Goal: Task Accomplishment & Management: Manage account settings

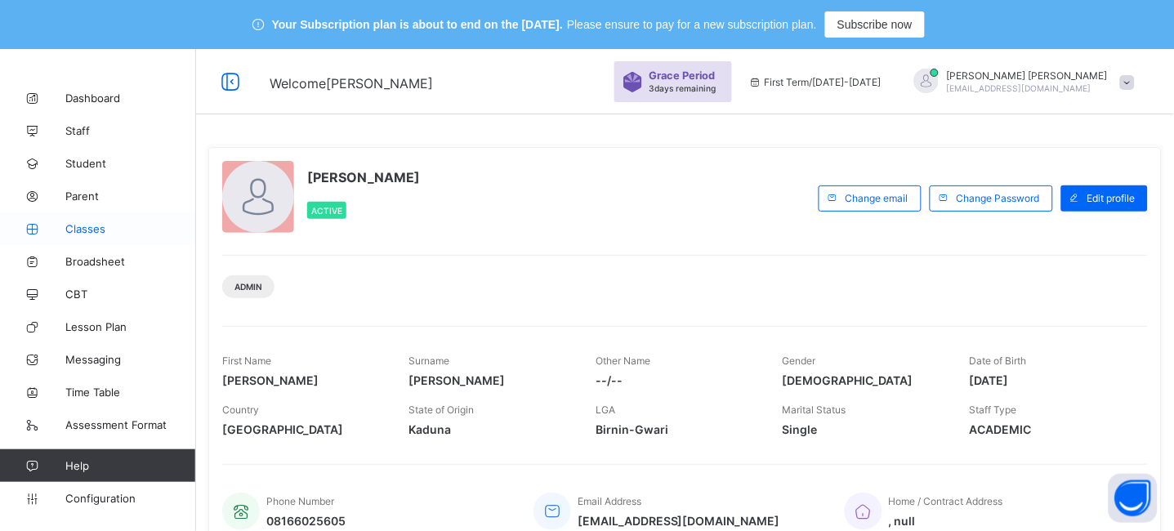
click at [79, 223] on span "Classes" at bounding box center [130, 228] width 131 height 13
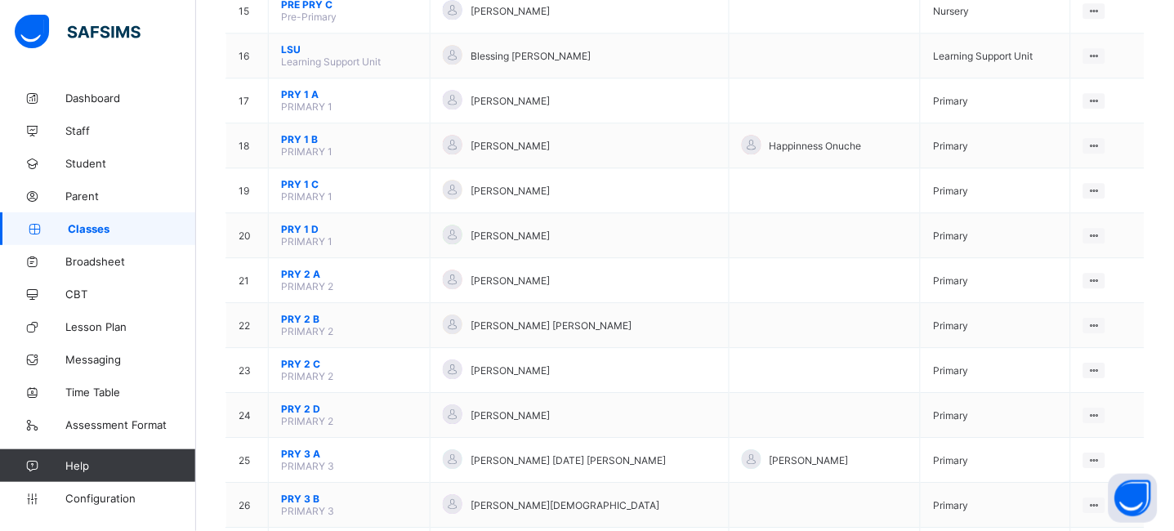
scroll to position [906, 0]
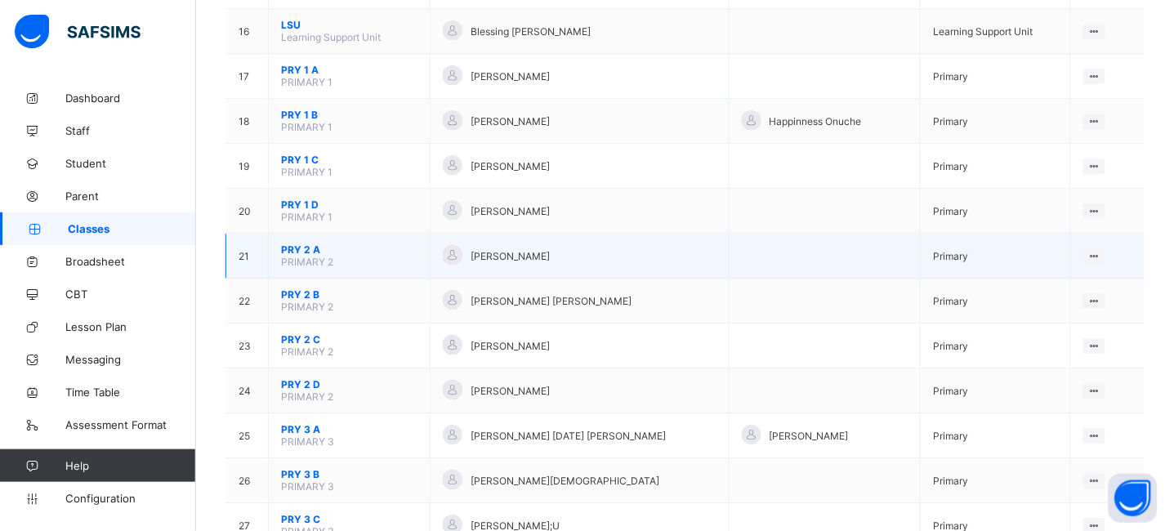
click at [302, 248] on span "PRY 2 A" at bounding box center [349, 250] width 136 height 12
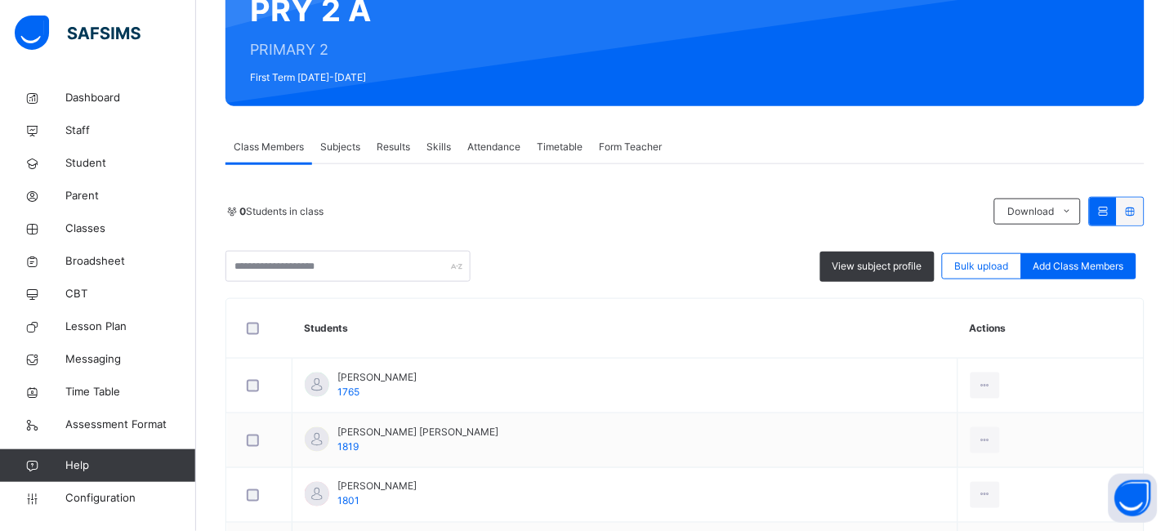
scroll to position [219, 0]
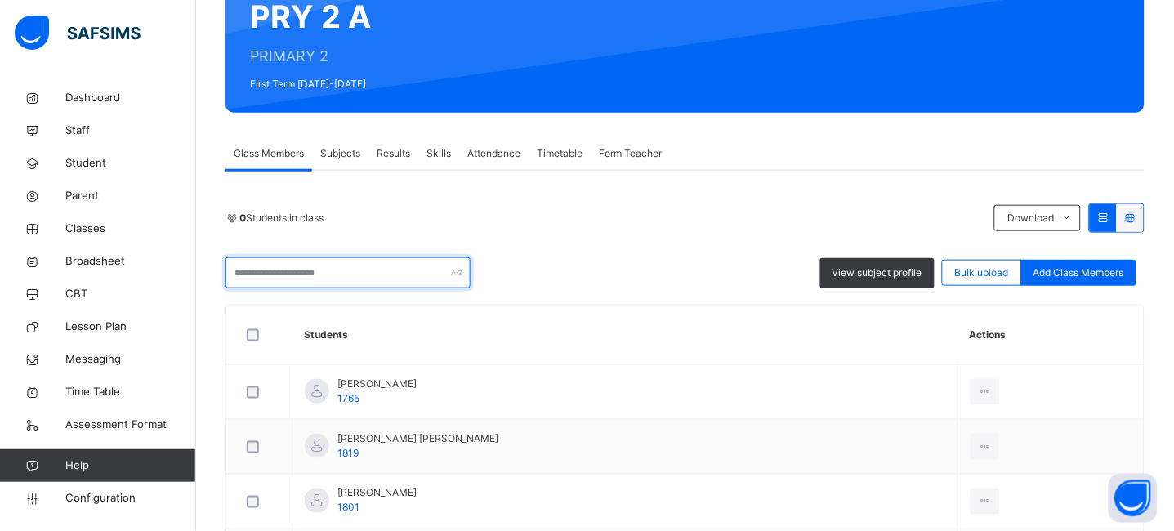
click at [317, 262] on input "text" at bounding box center [348, 272] width 245 height 31
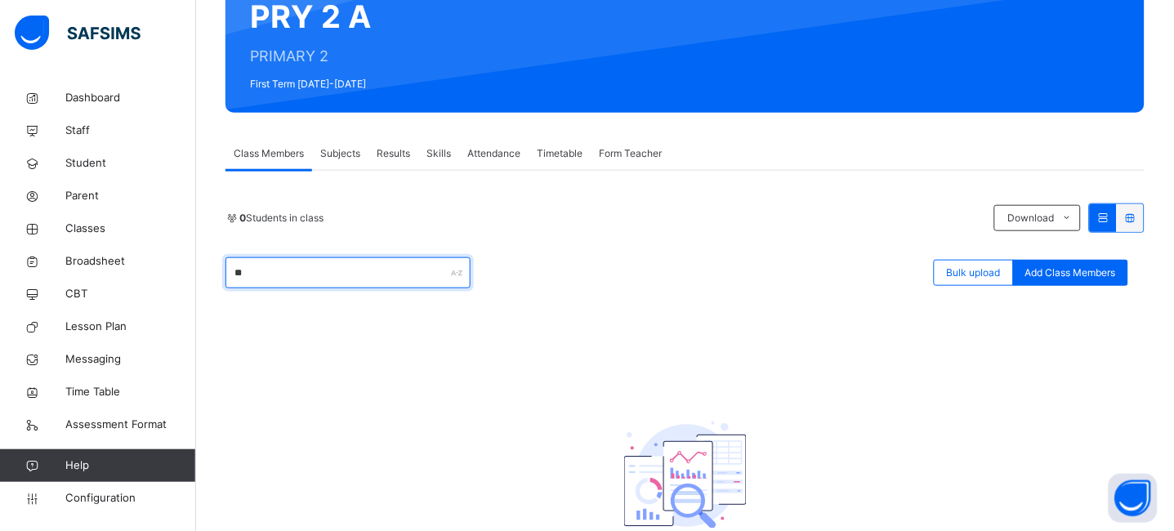
type input "*"
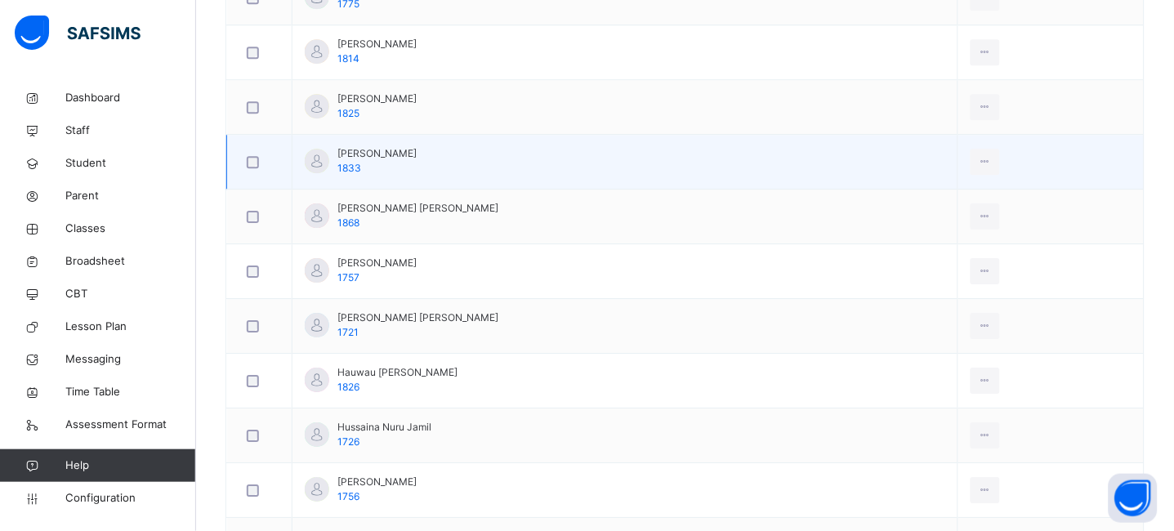
scroll to position [1008, 0]
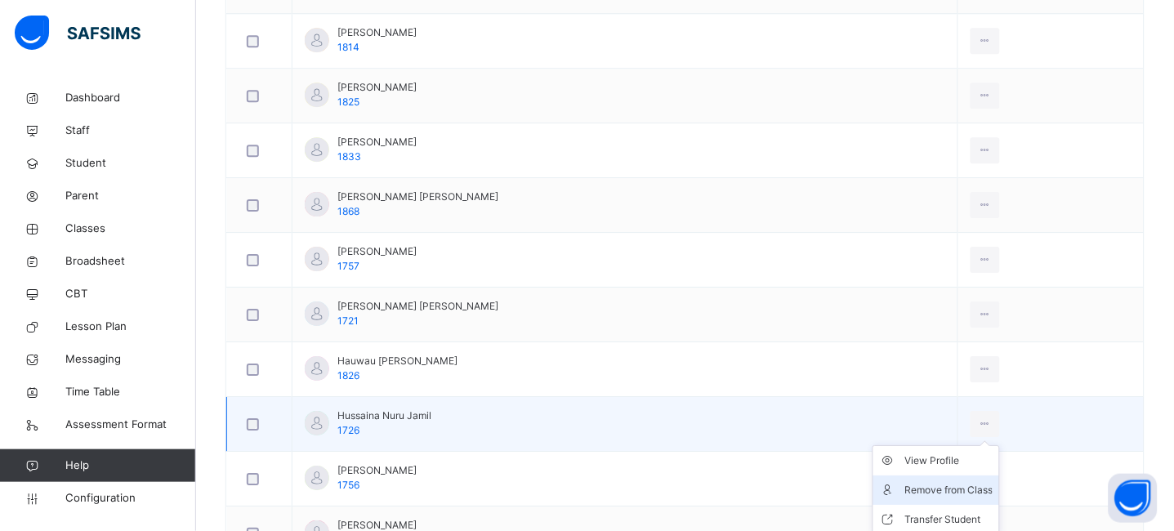
click at [944, 489] on div "Remove from Class" at bounding box center [949, 490] width 88 height 16
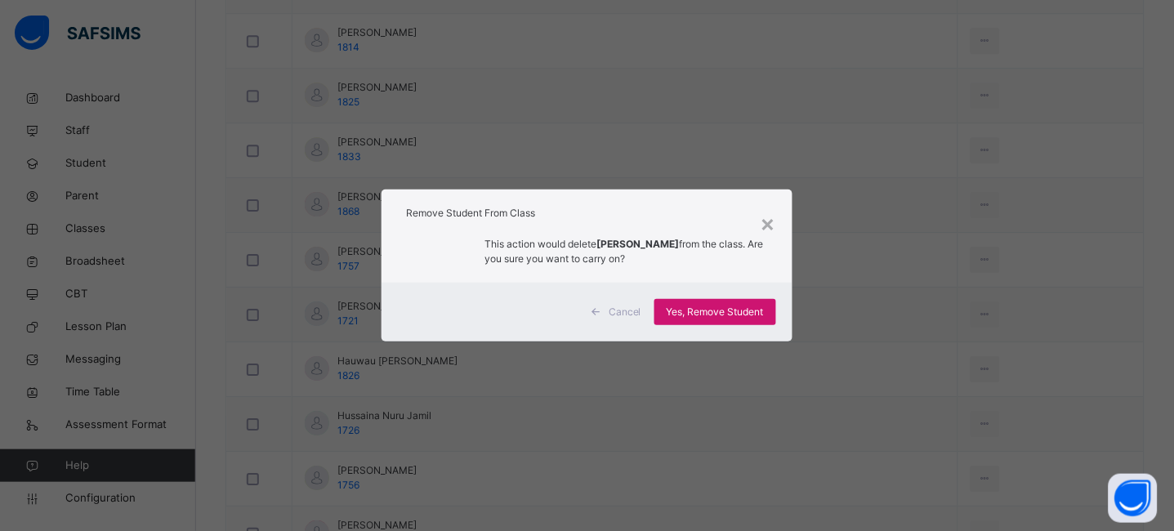
click at [730, 309] on span "Yes, Remove Student" at bounding box center [715, 312] width 97 height 15
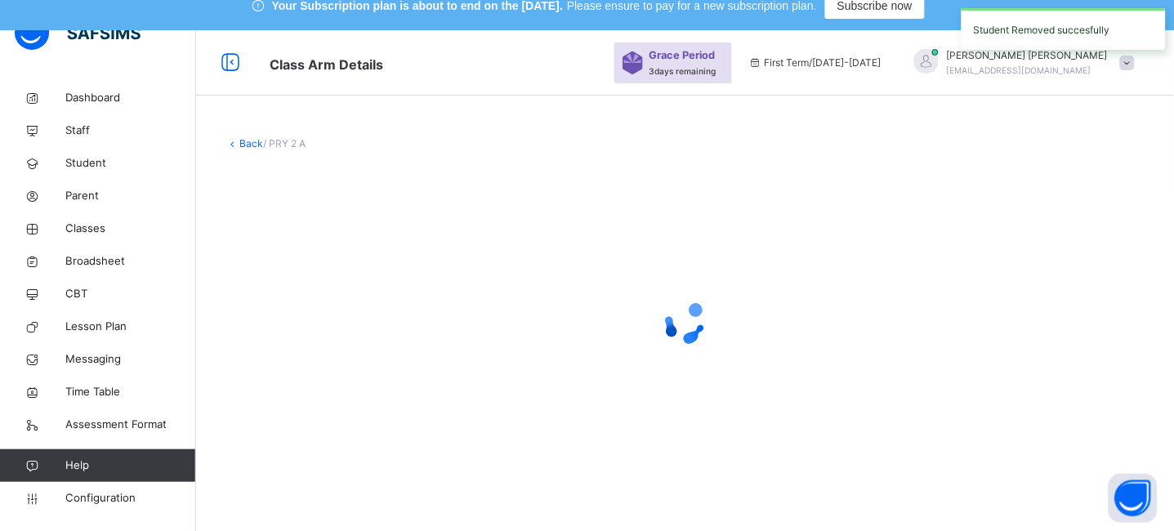
scroll to position [48, 0]
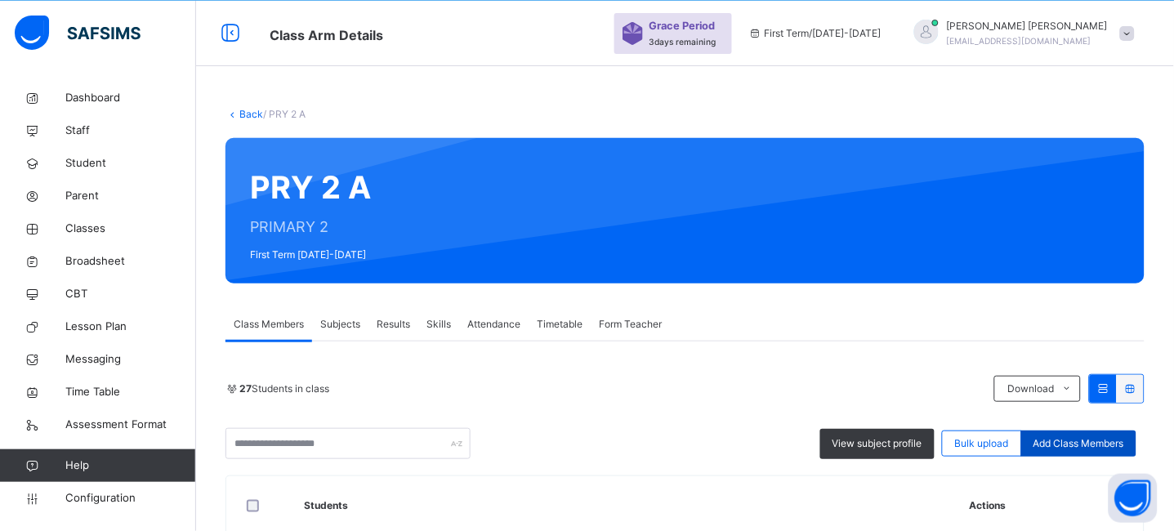
click at [1079, 451] on div "Add Class Members" at bounding box center [1079, 444] width 115 height 26
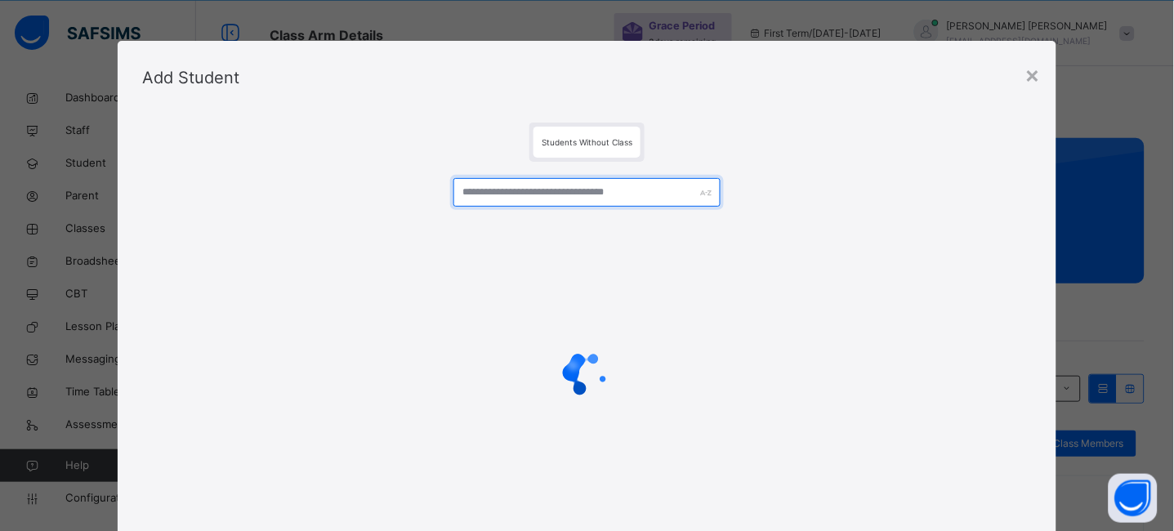
click at [503, 200] on input "text" at bounding box center [587, 192] width 267 height 29
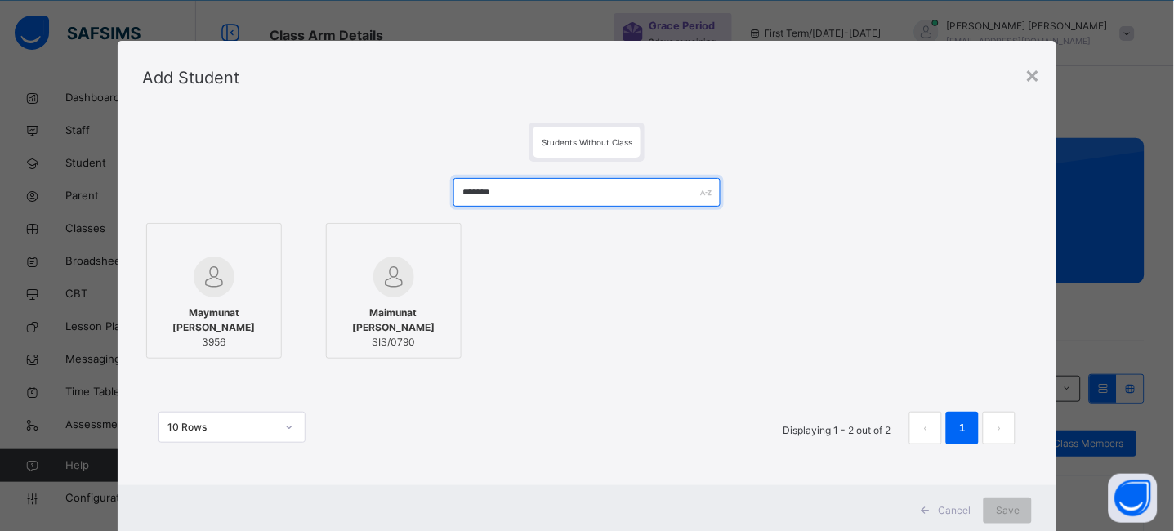
drag, startPoint x: 514, startPoint y: 190, endPoint x: 393, endPoint y: 191, distance: 121.0
click at [393, 191] on div "******* Maymunat [PERSON_NAME] 3956 [PERSON_NAME] SIS/0790 10 Rows Displaying 1…" at bounding box center [587, 319] width 891 height 315
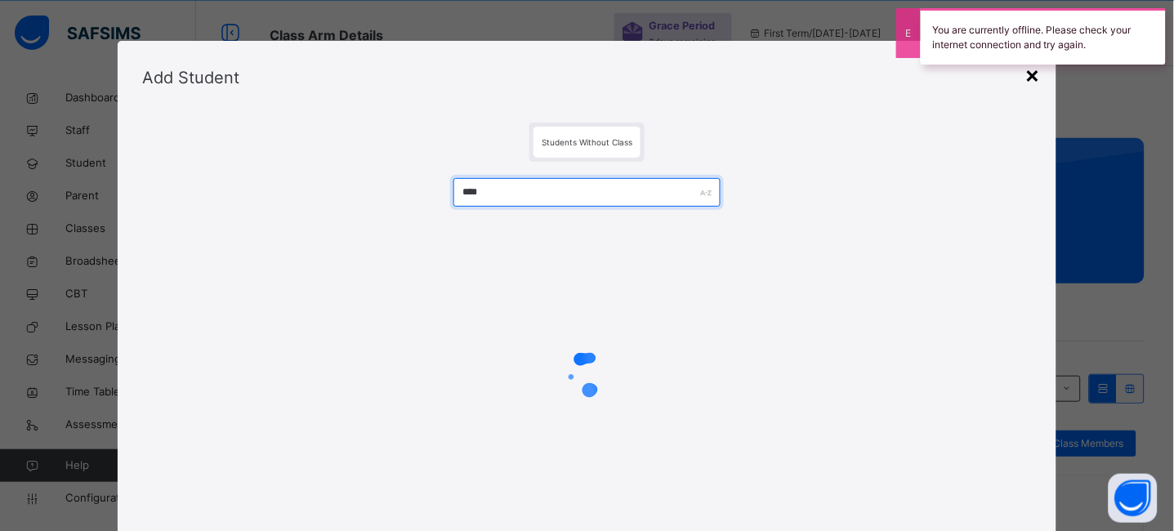
type input "****"
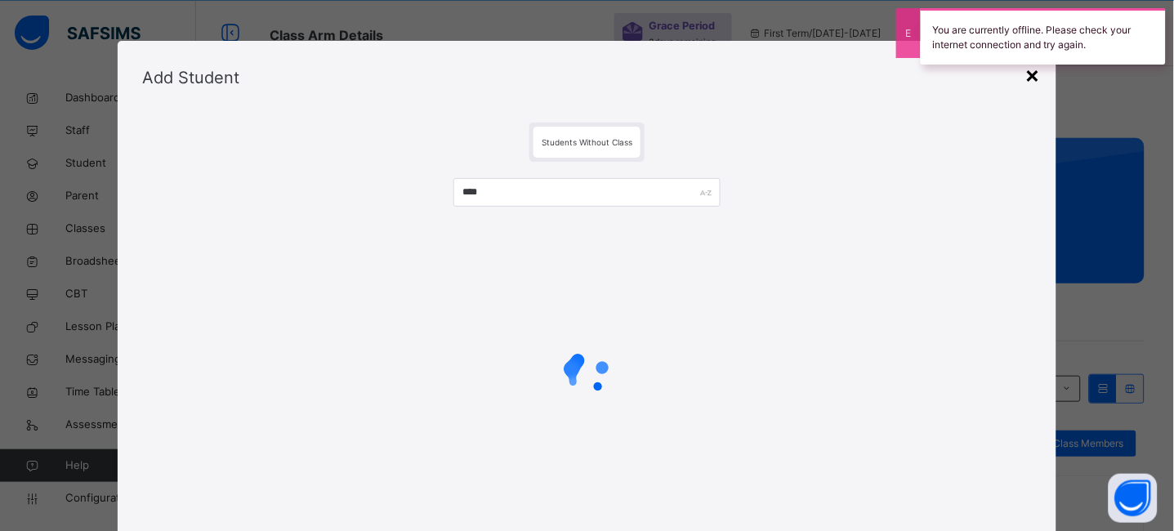
click at [1035, 78] on div "×" at bounding box center [1033, 74] width 16 height 34
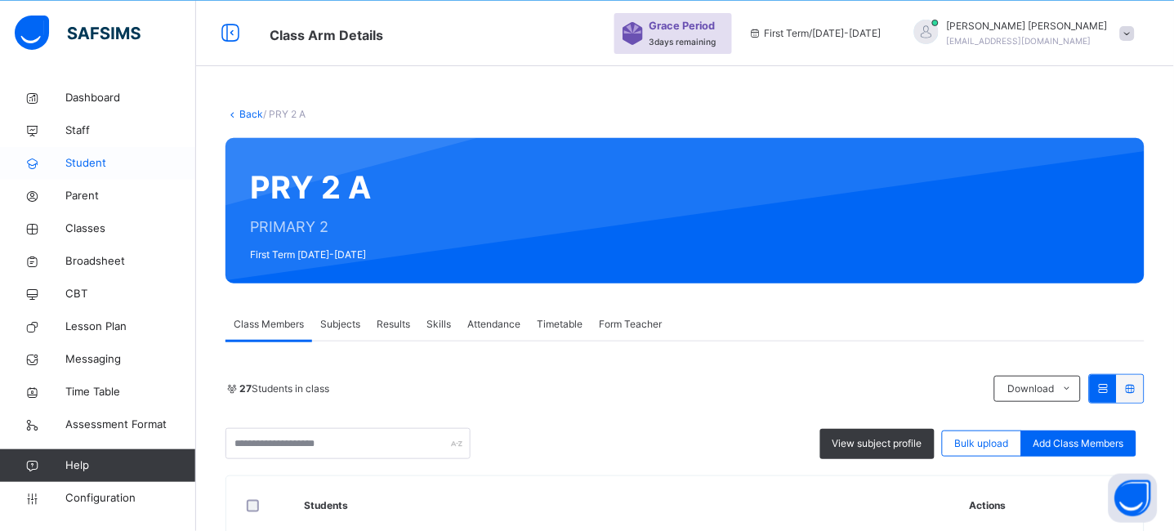
click at [66, 152] on link "Student" at bounding box center [98, 163] width 196 height 33
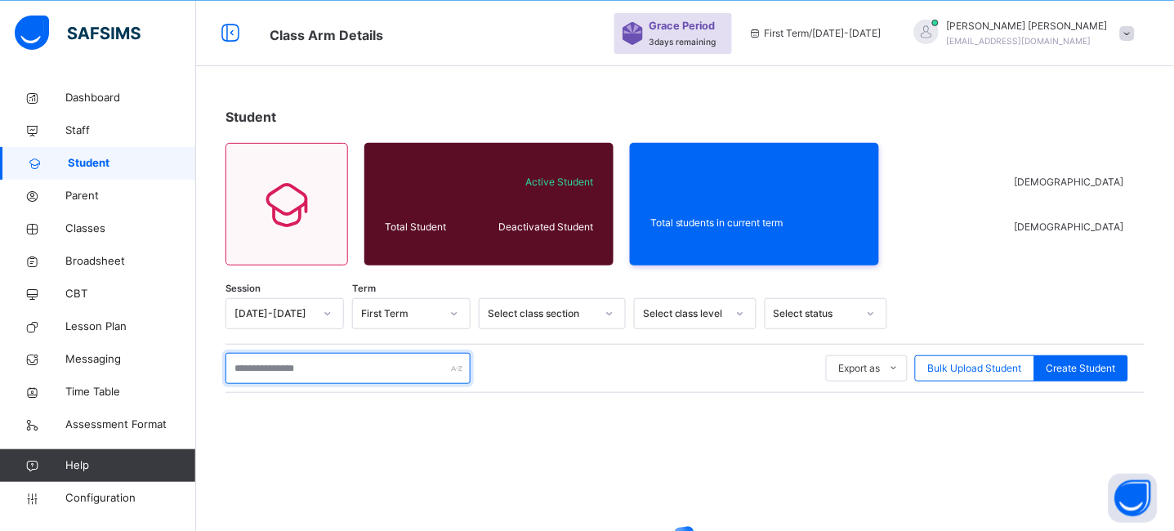
click at [284, 369] on input "text" at bounding box center [348, 368] width 245 height 31
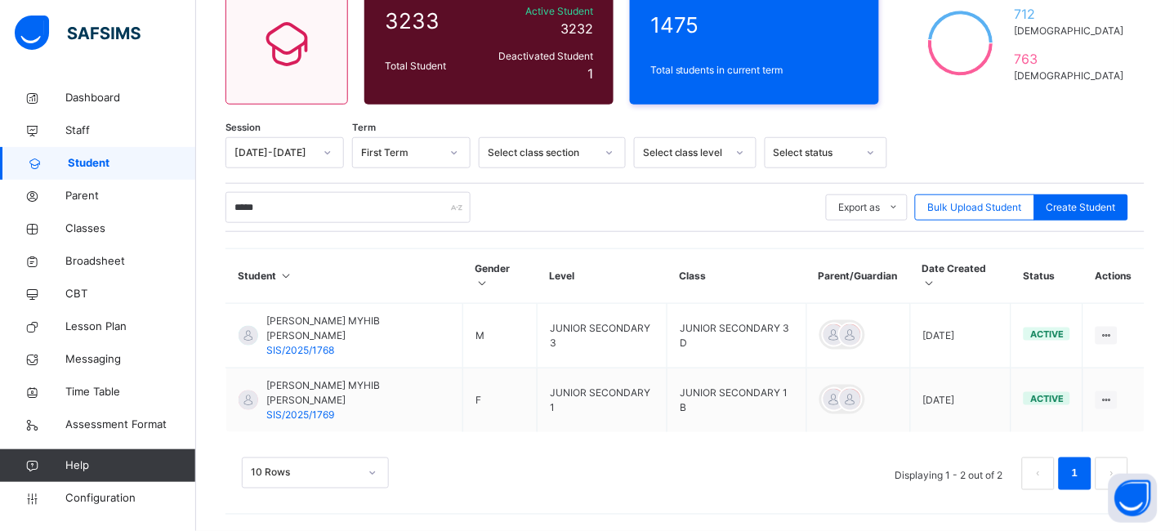
scroll to position [168, 0]
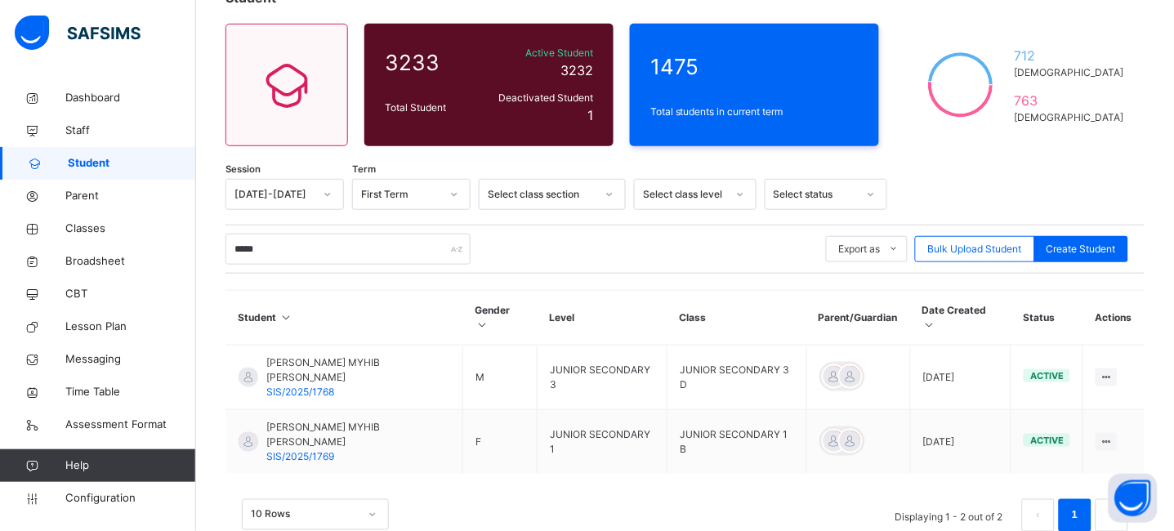
click at [507, 499] on div "10 Rows Displaying 1 - 2 out of 2 1" at bounding box center [685, 515] width 887 height 33
click at [89, 163] on span "Student" at bounding box center [132, 163] width 128 height 16
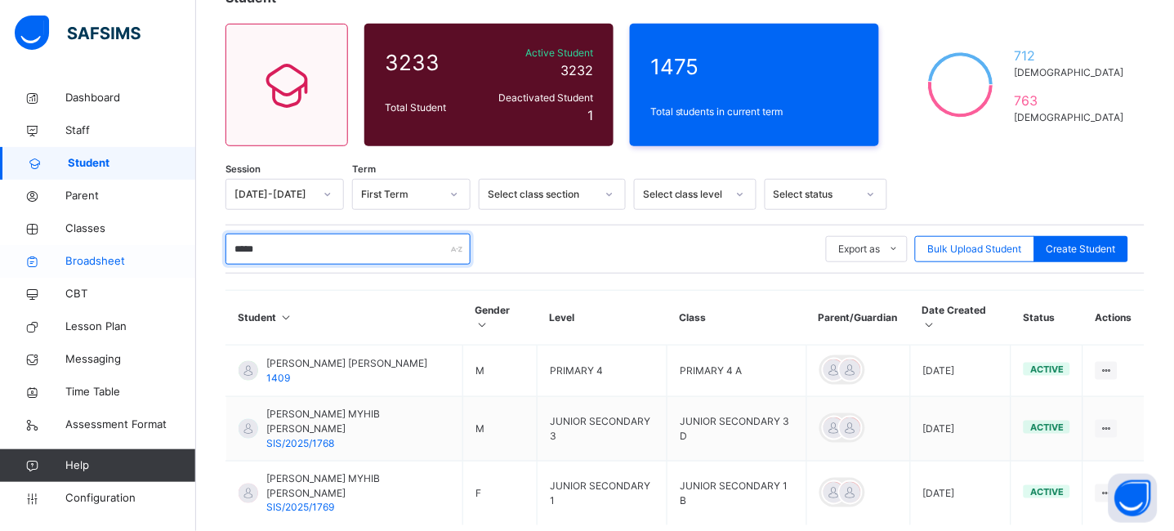
drag, startPoint x: 291, startPoint y: 249, endPoint x: 185, endPoint y: 247, distance: 106.3
click at [185, 247] on div "Class Arm Details Grace Period 3 days remaining First Term / 2025-2026 JEREMIAH…" at bounding box center [587, 253] width 1174 height 743
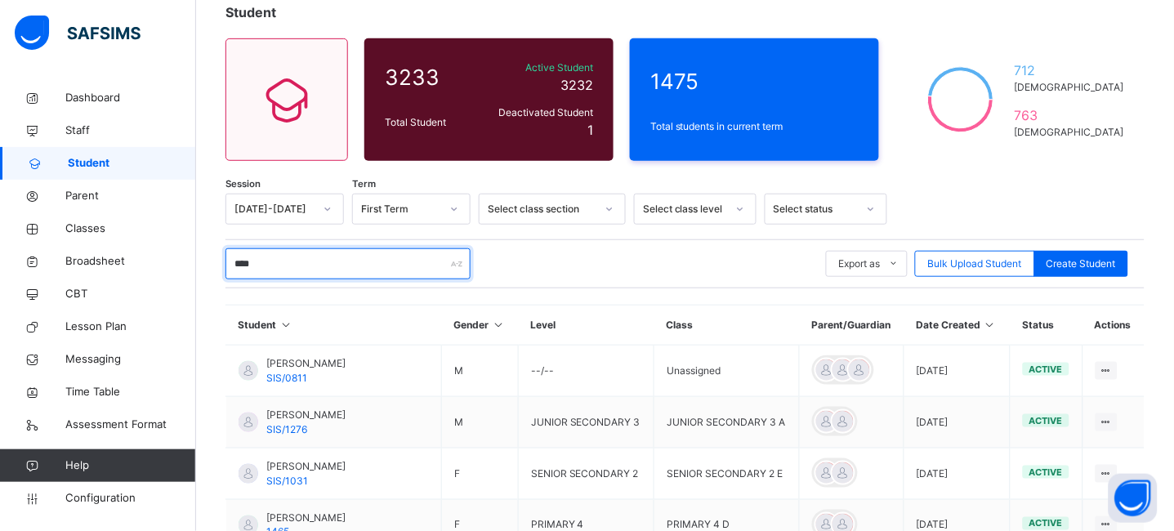
scroll to position [124, 0]
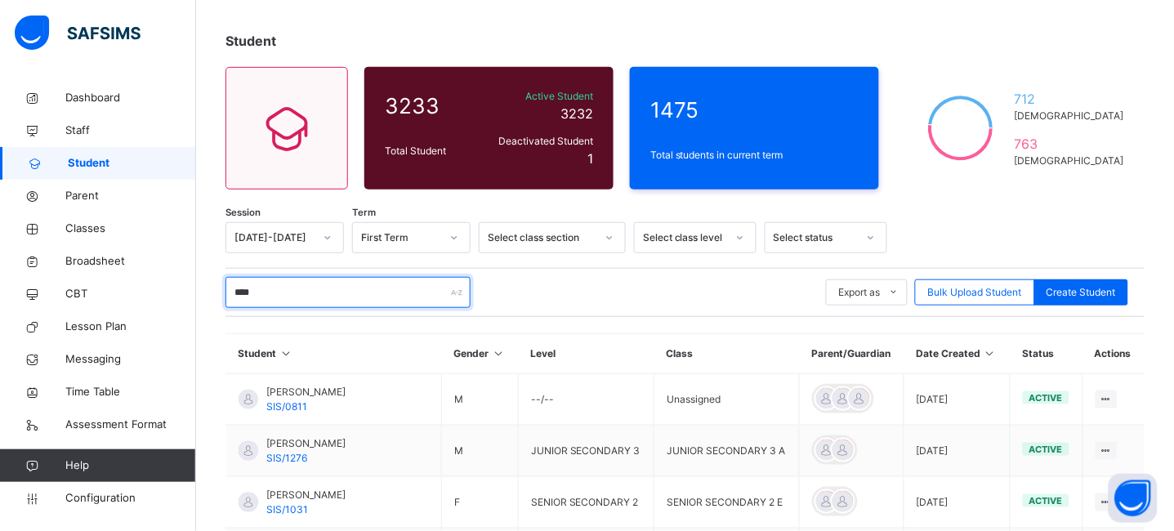
type input "****"
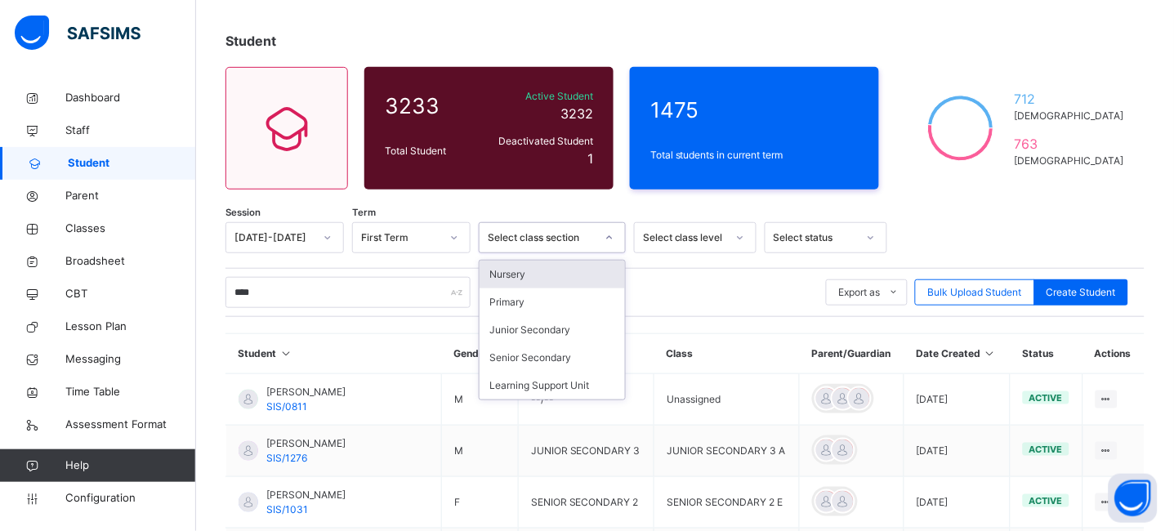
click at [540, 235] on div "Select class section" at bounding box center [542, 237] width 108 height 15
click at [528, 294] on div "Primary" at bounding box center [552, 302] width 145 height 28
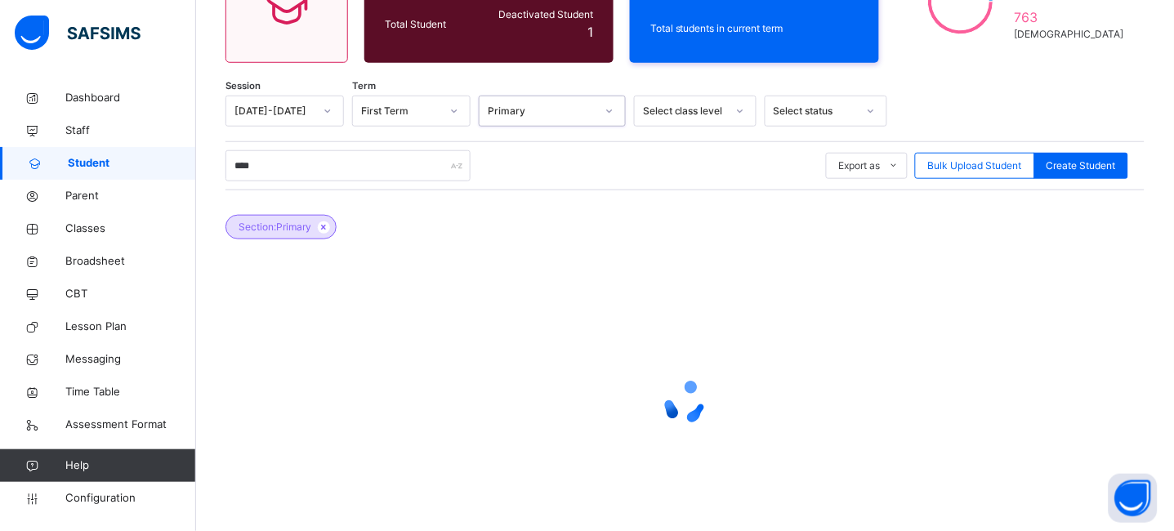
scroll to position [302, 0]
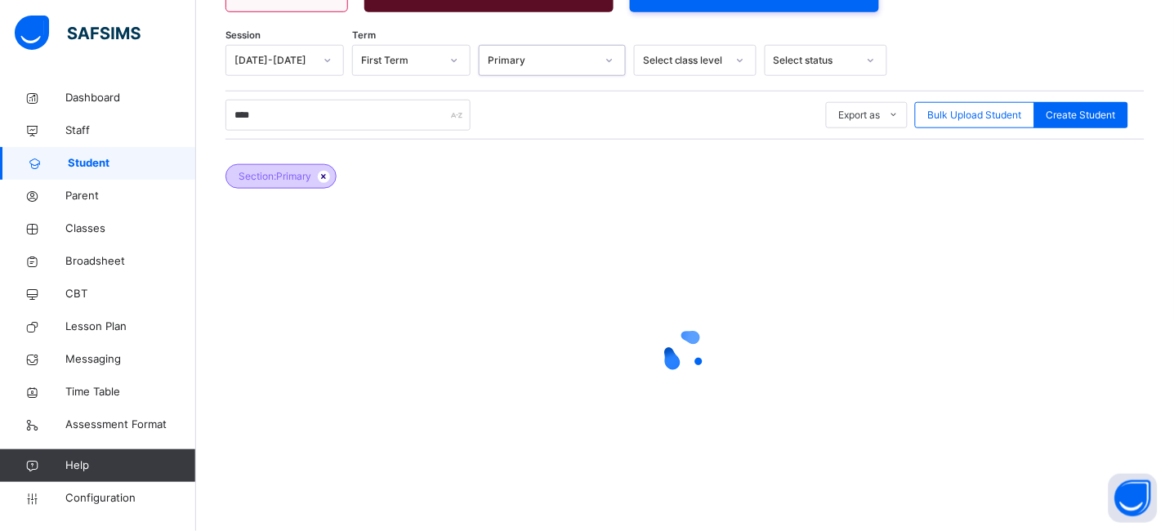
click at [328, 177] on icon at bounding box center [324, 177] width 14 height 10
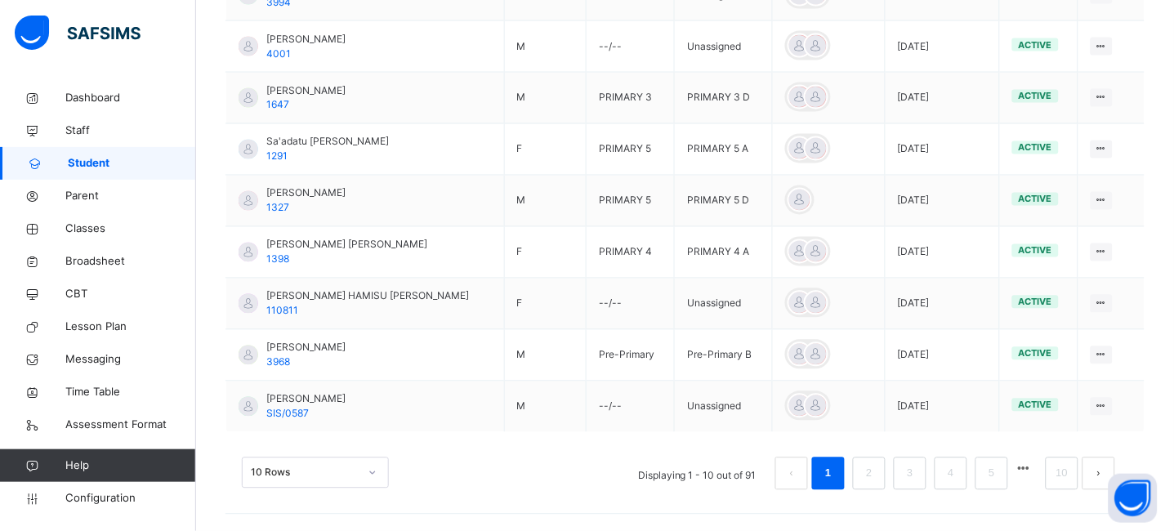
scroll to position [582, 0]
click at [877, 479] on link "2" at bounding box center [869, 473] width 16 height 21
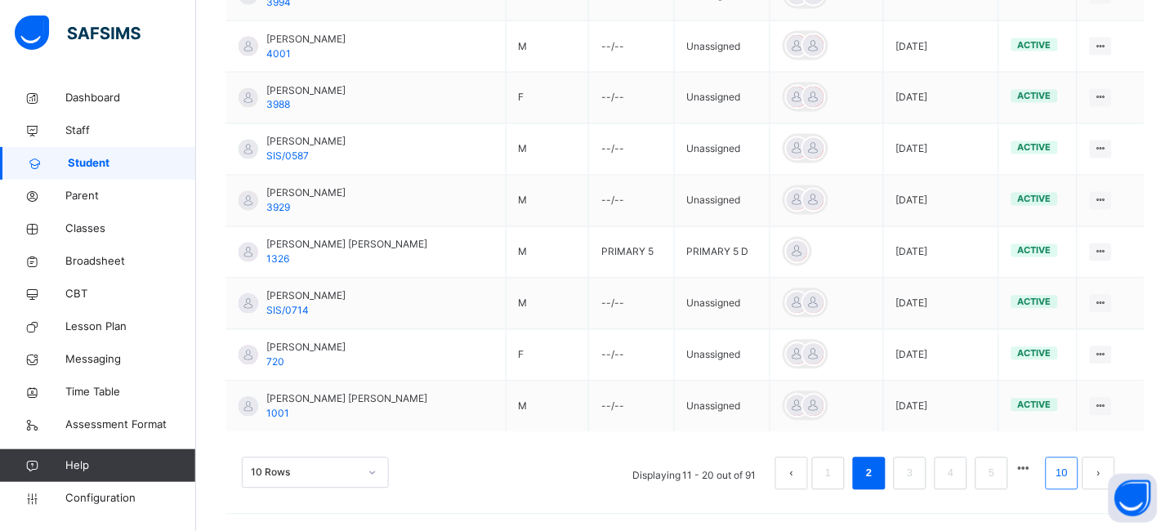
drag, startPoint x: 1093, startPoint y: 472, endPoint x: 1081, endPoint y: 475, distance: 11.9
click at [1079, 475] on li "10" at bounding box center [1062, 474] width 33 height 33
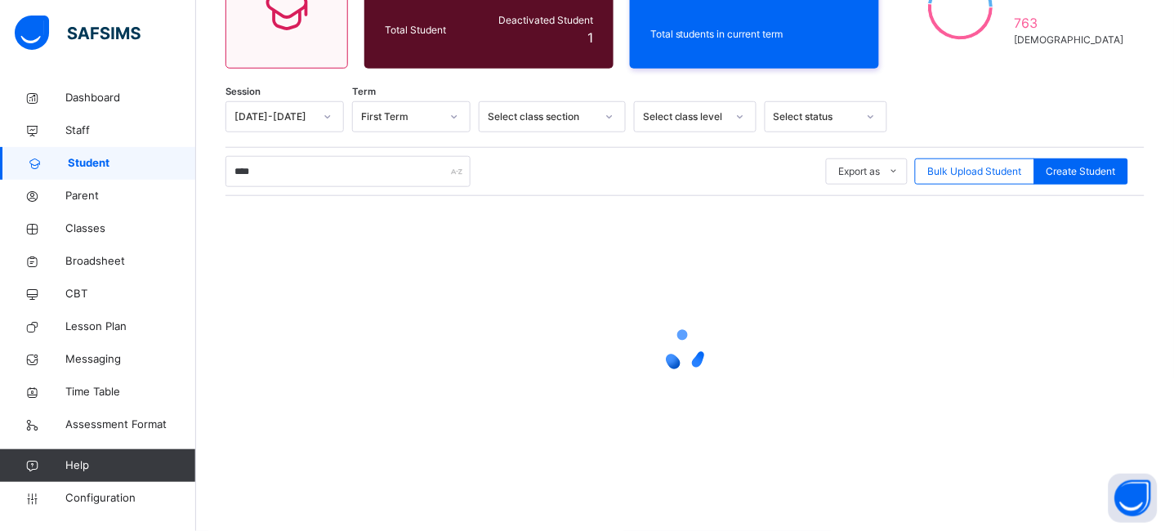
scroll to position [244, 0]
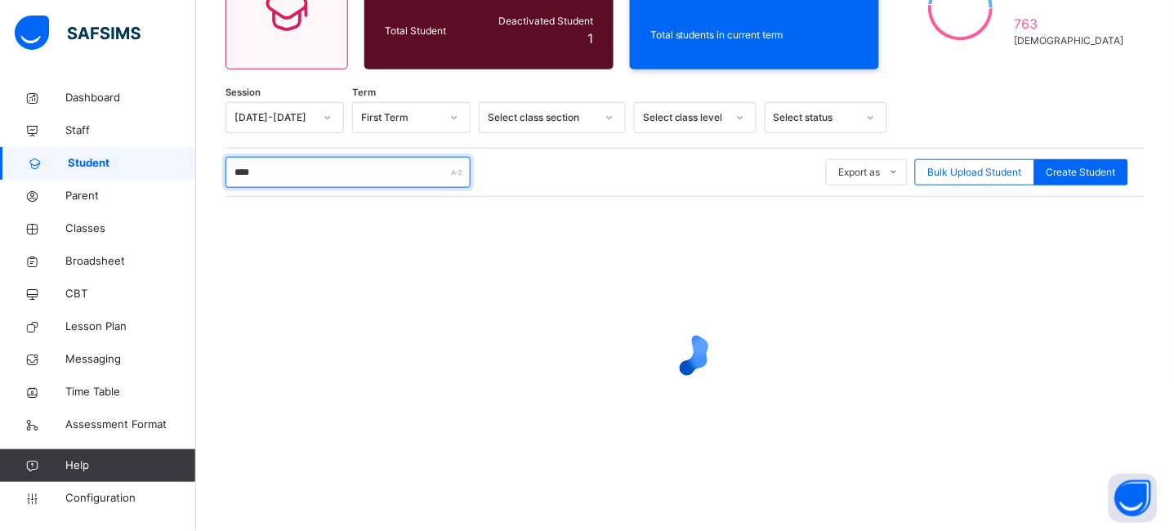
drag, startPoint x: 315, startPoint y: 176, endPoint x: 203, endPoint y: 175, distance: 111.1
click at [203, 175] on div "Student 3233 Total Student Active Student 3232 Deactivated Student 1 1475 Total…" at bounding box center [685, 209] width 978 height 646
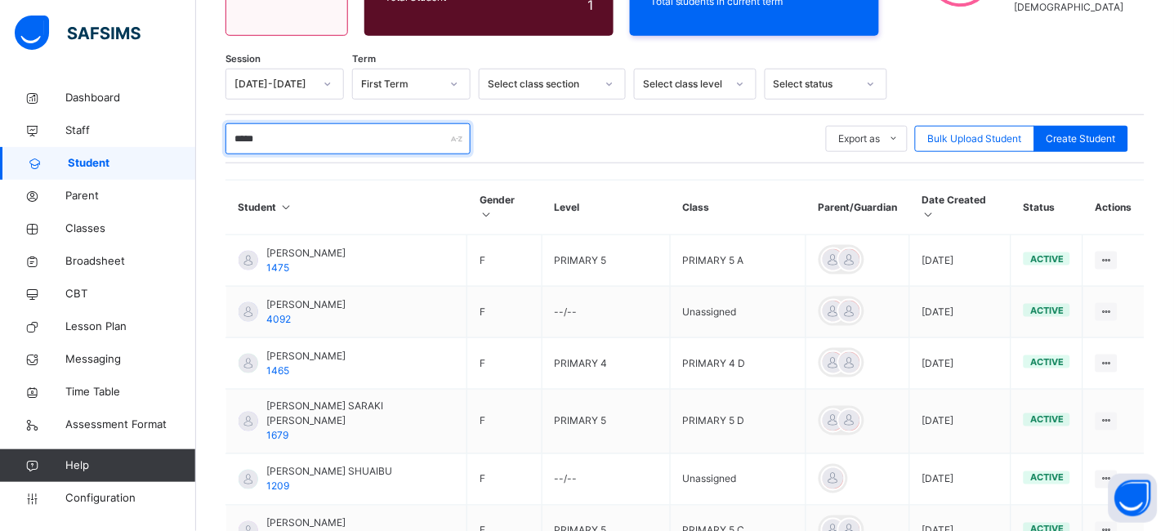
scroll to position [277, 0]
drag, startPoint x: 322, startPoint y: 144, endPoint x: 205, endPoint y: 141, distance: 116.9
click at [205, 141] on div "Student 3233 Total Student Active Student 3232 Deactivated Student 1 1475 Total…" at bounding box center [685, 357] width 978 height 1007
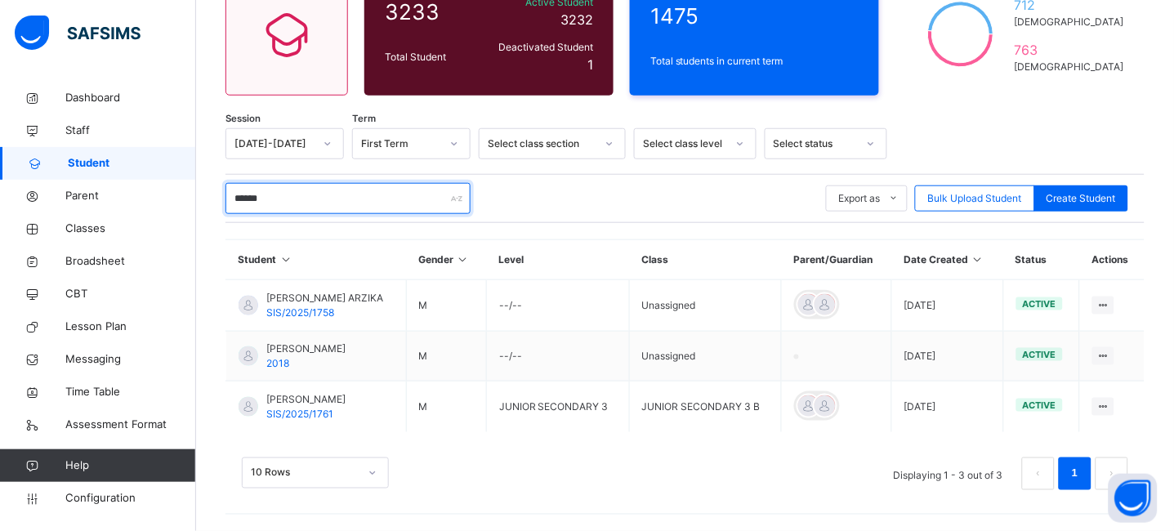
scroll to position [218, 0]
drag, startPoint x: 354, startPoint y: 197, endPoint x: 238, endPoint y: 197, distance: 116.0
click at [239, 197] on input "******" at bounding box center [348, 198] width 245 height 31
type input "*"
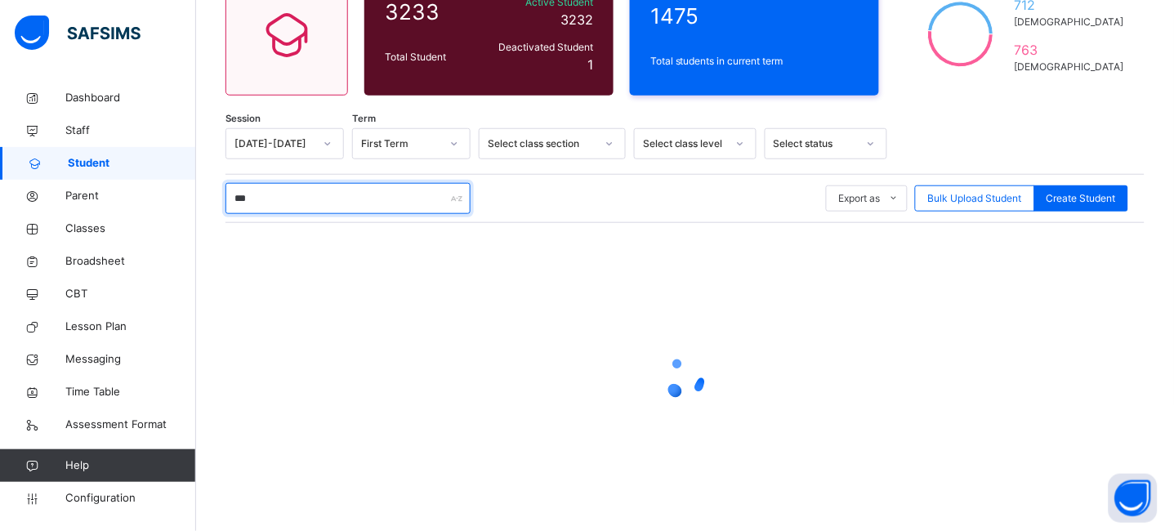
type input "****"
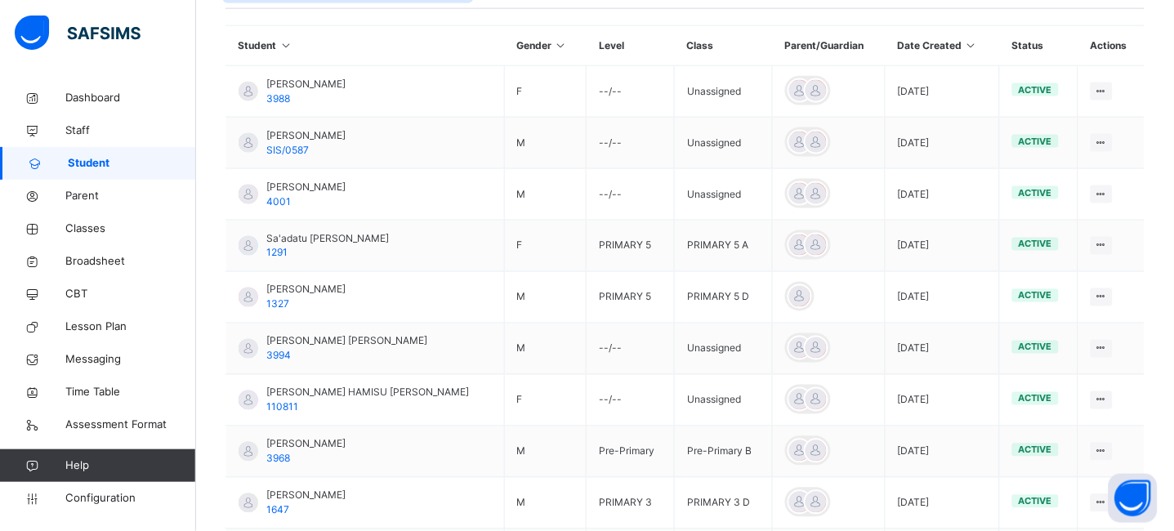
scroll to position [320, 0]
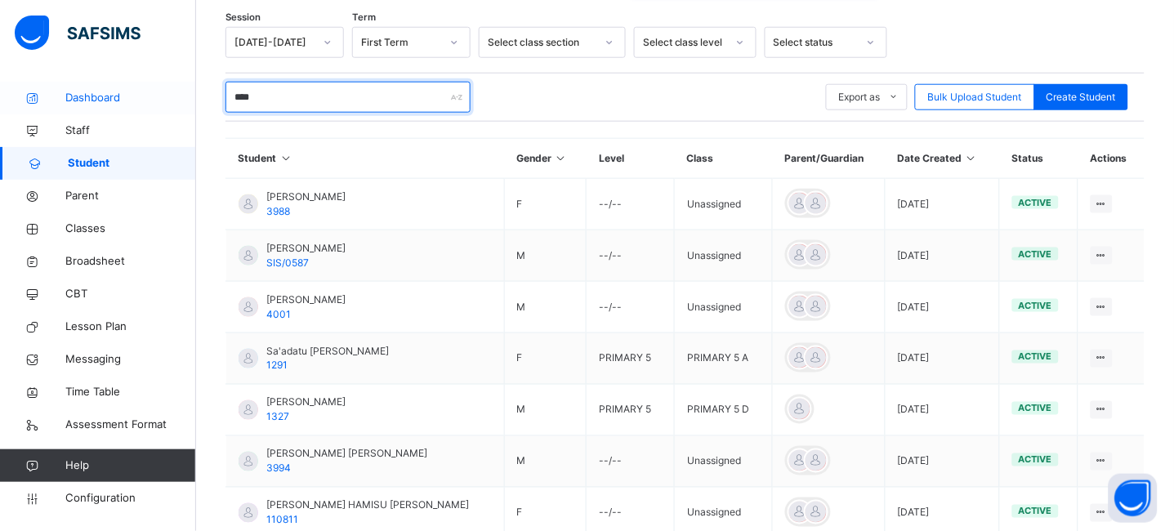
drag, startPoint x: 319, startPoint y: 94, endPoint x: 166, endPoint y: 100, distance: 152.9
click at [166, 100] on div "Class Arm Details Grace Period 3 days remaining First Term / 2025-2026 JEREMIAH…" at bounding box center [587, 260] width 1174 height 1062
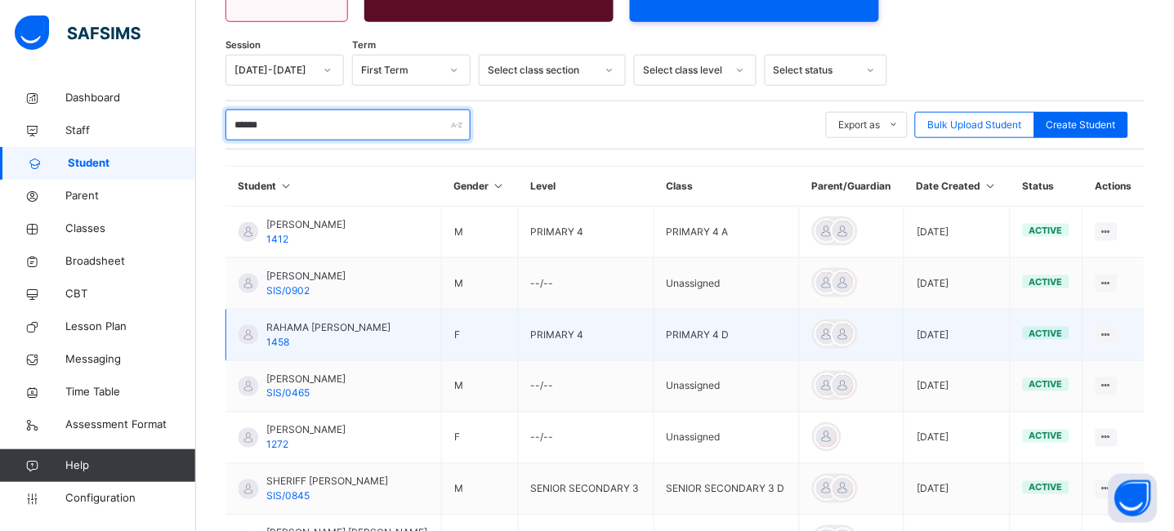
scroll to position [268, 0]
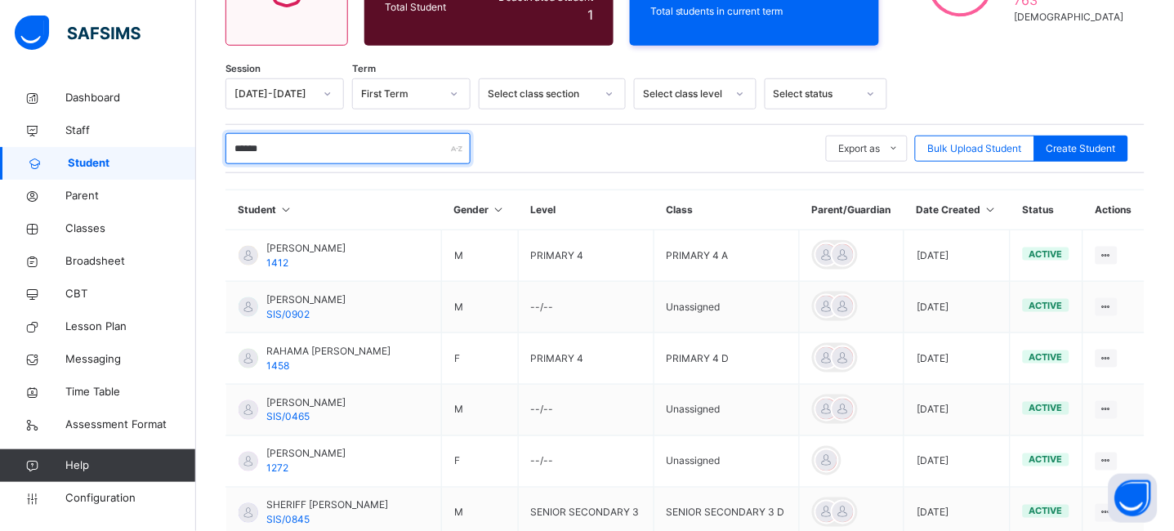
drag, startPoint x: 301, startPoint y: 159, endPoint x: 196, endPoint y: 149, distance: 105.1
click at [196, 149] on div "Student 3233 Total Student Active Student 3232 Deactivated Student 1 1475 Total…" at bounding box center [685, 353] width 978 height 981
type input "*"
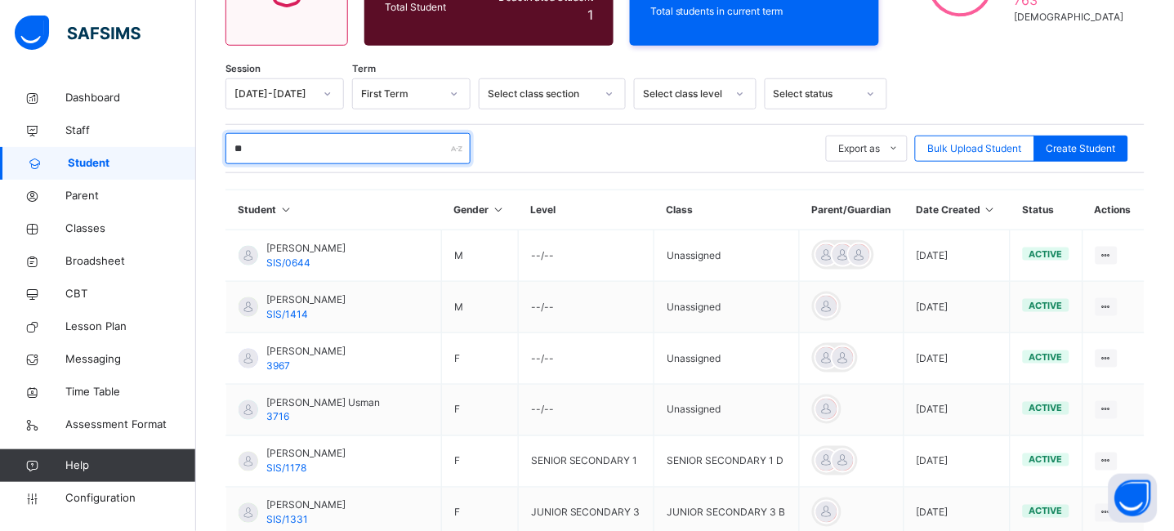
type input "*"
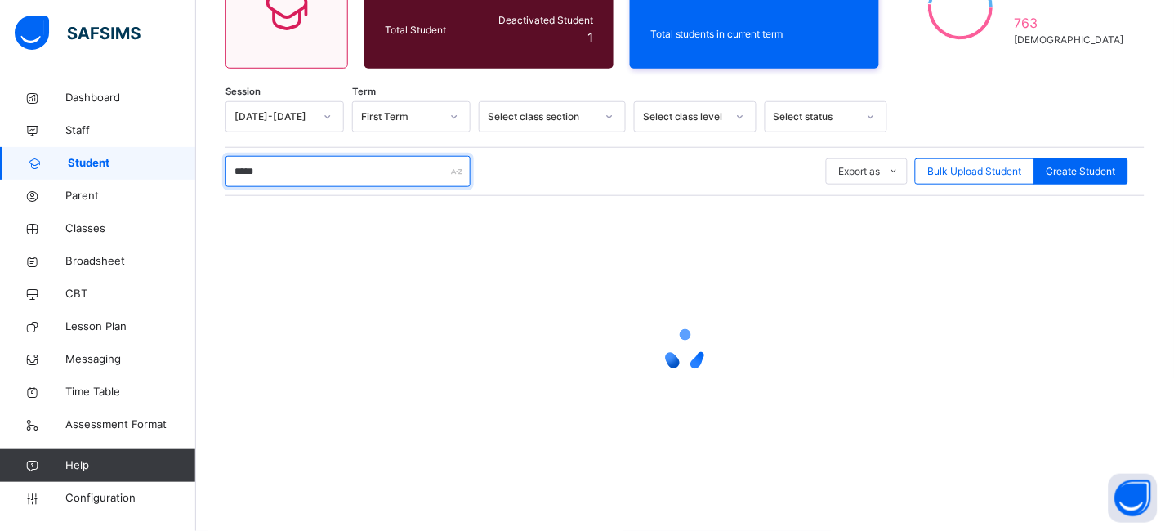
scroll to position [244, 0]
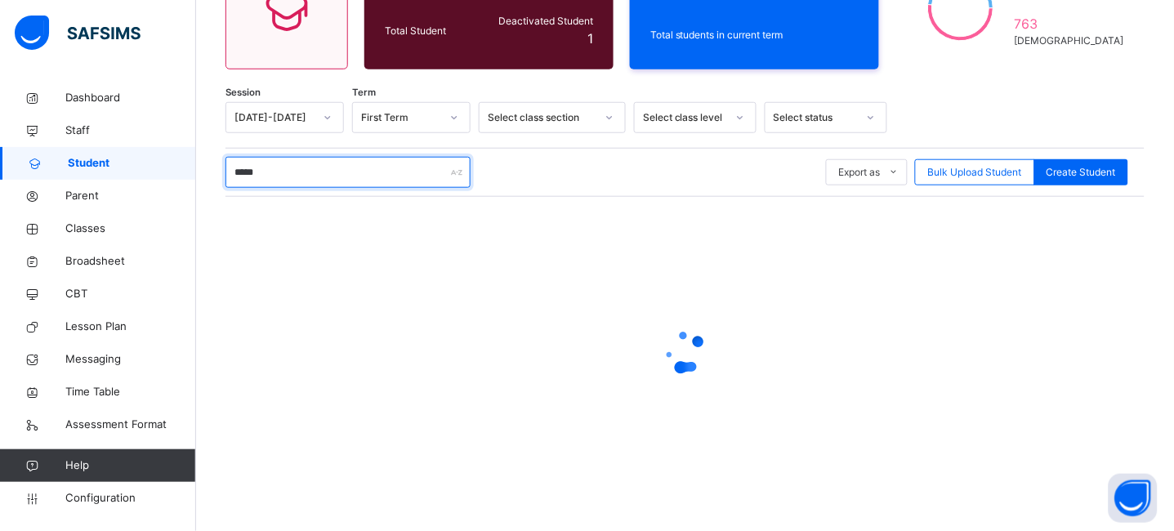
type input "******"
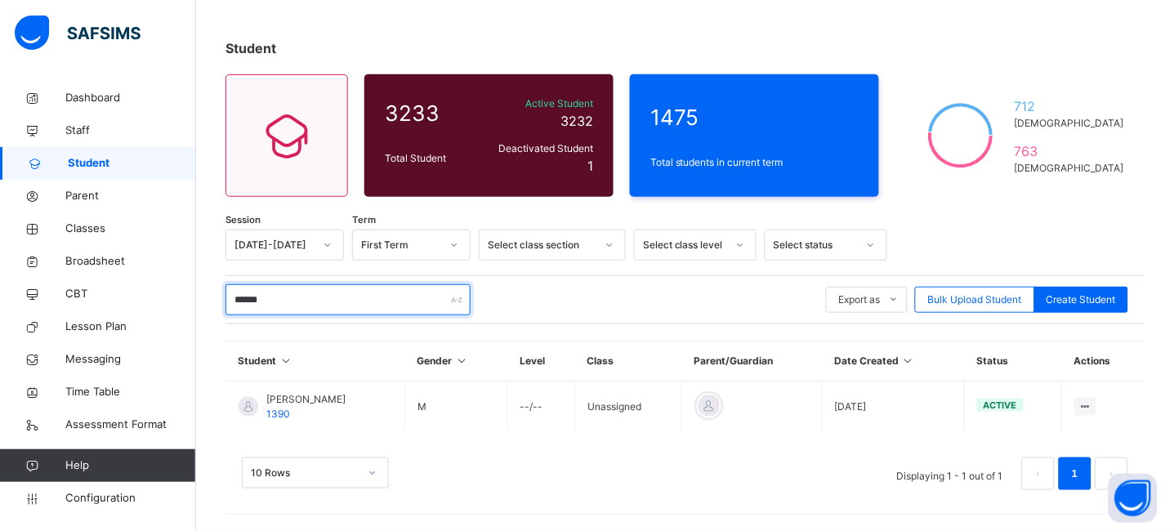
scroll to position [116, 0]
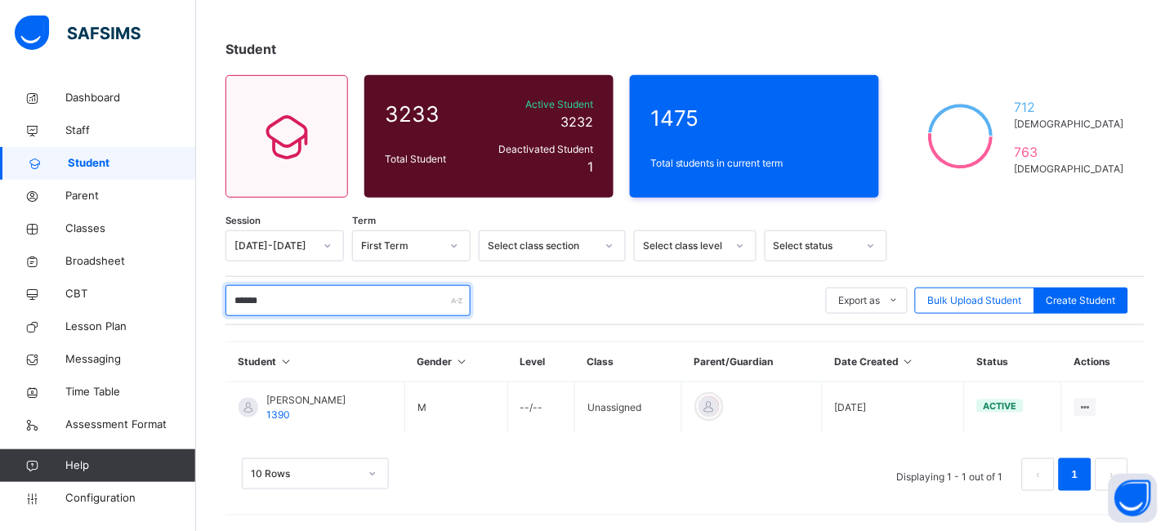
drag, startPoint x: 330, startPoint y: 301, endPoint x: 204, endPoint y: 292, distance: 126.2
click at [204, 292] on div "Student 3233 Total Student Active Student 3232 Deactivated Student 1 1475 Total…" at bounding box center [685, 273] width 978 height 517
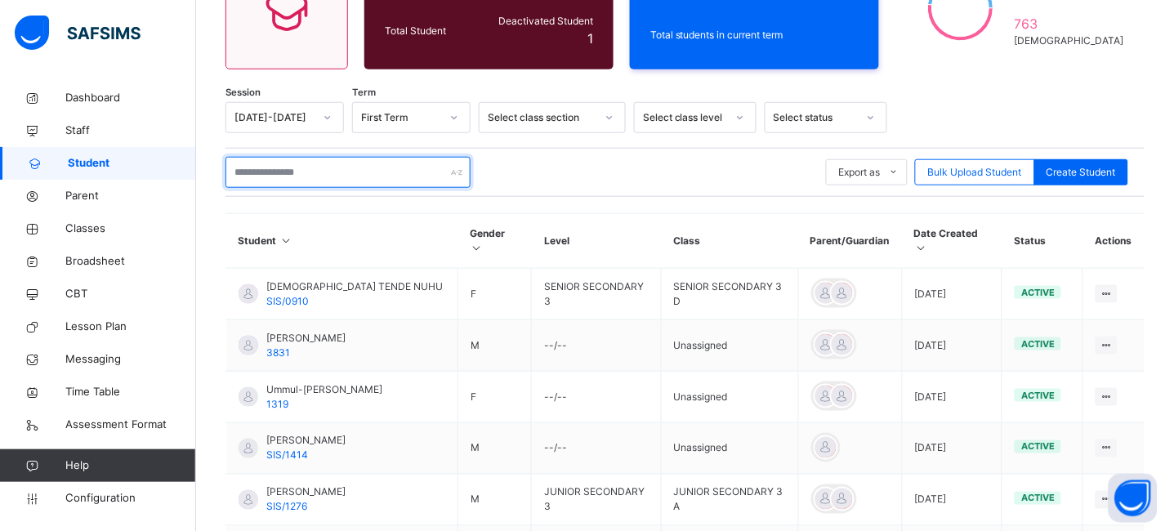
scroll to position [268, 0]
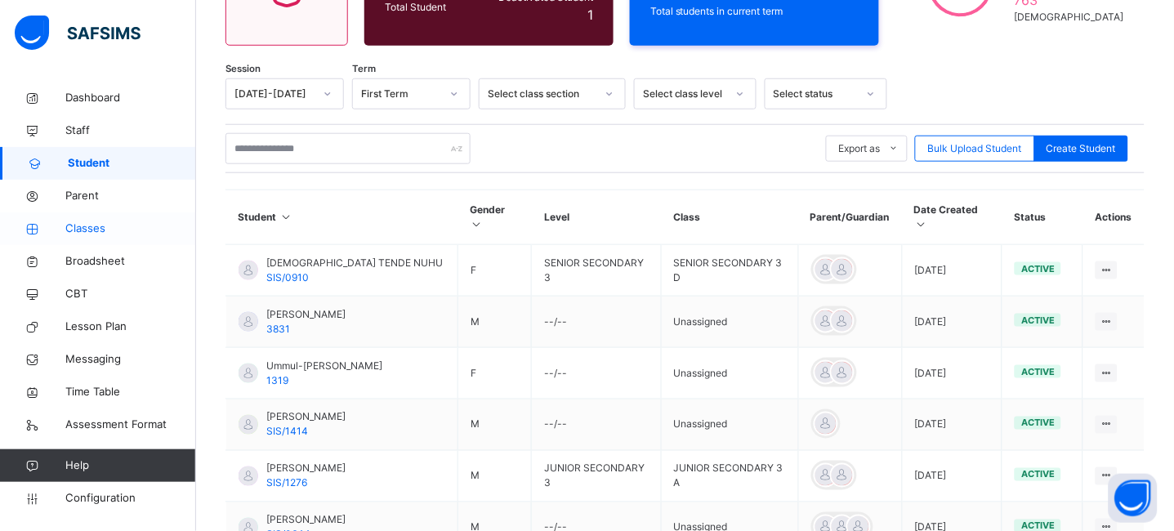
click at [87, 221] on span "Classes" at bounding box center [130, 229] width 131 height 16
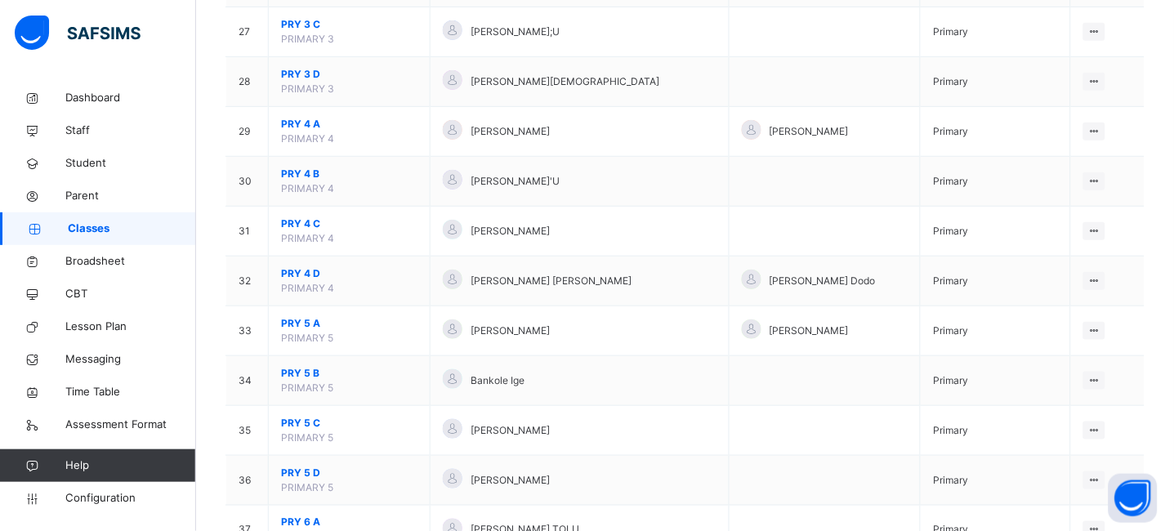
scroll to position [1536, 0]
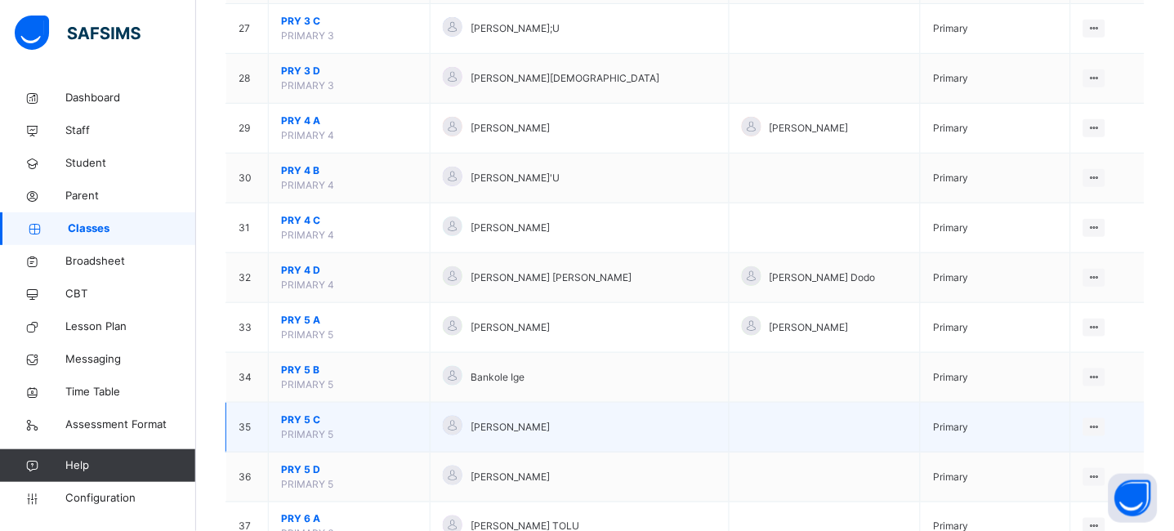
click at [305, 421] on span "PRY 5 C" at bounding box center [349, 420] width 136 height 15
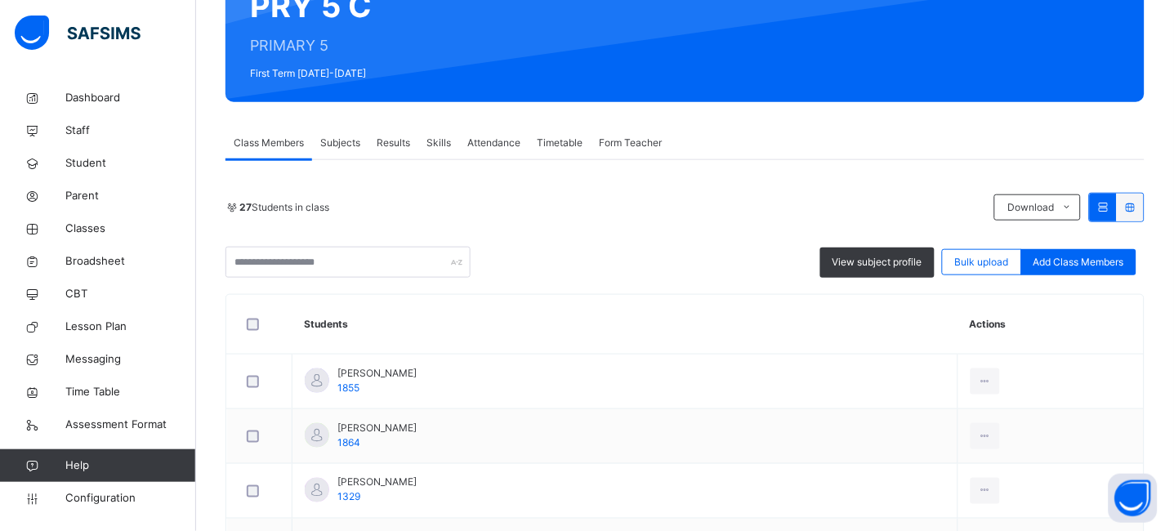
scroll to position [201, 0]
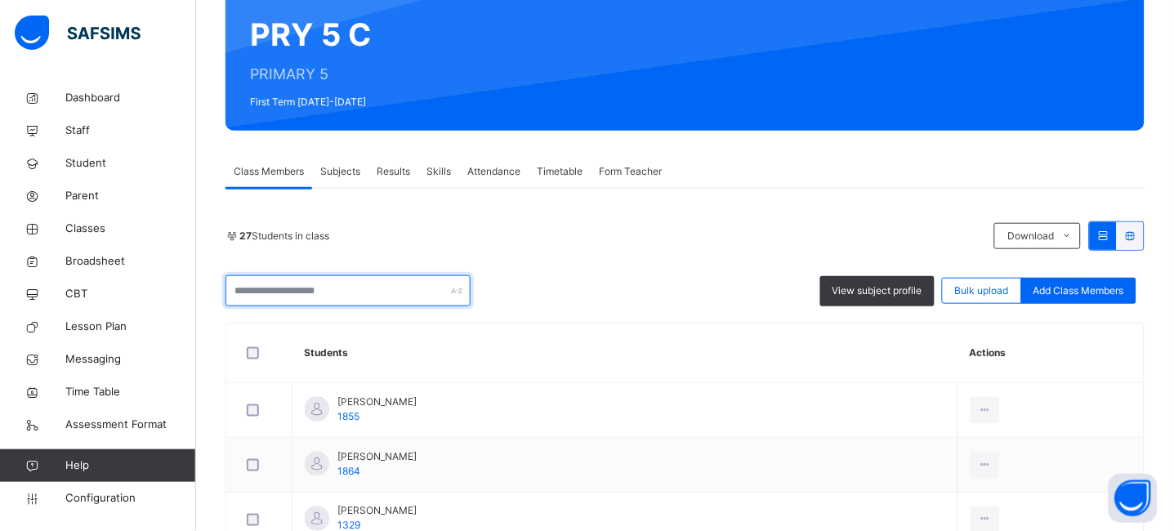
click at [297, 283] on input "text" at bounding box center [348, 290] width 245 height 31
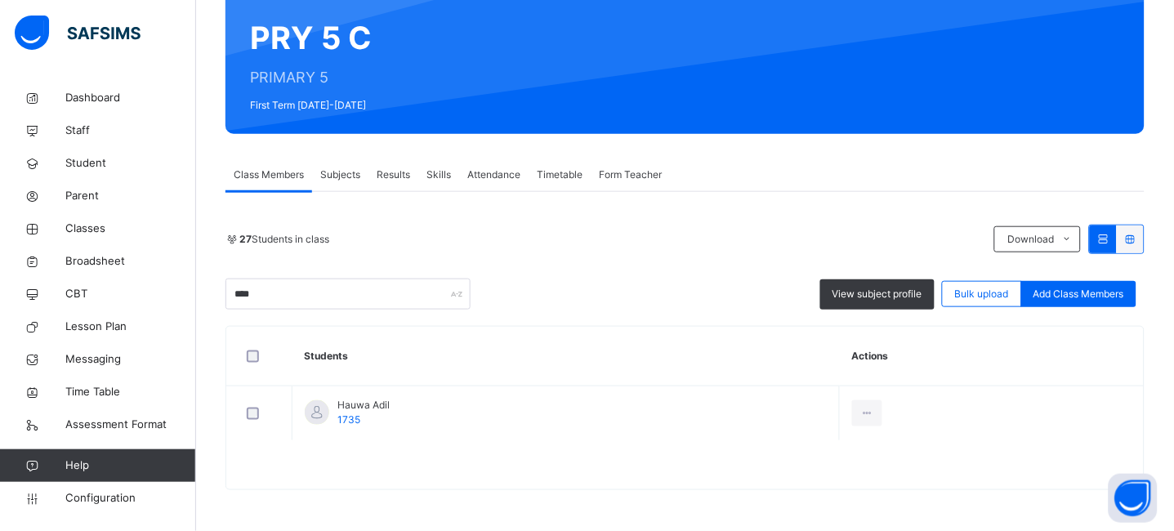
click at [0, 0] on div "Remove from Class" at bounding box center [0, 0] width 0 height 0
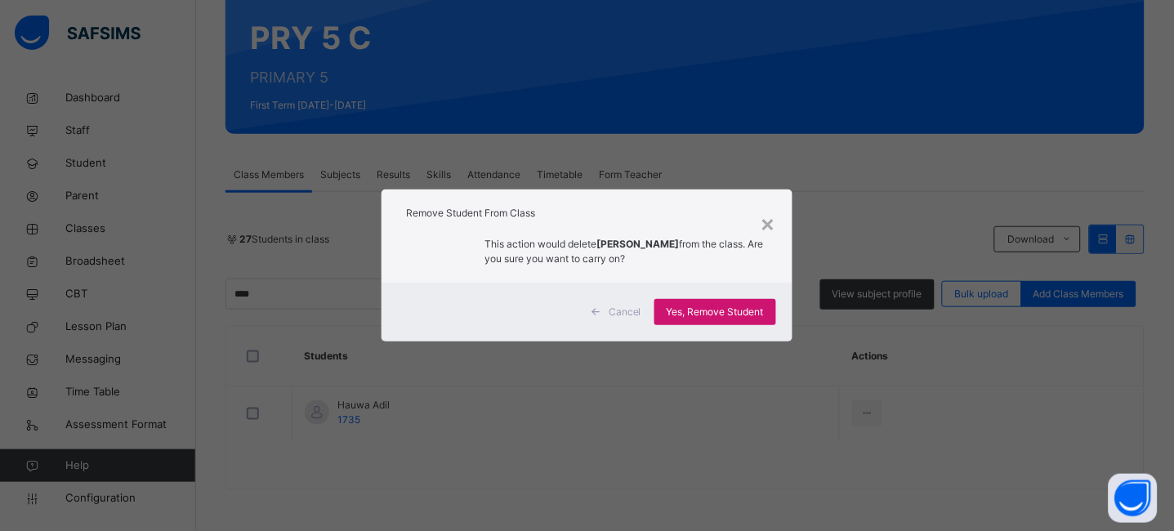
click at [734, 317] on span "Yes, Remove Student" at bounding box center [715, 312] width 97 height 15
click at [769, 226] on div "×" at bounding box center [769, 223] width 16 height 34
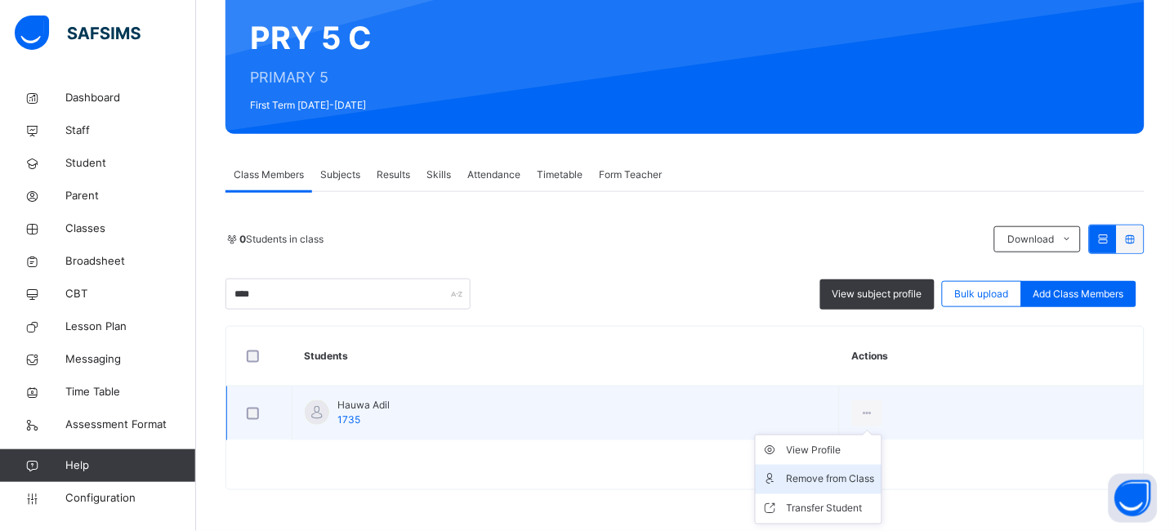
click at [841, 477] on div "Remove from Class" at bounding box center [831, 480] width 88 height 16
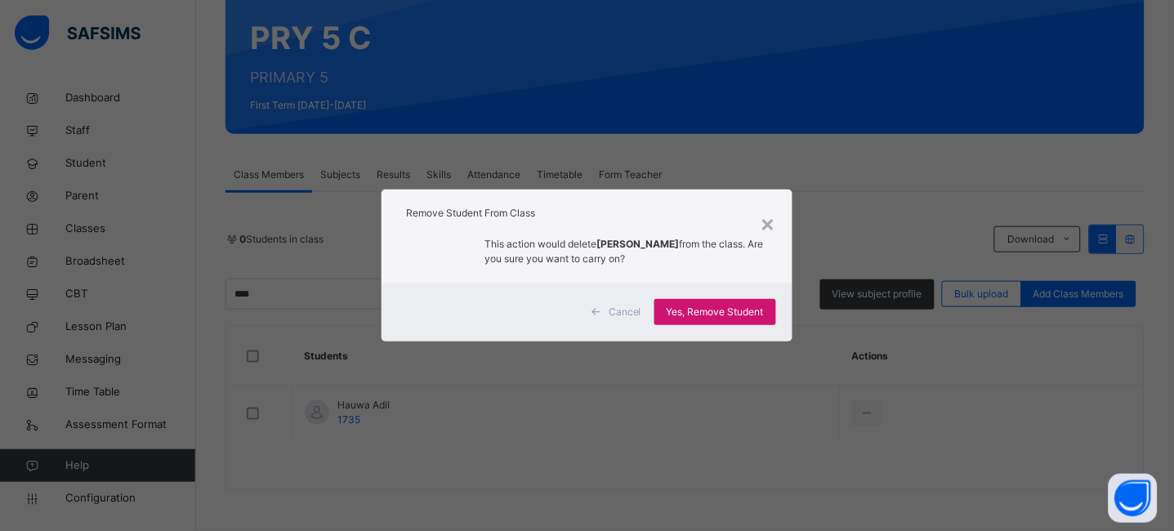
click at [711, 319] on span "Yes, Remove Student" at bounding box center [715, 312] width 97 height 15
click at [771, 232] on div "×" at bounding box center [769, 223] width 16 height 34
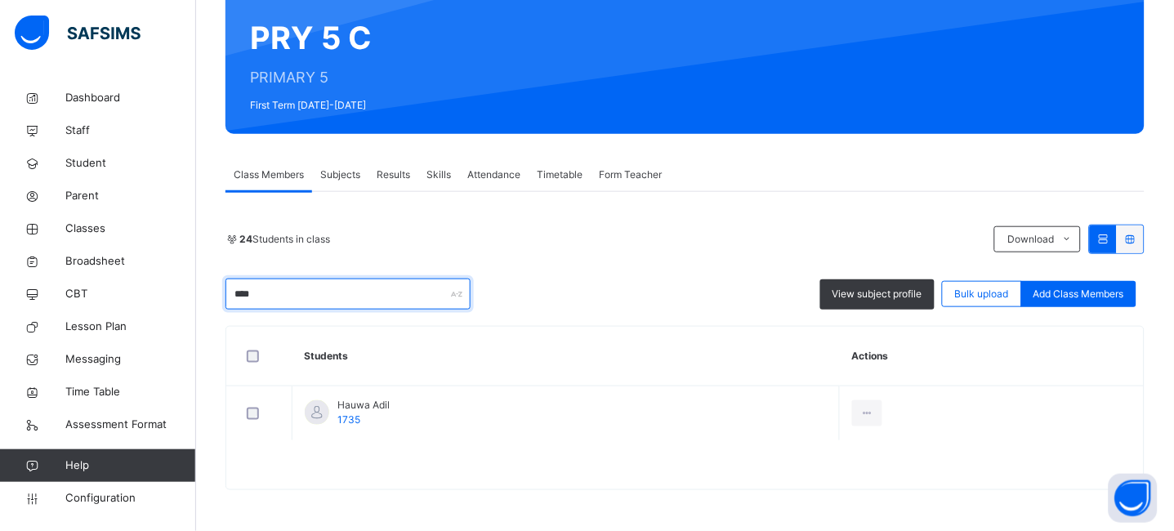
click at [292, 291] on input "****" at bounding box center [348, 294] width 245 height 31
type input "*"
type input "****"
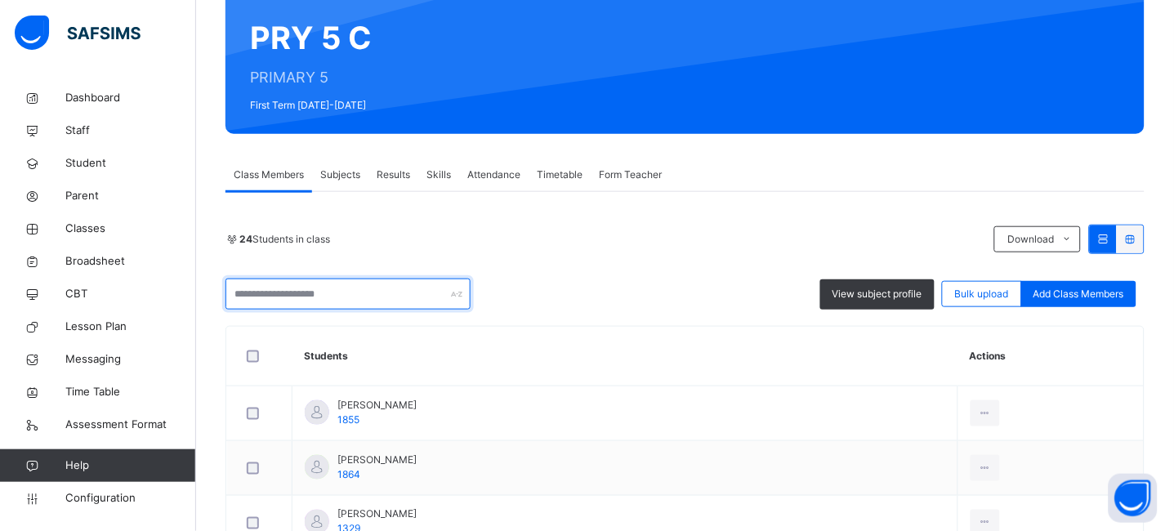
click at [319, 305] on input "text" at bounding box center [348, 294] width 245 height 31
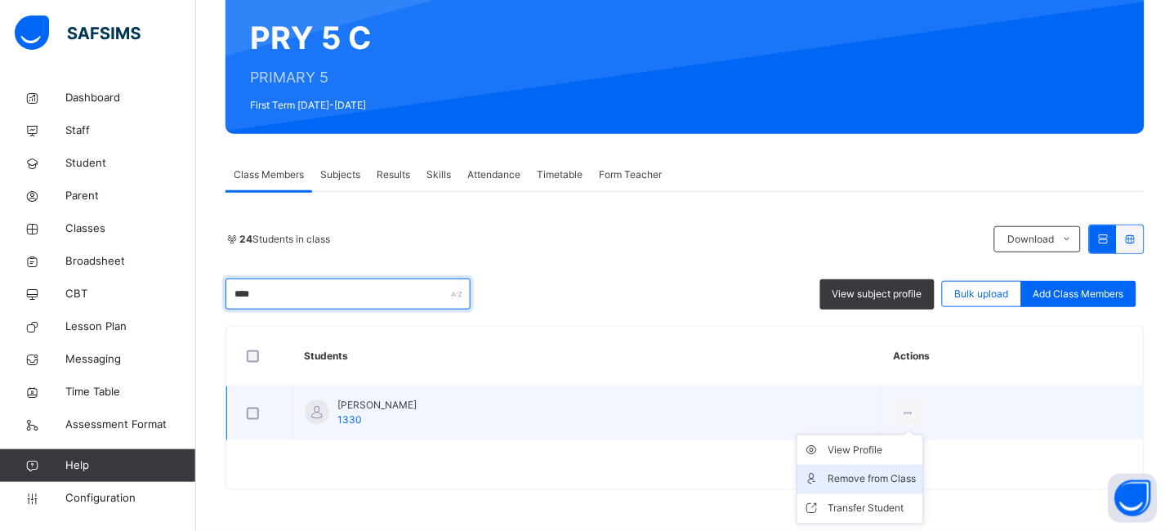
type input "****"
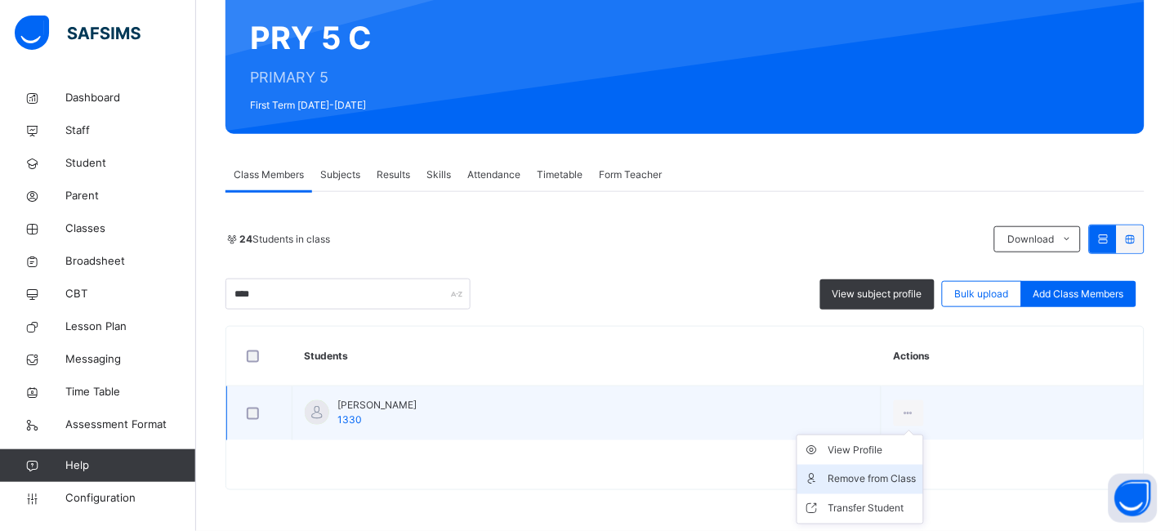
click at [917, 472] on div "Remove from Class" at bounding box center [873, 480] width 88 height 16
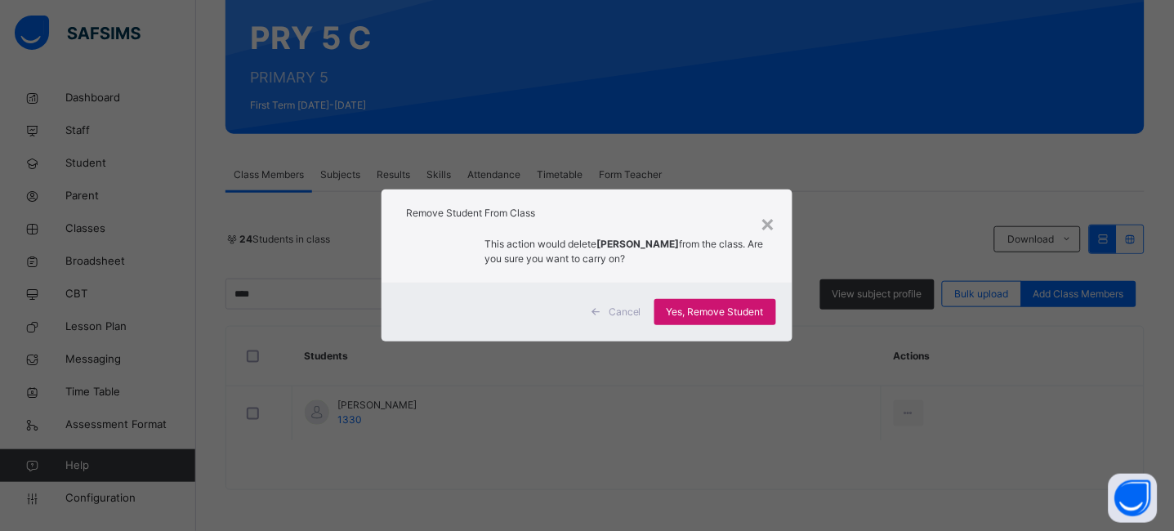
click at [746, 311] on span "Yes, Remove Student" at bounding box center [715, 312] width 97 height 15
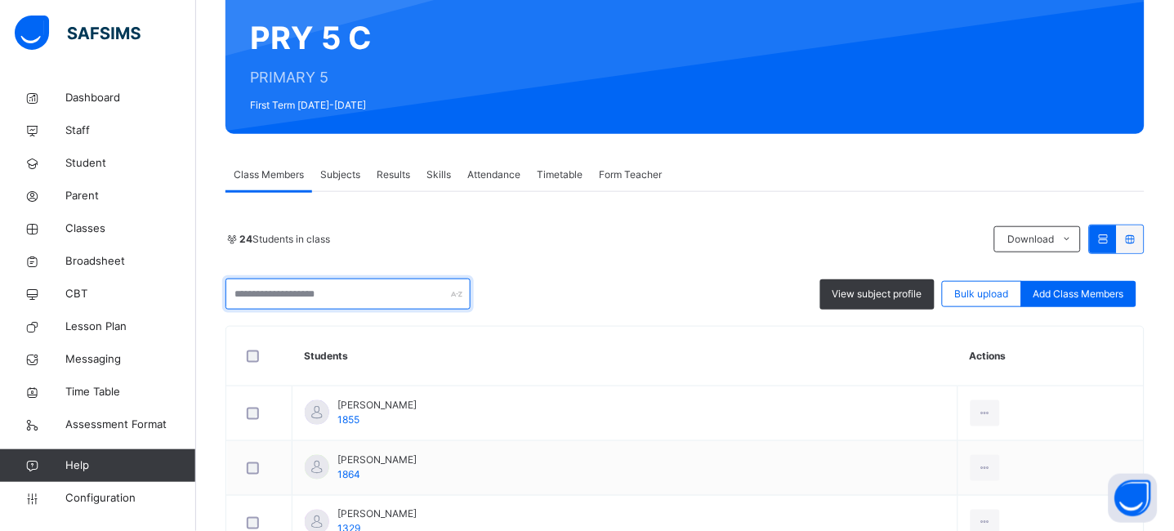
click at [303, 289] on input "text" at bounding box center [348, 294] width 245 height 31
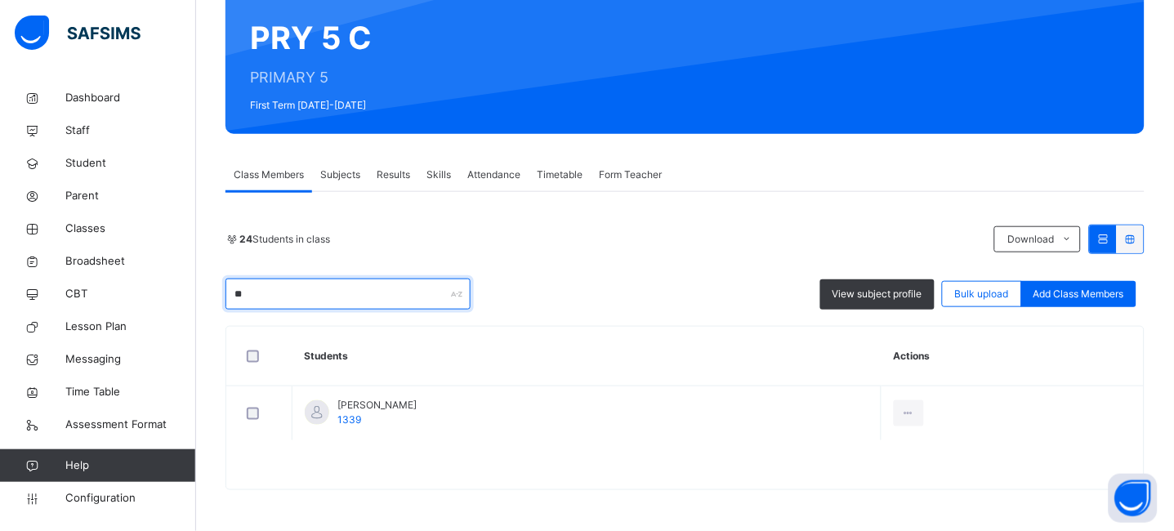
type input "*"
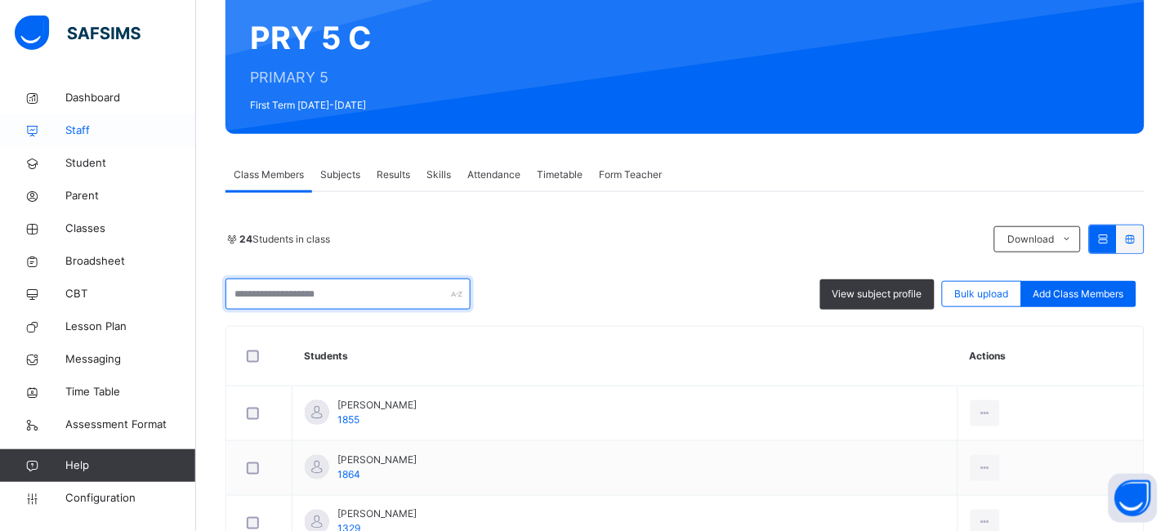
scroll to position [0, 0]
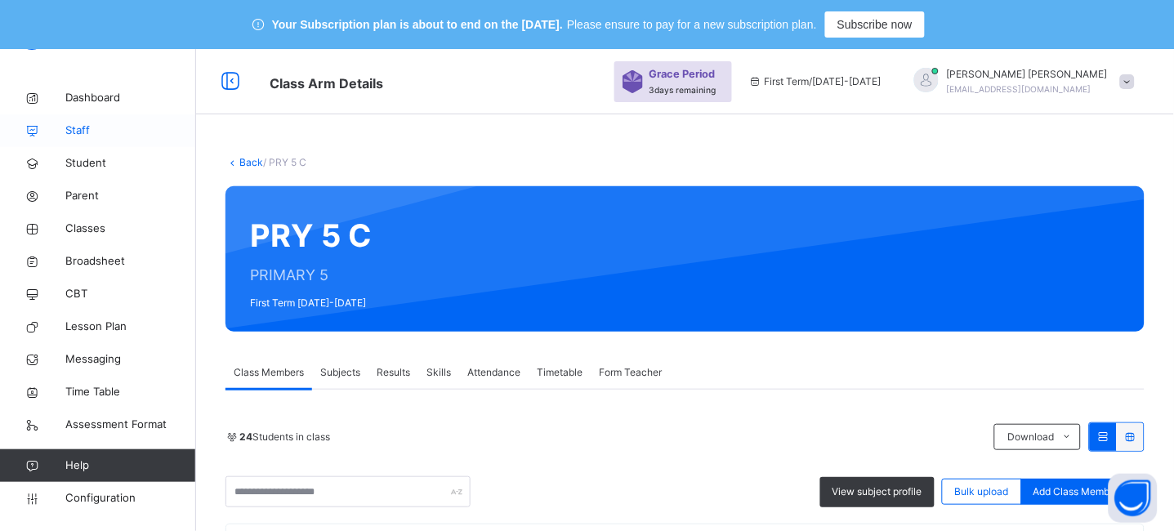
click at [86, 136] on span "Staff" at bounding box center [130, 131] width 131 height 16
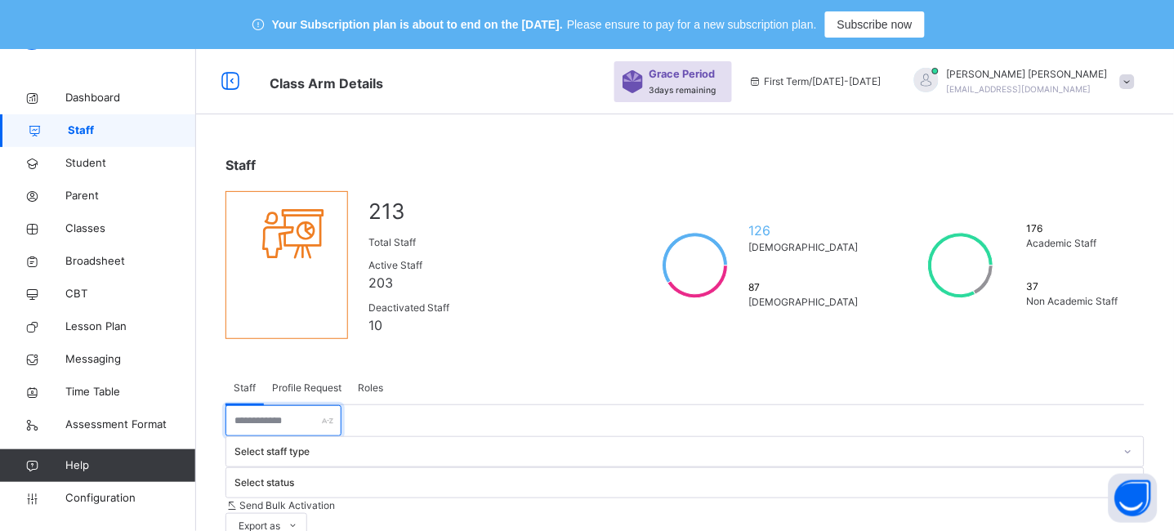
click at [320, 431] on input "text" at bounding box center [284, 420] width 116 height 31
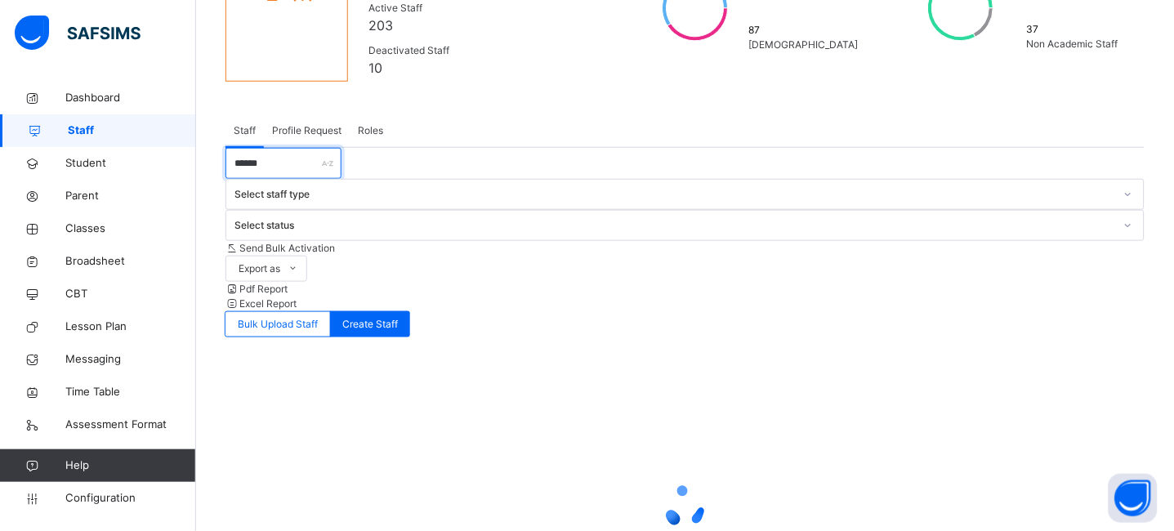
scroll to position [113, 0]
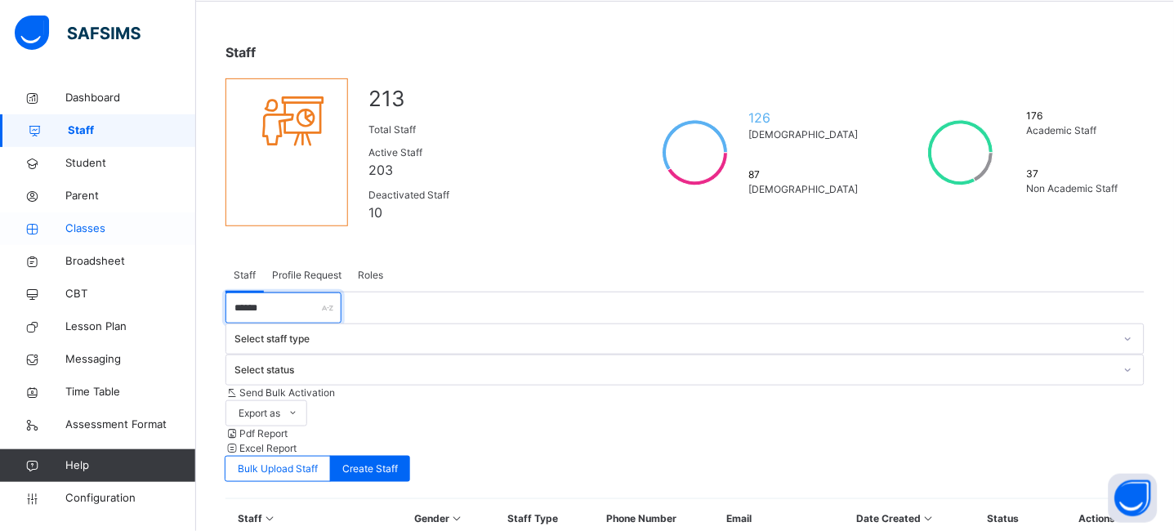
type input "******"
click at [84, 233] on span "Classes" at bounding box center [130, 229] width 131 height 16
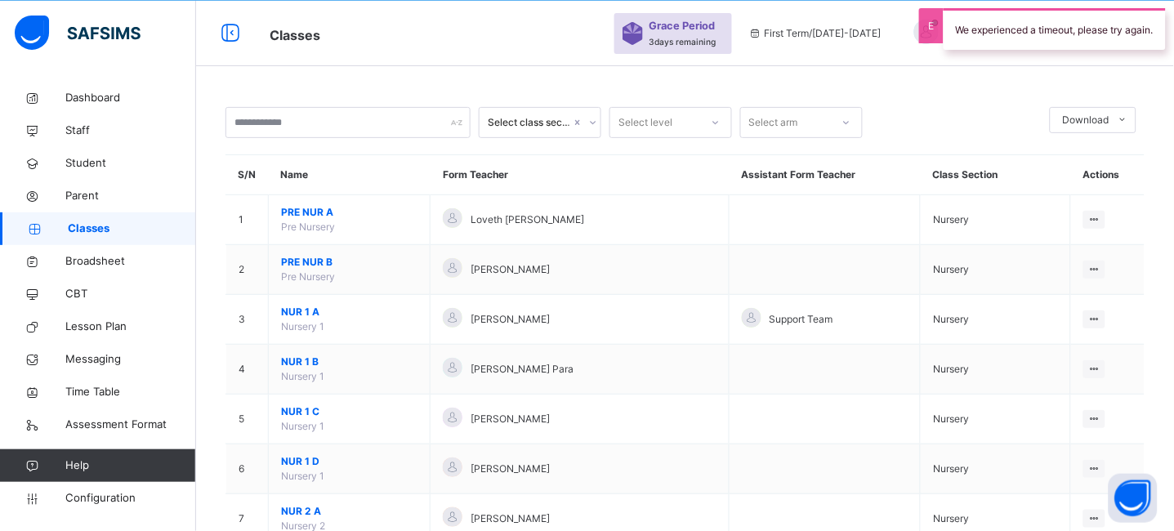
scroll to position [113, 0]
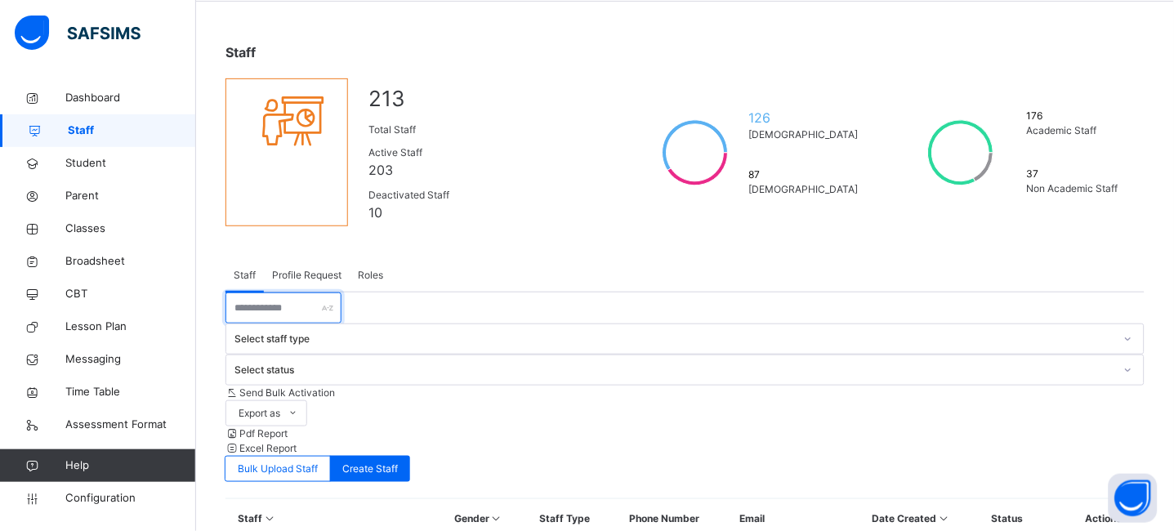
click at [284, 318] on input "text" at bounding box center [284, 308] width 116 height 31
type input "*****"
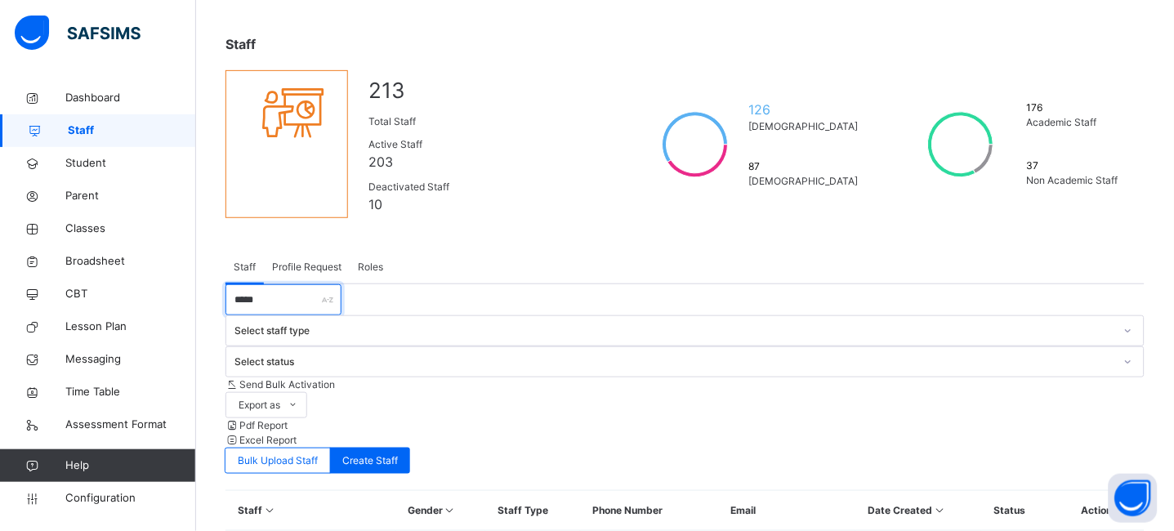
scroll to position [129, 0]
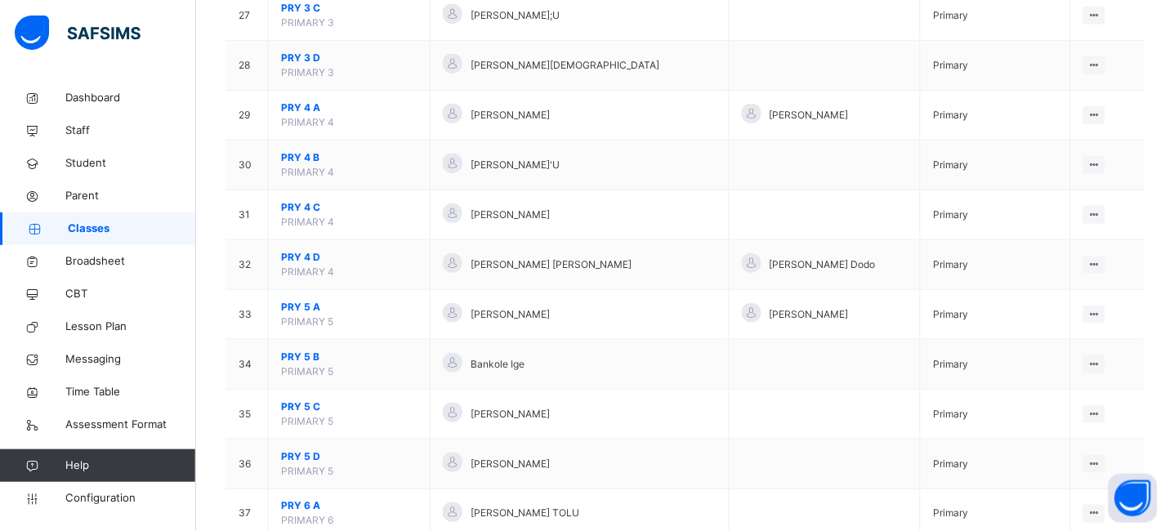
scroll to position [1558, 0]
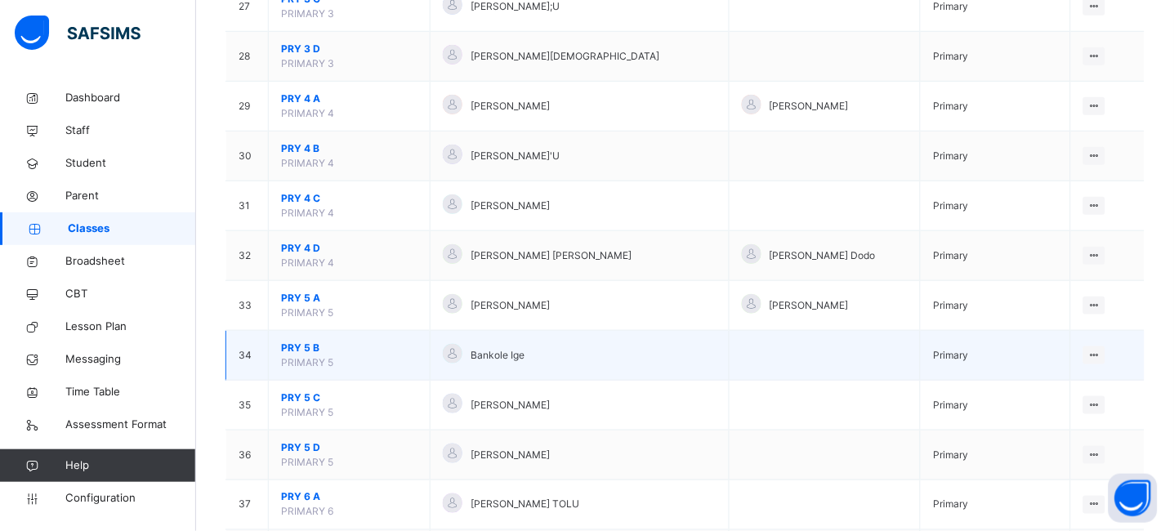
click at [303, 347] on span "PRY 5 B" at bounding box center [349, 348] width 136 height 15
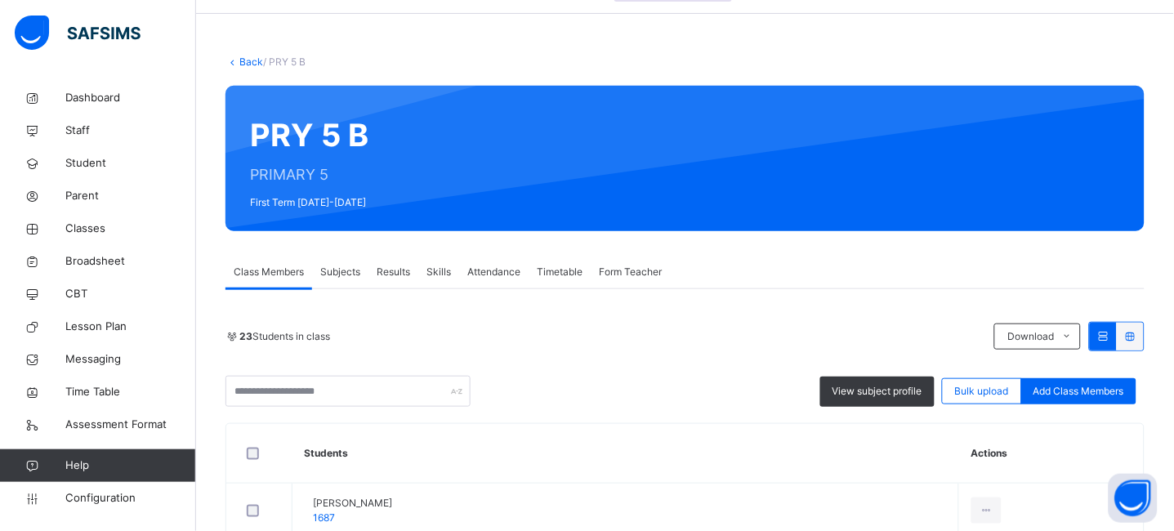
scroll to position [87, 0]
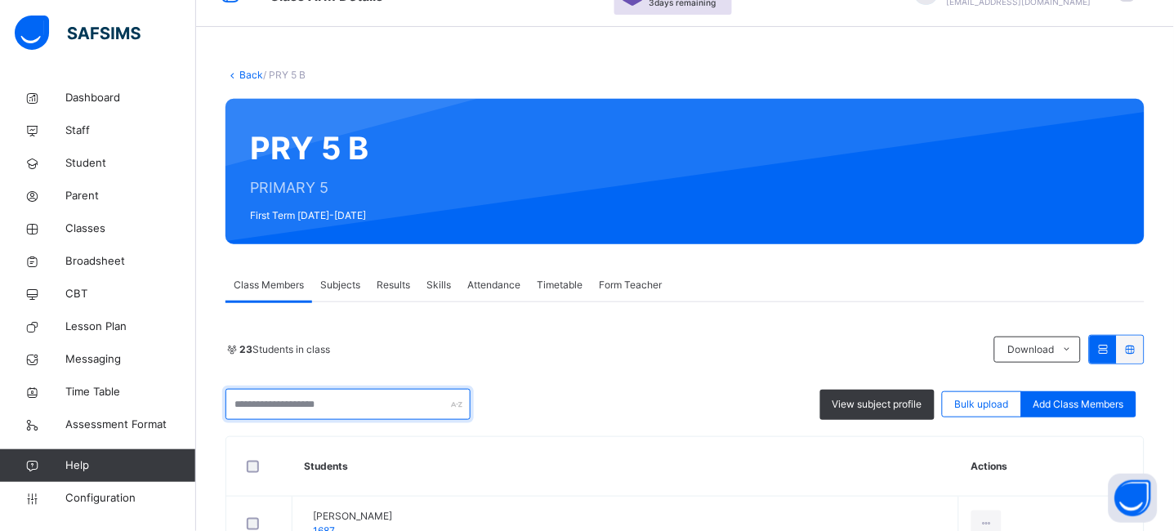
click at [319, 410] on input "text" at bounding box center [348, 404] width 245 height 31
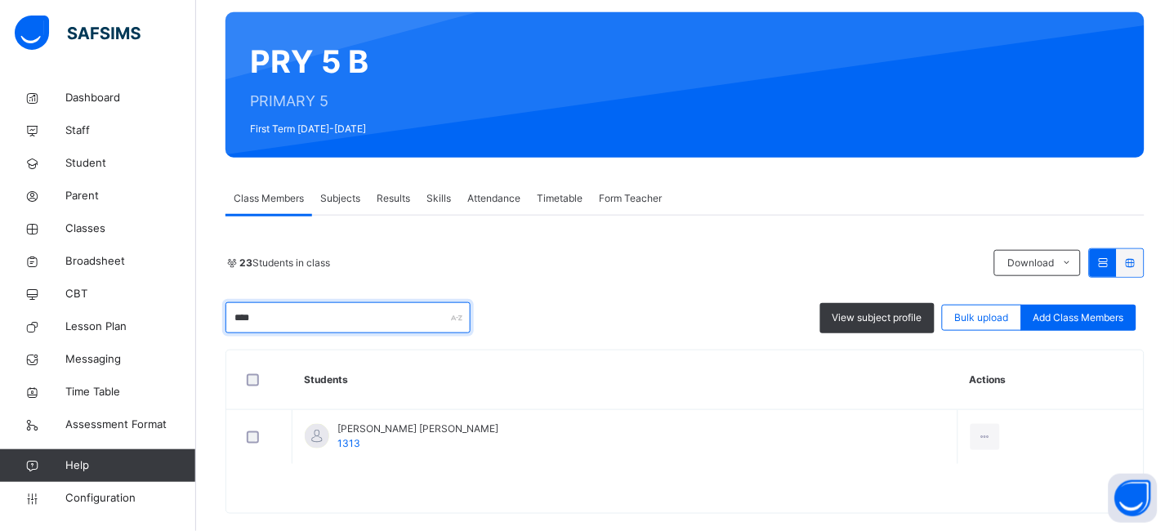
scroll to position [198, 0]
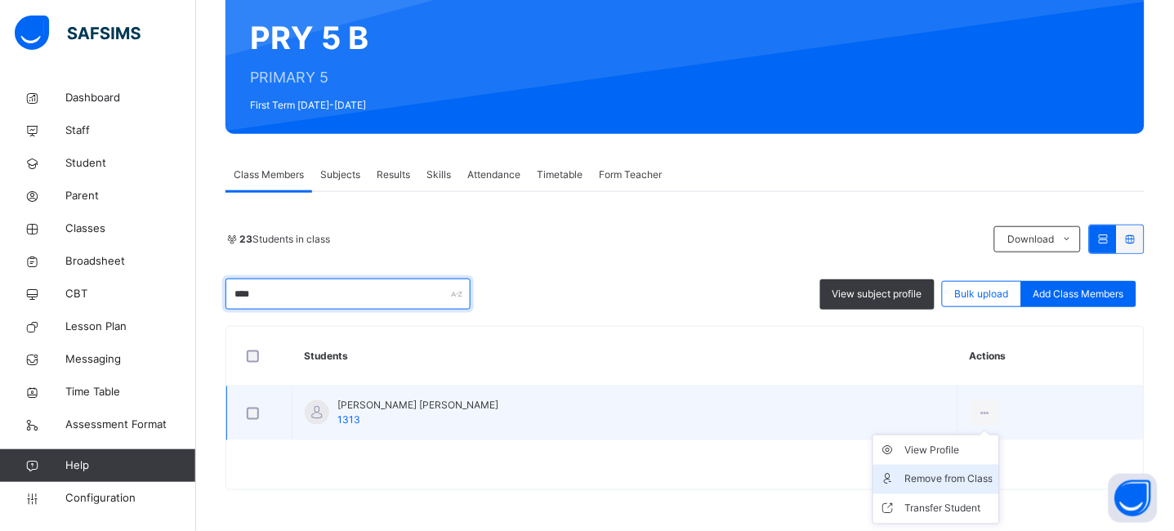
type input "****"
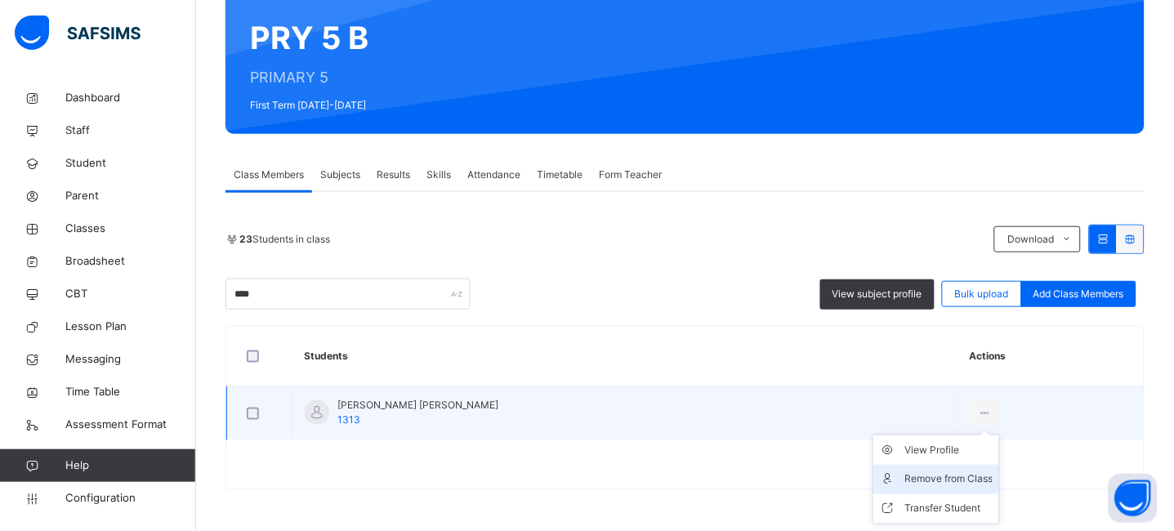
click at [922, 478] on div "Remove from Class" at bounding box center [949, 480] width 88 height 16
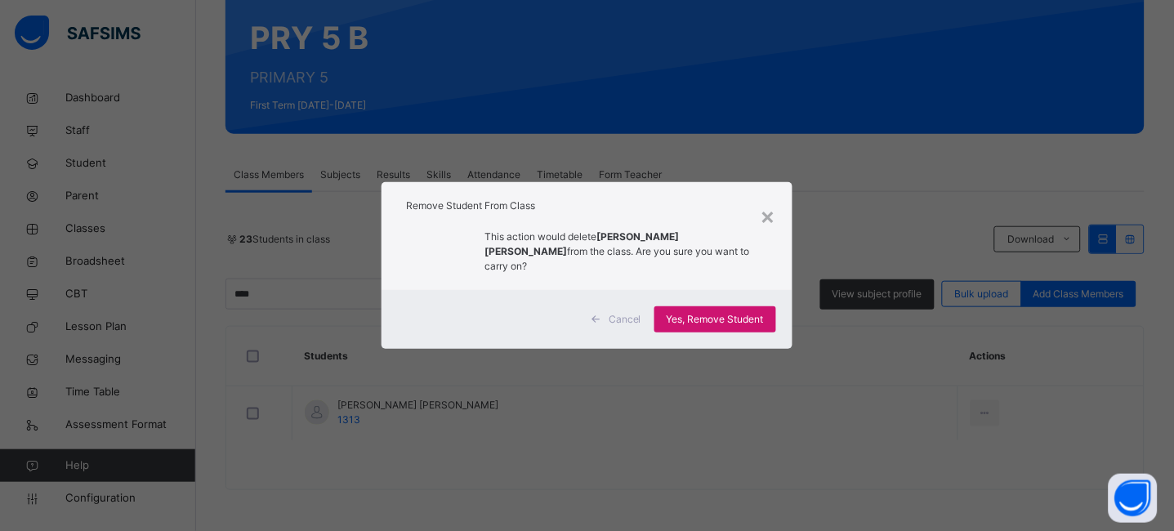
click at [729, 312] on span "Yes, Remove Student" at bounding box center [715, 319] width 97 height 15
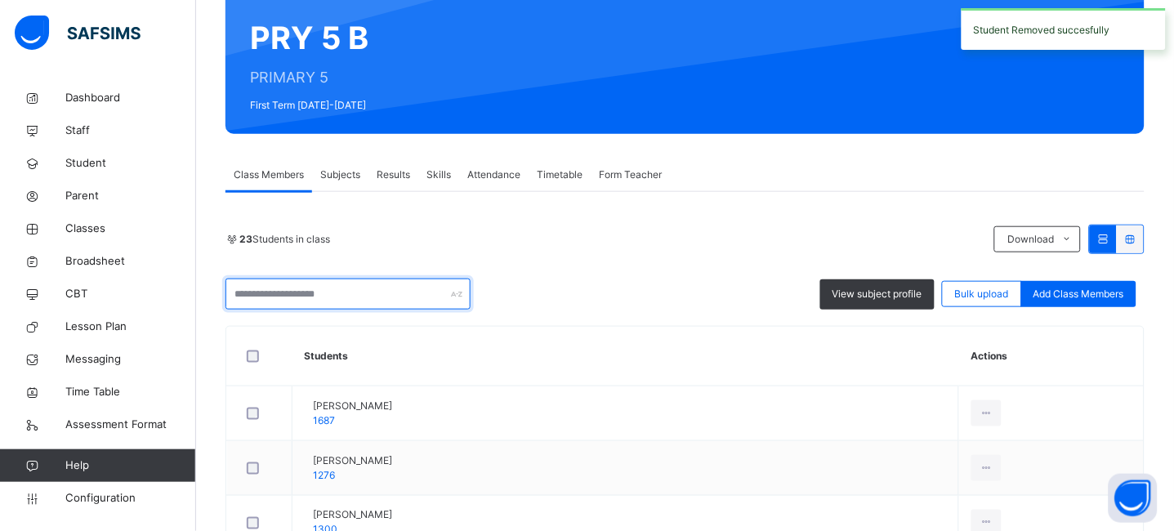
click at [325, 287] on input "text" at bounding box center [348, 294] width 245 height 31
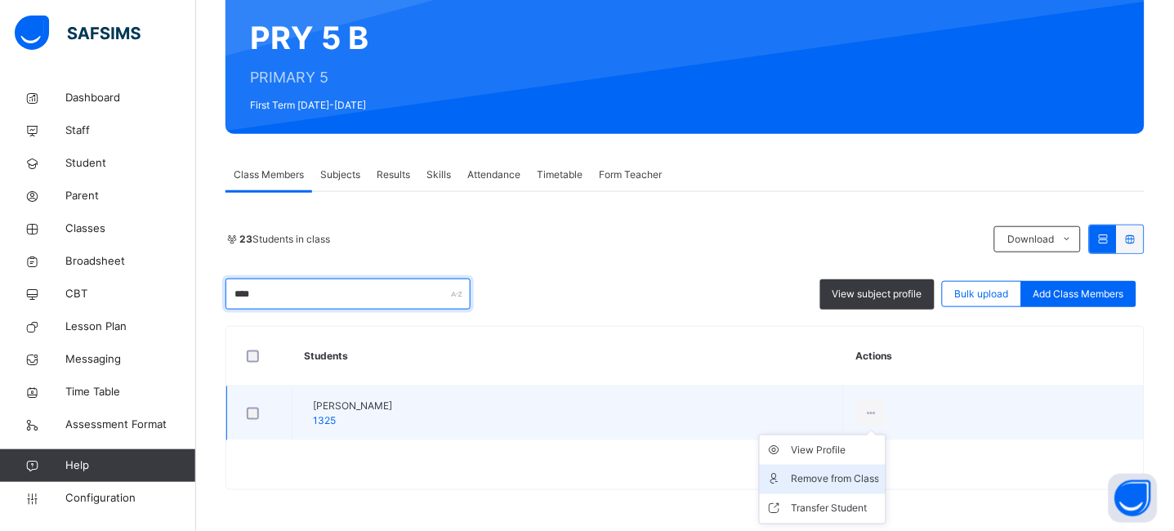
type input "****"
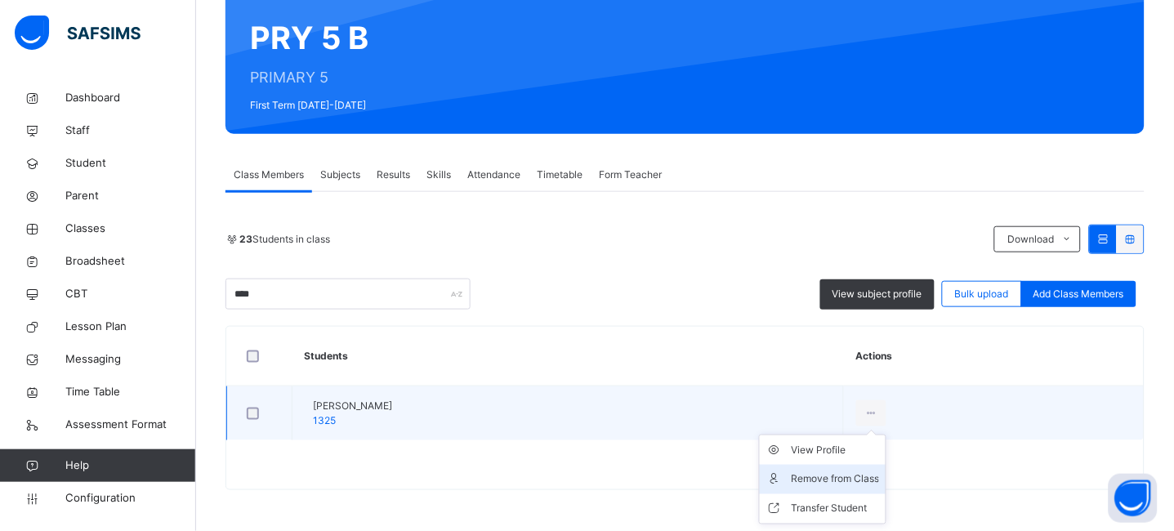
click at [879, 476] on div "Remove from Class" at bounding box center [835, 480] width 88 height 16
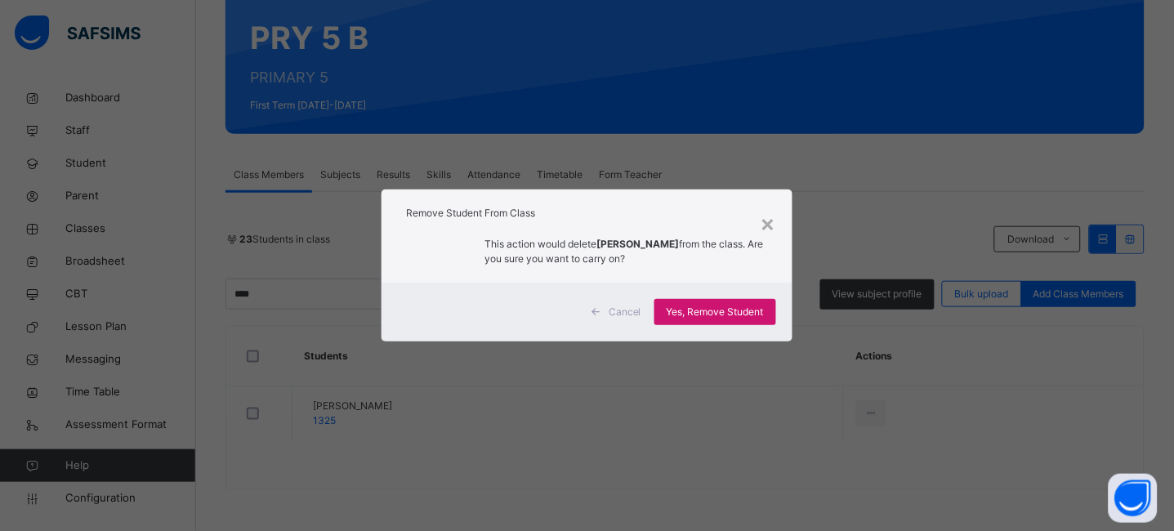
click at [716, 315] on span "Yes, Remove Student" at bounding box center [715, 312] width 97 height 15
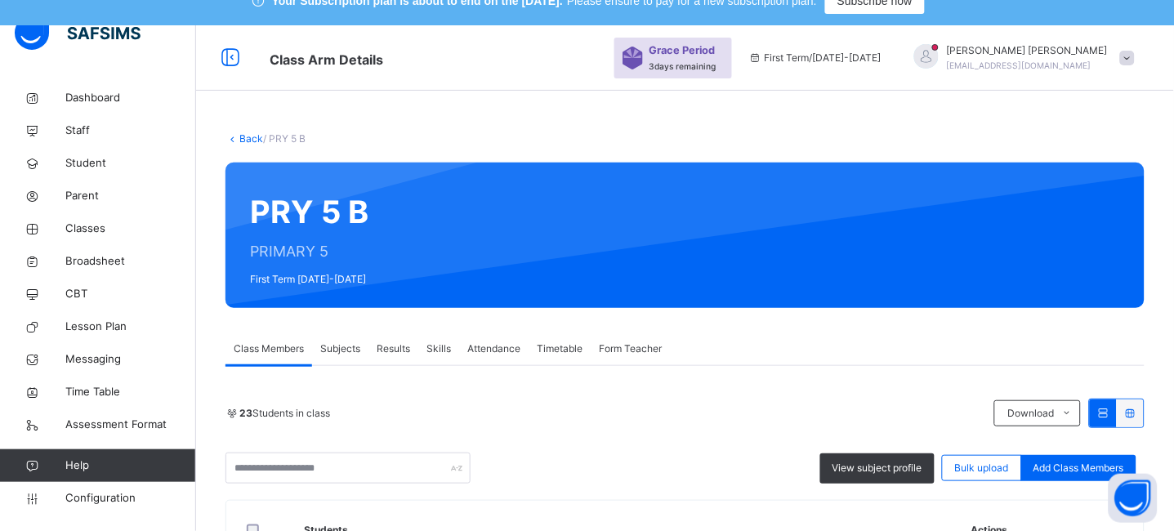
scroll to position [20, 0]
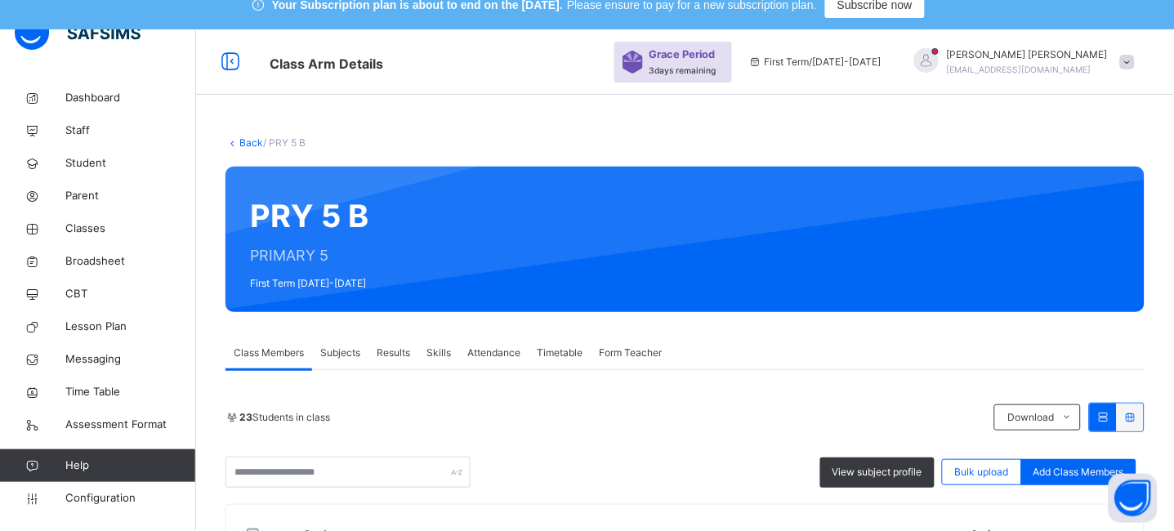
click at [247, 144] on link "Back" at bounding box center [251, 142] width 24 height 12
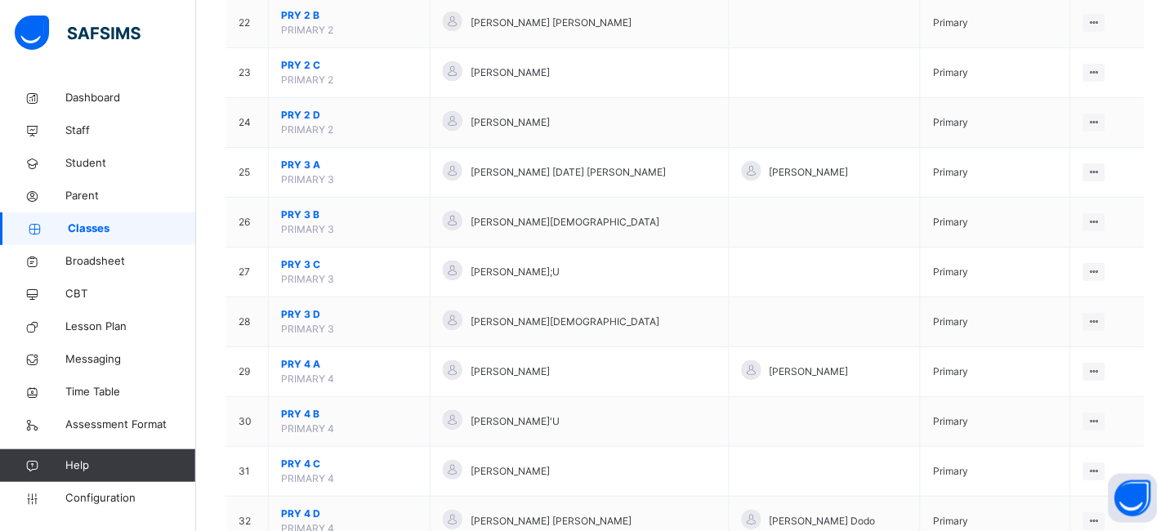
scroll to position [1293, 0]
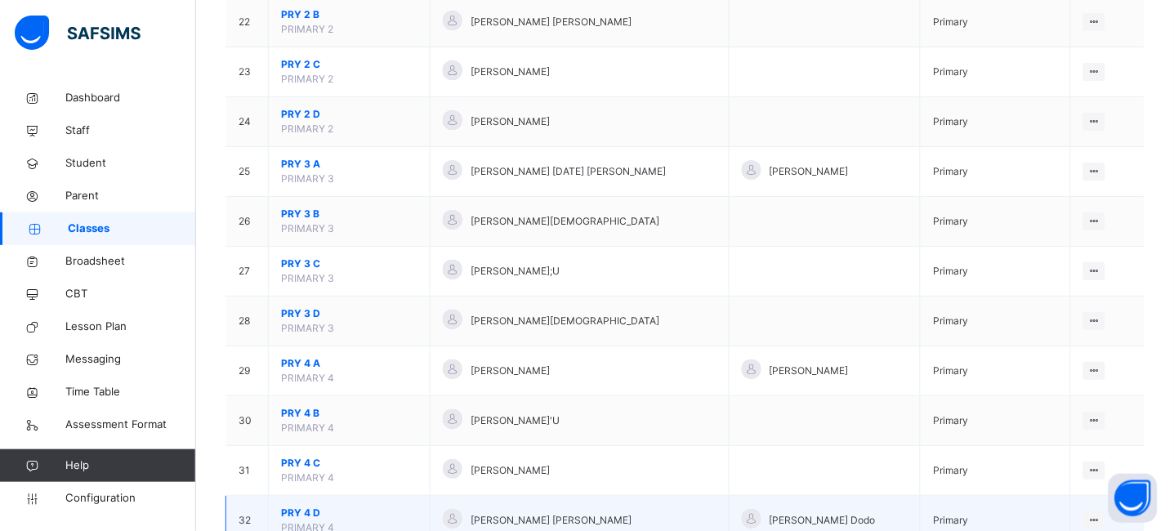
click at [312, 509] on span "PRY 4 D" at bounding box center [349, 513] width 136 height 15
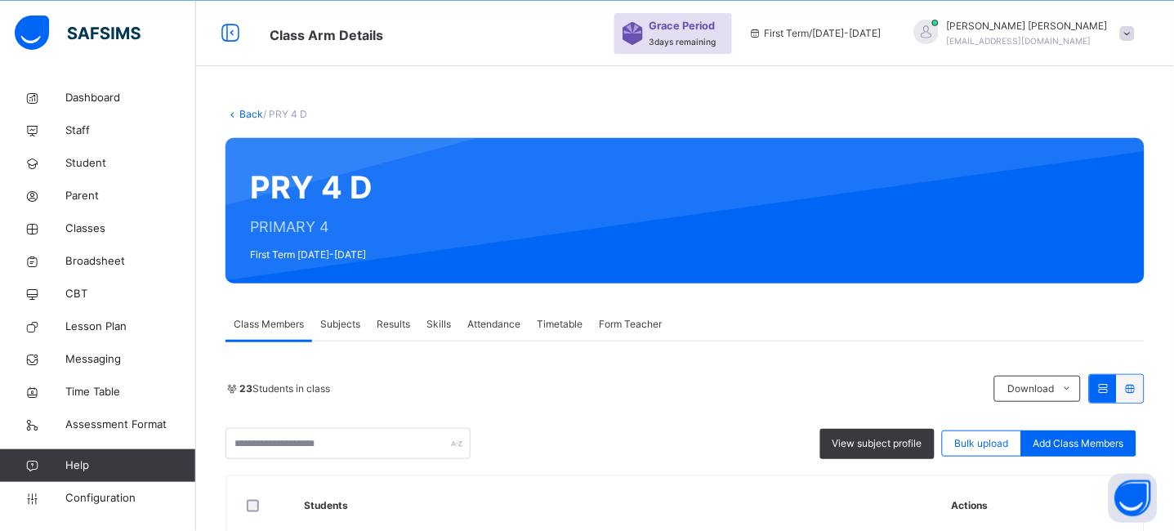
scroll to position [1293, 0]
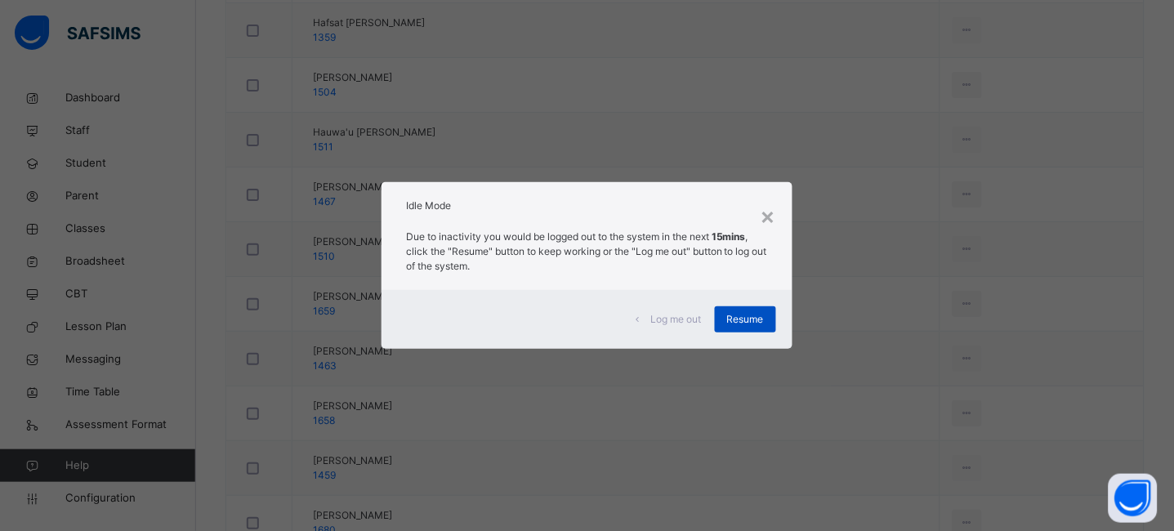
click at [768, 324] on div "Resume" at bounding box center [745, 319] width 61 height 26
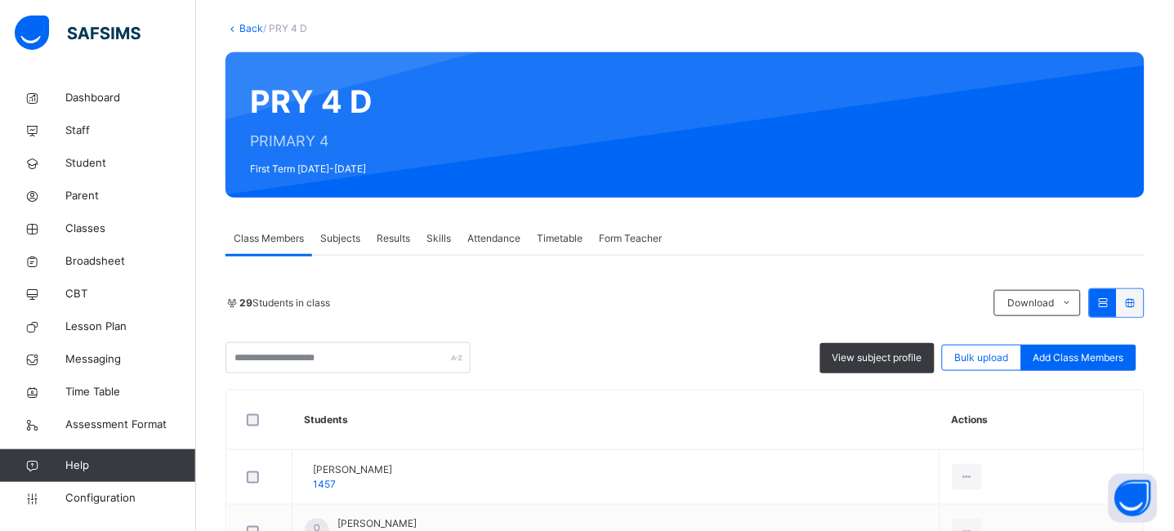
scroll to position [226, 0]
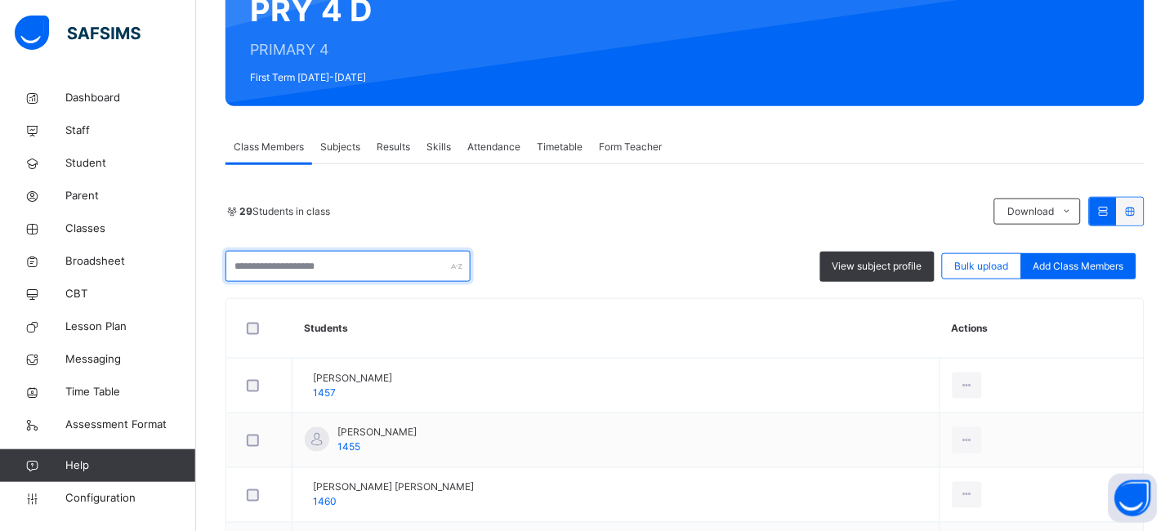
click at [309, 261] on input "text" at bounding box center [348, 266] width 245 height 31
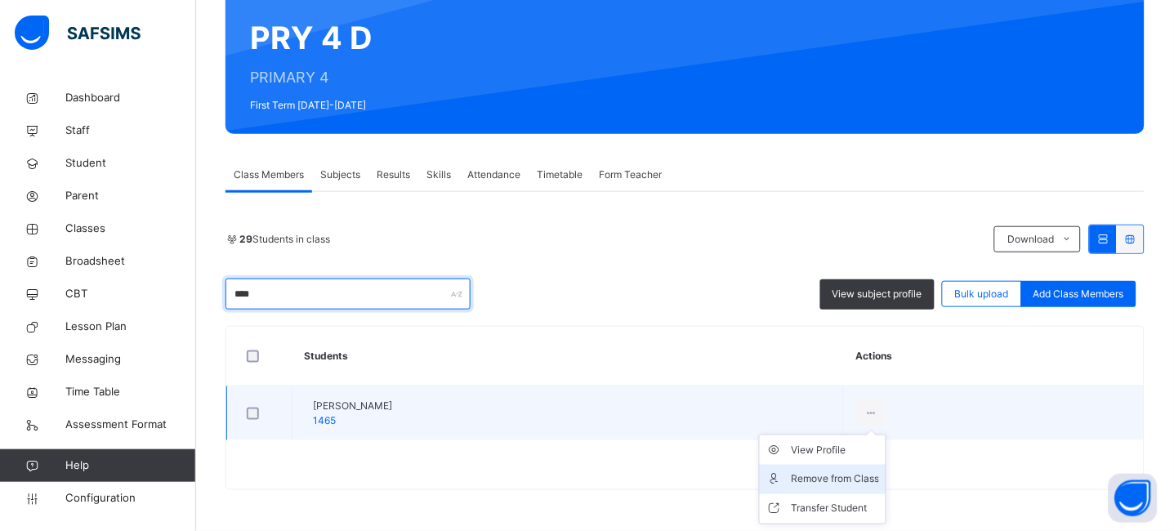
type input "****"
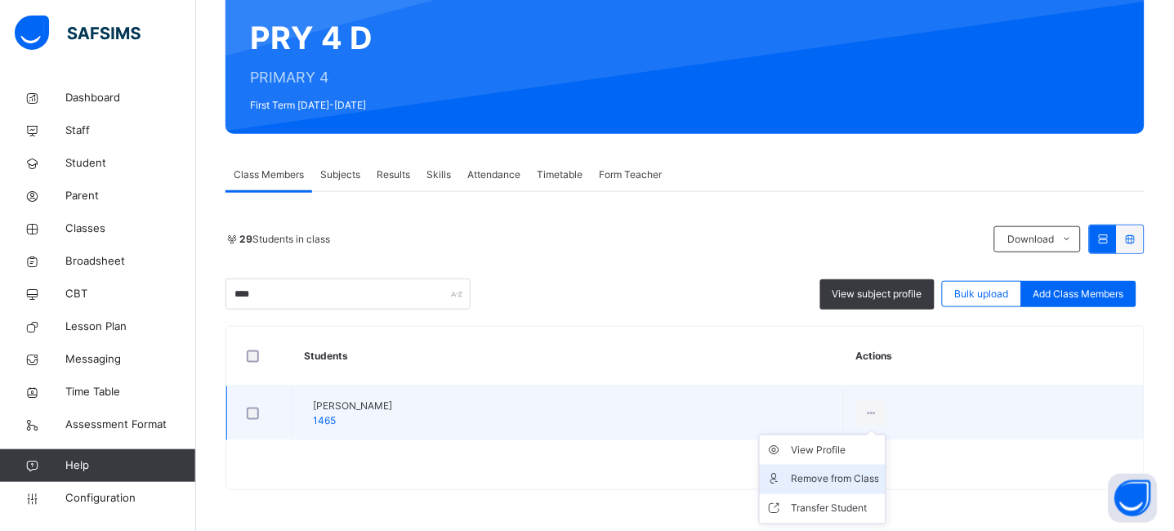
click at [879, 481] on div "Remove from Class" at bounding box center [835, 480] width 88 height 16
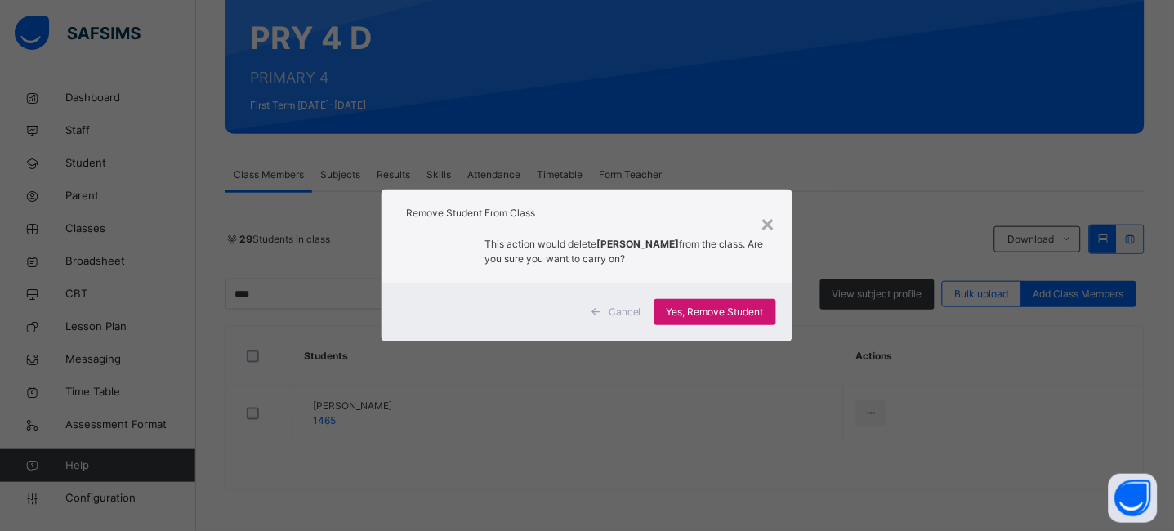
click at [724, 316] on span "Yes, Remove Student" at bounding box center [715, 312] width 97 height 15
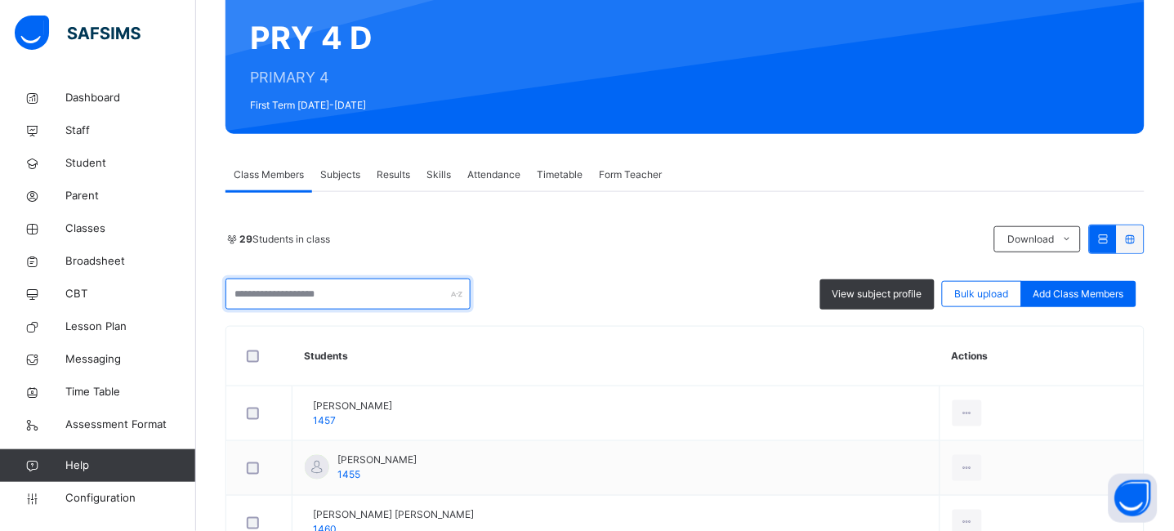
click at [358, 299] on input "text" at bounding box center [348, 294] width 245 height 31
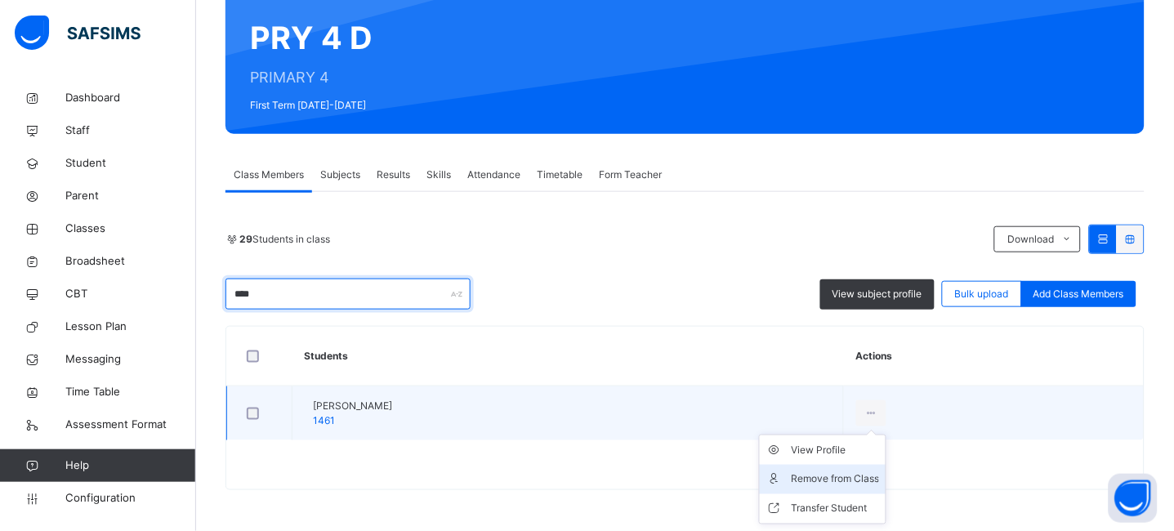
type input "****"
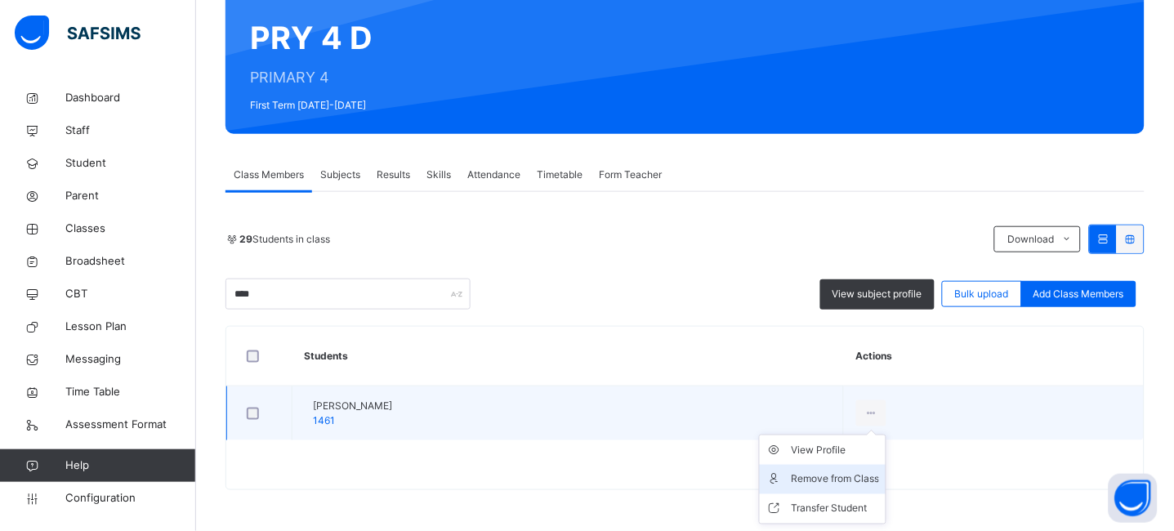
click at [879, 472] on div "Remove from Class" at bounding box center [835, 480] width 88 height 16
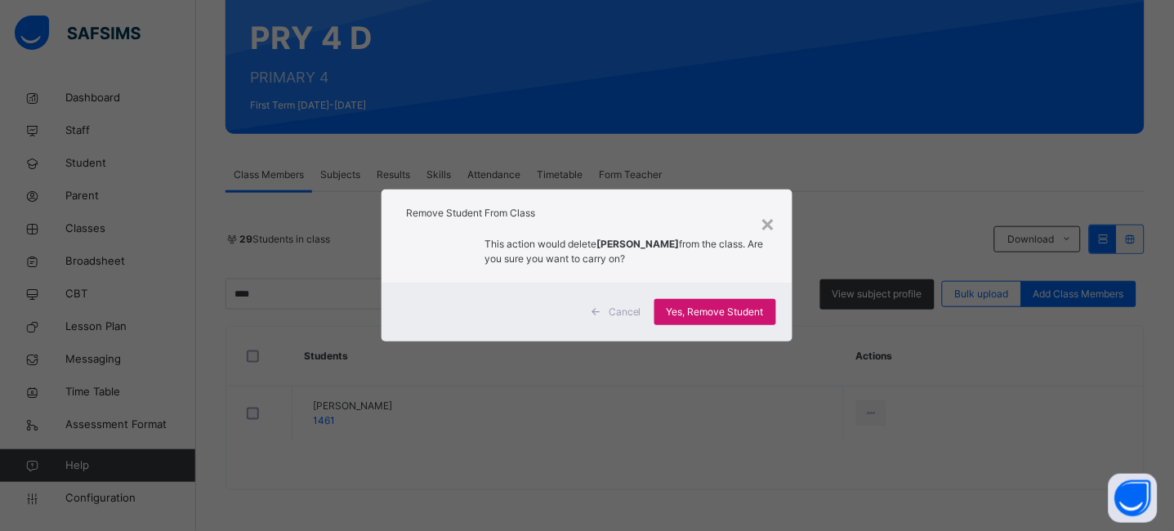
click at [742, 307] on span "Yes, Remove Student" at bounding box center [715, 312] width 97 height 15
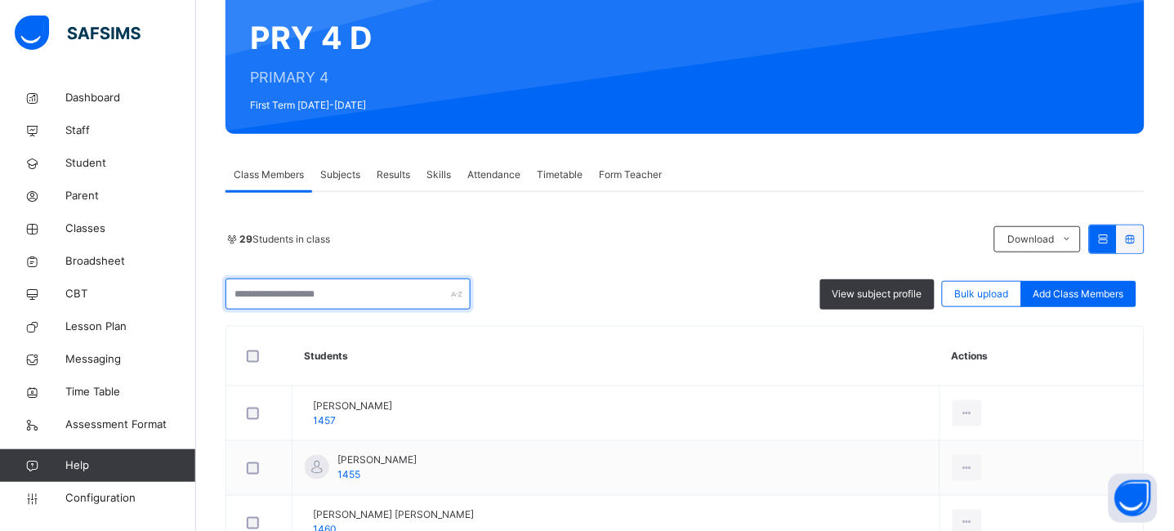
click at [315, 288] on input "text" at bounding box center [348, 294] width 245 height 31
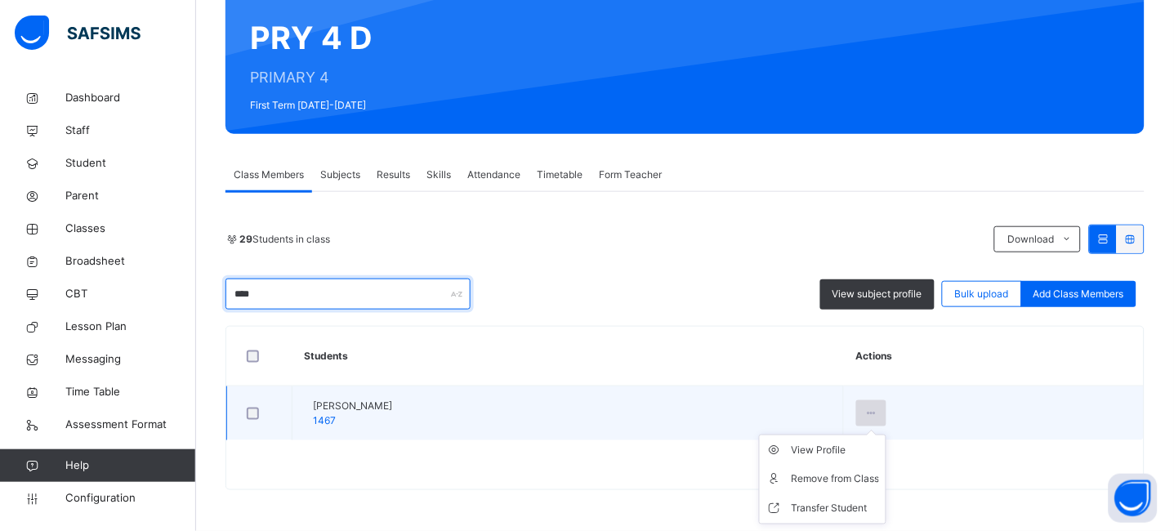
type input "****"
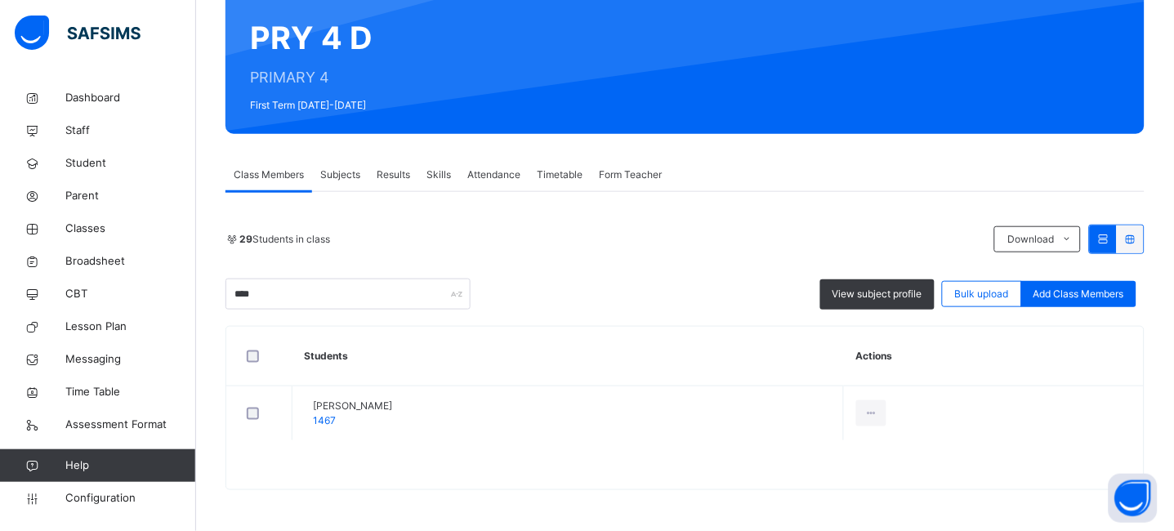
drag, startPoint x: 948, startPoint y: 414, endPoint x: 667, endPoint y: 338, distance: 291.2
click at [879, 414] on icon at bounding box center [872, 413] width 14 height 15
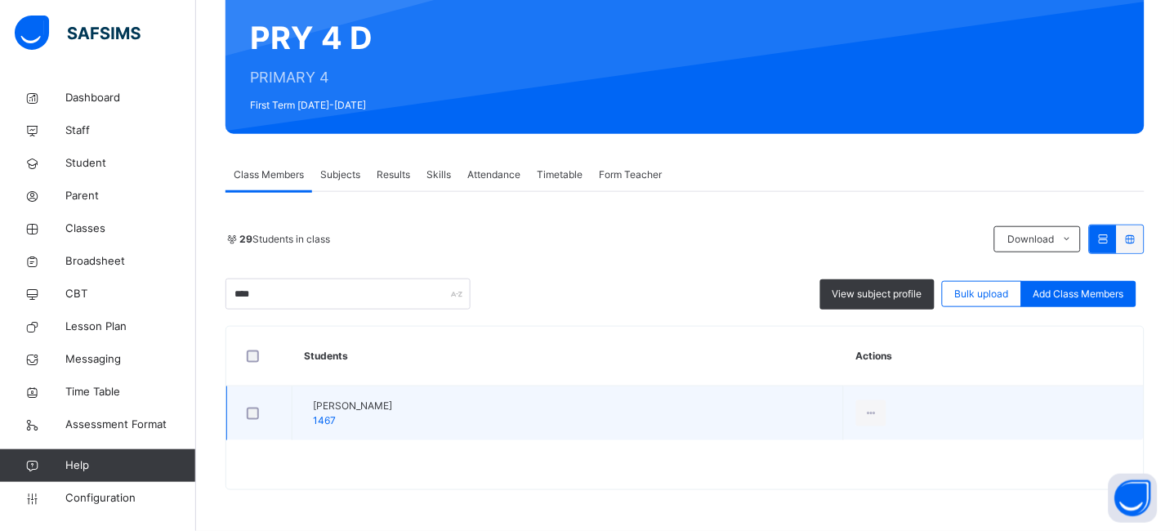
click at [661, 334] on th "Students" at bounding box center [569, 357] width 552 height 60
click at [879, 477] on div "Remove from Class" at bounding box center [835, 480] width 88 height 16
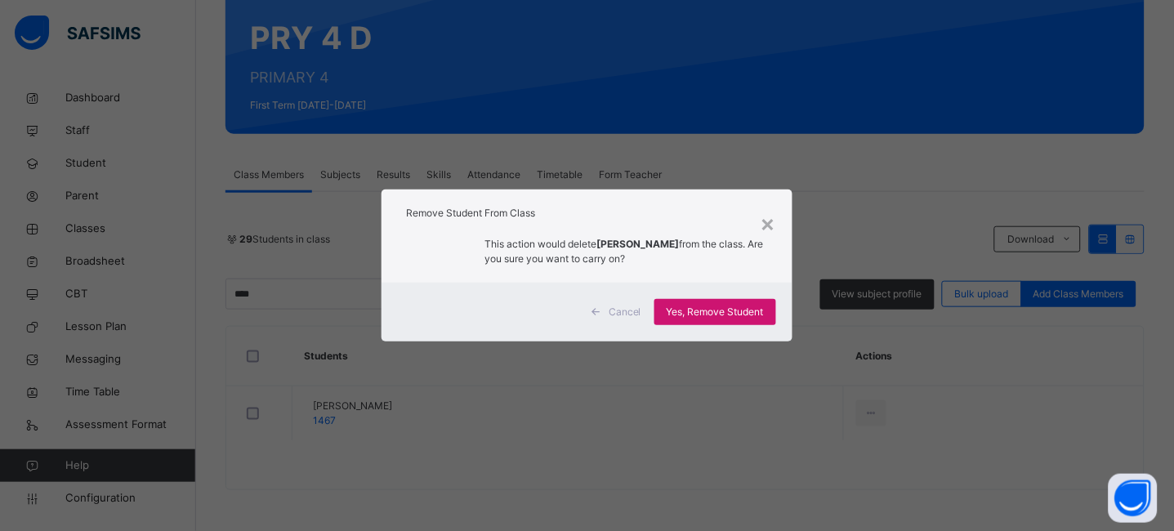
click at [744, 314] on span "Yes, Remove Student" at bounding box center [715, 312] width 97 height 15
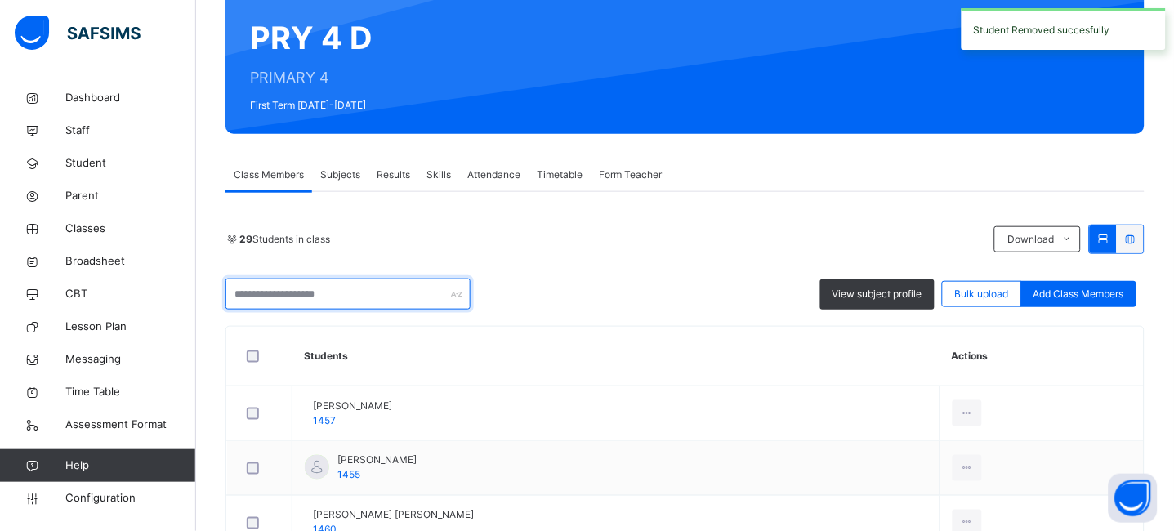
click at [400, 294] on input "text" at bounding box center [348, 294] width 245 height 31
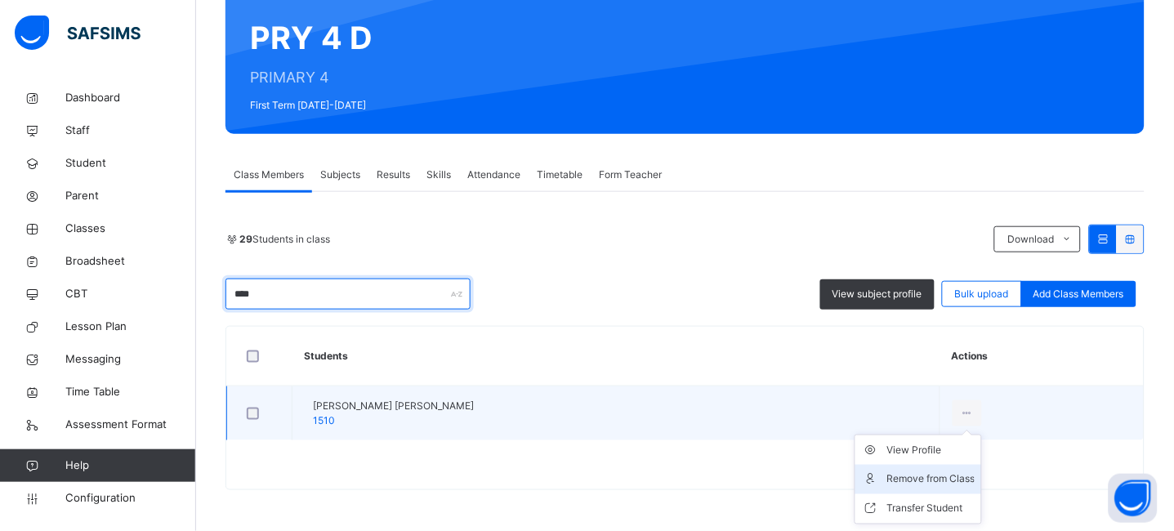
type input "****"
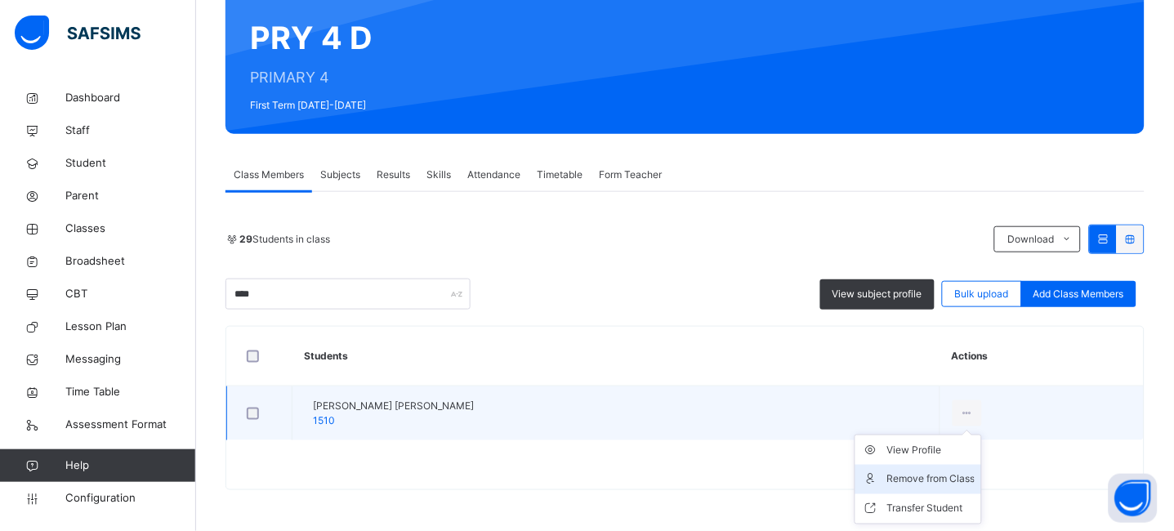
click at [946, 475] on div "Remove from Class" at bounding box center [931, 480] width 88 height 16
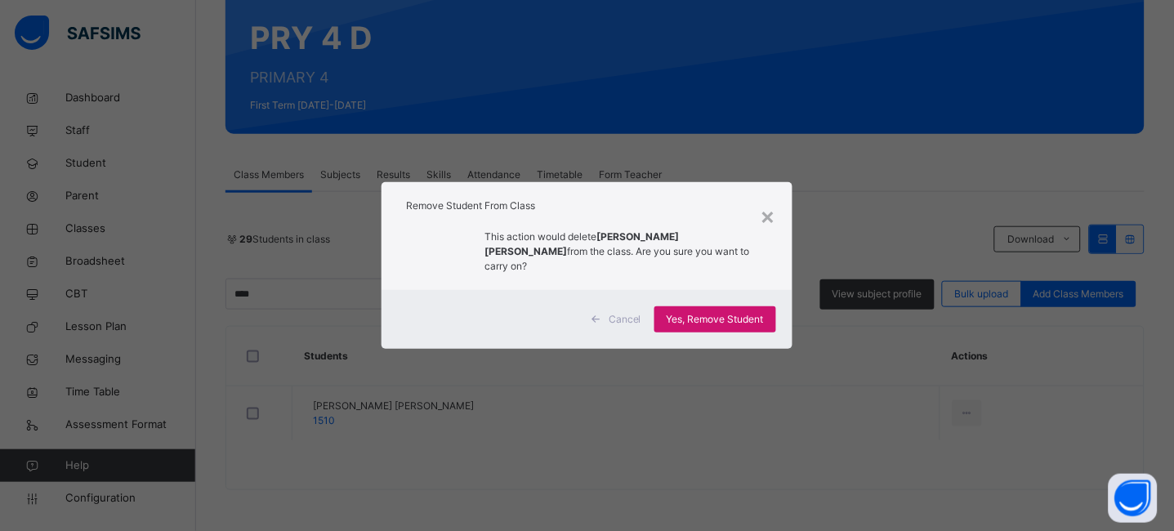
click at [718, 318] on span "Yes, Remove Student" at bounding box center [715, 319] width 97 height 15
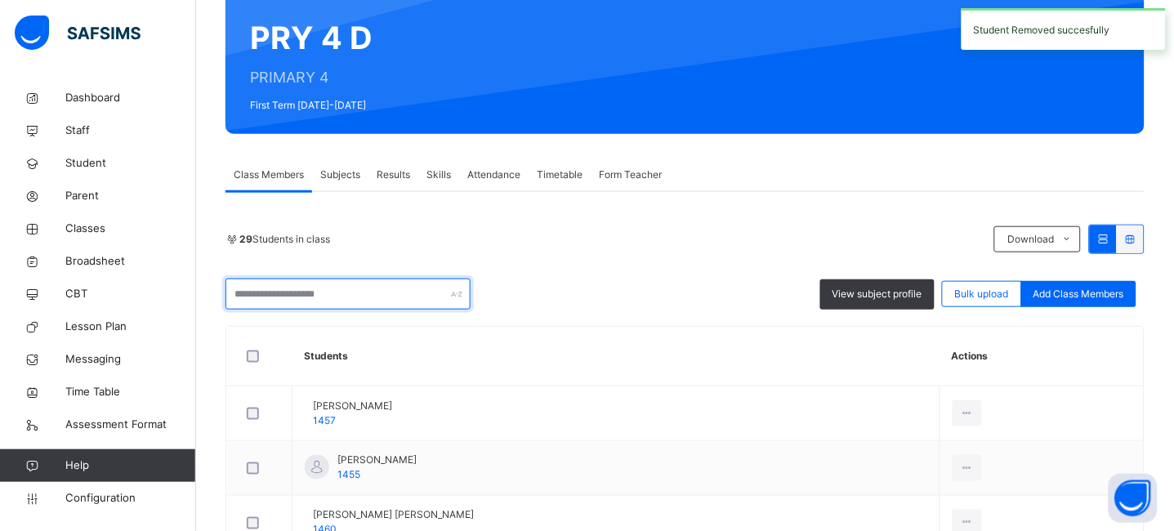
click at [336, 293] on input "text" at bounding box center [348, 294] width 245 height 31
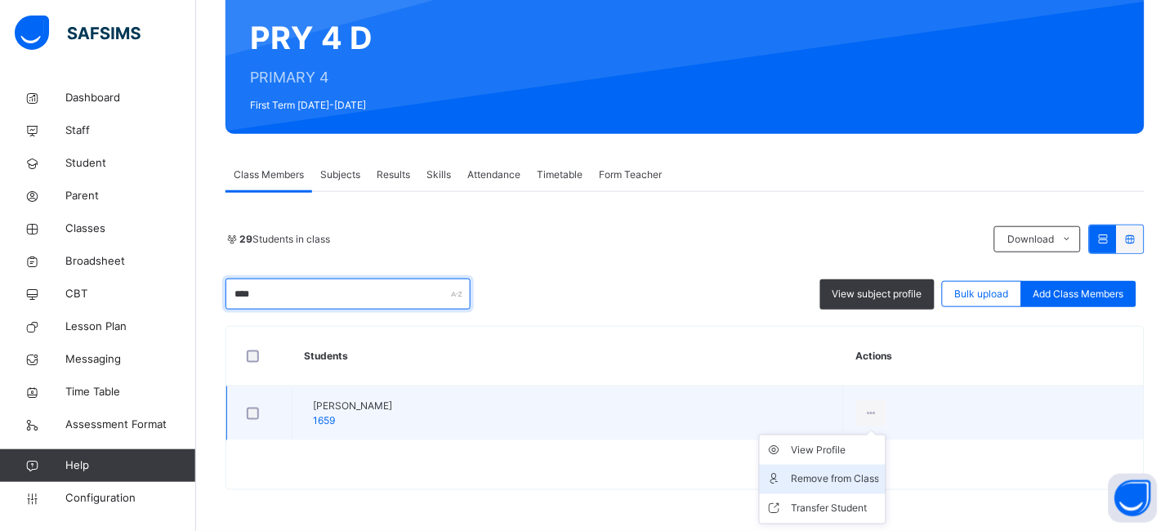
type input "****"
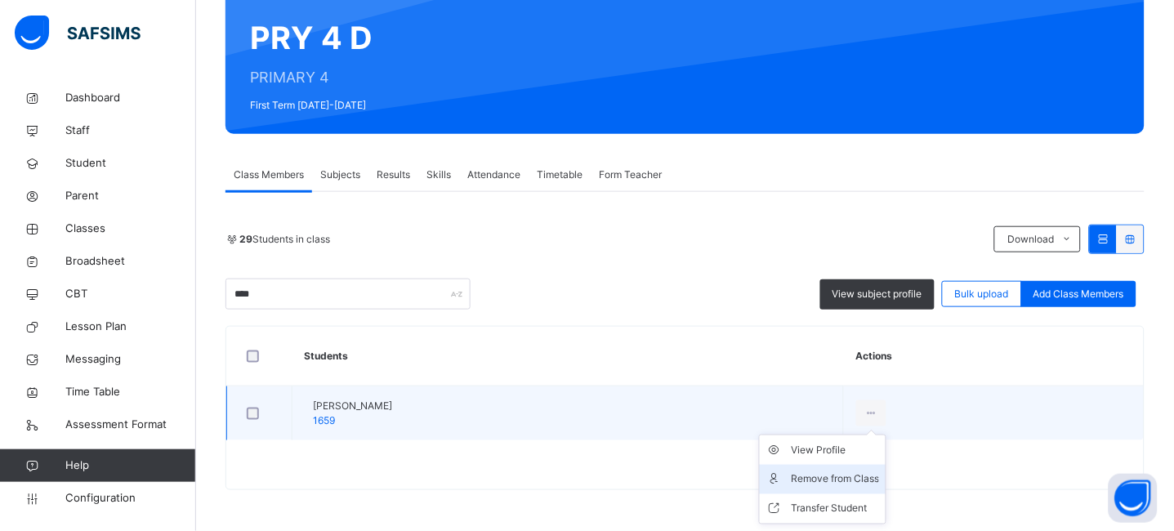
click at [879, 477] on div "Remove from Class" at bounding box center [835, 480] width 88 height 16
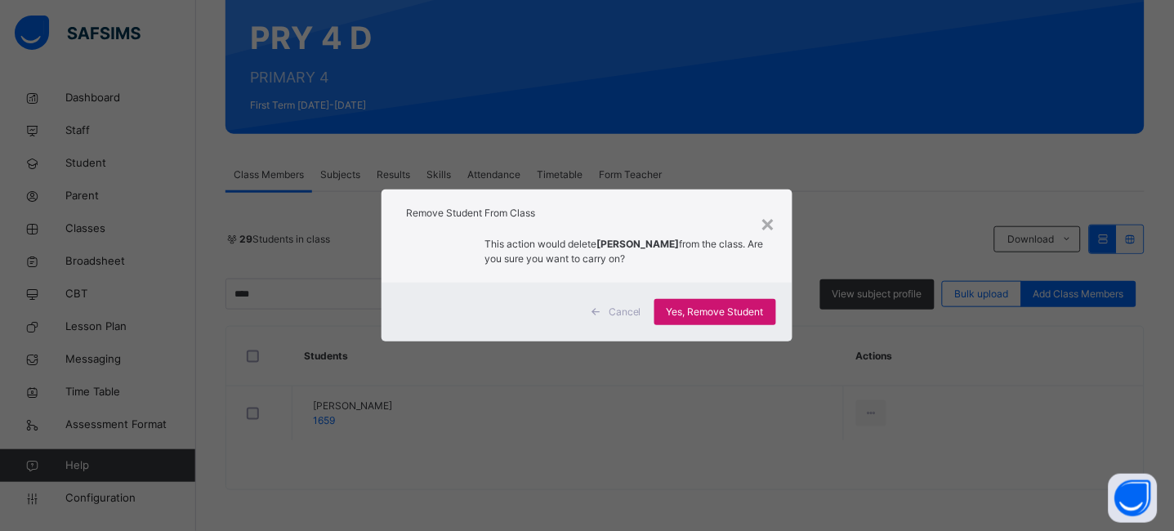
click at [744, 317] on span "Yes, Remove Student" at bounding box center [715, 312] width 97 height 15
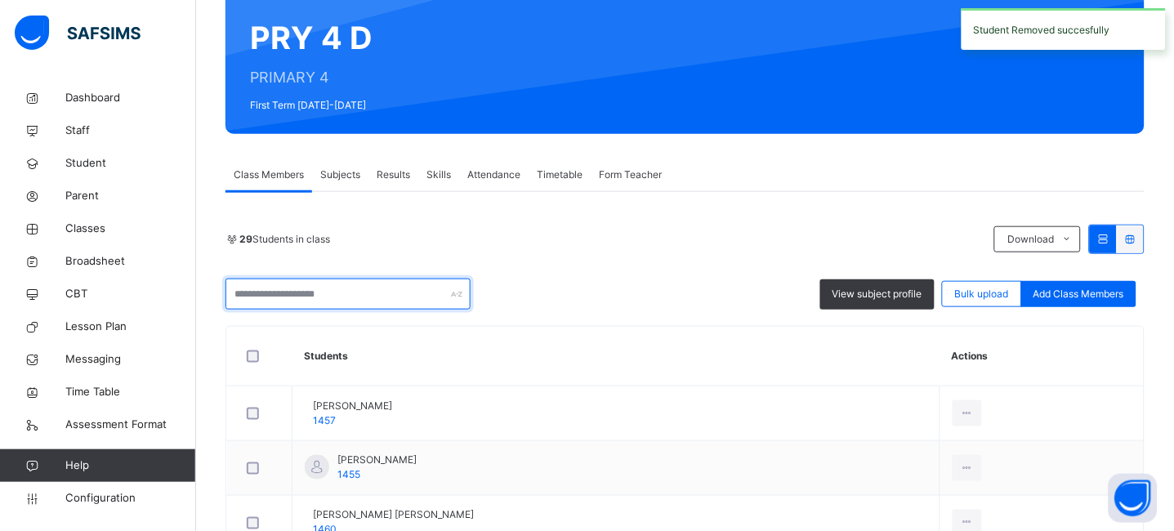
click at [382, 295] on input "text" at bounding box center [348, 294] width 245 height 31
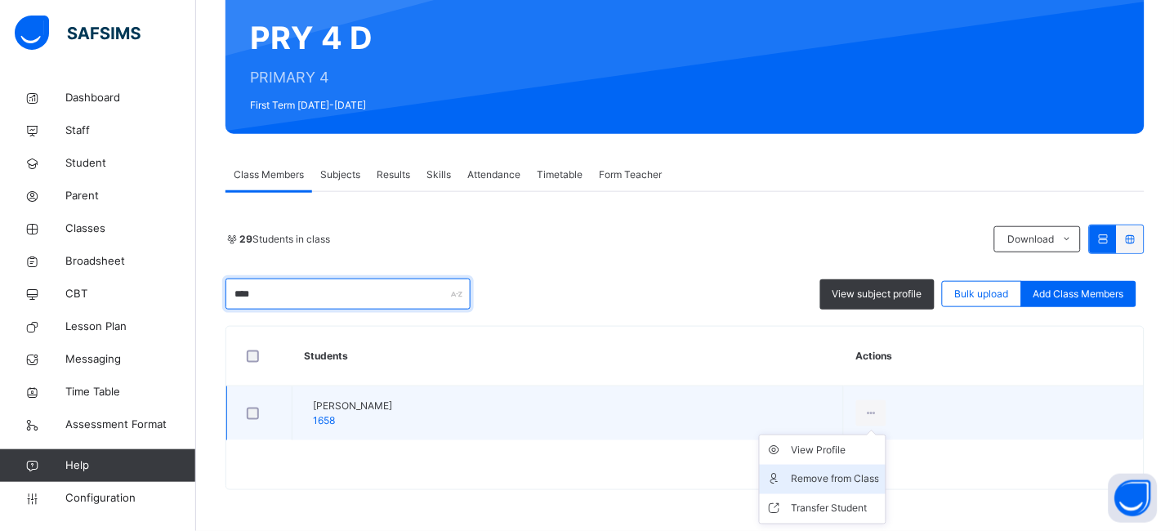
type input "****"
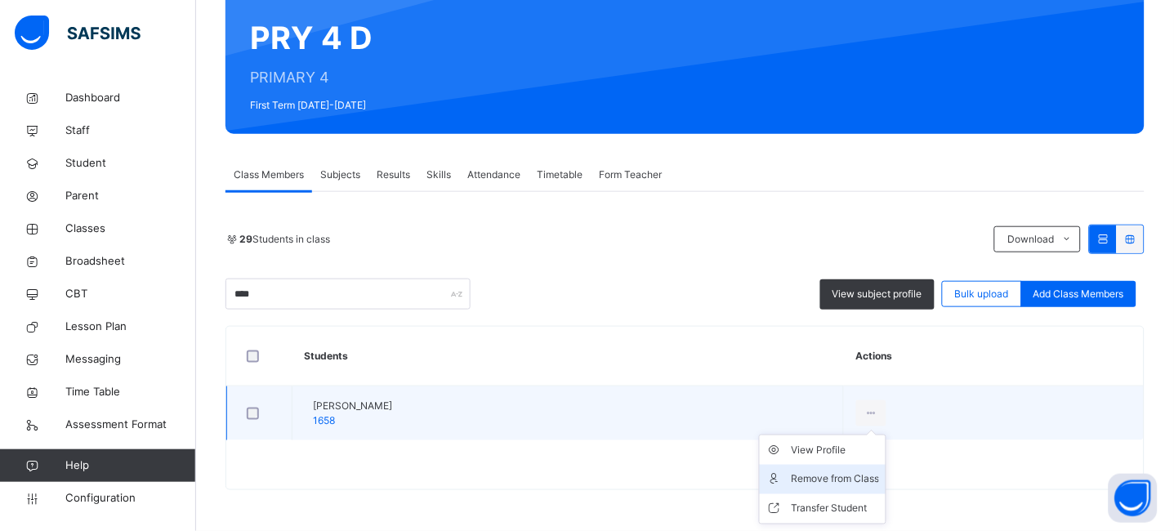
click at [879, 472] on div "Remove from Class" at bounding box center [835, 480] width 88 height 16
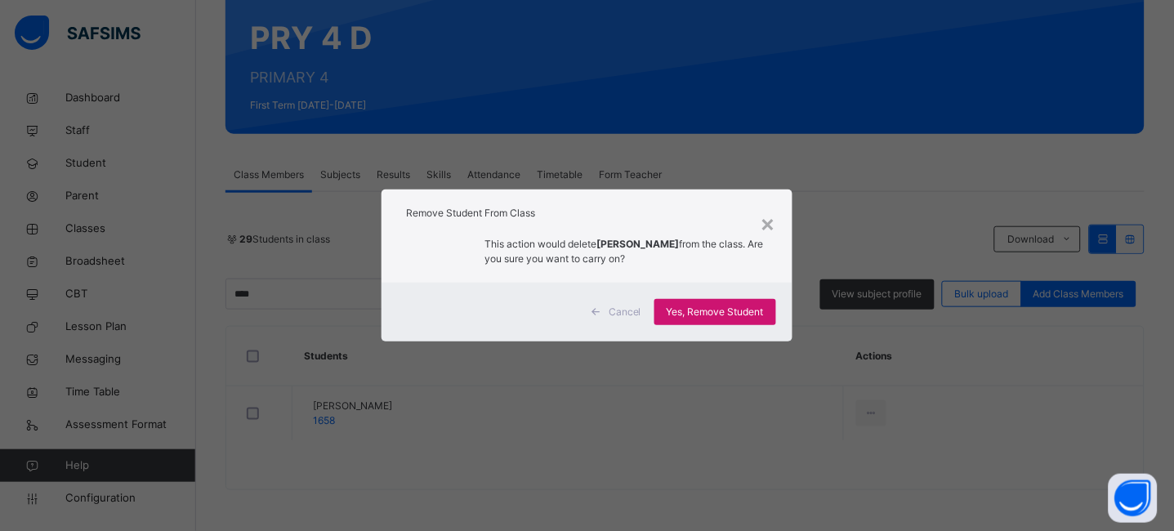
click at [718, 316] on span "Yes, Remove Student" at bounding box center [715, 312] width 97 height 15
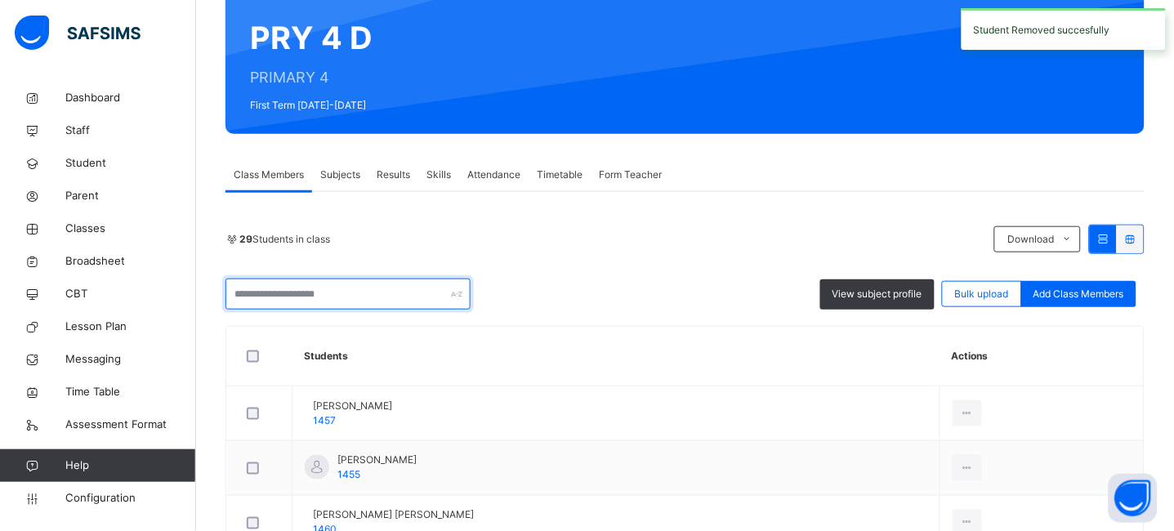
click at [351, 293] on input "text" at bounding box center [348, 294] width 245 height 31
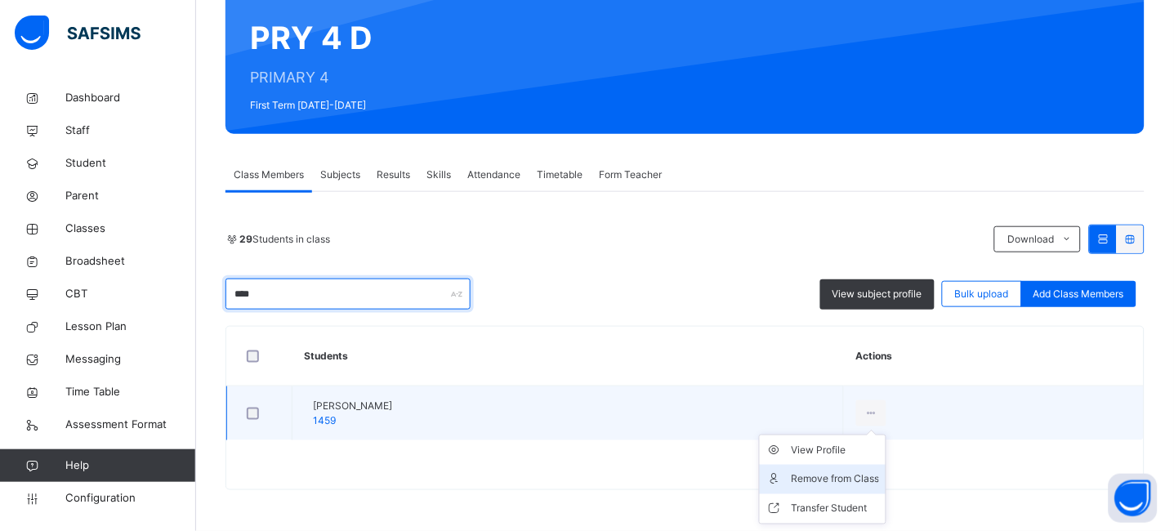
type input "****"
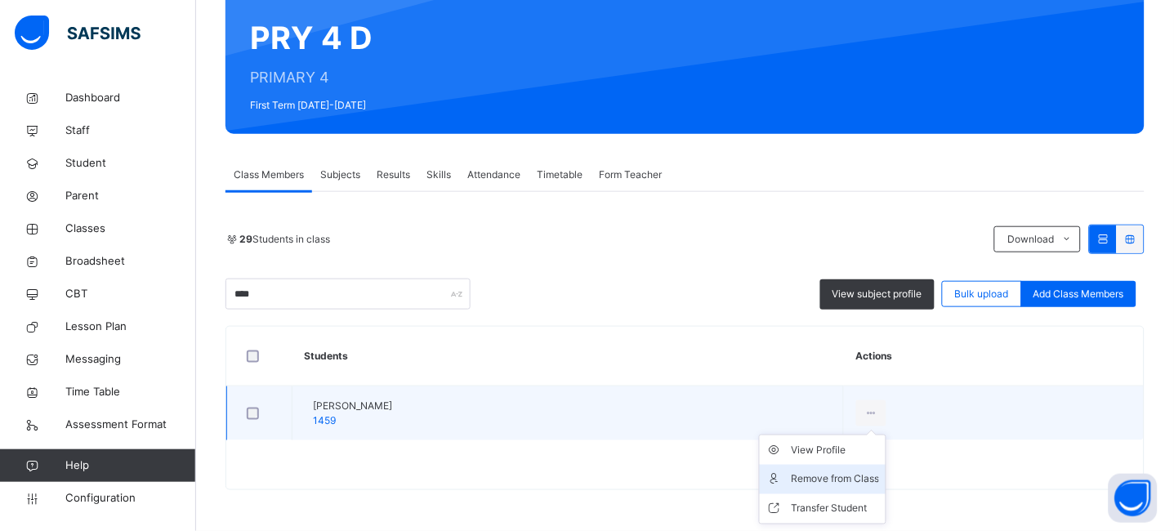
click at [886, 470] on li "Remove from Class" at bounding box center [823, 479] width 126 height 29
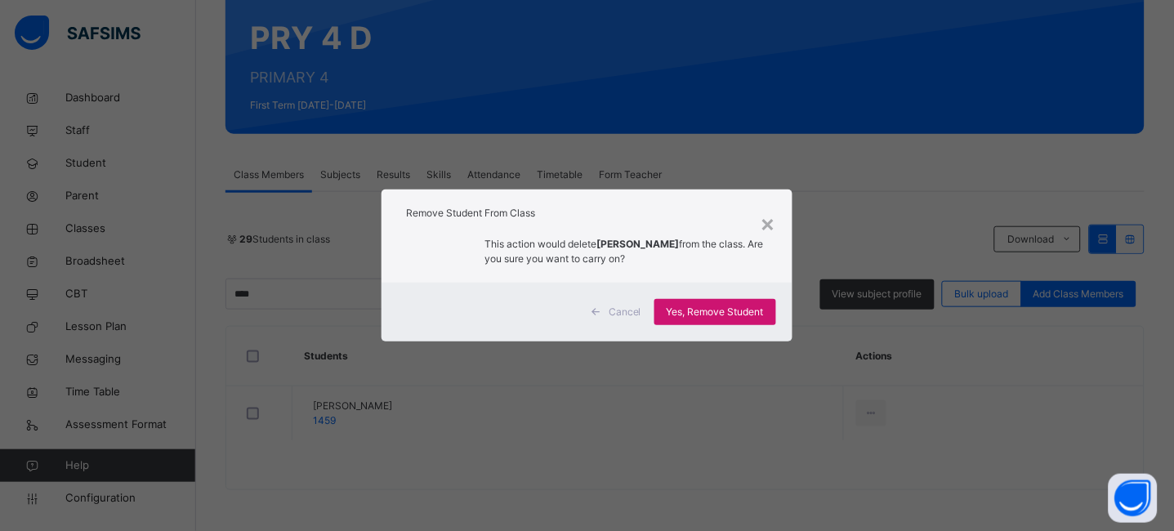
click at [734, 318] on span "Yes, Remove Student" at bounding box center [715, 312] width 97 height 15
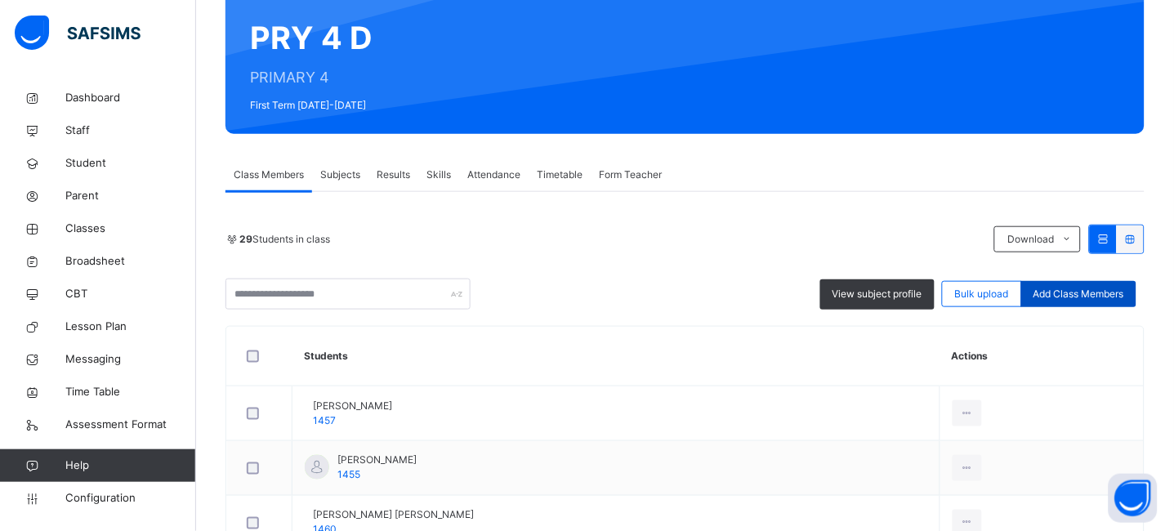
click at [1082, 287] on span "Add Class Members" at bounding box center [1079, 294] width 91 height 15
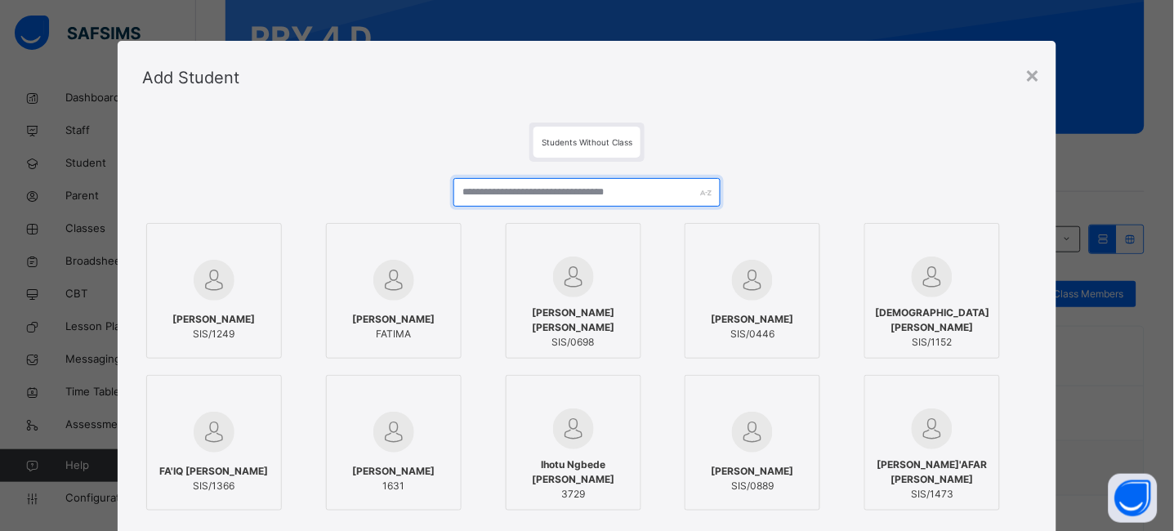
click at [548, 199] on input "text" at bounding box center [587, 192] width 267 height 29
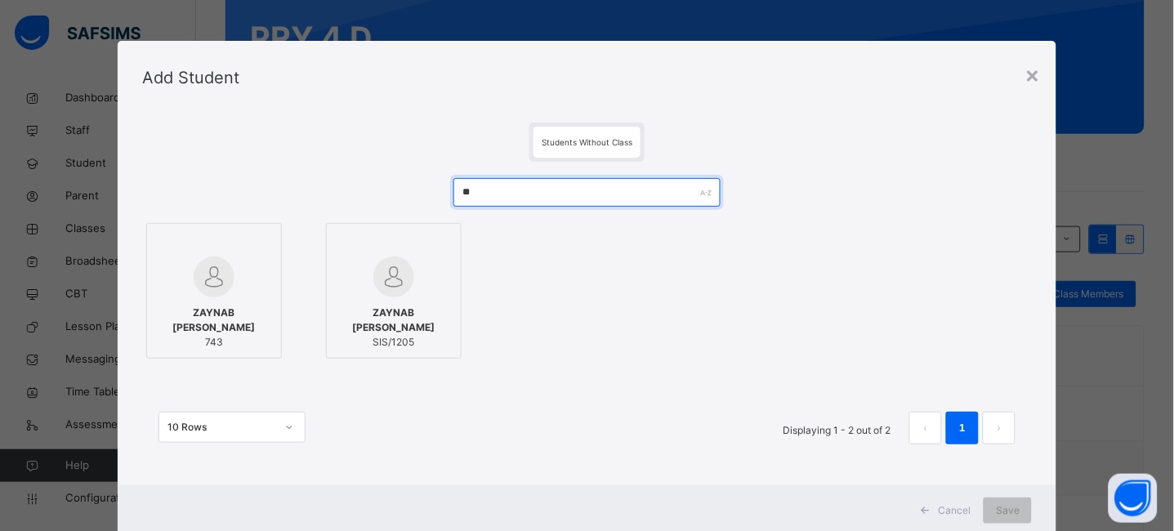
type input "*"
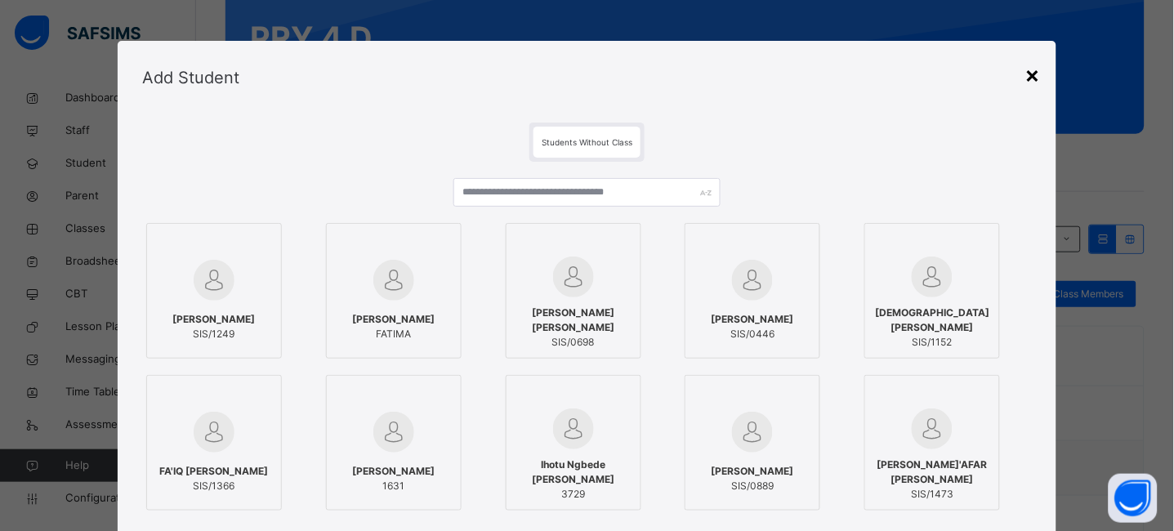
click at [1031, 78] on div "×" at bounding box center [1033, 74] width 16 height 34
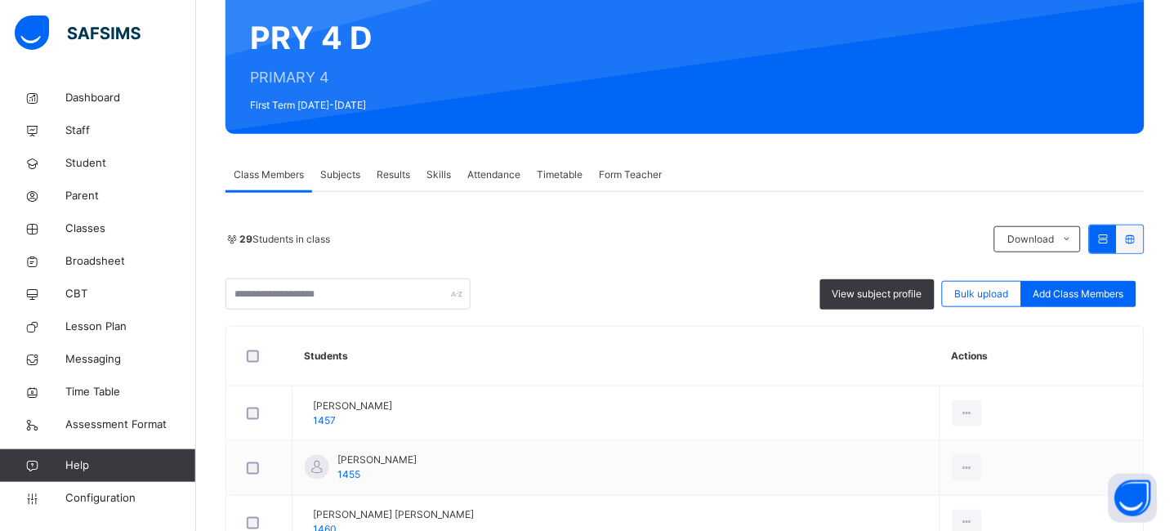
scroll to position [0, 0]
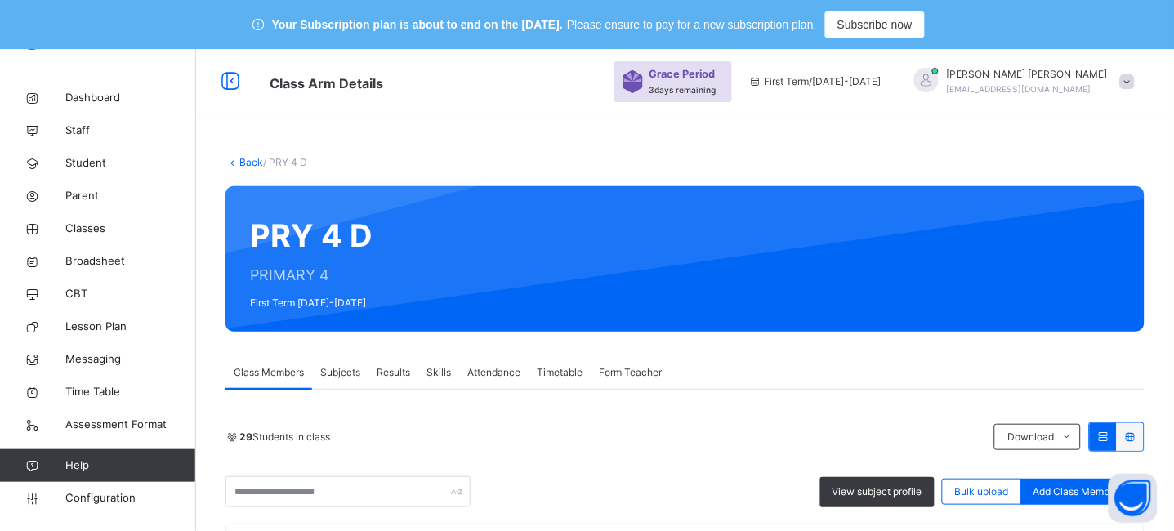
click at [245, 159] on link "Back" at bounding box center [251, 162] width 24 height 12
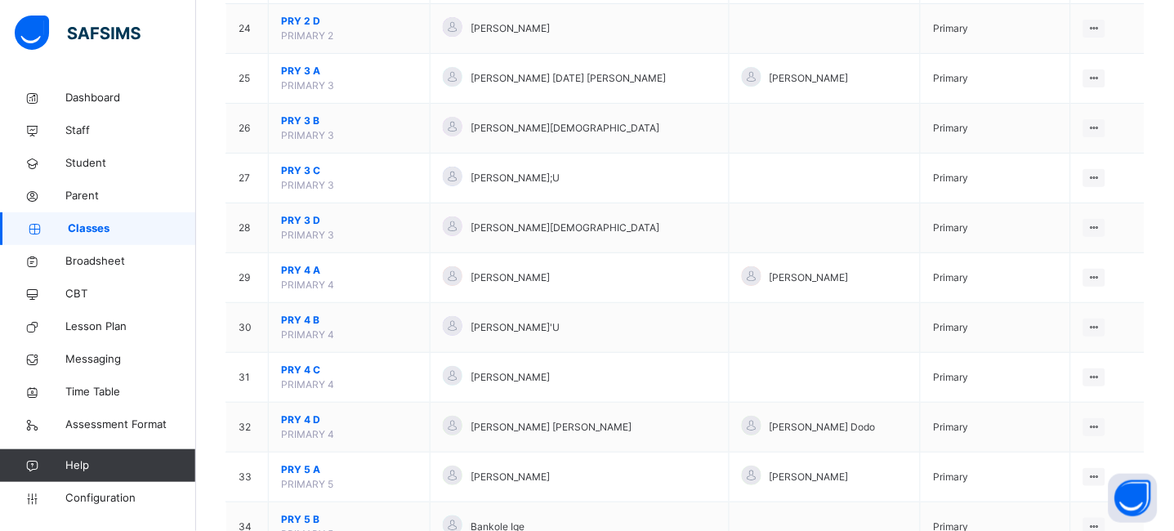
scroll to position [1397, 0]
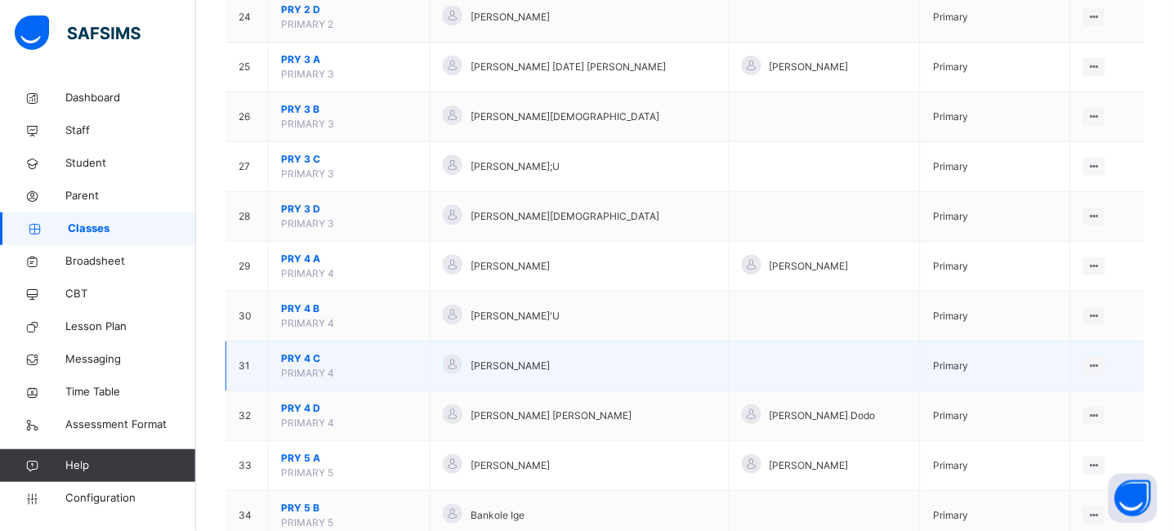
click at [307, 354] on span "PRY 4 C" at bounding box center [349, 358] width 136 height 15
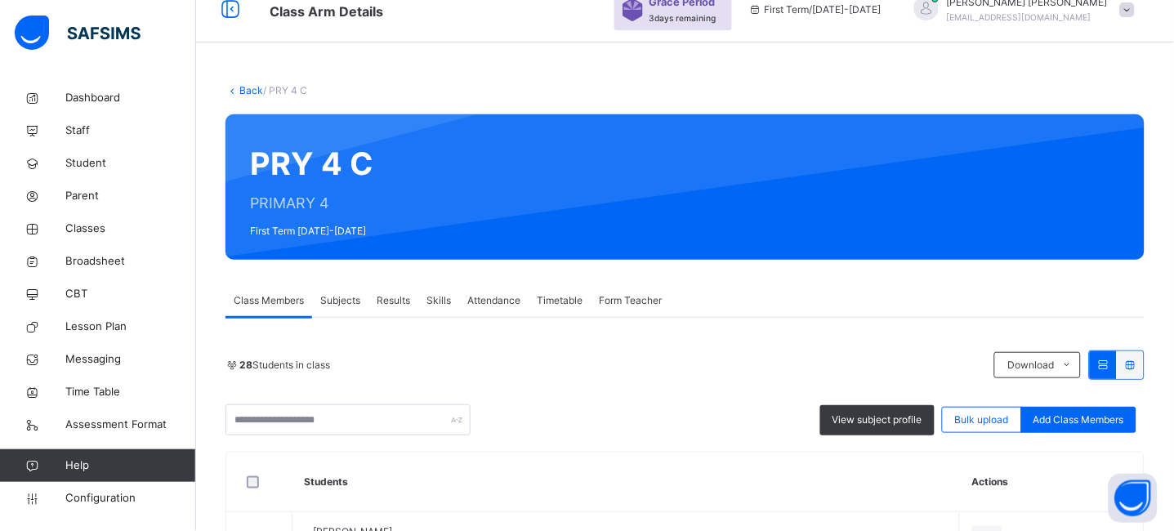
scroll to position [65, 0]
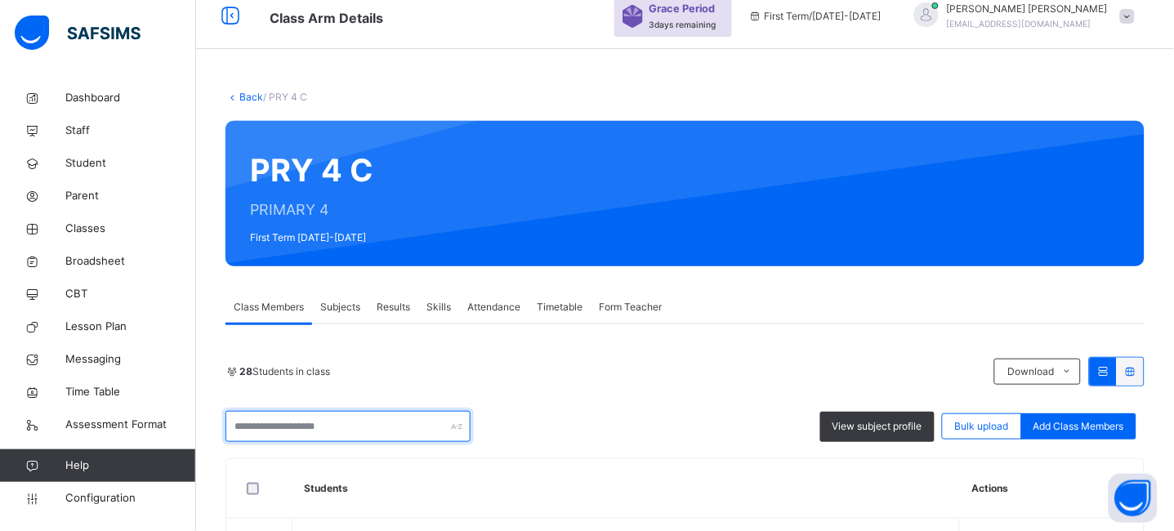
click at [312, 427] on input "text" at bounding box center [348, 426] width 245 height 31
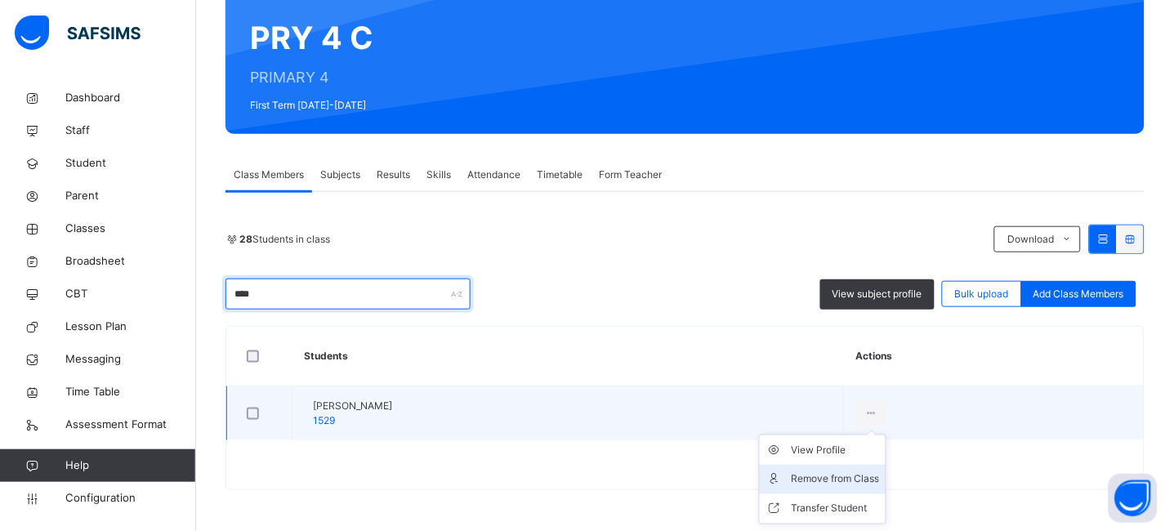
type input "****"
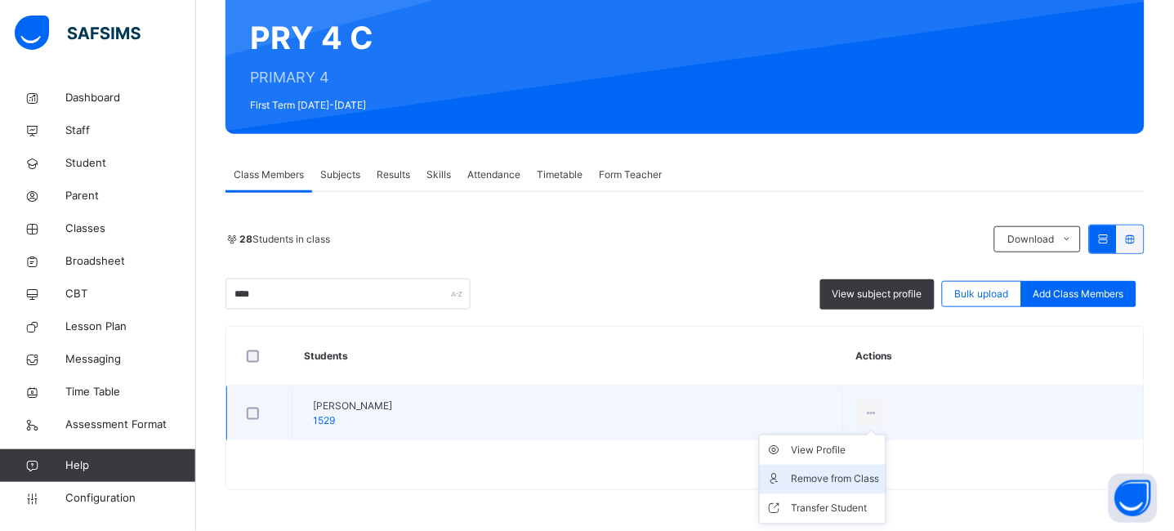
click at [879, 472] on div "Remove from Class" at bounding box center [835, 480] width 88 height 16
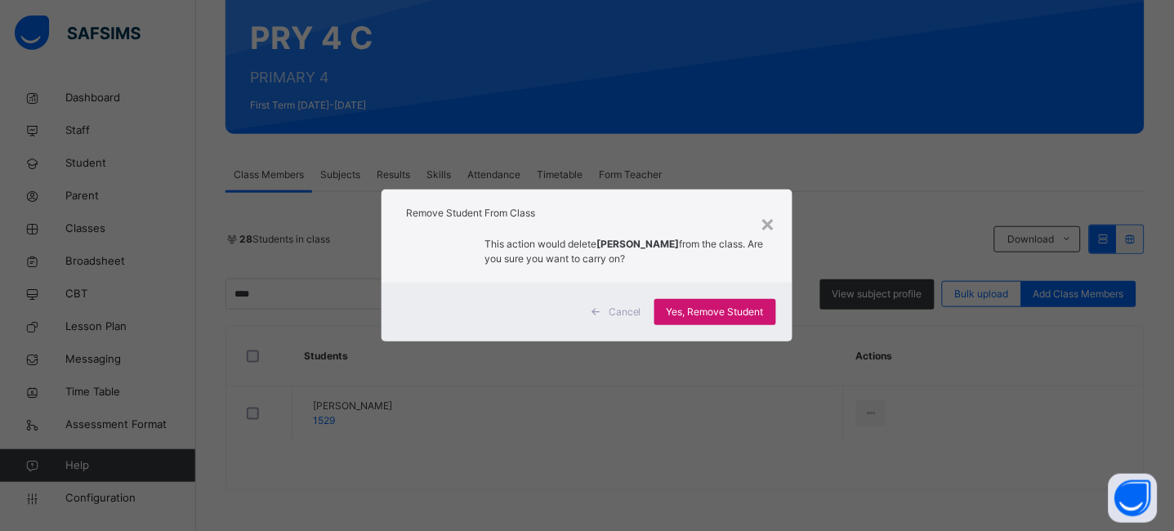
click at [723, 320] on div "Yes, Remove Student" at bounding box center [716, 312] width 122 height 26
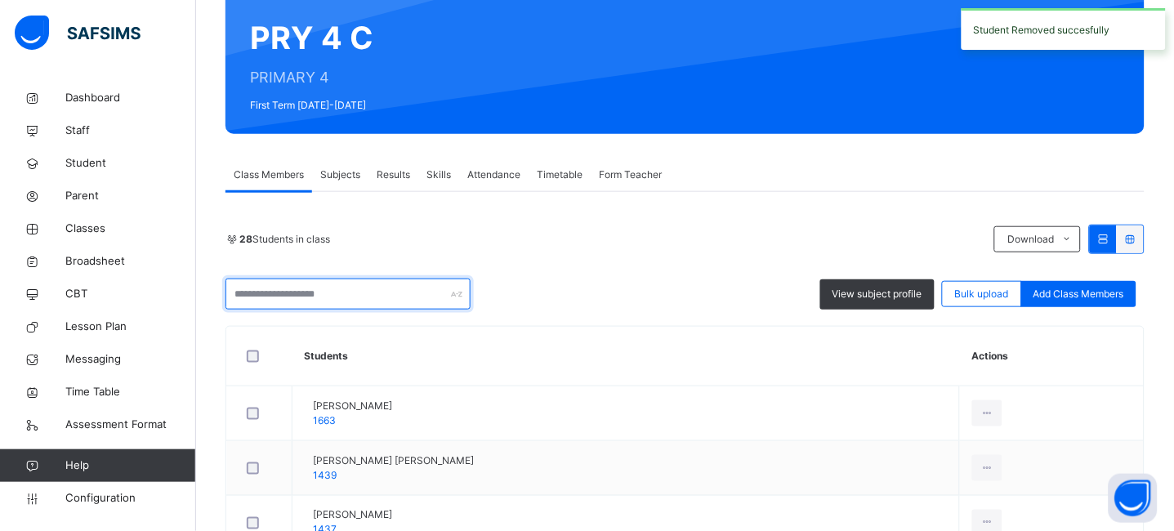
click at [324, 302] on input "text" at bounding box center [348, 294] width 245 height 31
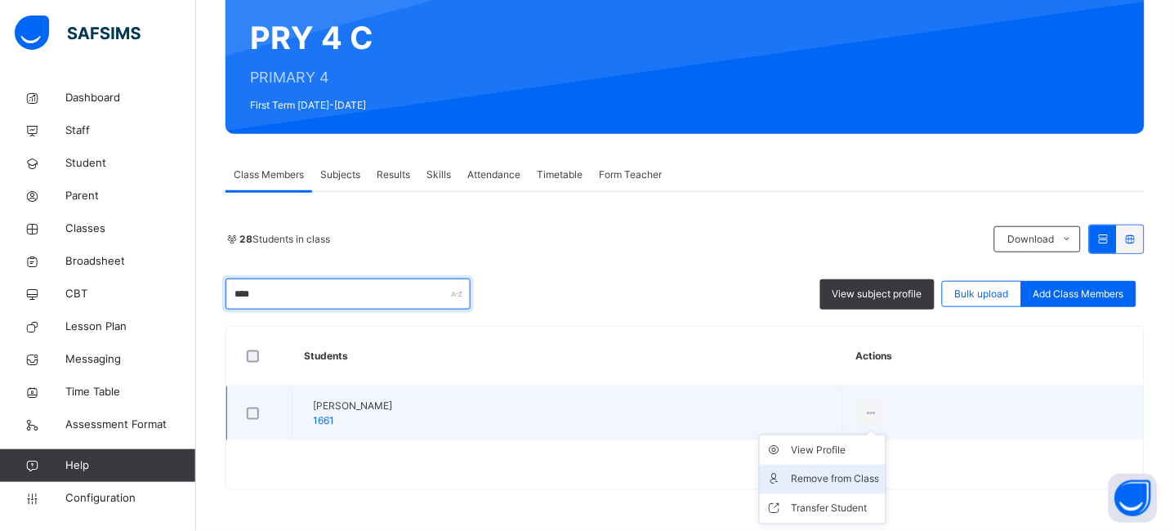
type input "****"
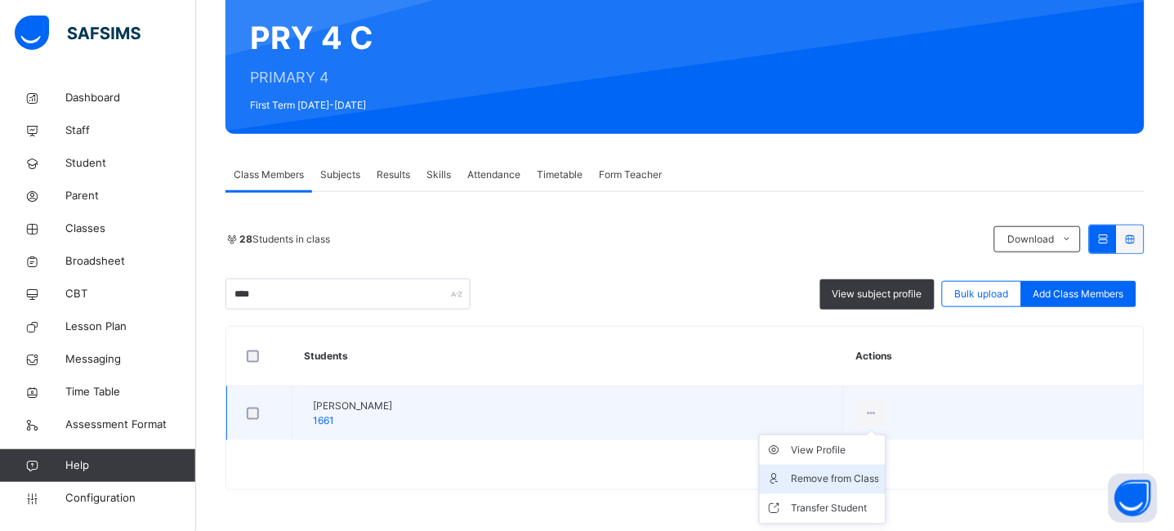
click at [879, 472] on div "Remove from Class" at bounding box center [835, 480] width 88 height 16
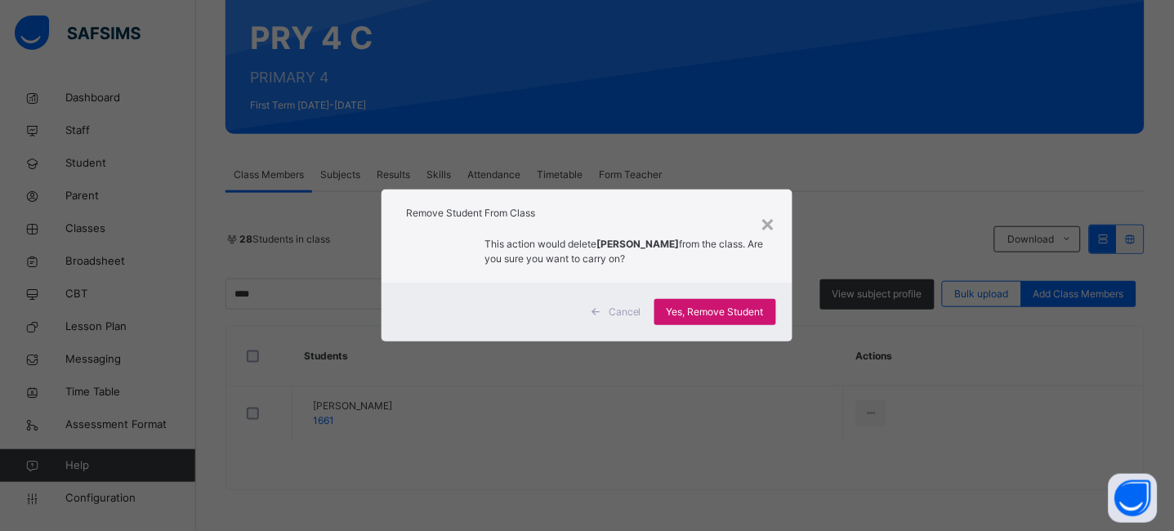
click at [729, 307] on span "Yes, Remove Student" at bounding box center [715, 312] width 97 height 15
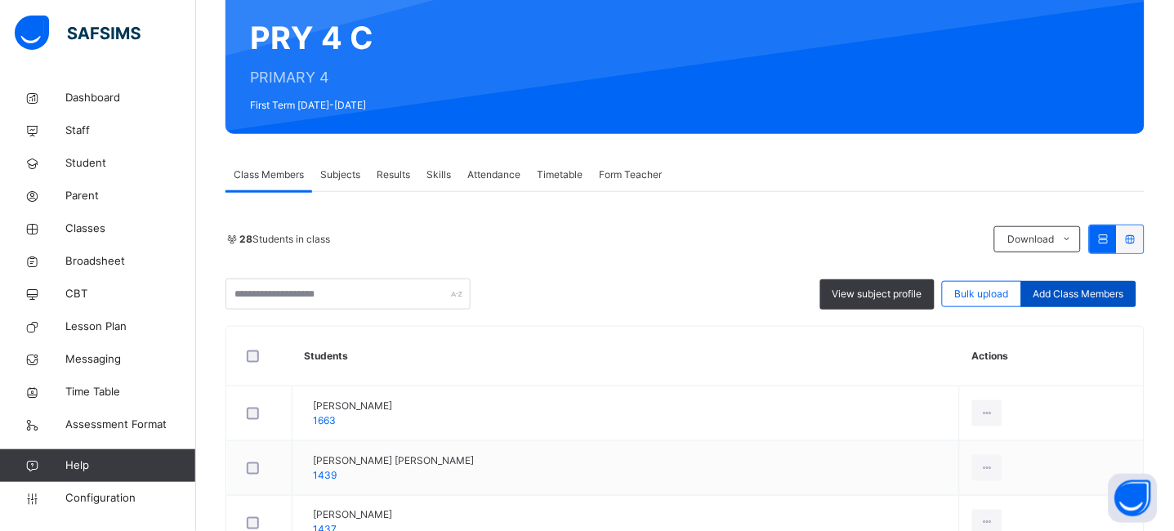
click at [1112, 289] on span "Add Class Members" at bounding box center [1079, 294] width 91 height 15
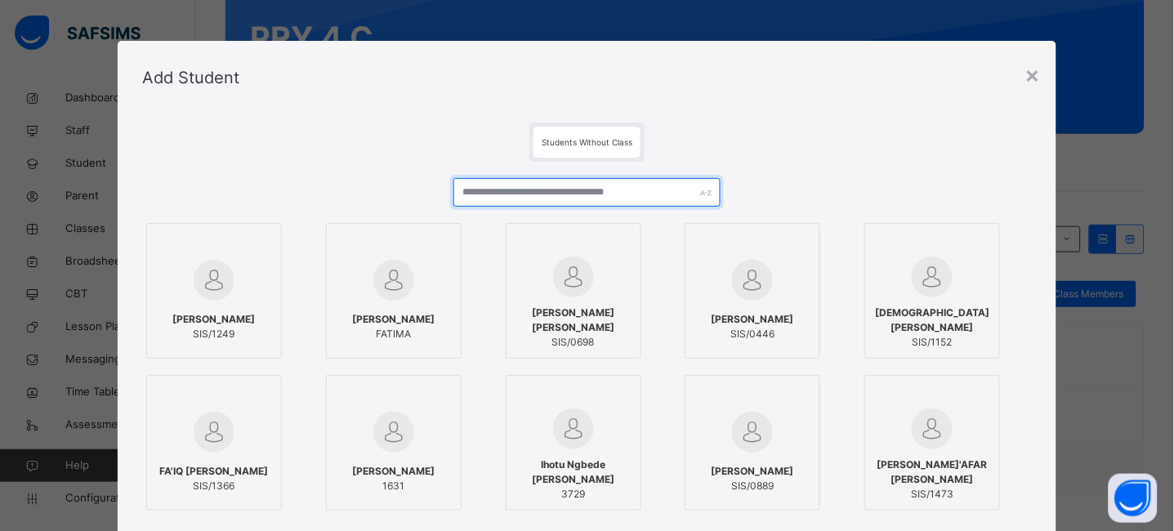
click at [541, 191] on input "text" at bounding box center [587, 192] width 267 height 29
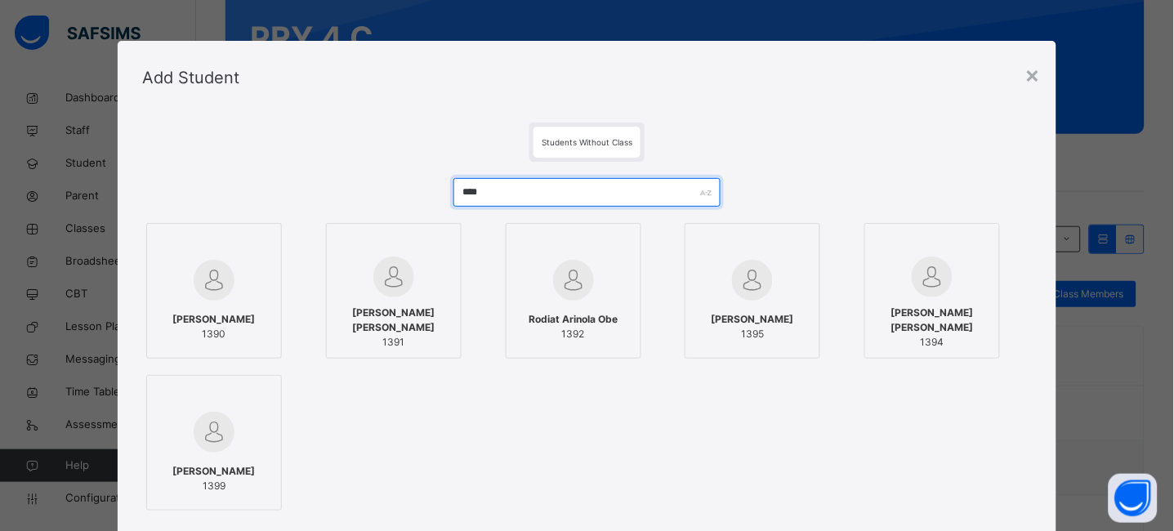
type input "****"
click at [225, 320] on span "Samuel Tersen Ashakuh" at bounding box center [213, 319] width 83 height 15
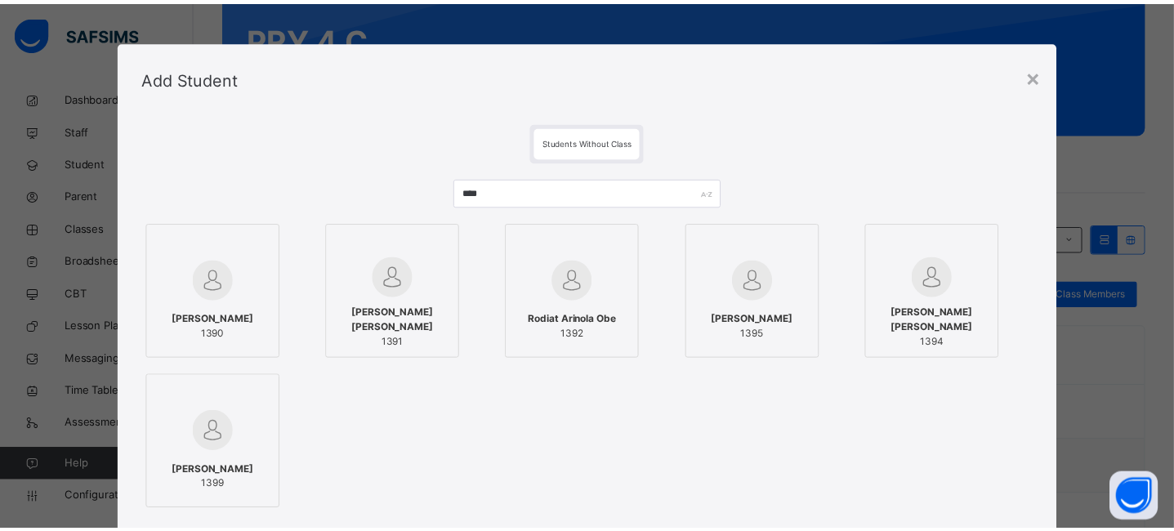
scroll to position [197, 0]
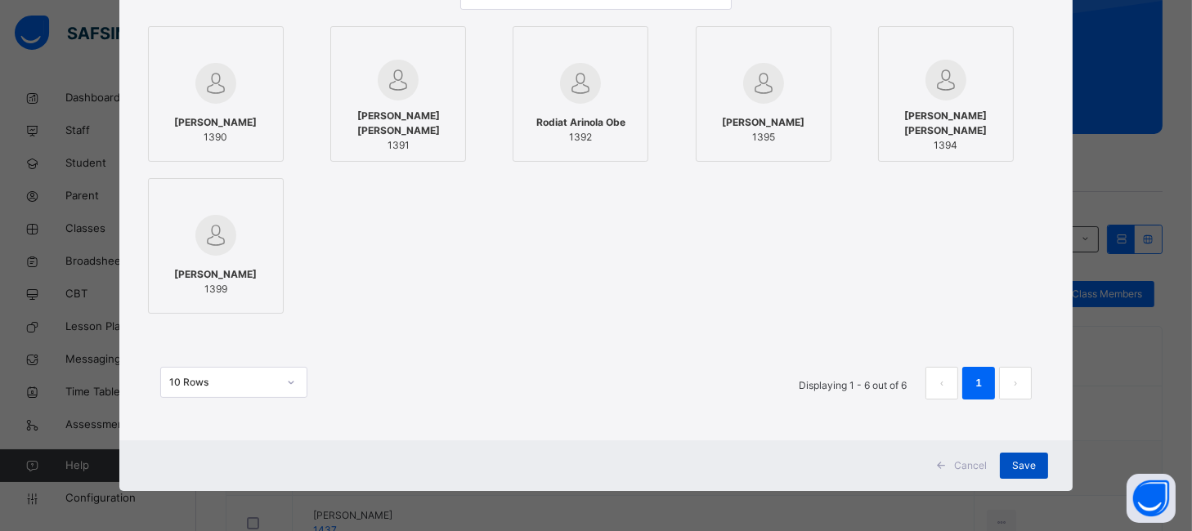
click at [1021, 467] on span "Save" at bounding box center [1024, 465] width 24 height 15
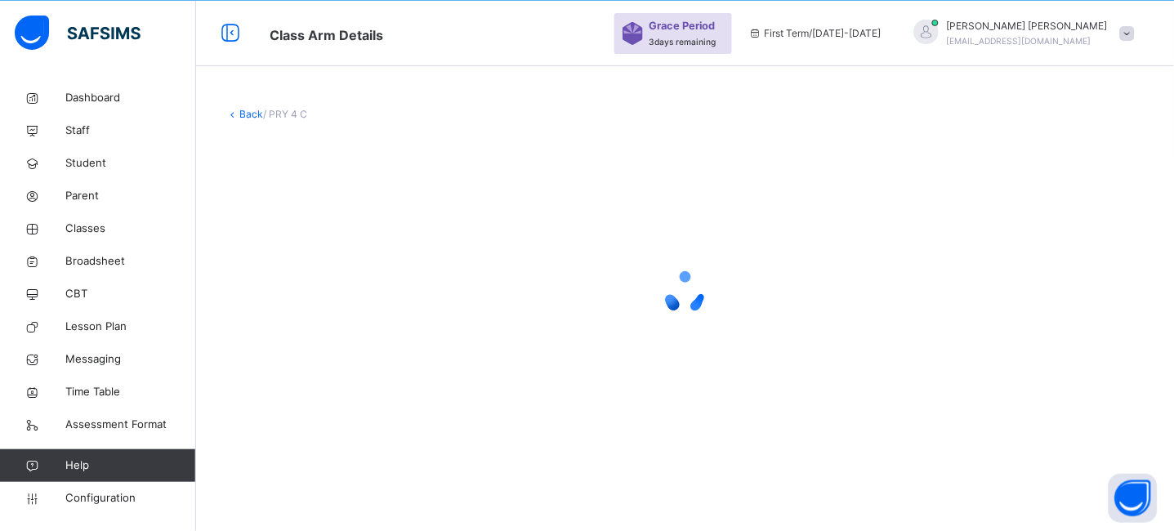
scroll to position [0, 0]
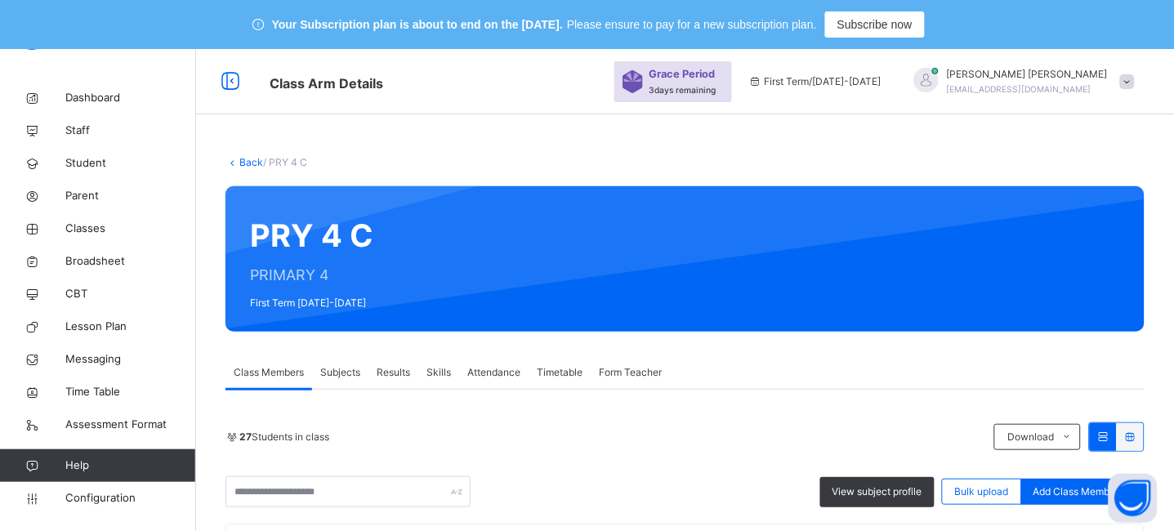
click at [244, 163] on link "Back" at bounding box center [251, 162] width 24 height 12
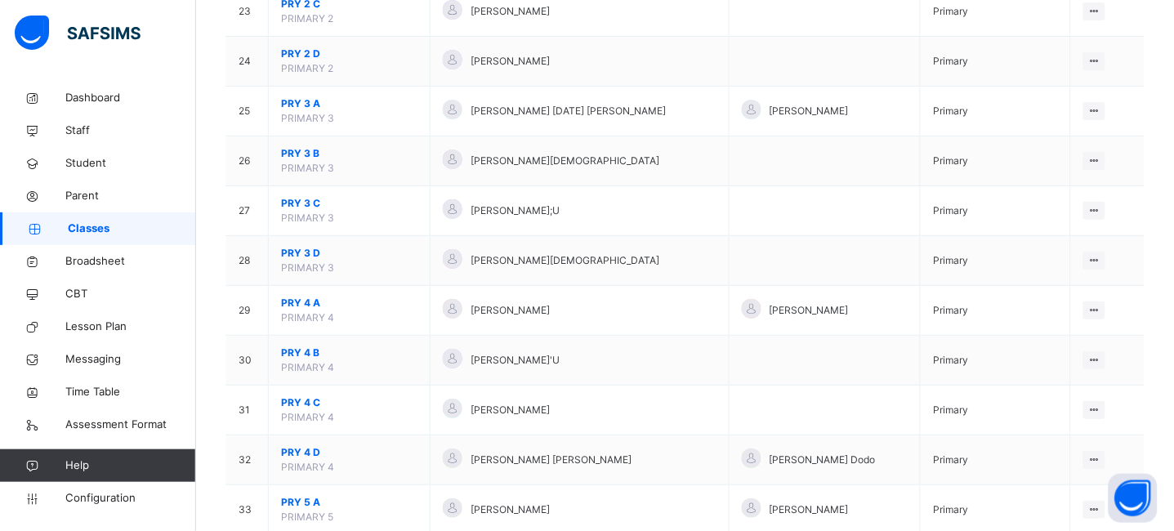
scroll to position [1357, 0]
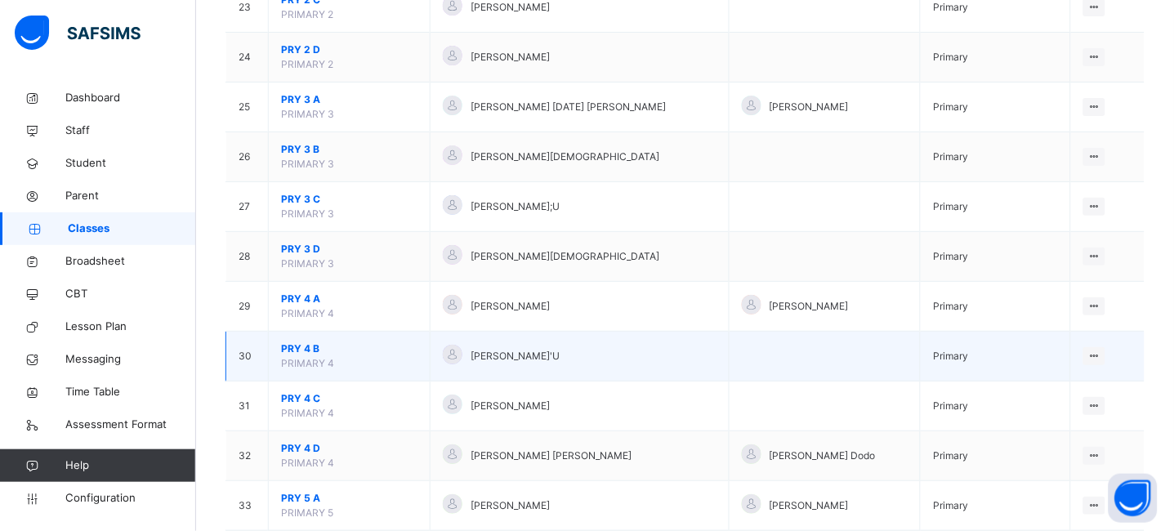
click at [305, 351] on span "PRY 4 B" at bounding box center [349, 349] width 136 height 15
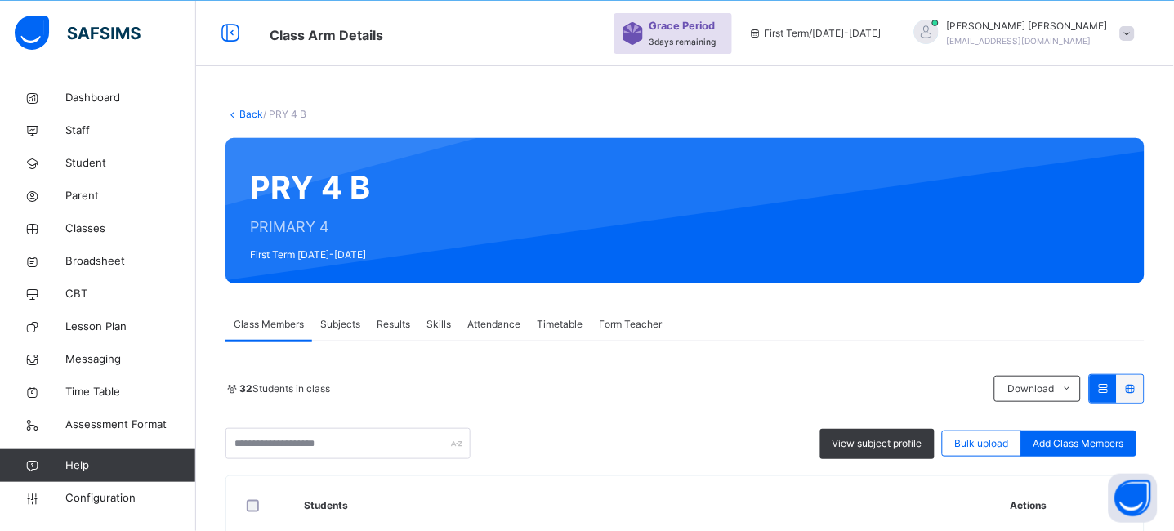
scroll to position [1357, 0]
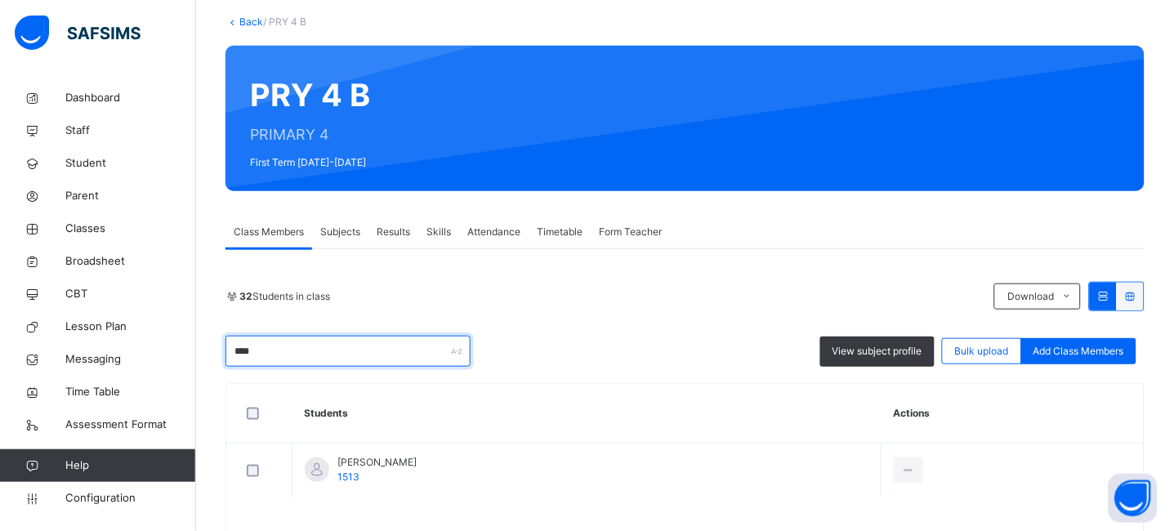
scroll to position [198, 0]
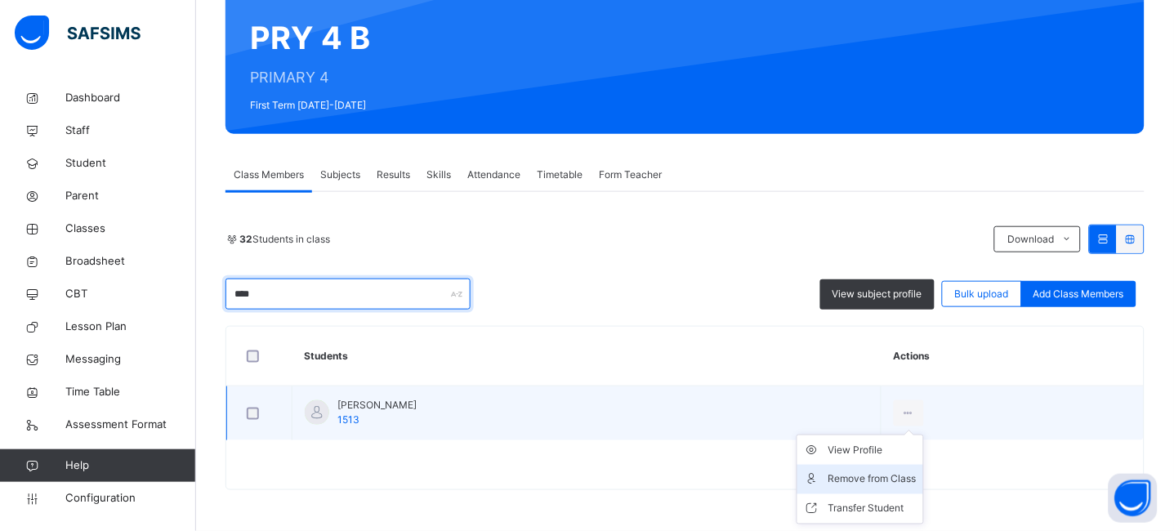
type input "****"
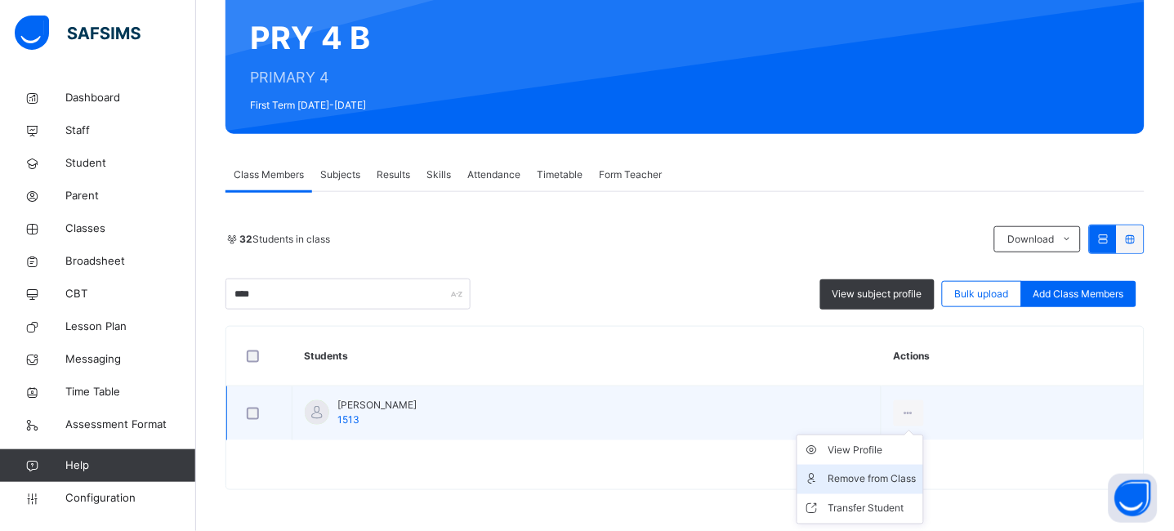
click at [906, 485] on div "Remove from Class" at bounding box center [873, 480] width 88 height 16
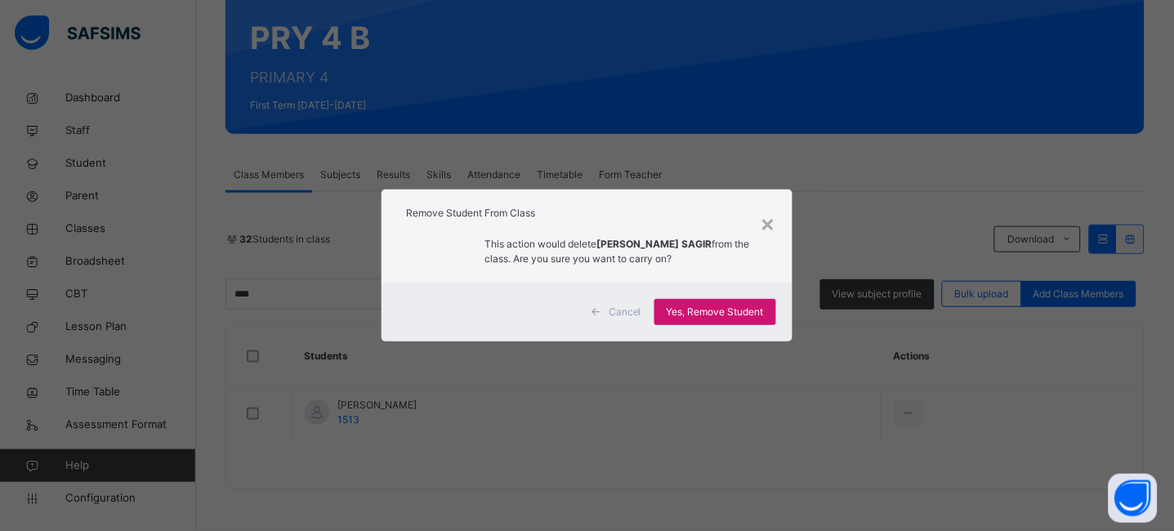
click at [695, 319] on span "Yes, Remove Student" at bounding box center [715, 312] width 97 height 15
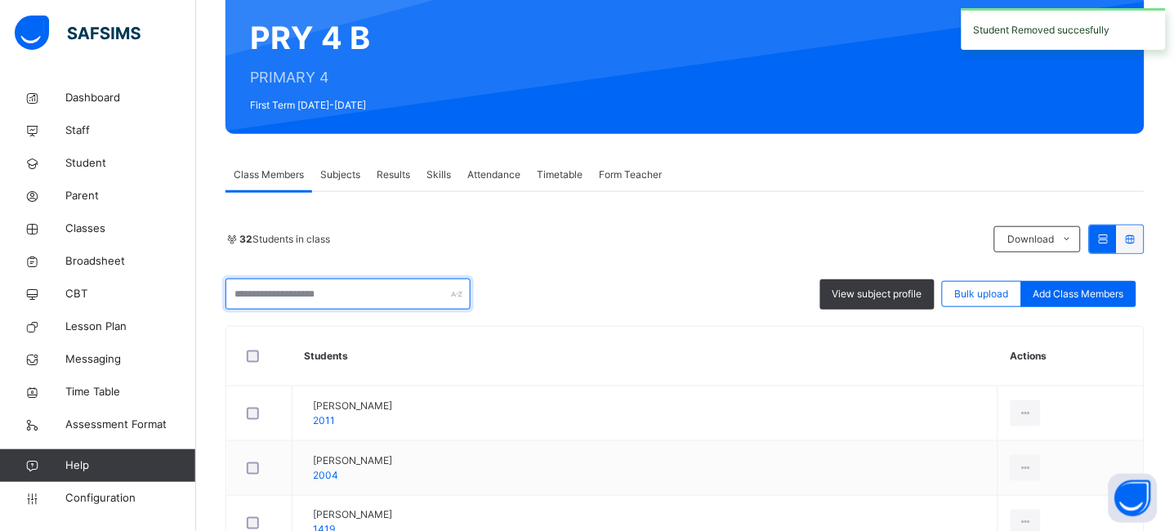
click at [345, 288] on input "text" at bounding box center [348, 294] width 245 height 31
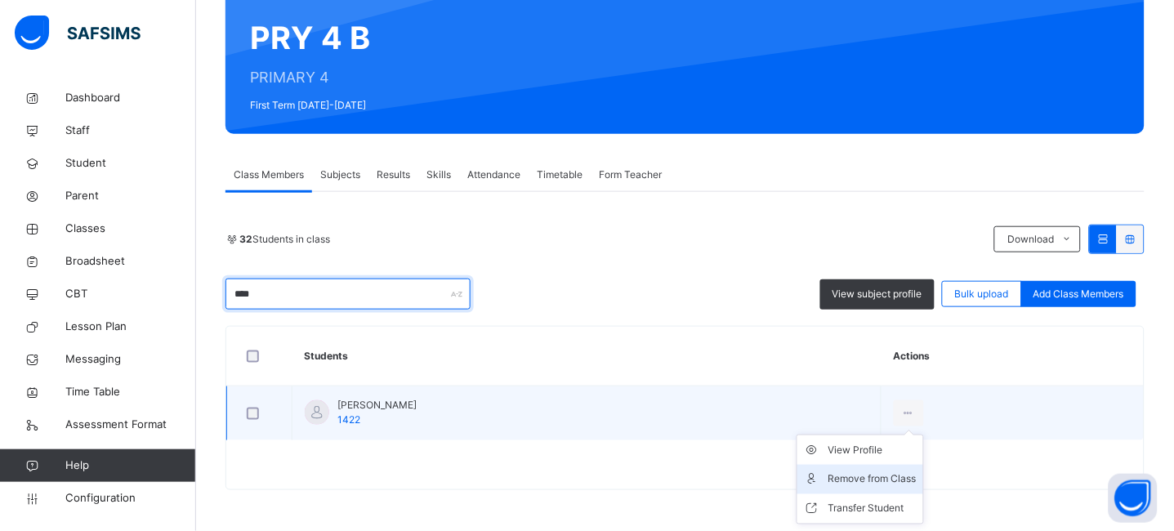
type input "****"
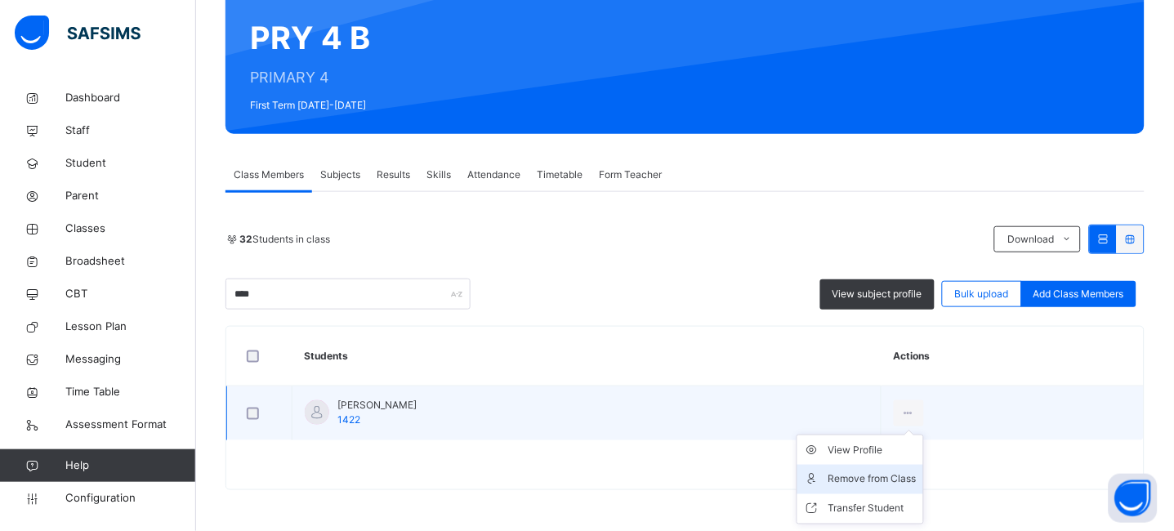
click at [917, 472] on div "Remove from Class" at bounding box center [873, 480] width 88 height 16
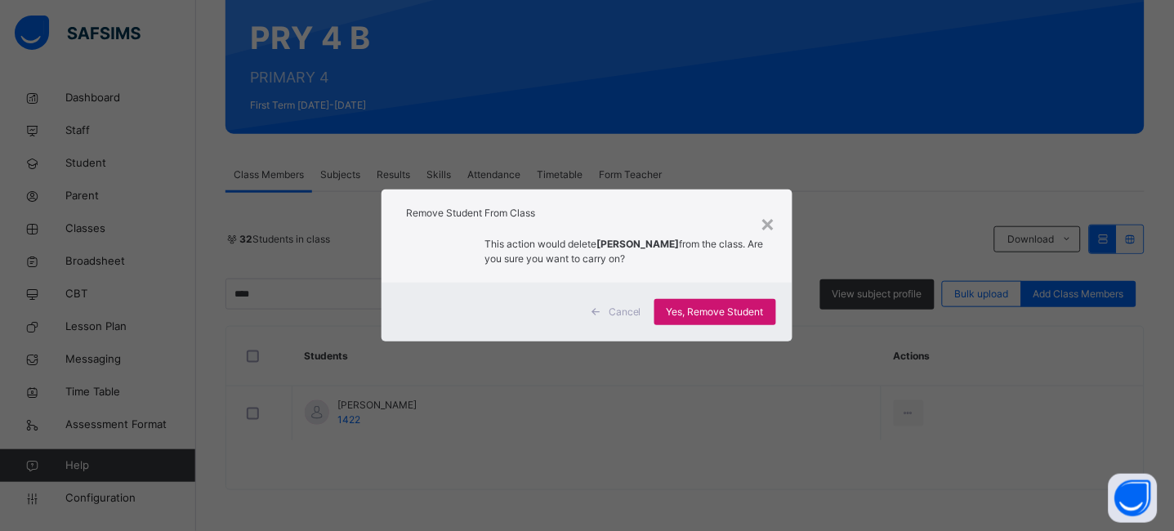
click at [727, 316] on span "Yes, Remove Student" at bounding box center [715, 312] width 97 height 15
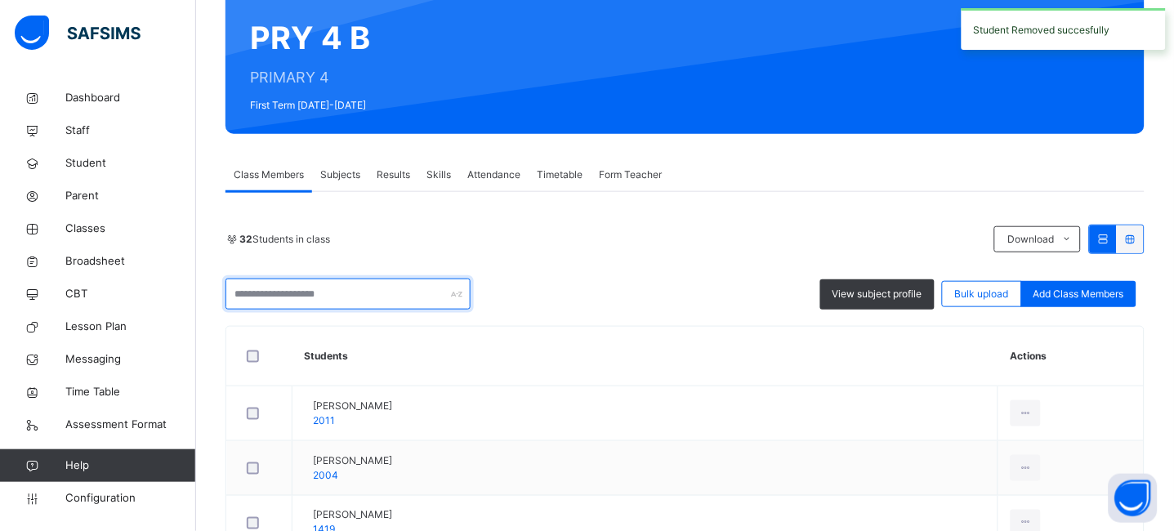
click at [271, 284] on input "text" at bounding box center [348, 294] width 245 height 31
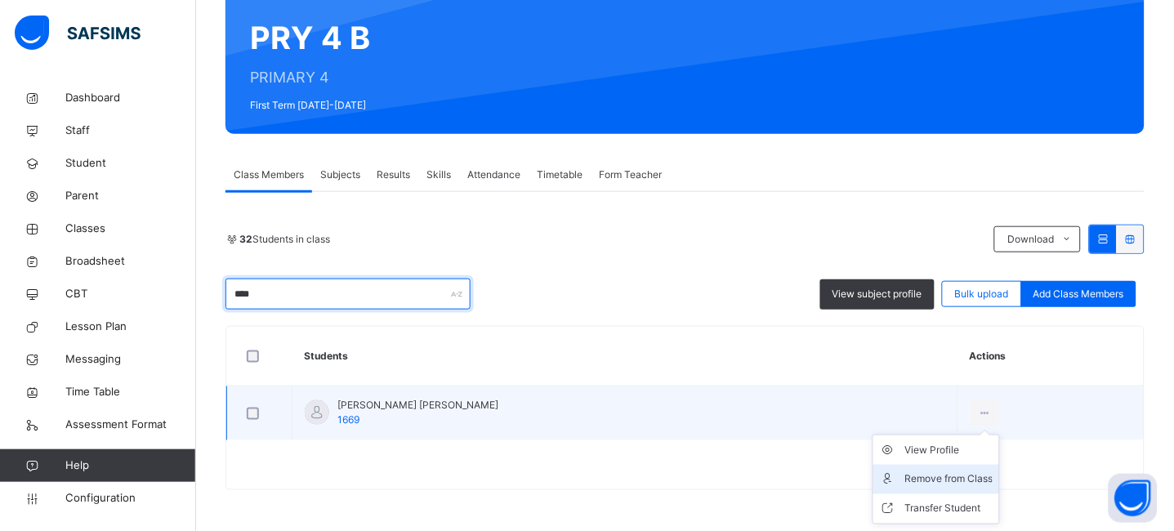
type input "****"
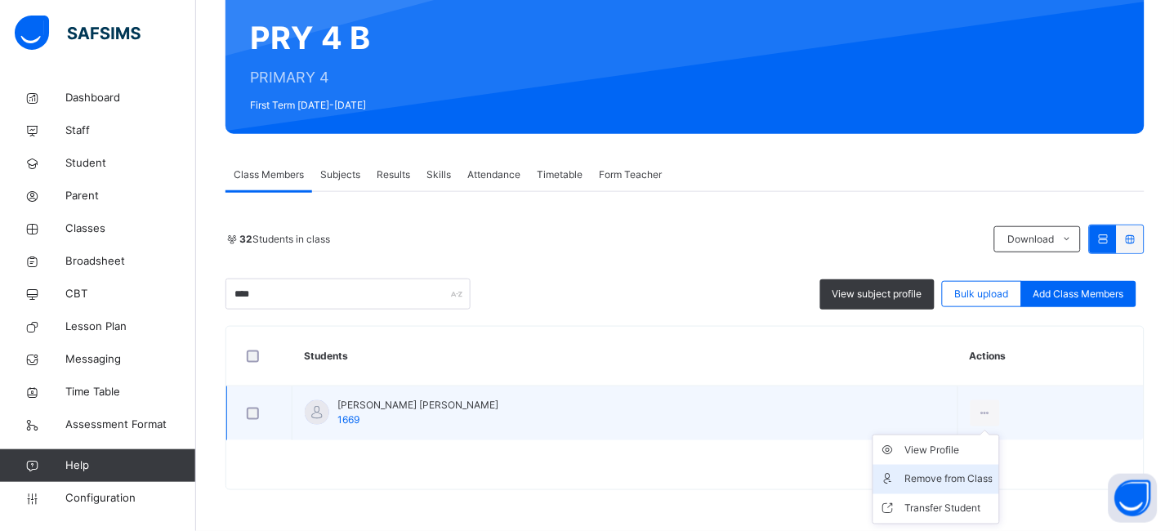
click at [909, 479] on div "Remove from Class" at bounding box center [949, 480] width 88 height 16
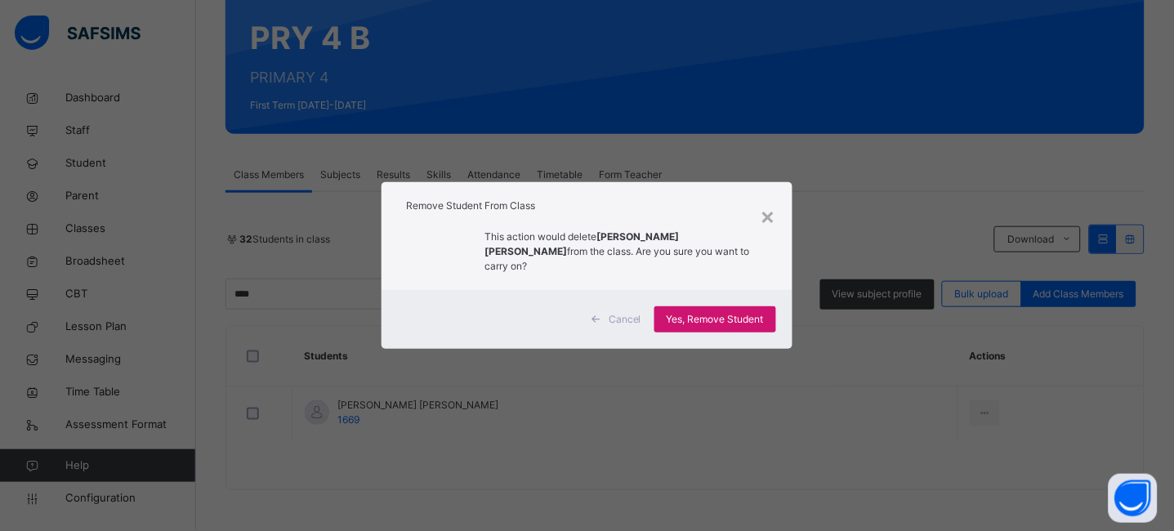
click at [732, 312] on span "Yes, Remove Student" at bounding box center [715, 319] width 97 height 15
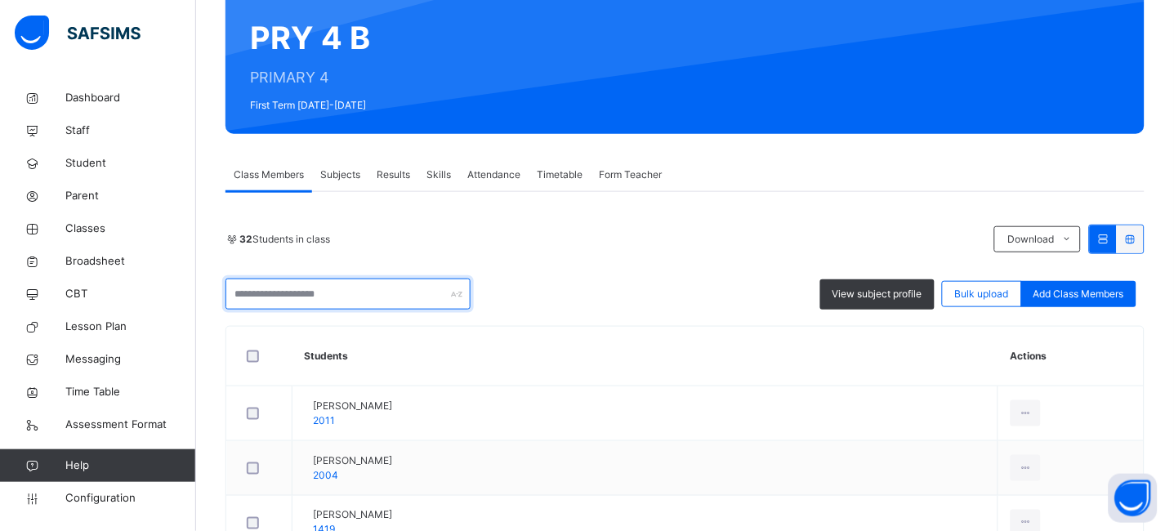
click at [351, 293] on input "text" at bounding box center [348, 294] width 245 height 31
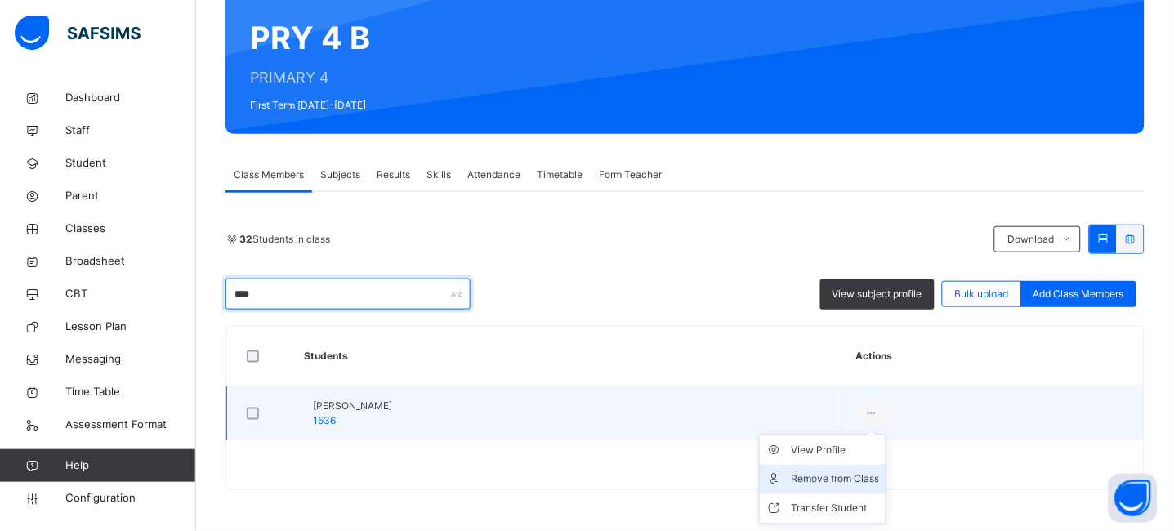
type input "****"
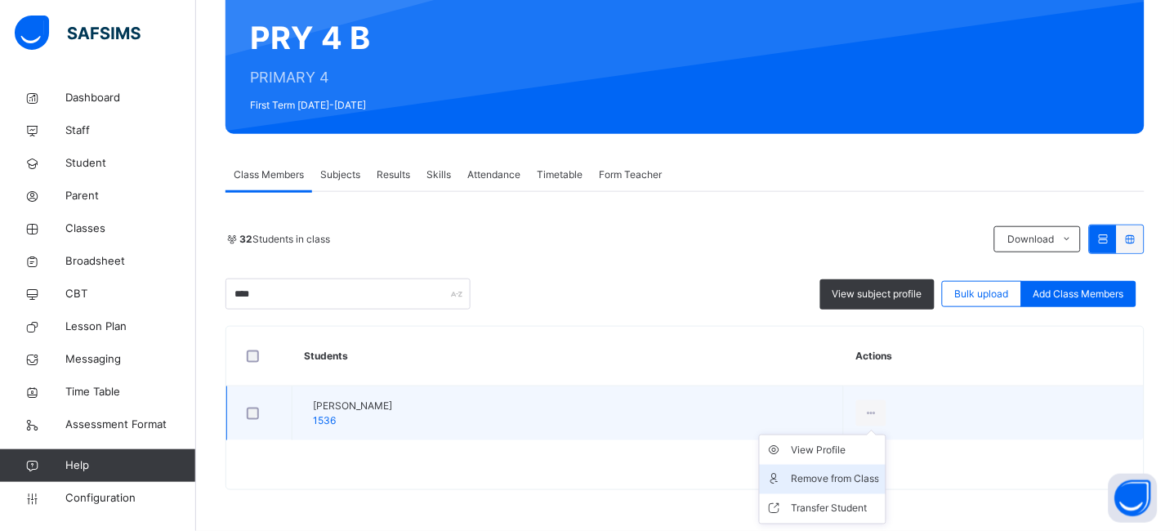
click at [879, 478] on div "Remove from Class" at bounding box center [835, 480] width 88 height 16
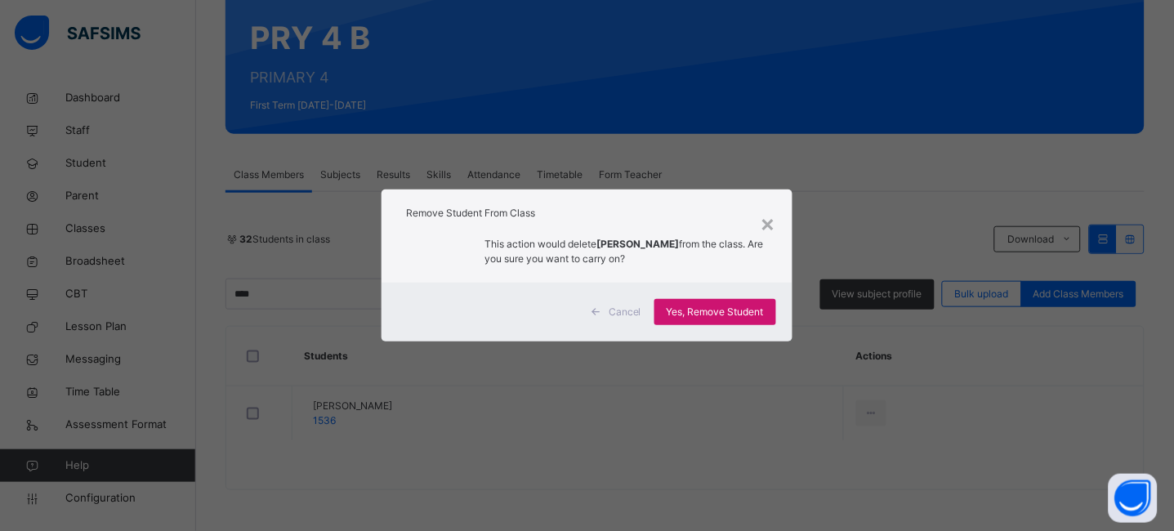
click at [734, 305] on span "Yes, Remove Student" at bounding box center [715, 312] width 97 height 15
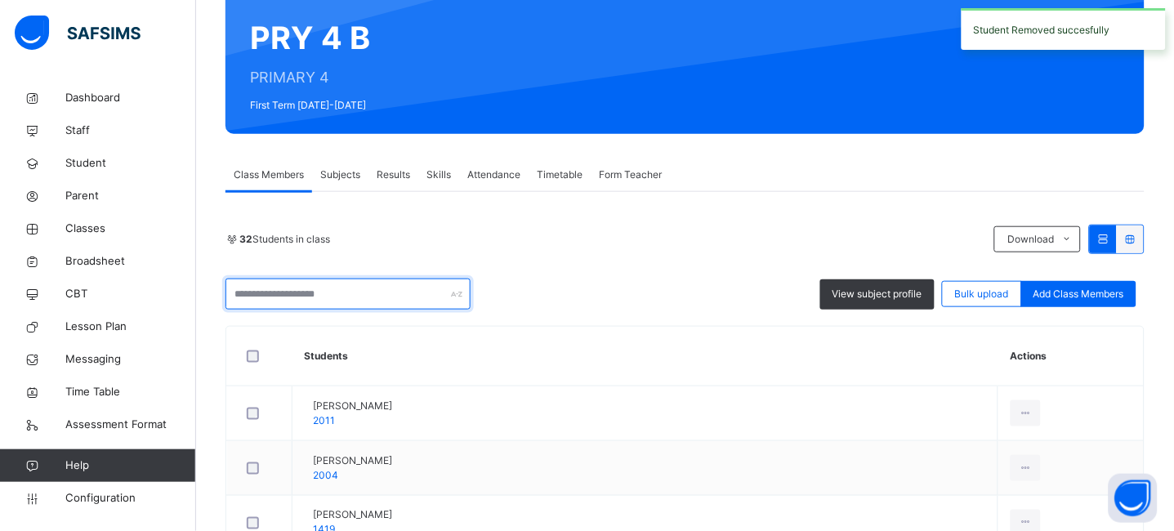
click at [366, 293] on input "text" at bounding box center [348, 294] width 245 height 31
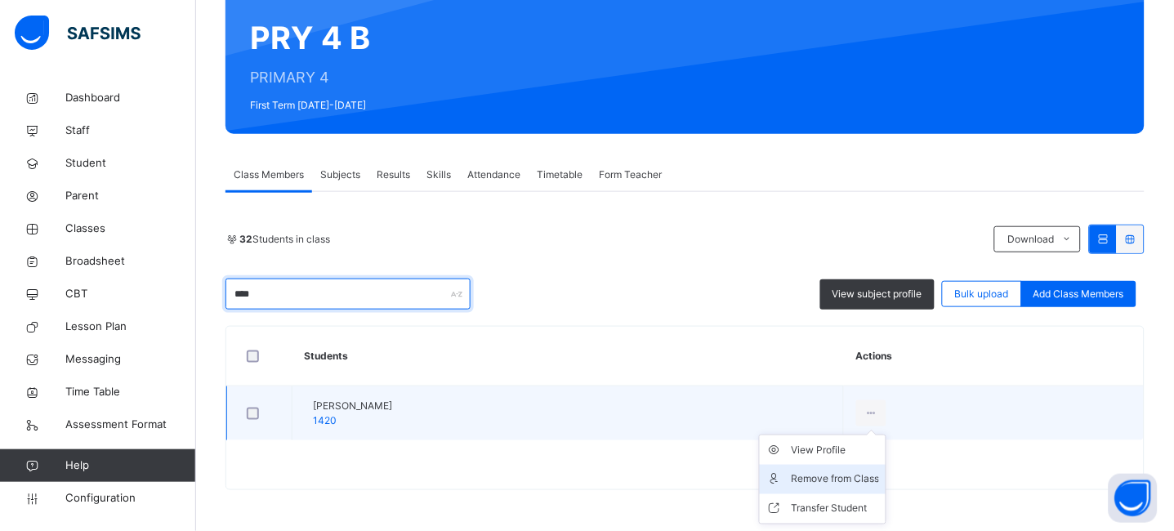
type input "****"
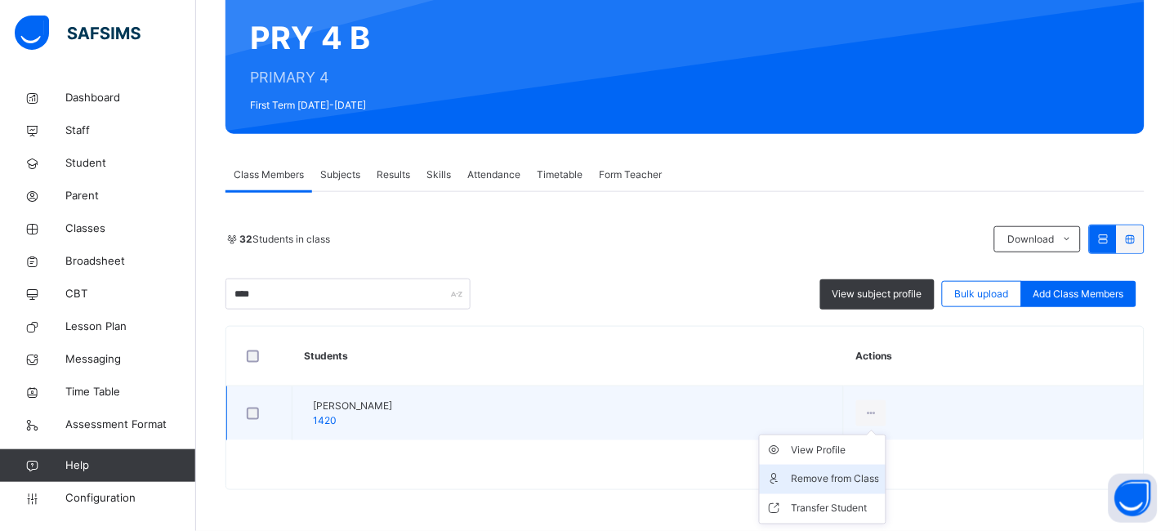
click at [879, 472] on div "Remove from Class" at bounding box center [835, 480] width 88 height 16
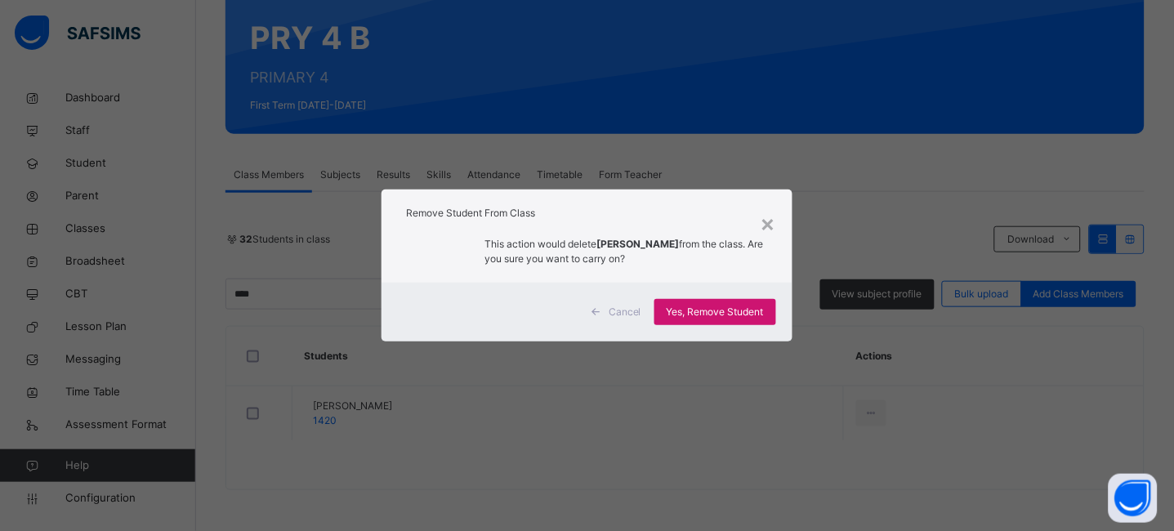
click at [751, 320] on div "Yes, Remove Student" at bounding box center [716, 312] width 122 height 26
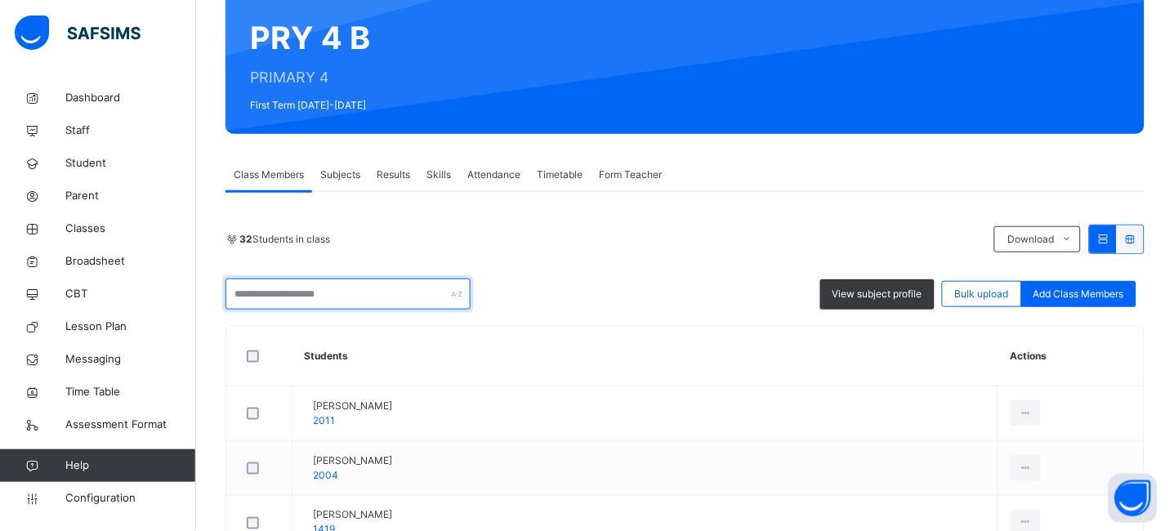
click at [316, 302] on input "text" at bounding box center [348, 294] width 245 height 31
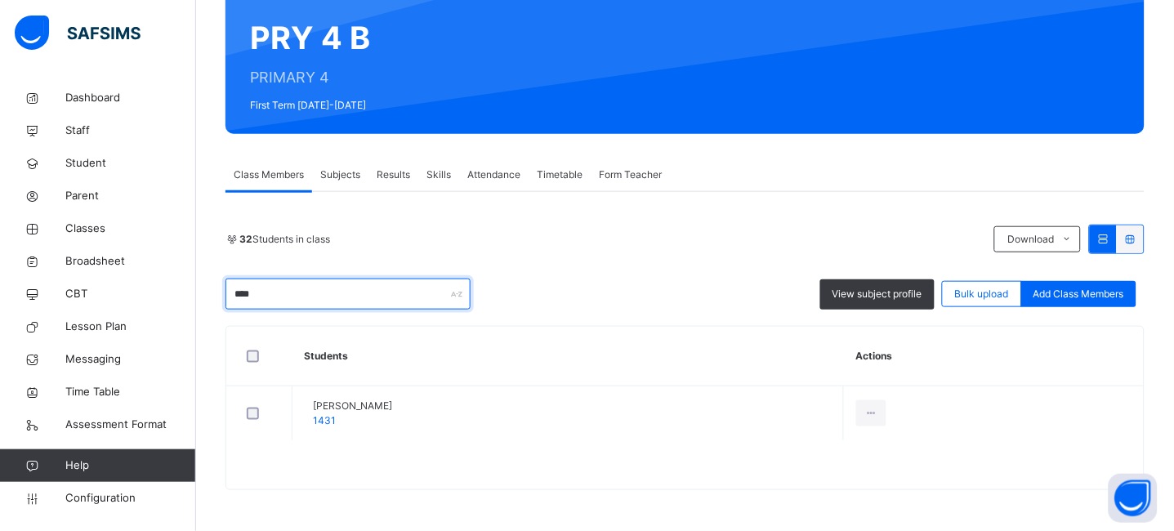
type input "****"
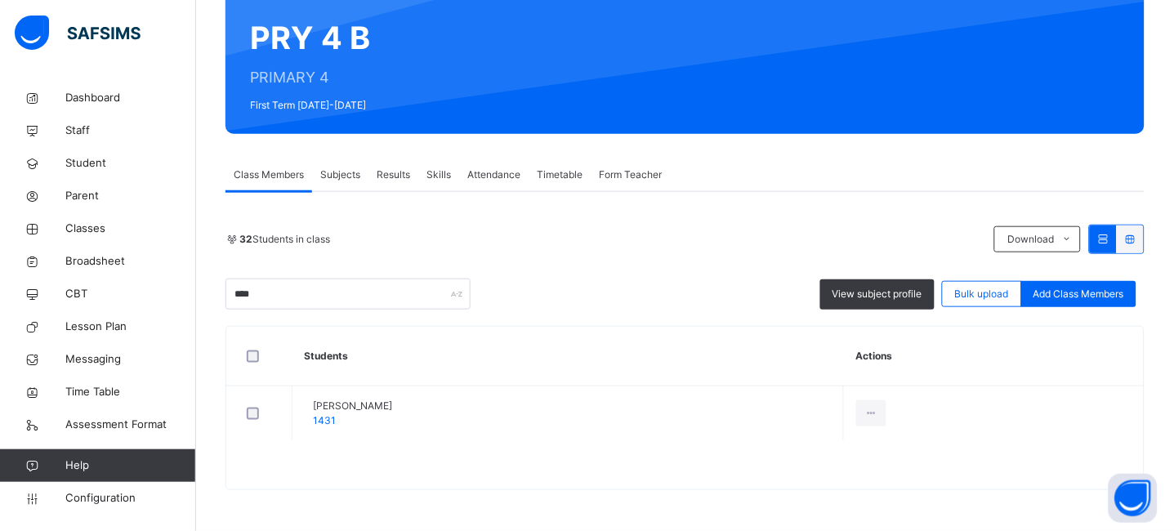
click at [0, 0] on div "Remove from Class" at bounding box center [0, 0] width 0 height 0
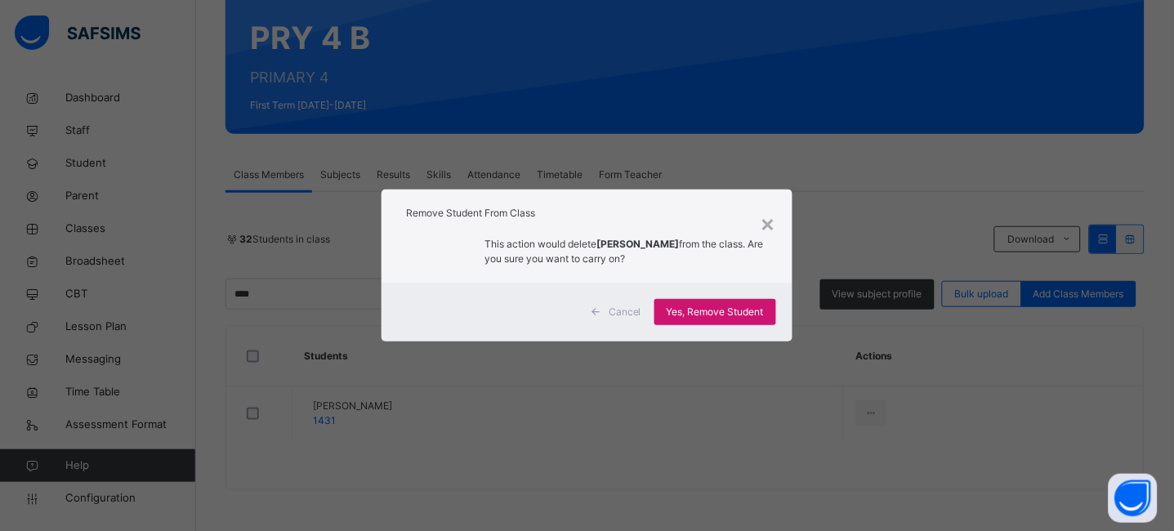
click at [728, 309] on span "Yes, Remove Student" at bounding box center [715, 312] width 97 height 15
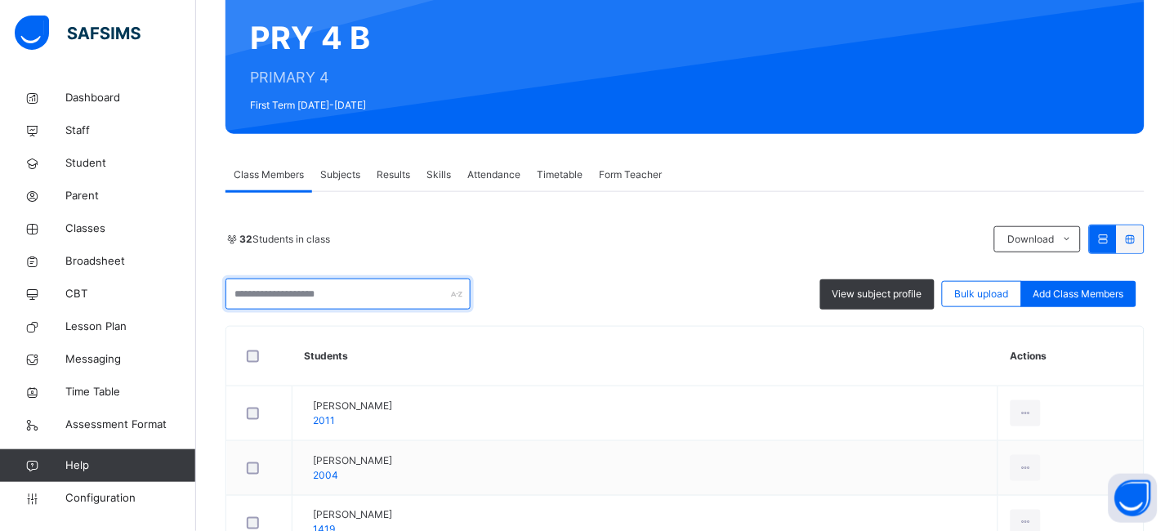
click at [293, 291] on input "text" at bounding box center [348, 294] width 245 height 31
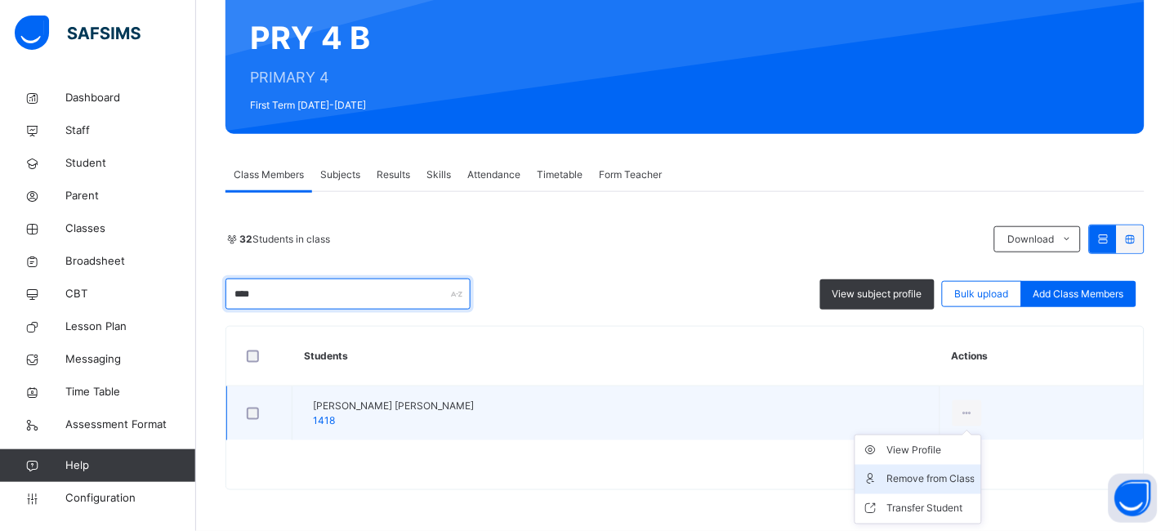
type input "****"
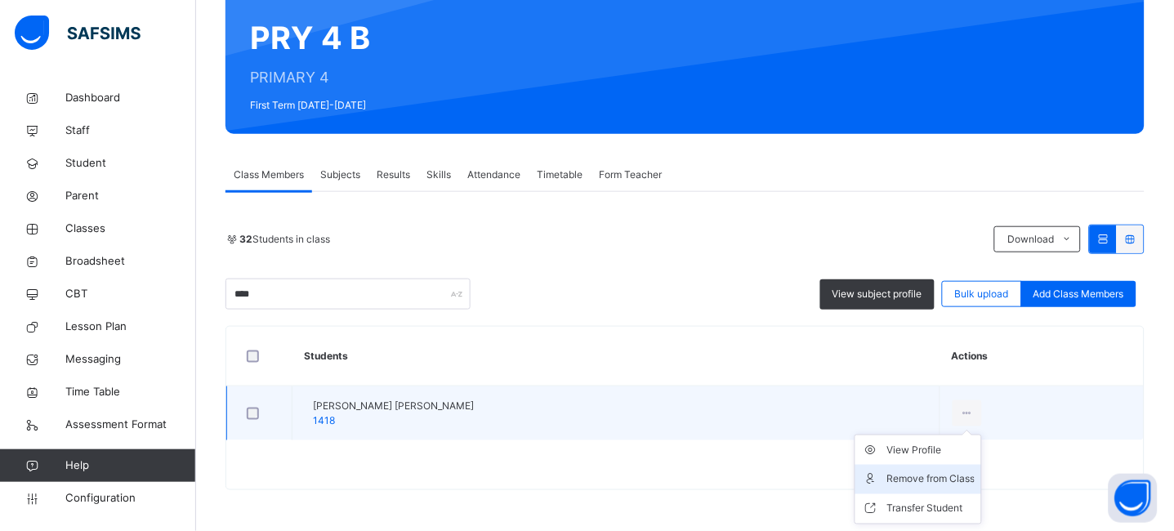
click at [942, 477] on div "Remove from Class" at bounding box center [931, 480] width 88 height 16
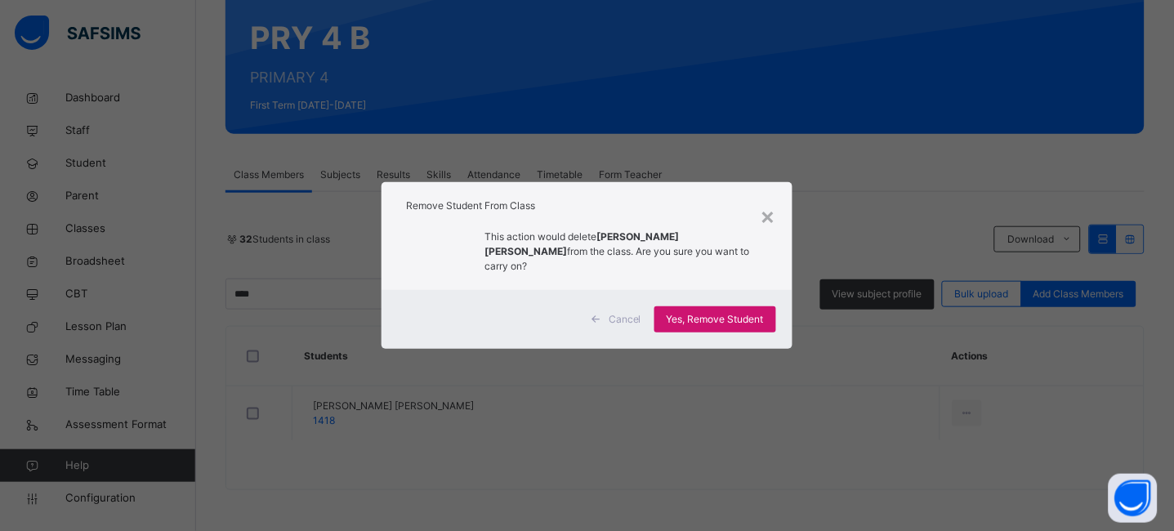
click at [725, 319] on span "Yes, Remove Student" at bounding box center [715, 319] width 97 height 15
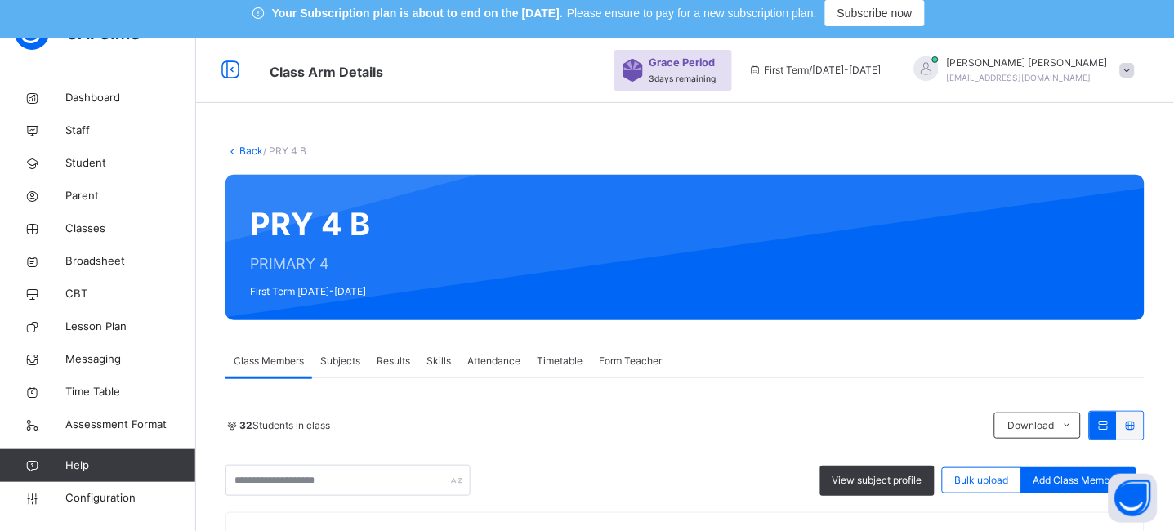
scroll to position [0, 0]
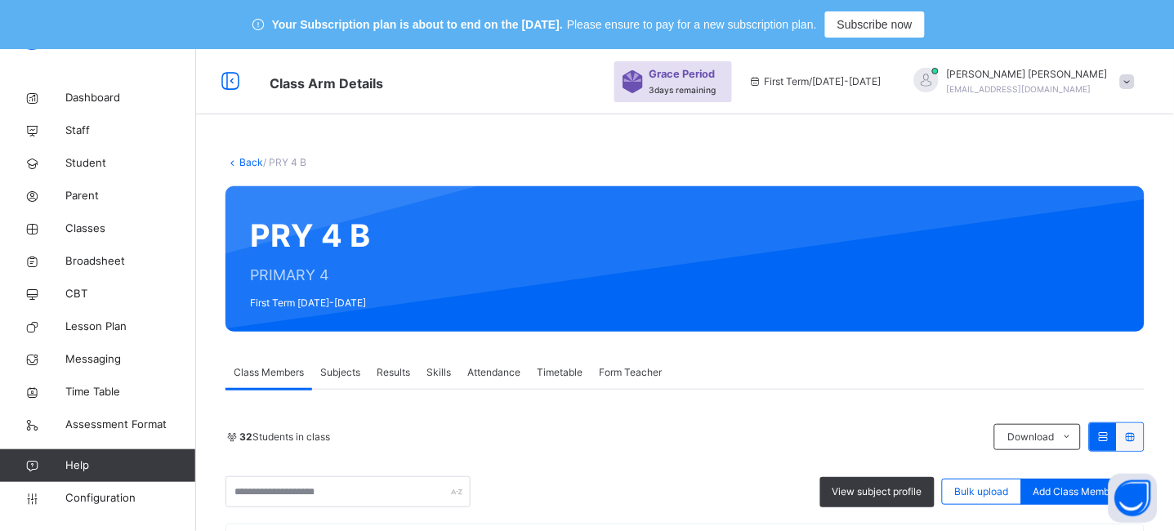
click at [246, 162] on link "Back" at bounding box center [251, 162] width 24 height 12
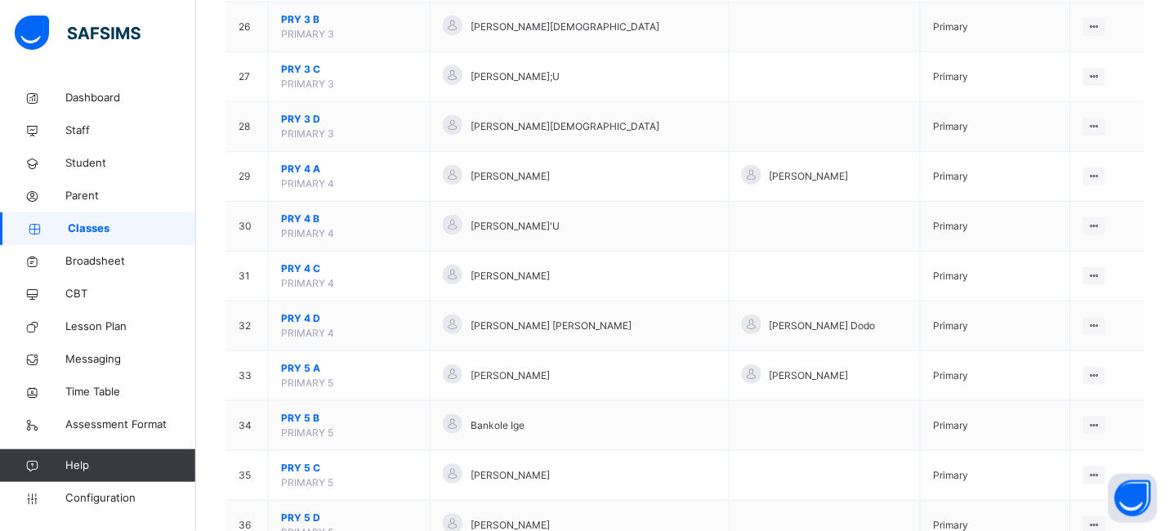
scroll to position [1523, 0]
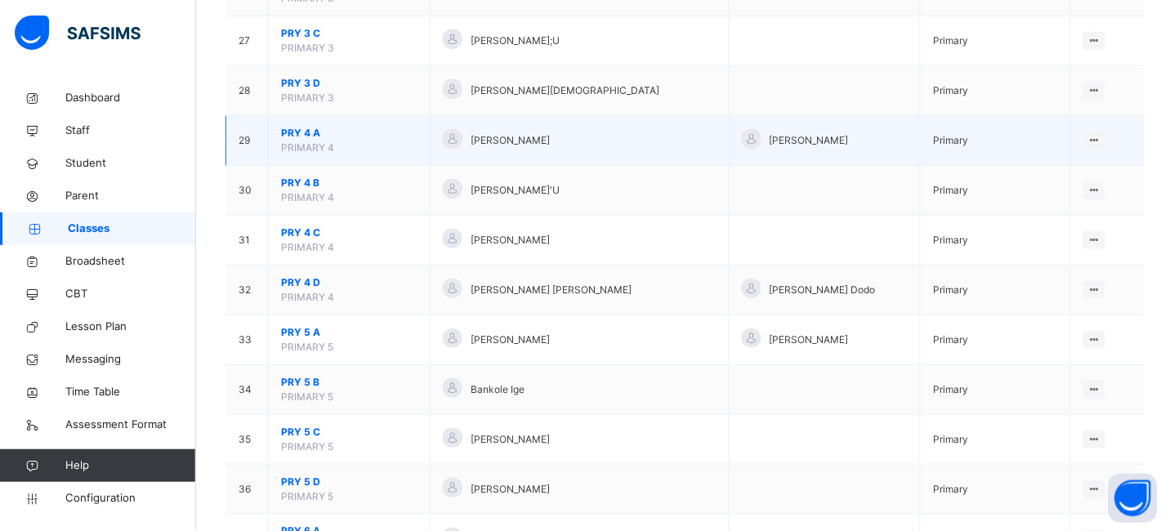
click at [301, 132] on span "PRY 4 A" at bounding box center [349, 133] width 136 height 15
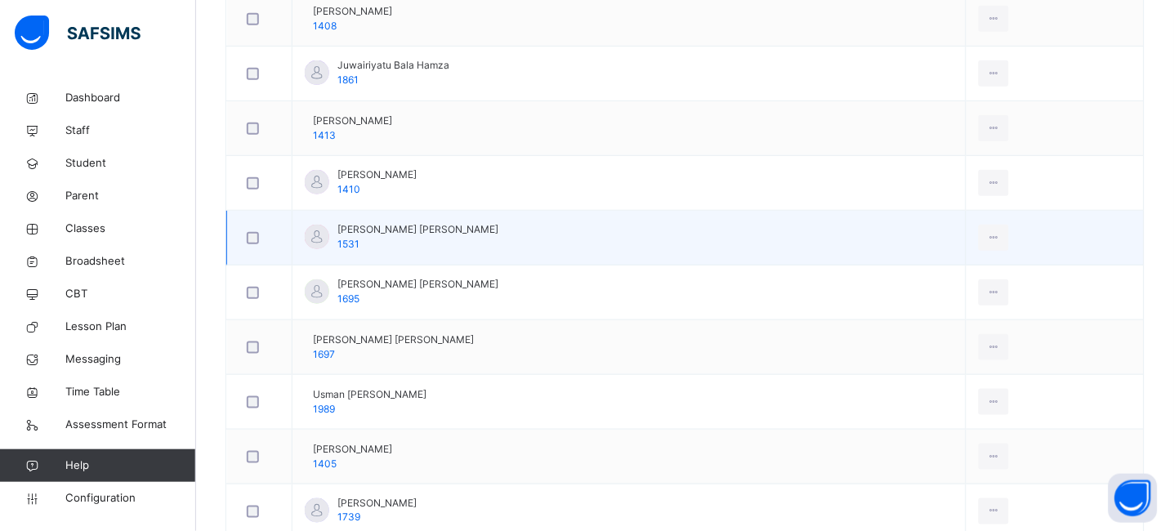
scroll to position [916, 0]
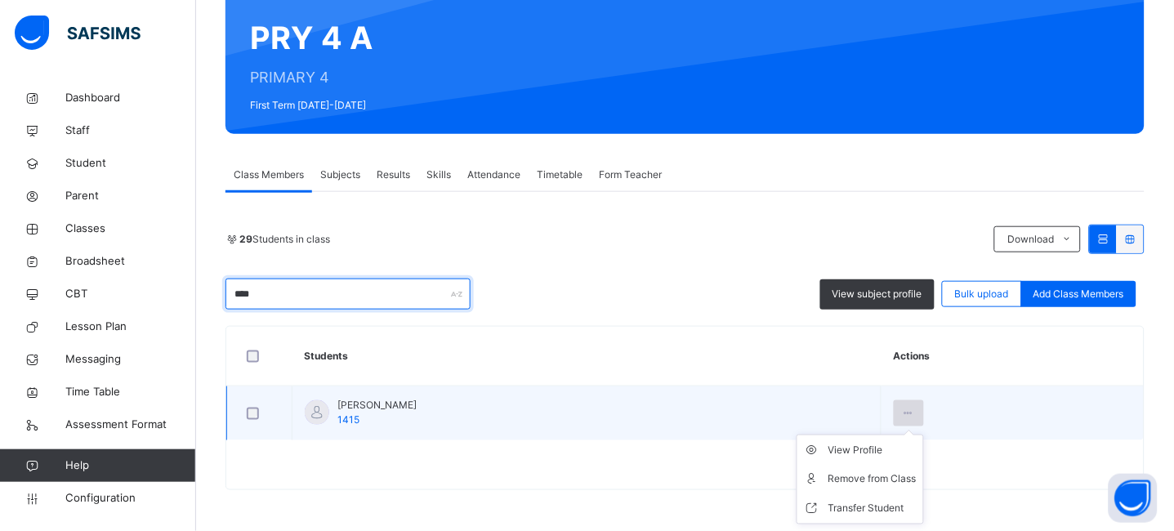
scroll to position [198, 0]
type input "****"
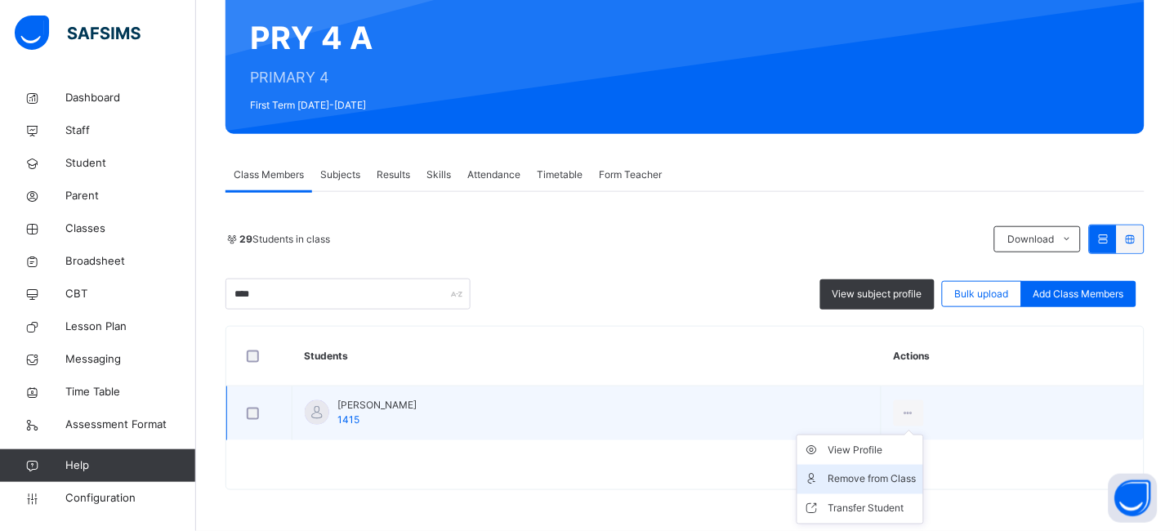
click at [923, 488] on li "Remove from Class" at bounding box center [861, 479] width 126 height 29
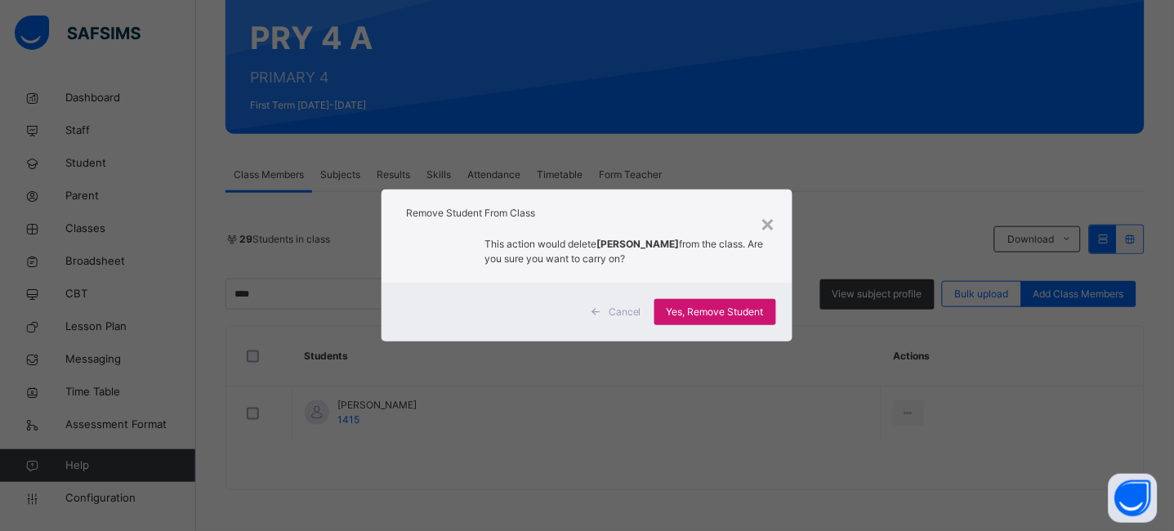
click at [711, 314] on span "Yes, Remove Student" at bounding box center [715, 312] width 97 height 15
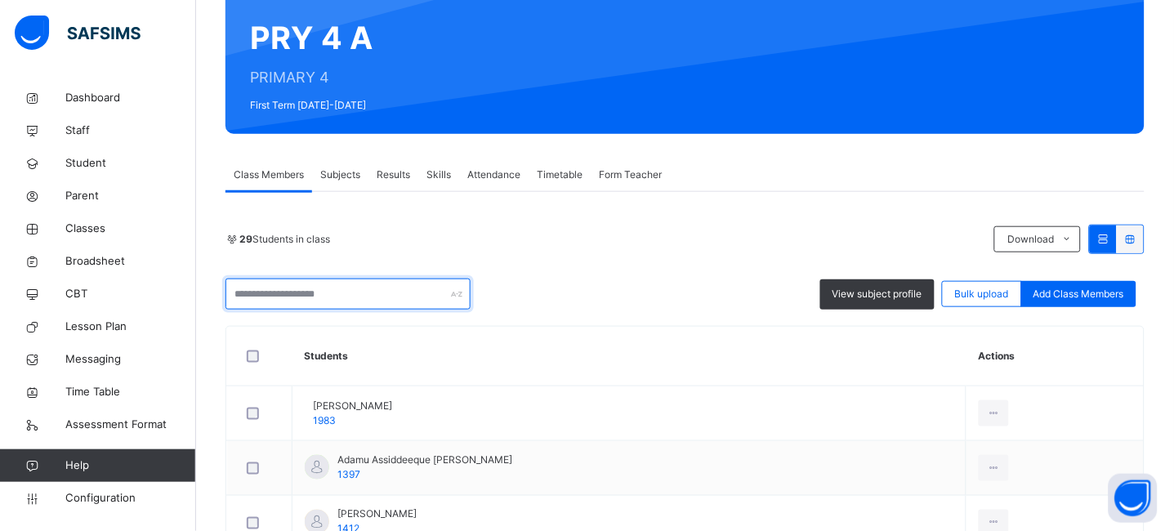
click at [305, 296] on input "text" at bounding box center [348, 294] width 245 height 31
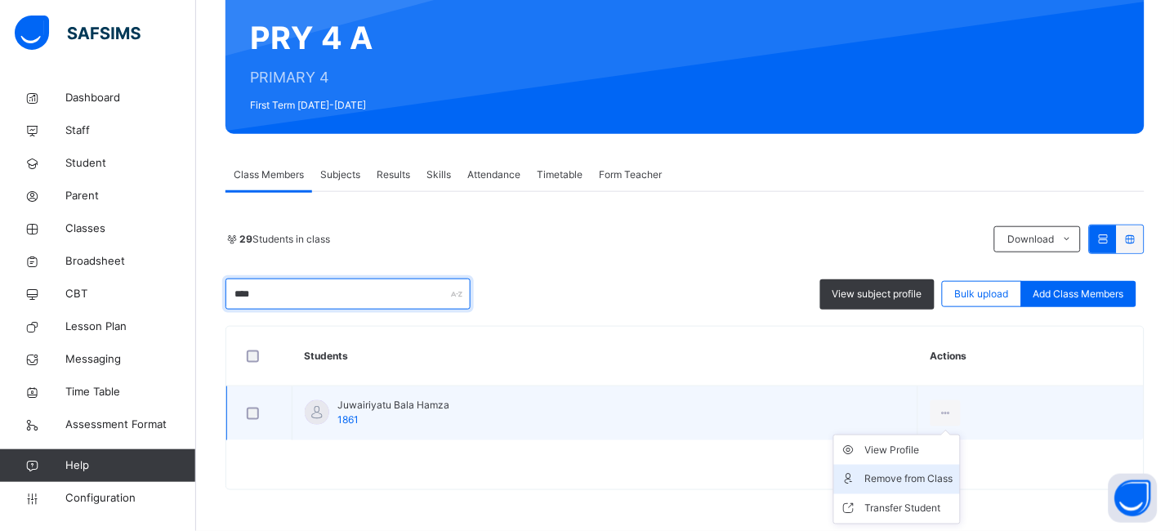
type input "****"
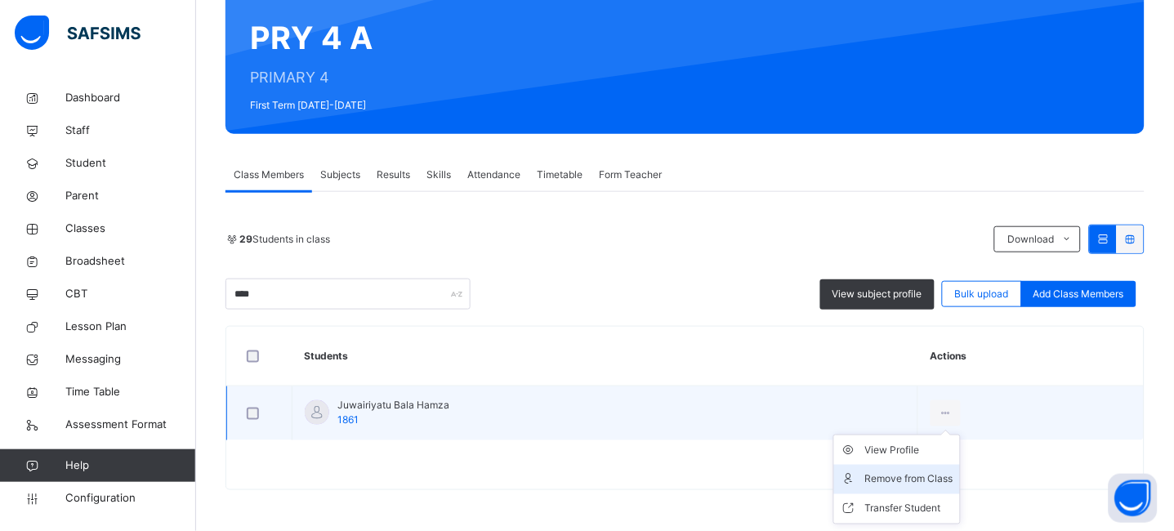
click at [904, 482] on div "Remove from Class" at bounding box center [909, 480] width 88 height 16
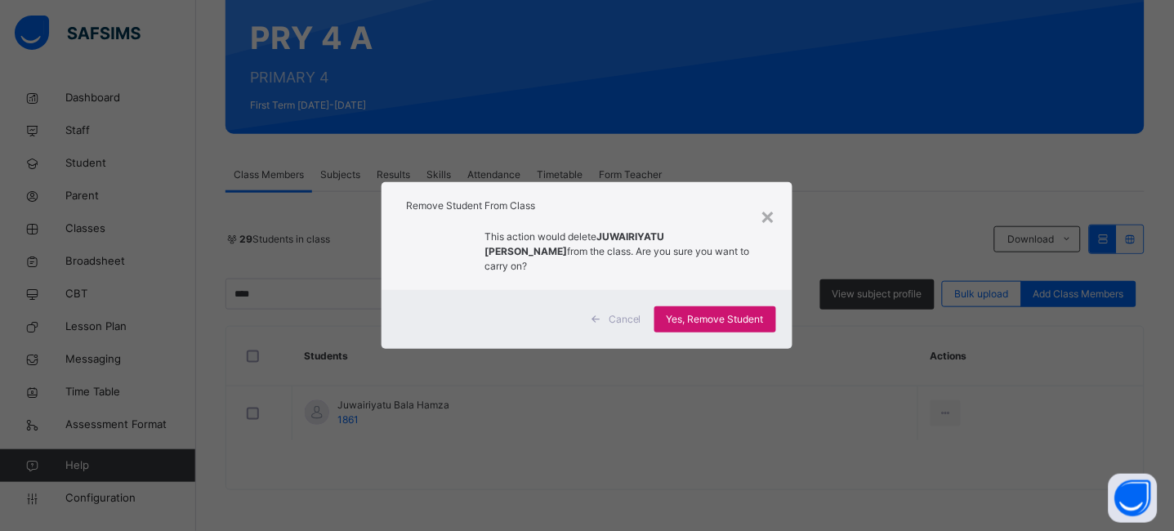
click at [752, 318] on span "Yes, Remove Student" at bounding box center [715, 319] width 97 height 15
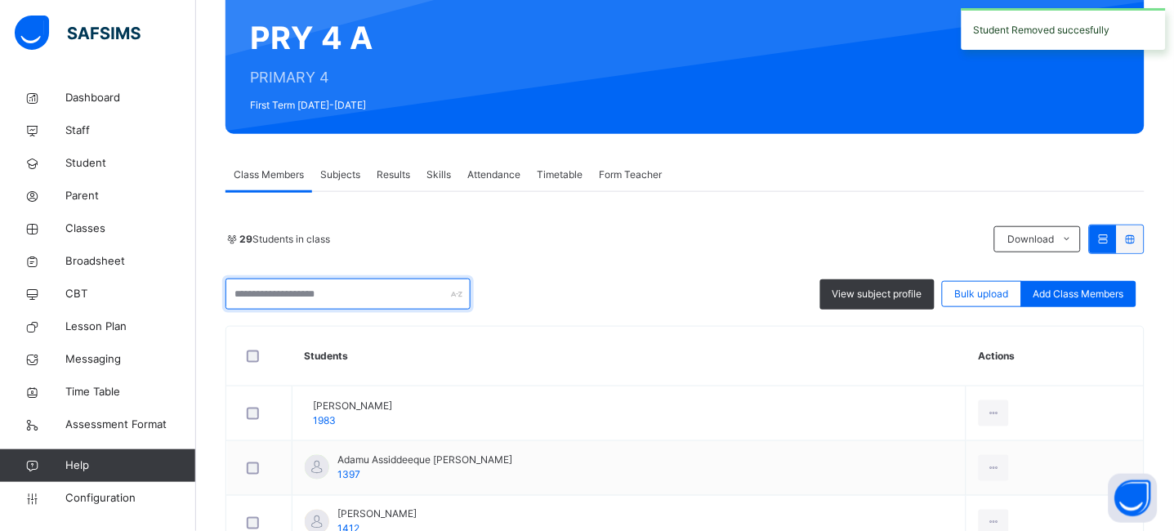
click at [337, 295] on input "text" at bounding box center [348, 294] width 245 height 31
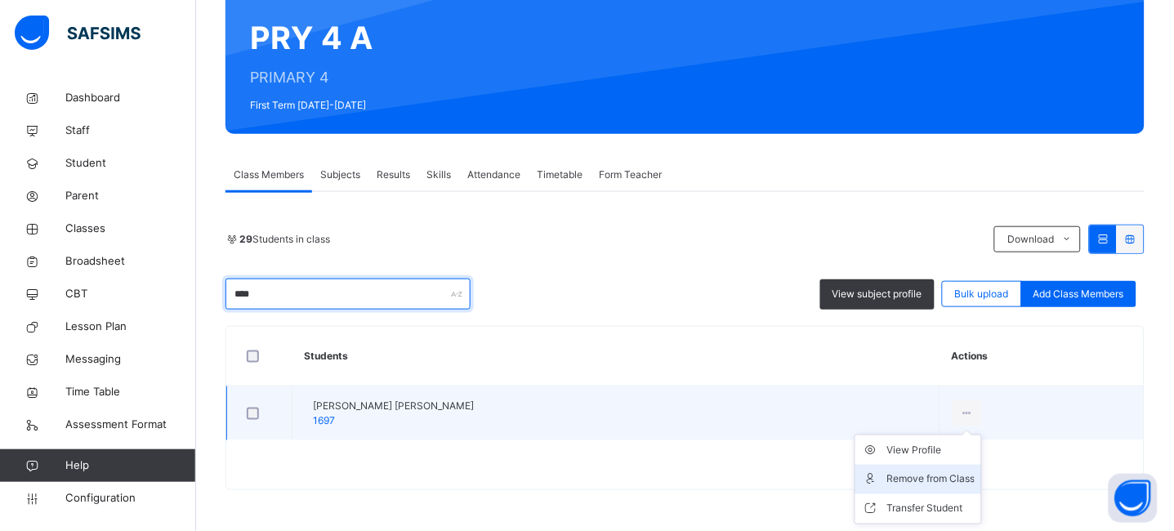
type input "****"
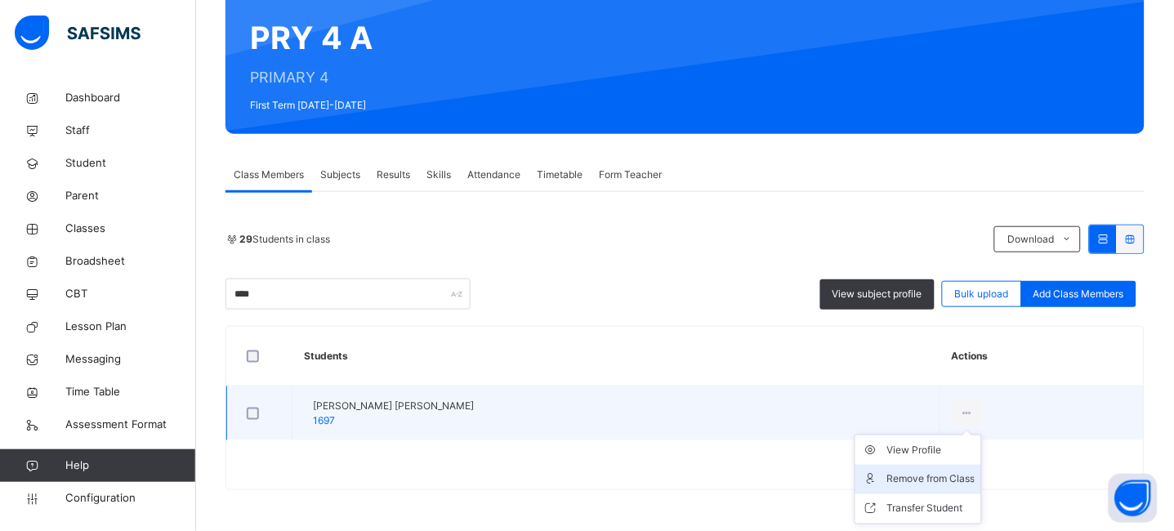
click at [904, 476] on div "Remove from Class" at bounding box center [931, 480] width 88 height 16
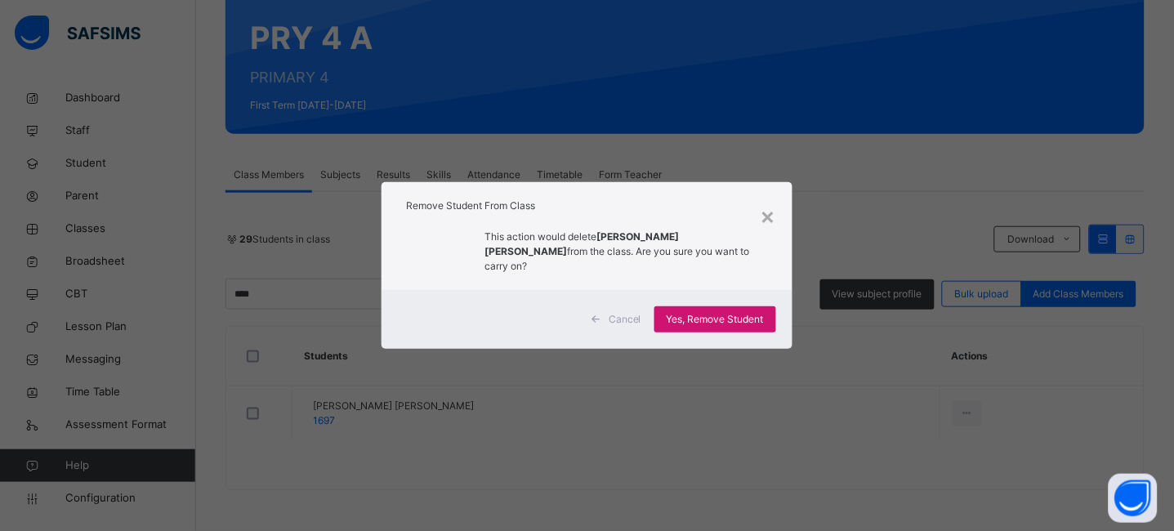
click at [735, 312] on span "Yes, Remove Student" at bounding box center [715, 319] width 97 height 15
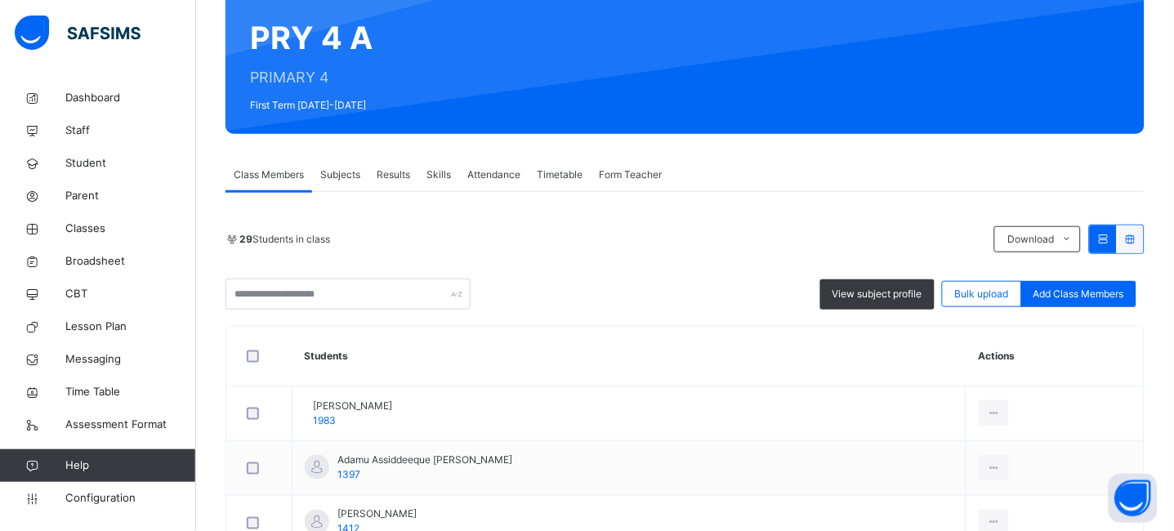
scroll to position [0, 0]
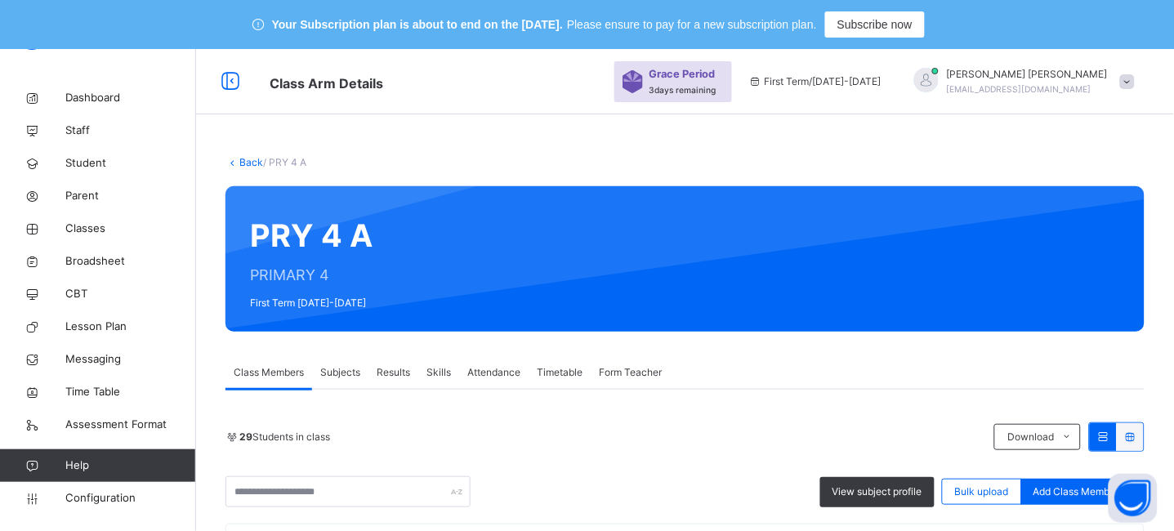
click at [244, 167] on link "Back" at bounding box center [251, 162] width 24 height 12
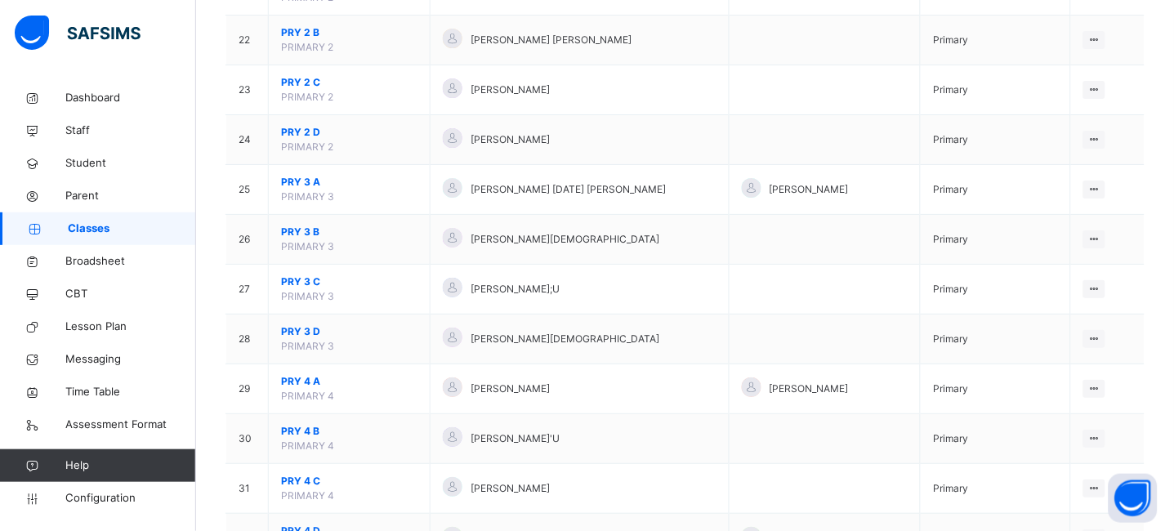
scroll to position [1348, 0]
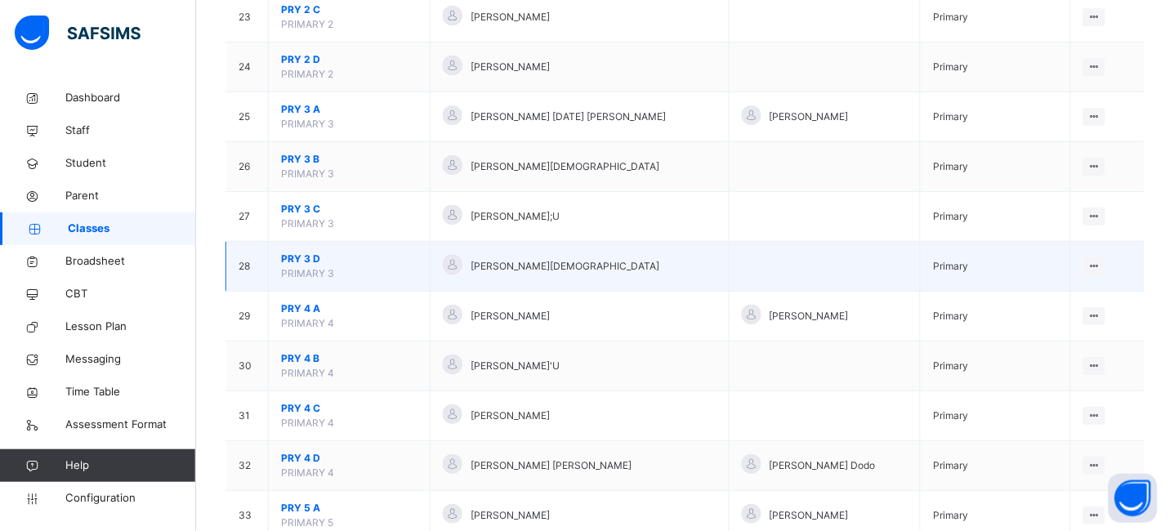
click at [297, 265] on span "PRY 3 D" at bounding box center [349, 259] width 136 height 15
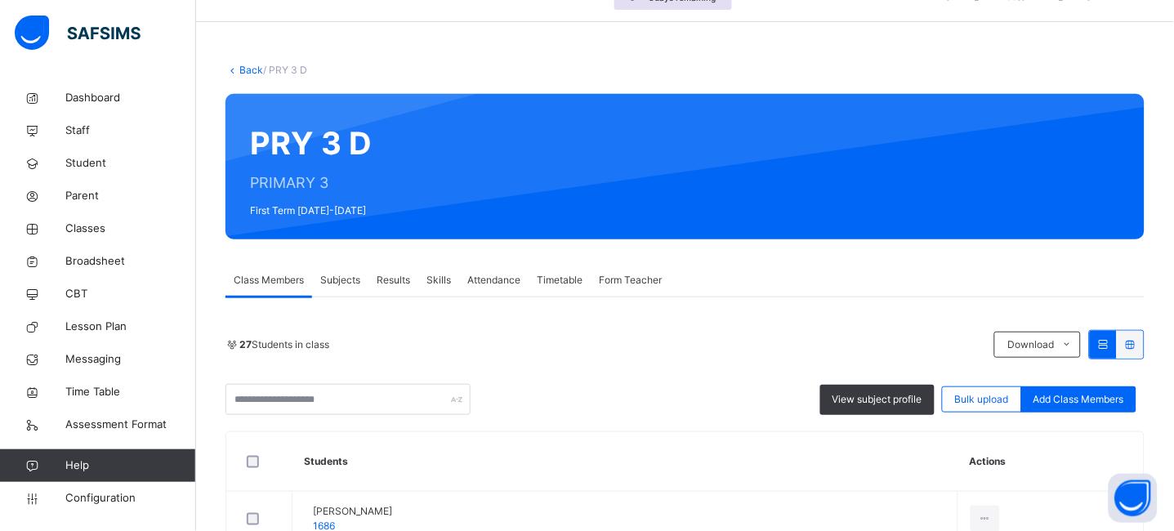
scroll to position [93, 0]
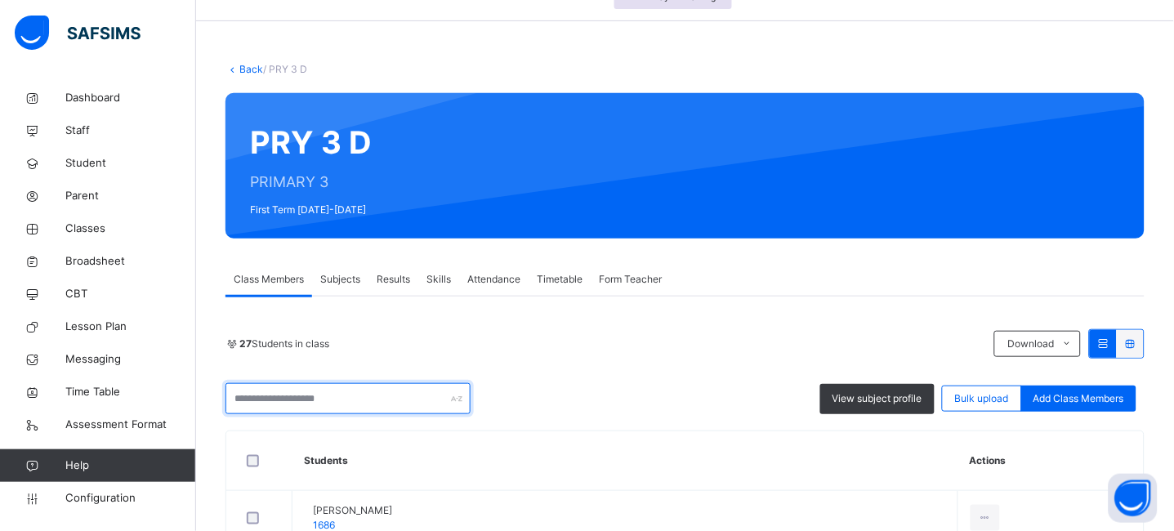
click at [308, 396] on input "text" at bounding box center [348, 398] width 245 height 31
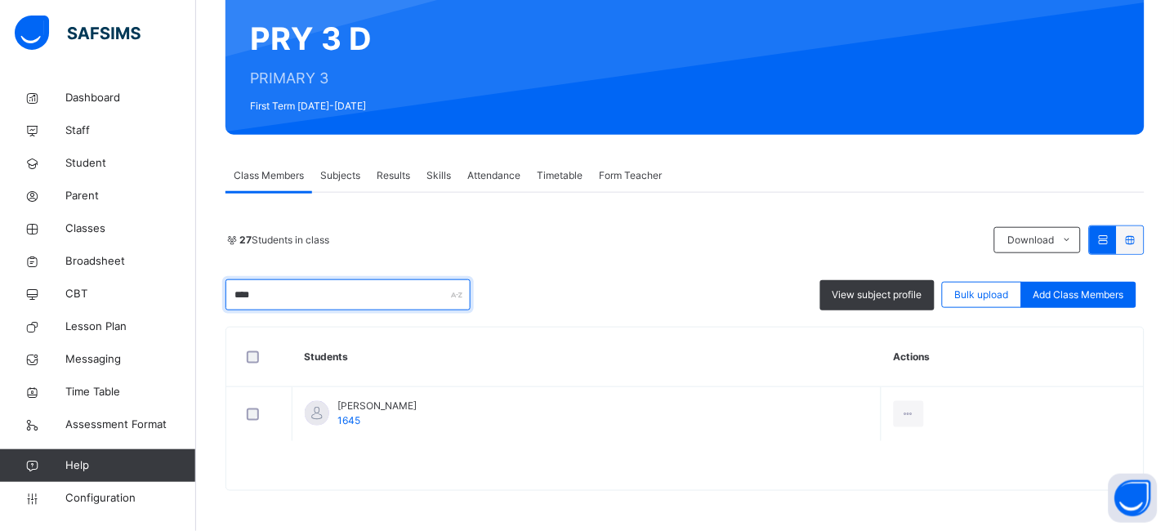
scroll to position [198, 0]
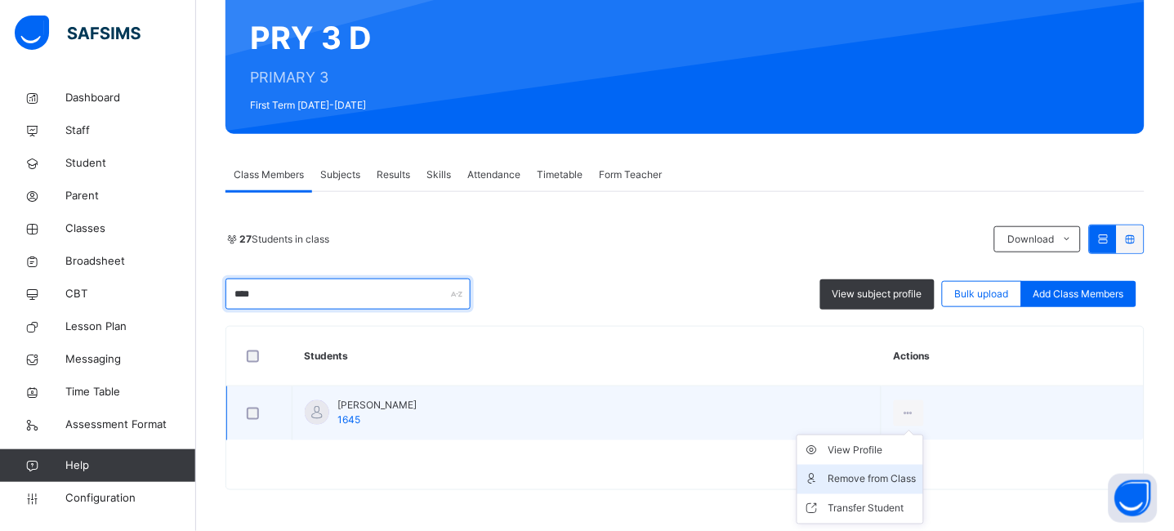
type input "****"
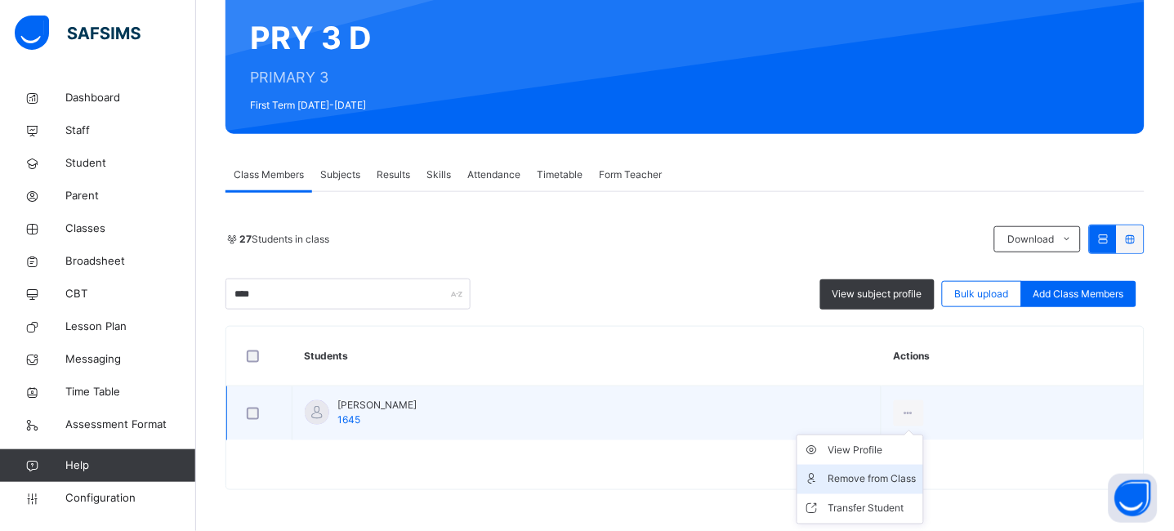
click at [905, 472] on div "Remove from Class" at bounding box center [873, 480] width 88 height 16
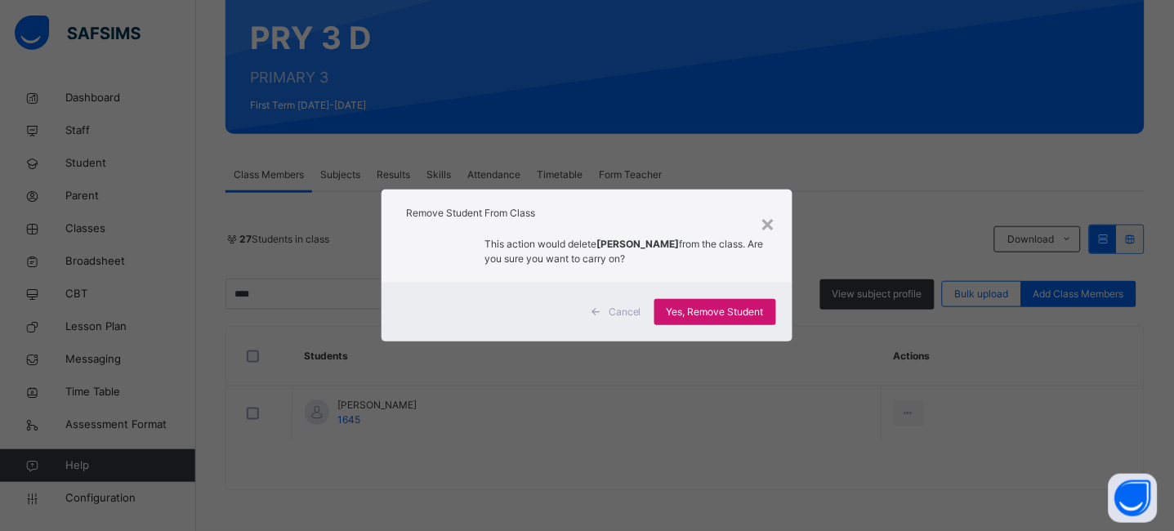
click at [735, 311] on span "Yes, Remove Student" at bounding box center [715, 312] width 97 height 15
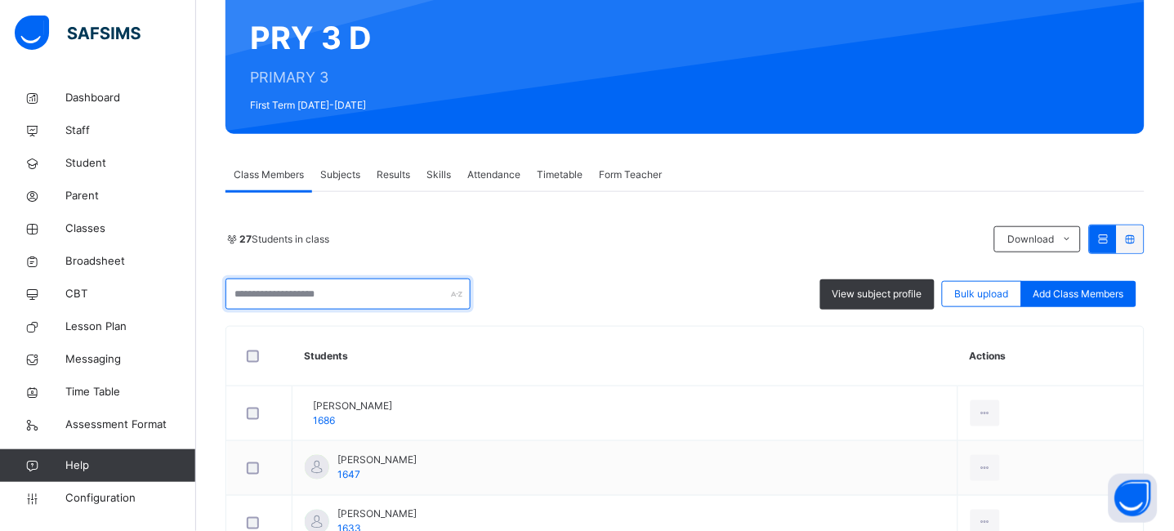
click at [302, 294] on input "text" at bounding box center [348, 294] width 245 height 31
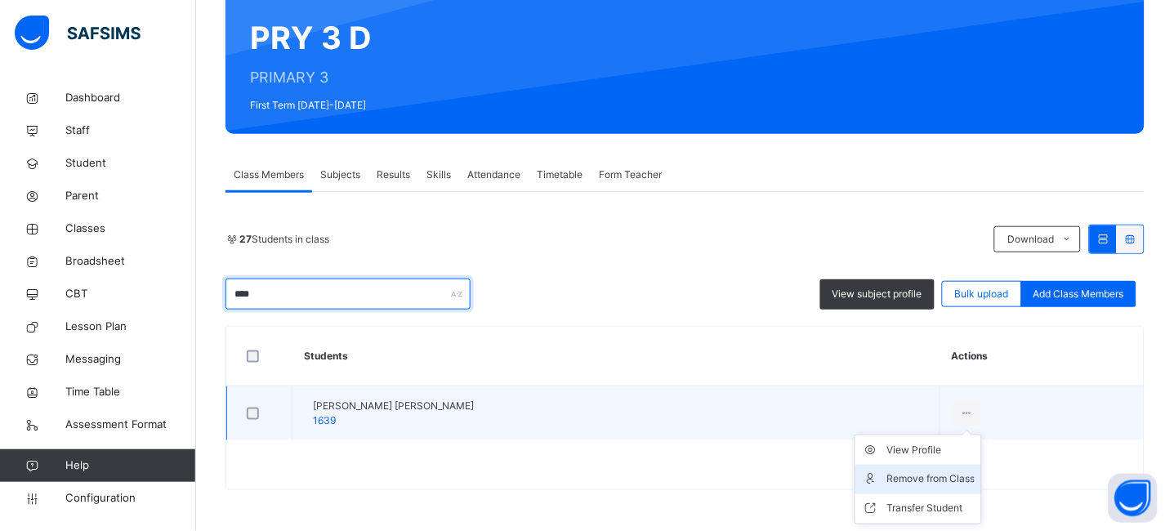
type input "****"
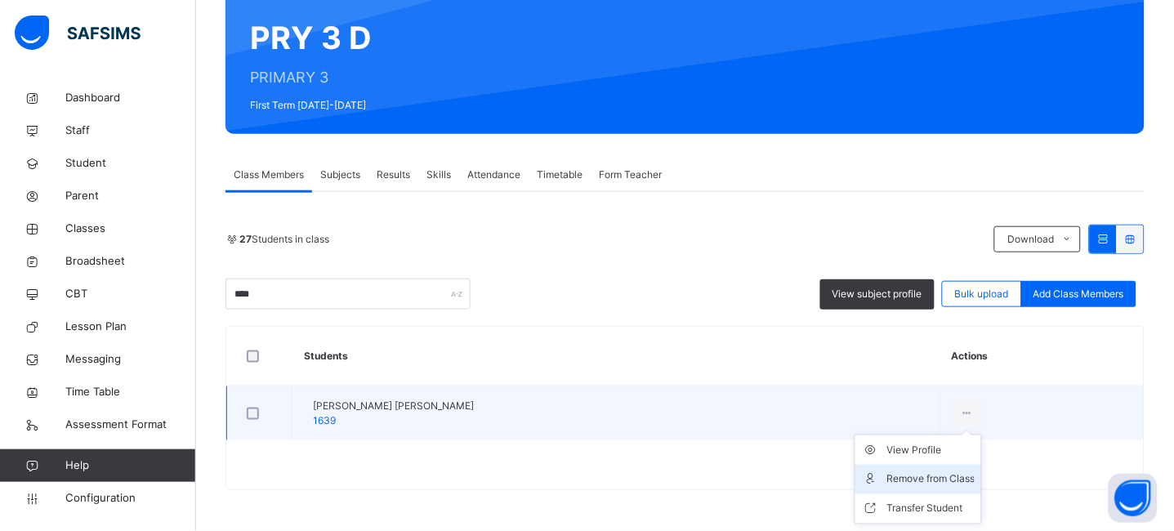
click at [889, 478] on div "Remove from Class" at bounding box center [931, 480] width 88 height 16
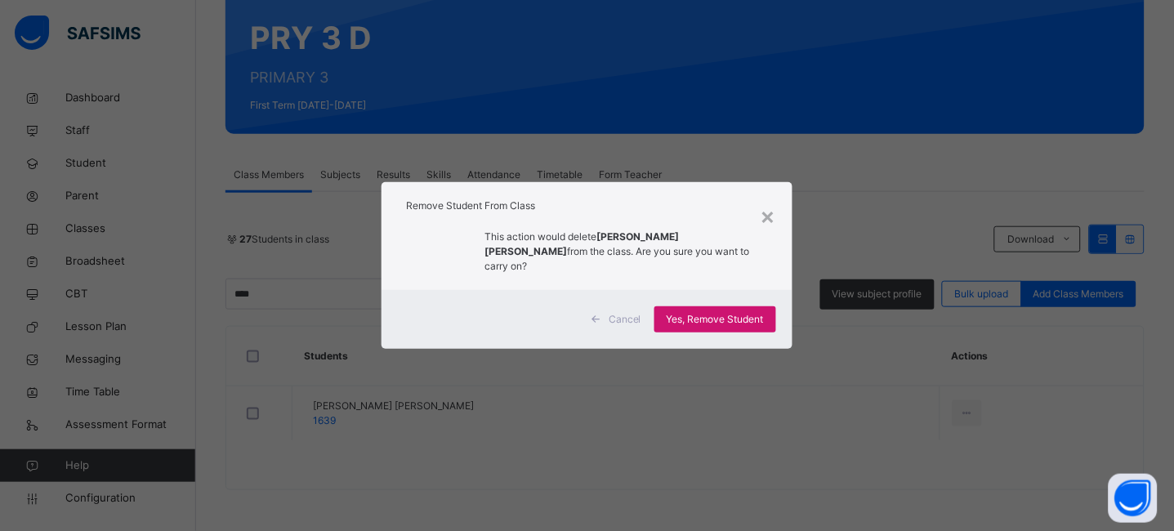
click at [735, 315] on span "Yes, Remove Student" at bounding box center [715, 319] width 97 height 15
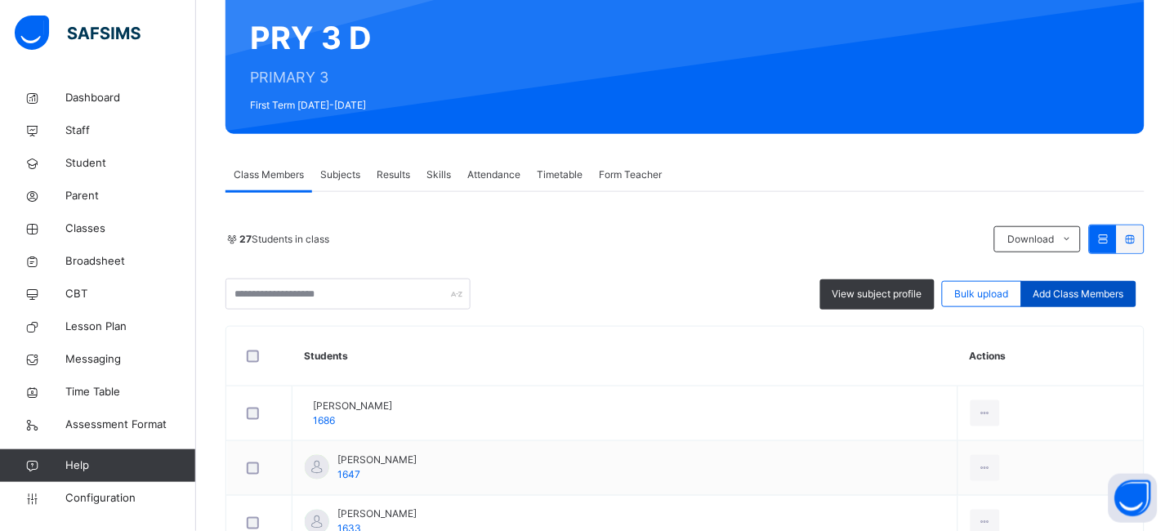
click at [1084, 302] on div "Add Class Members" at bounding box center [1079, 294] width 115 height 26
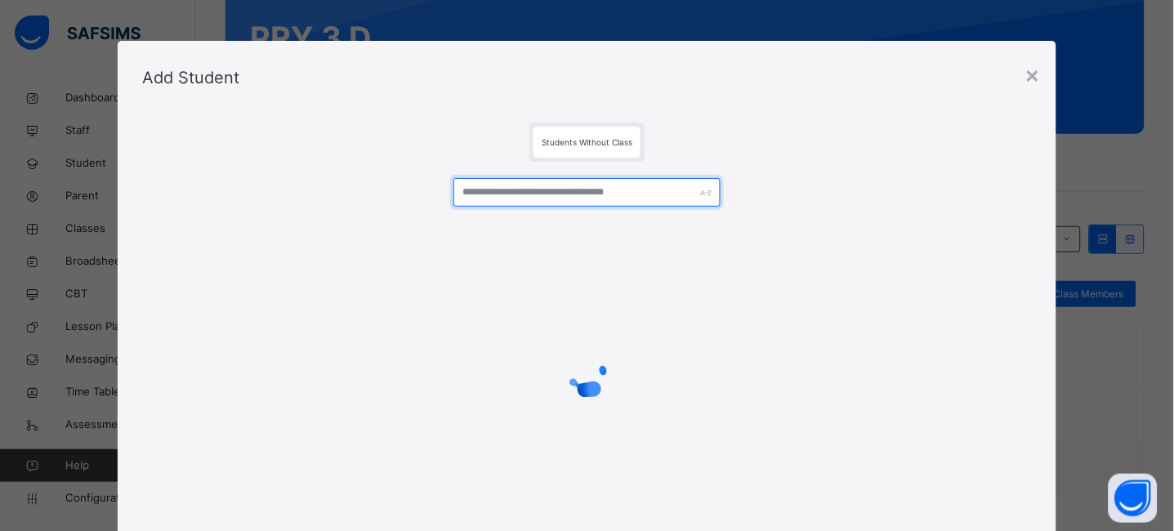
click at [548, 195] on input "text" at bounding box center [587, 192] width 267 height 29
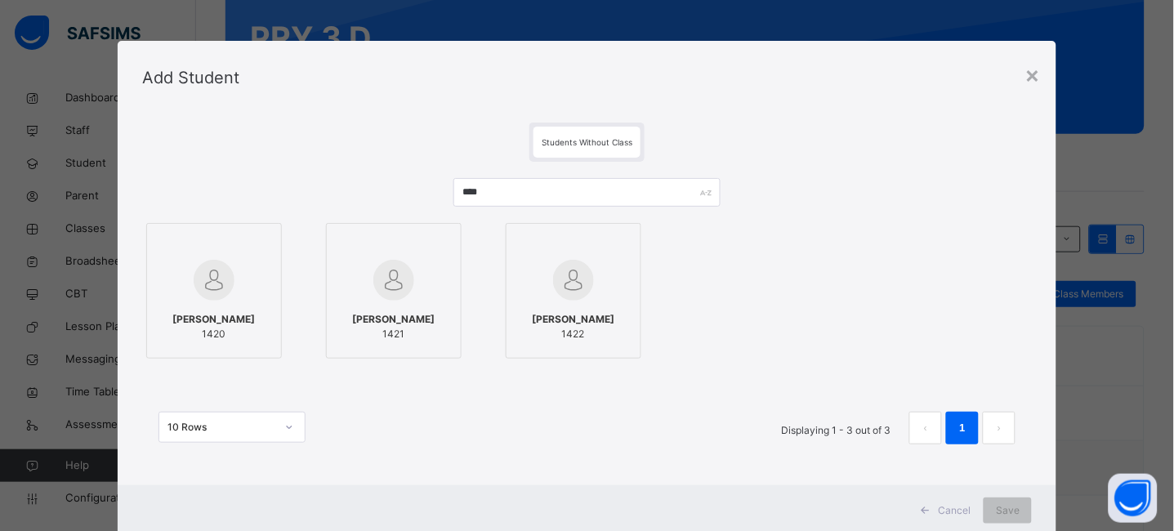
click at [215, 320] on span "[PERSON_NAME]" at bounding box center [213, 319] width 83 height 15
click at [584, 313] on span "[PERSON_NAME]" at bounding box center [573, 319] width 83 height 15
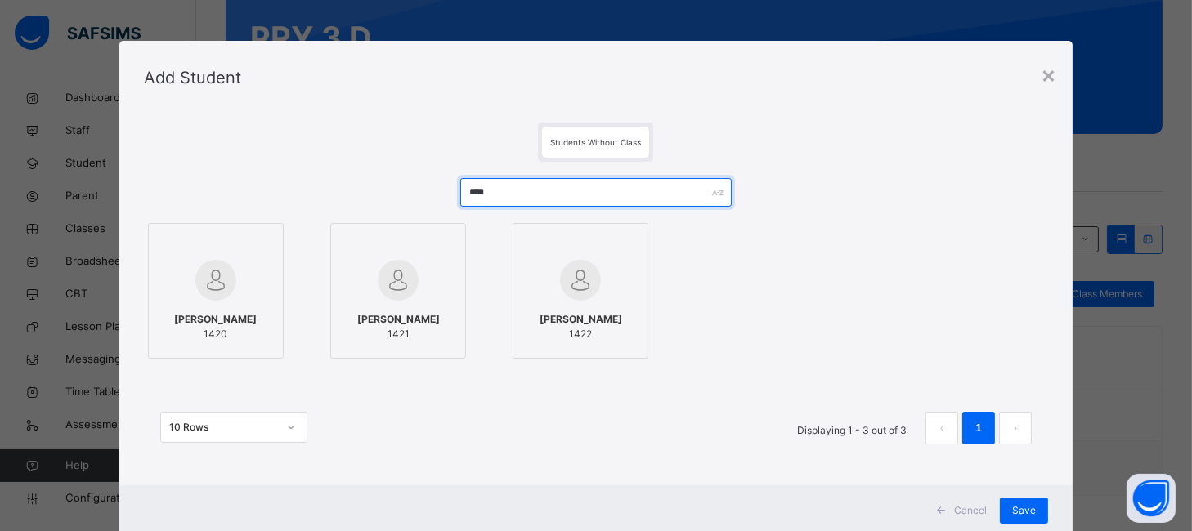
click at [500, 190] on input "****" at bounding box center [595, 192] width 271 height 29
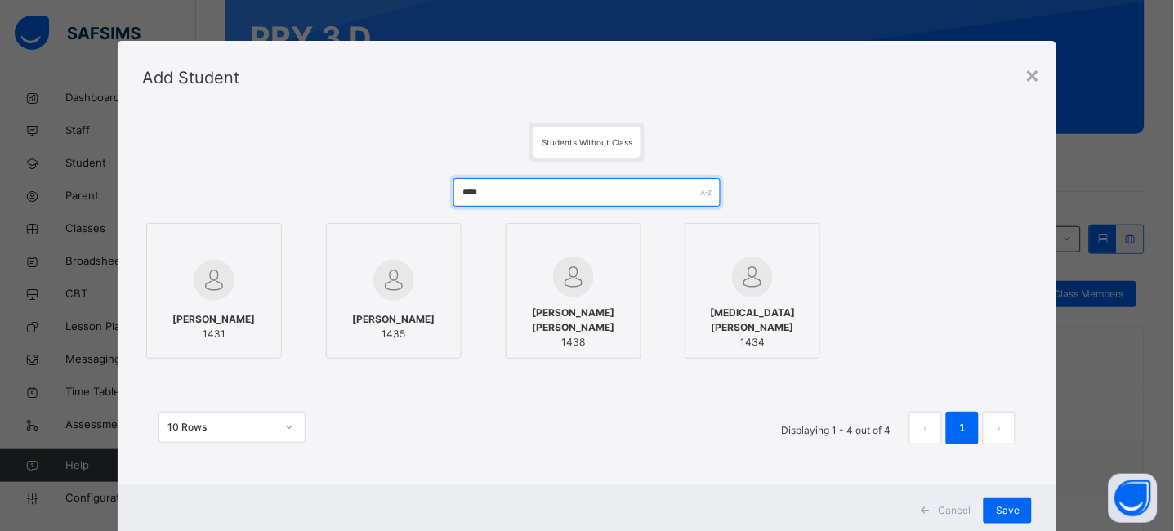
type input "****"
click at [214, 324] on span "[PERSON_NAME]" at bounding box center [213, 319] width 83 height 15
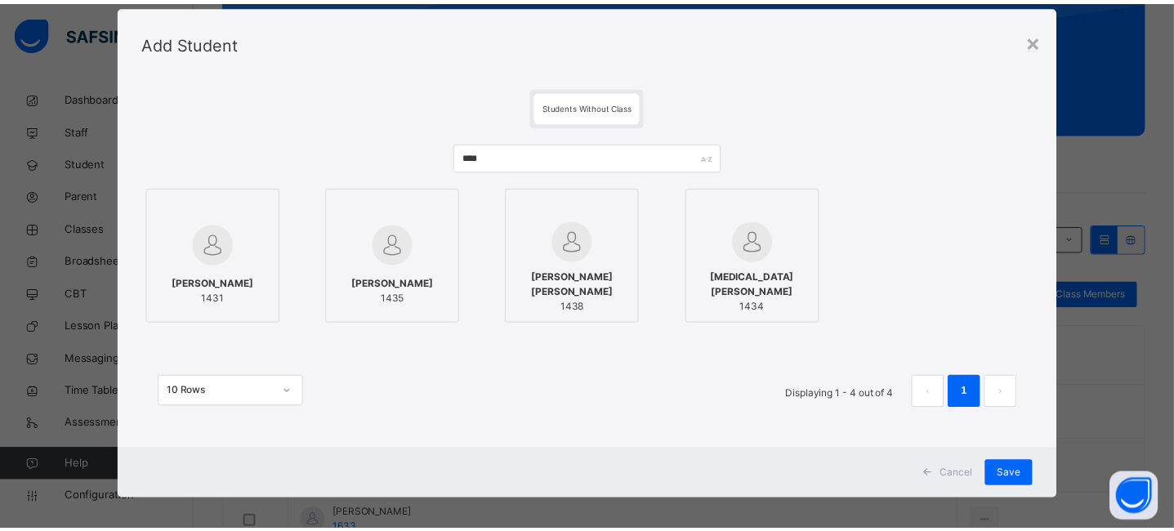
scroll to position [45, 0]
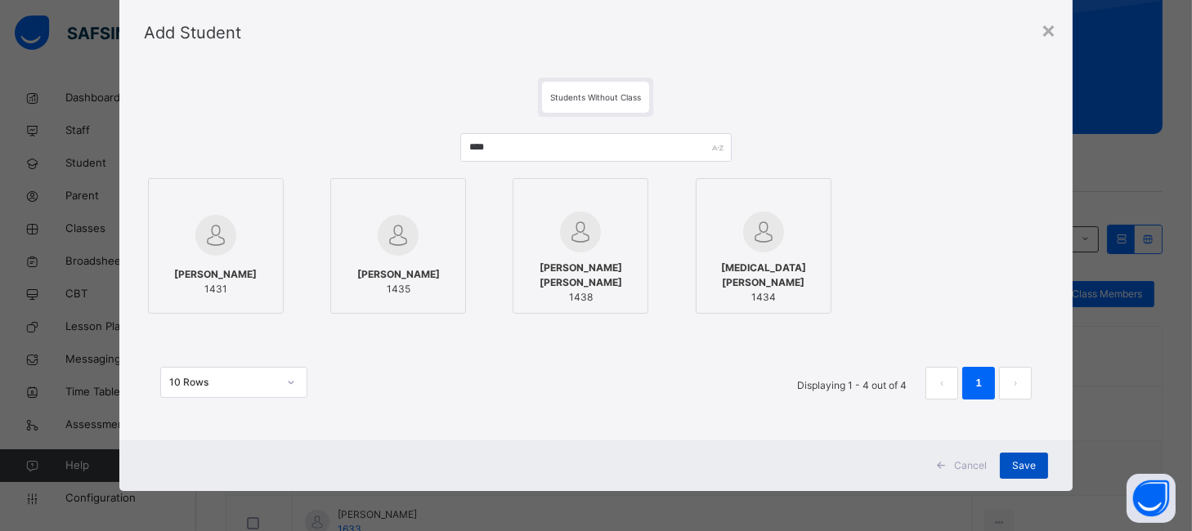
click at [1022, 466] on span "Save" at bounding box center [1024, 465] width 24 height 15
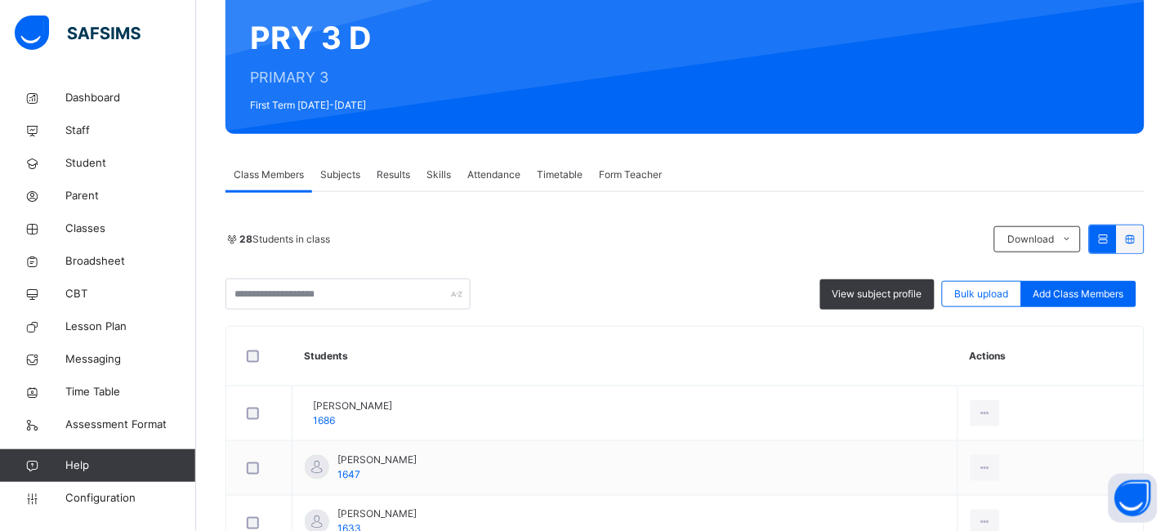
scroll to position [0, 0]
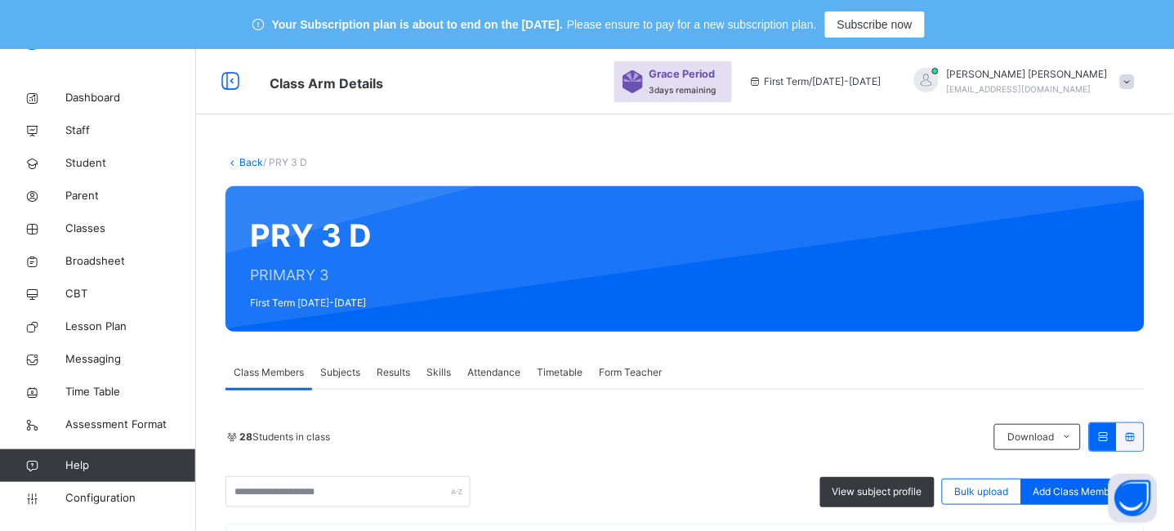
click at [246, 159] on link "Back" at bounding box center [251, 162] width 24 height 12
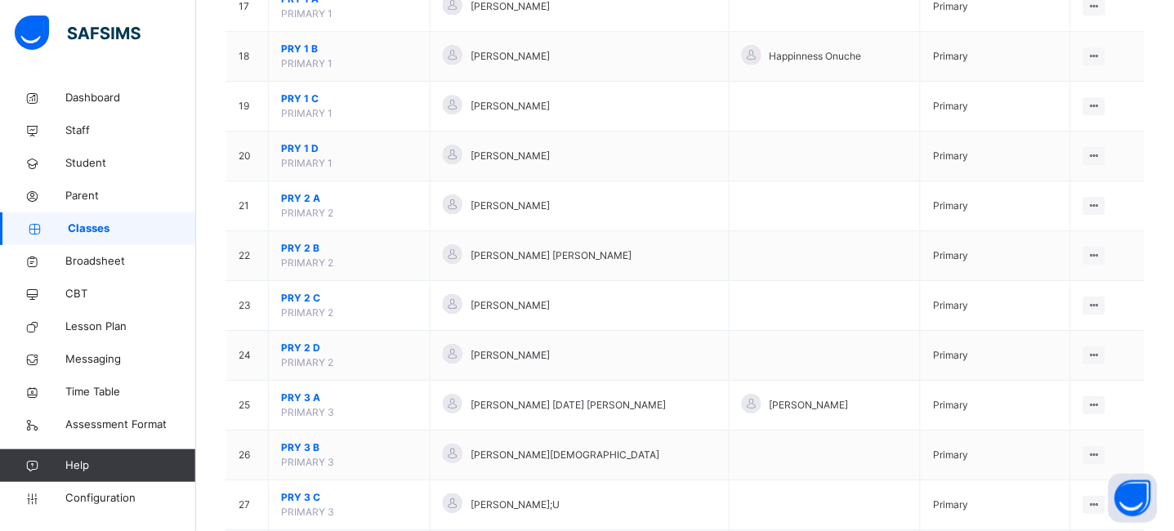
scroll to position [1093, 0]
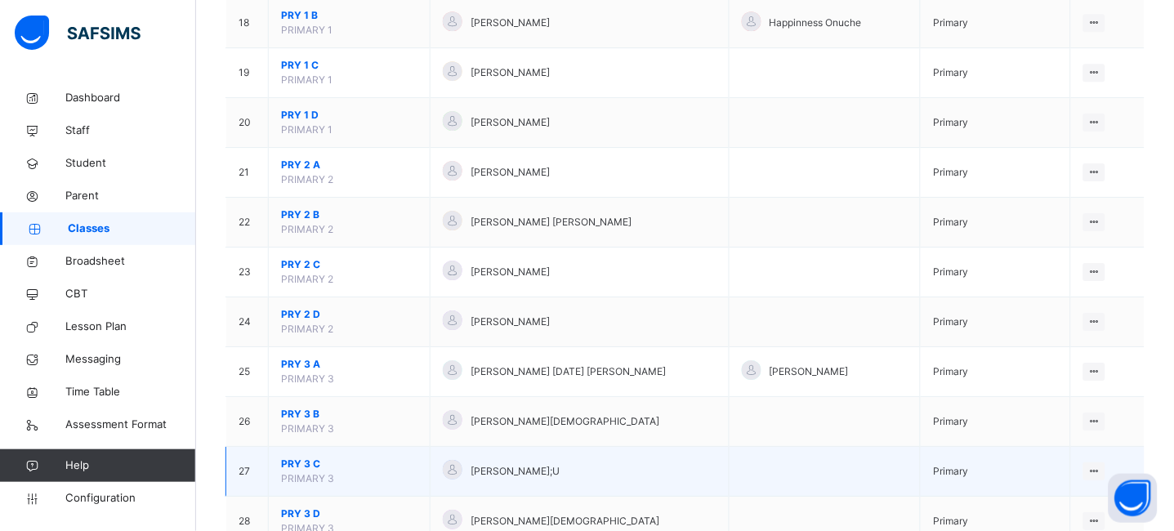
click at [311, 466] on span "PRY 3 C" at bounding box center [349, 464] width 136 height 15
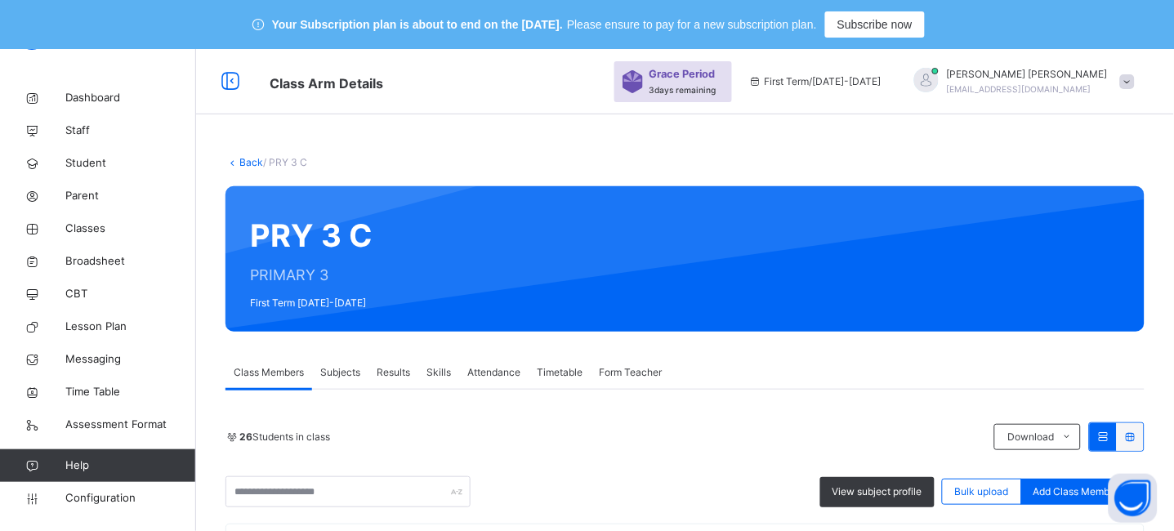
click at [401, 331] on div "PRY 3 C PRIMARY 3 First Term [DATE]-[DATE]" at bounding box center [685, 258] width 919 height 145
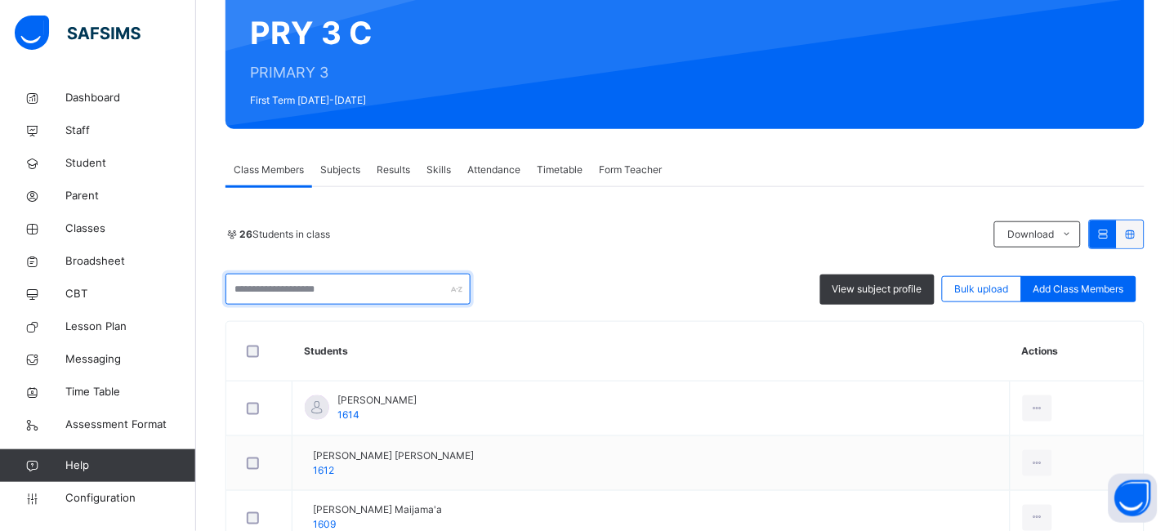
click at [318, 293] on input "text" at bounding box center [348, 289] width 245 height 31
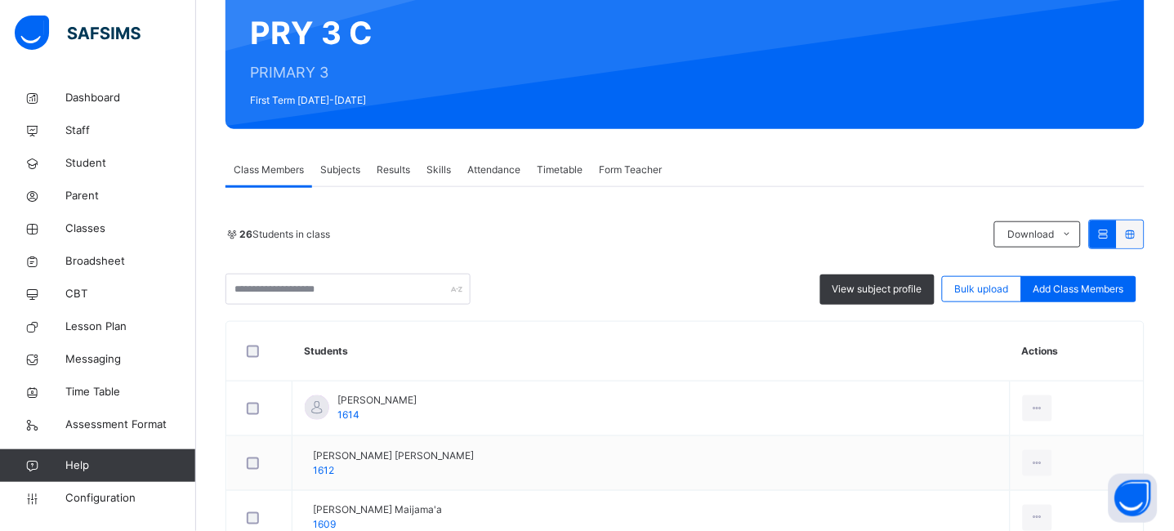
click at [589, 239] on div "26 Students in class" at bounding box center [606, 234] width 761 height 15
click at [1111, 285] on span "Add Class Members" at bounding box center [1079, 289] width 91 height 15
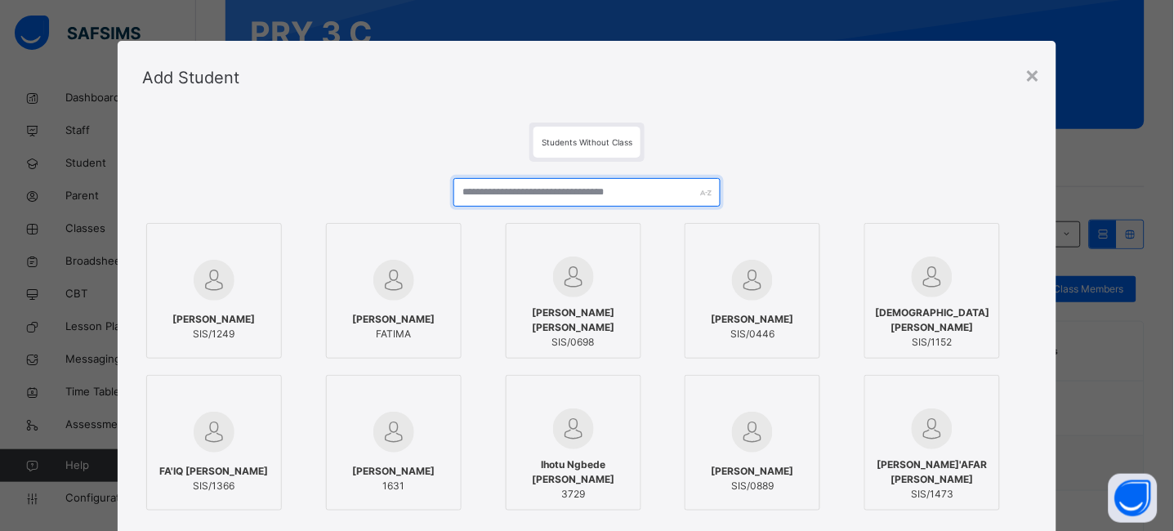
click at [569, 194] on input "text" at bounding box center [587, 192] width 267 height 29
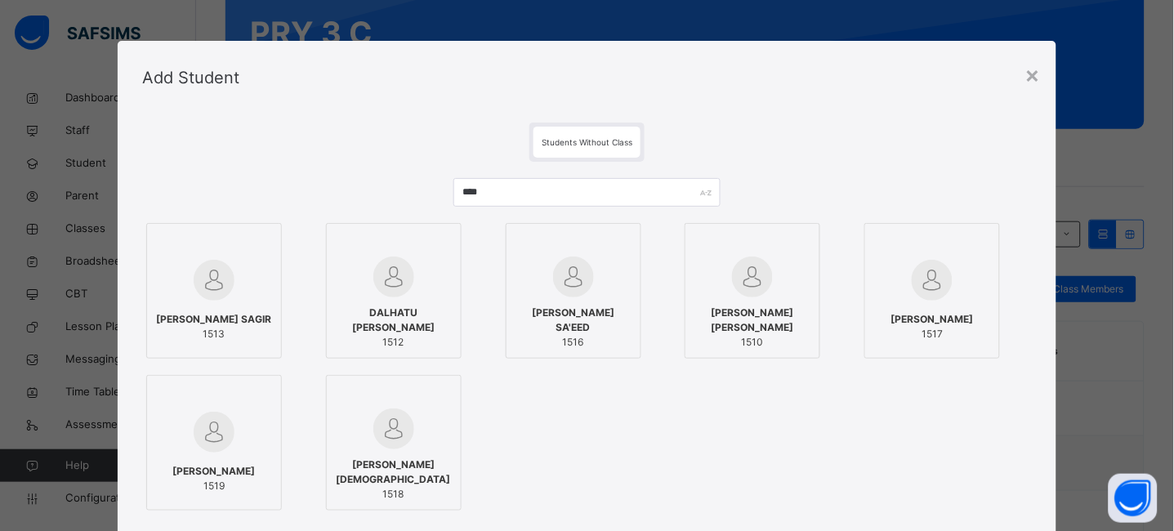
click at [197, 304] on div "[PERSON_NAME] SAGIR 1513" at bounding box center [214, 327] width 118 height 46
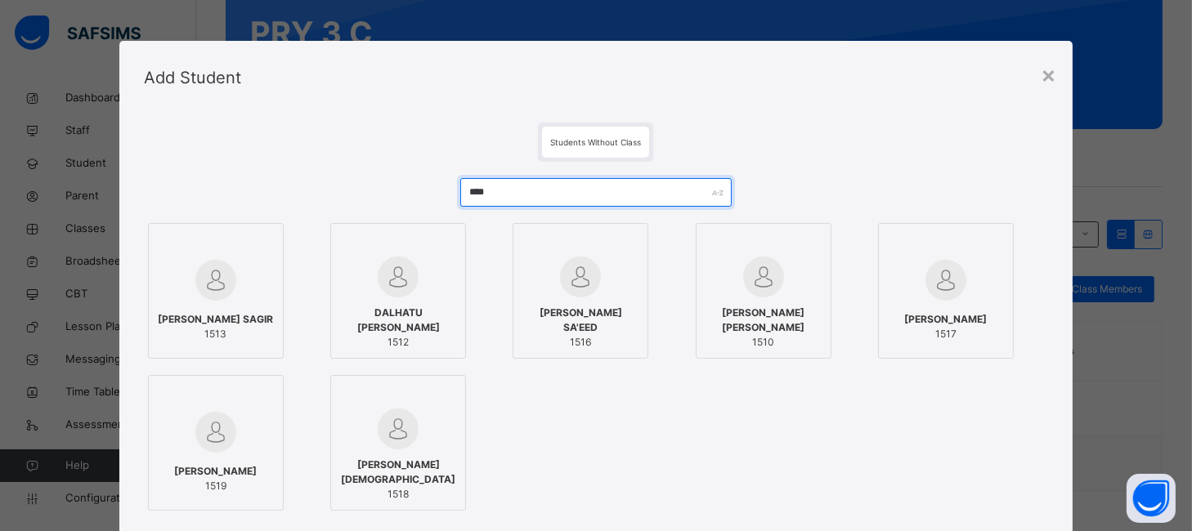
drag, startPoint x: 529, startPoint y: 189, endPoint x: 425, endPoint y: 194, distance: 103.9
click at [425, 194] on div "**** [PERSON_NAME] 1513 [PERSON_NAME] 1512 [PERSON_NAME] SA'EED 1516 [PERSON_NA…" at bounding box center [596, 395] width 904 height 467
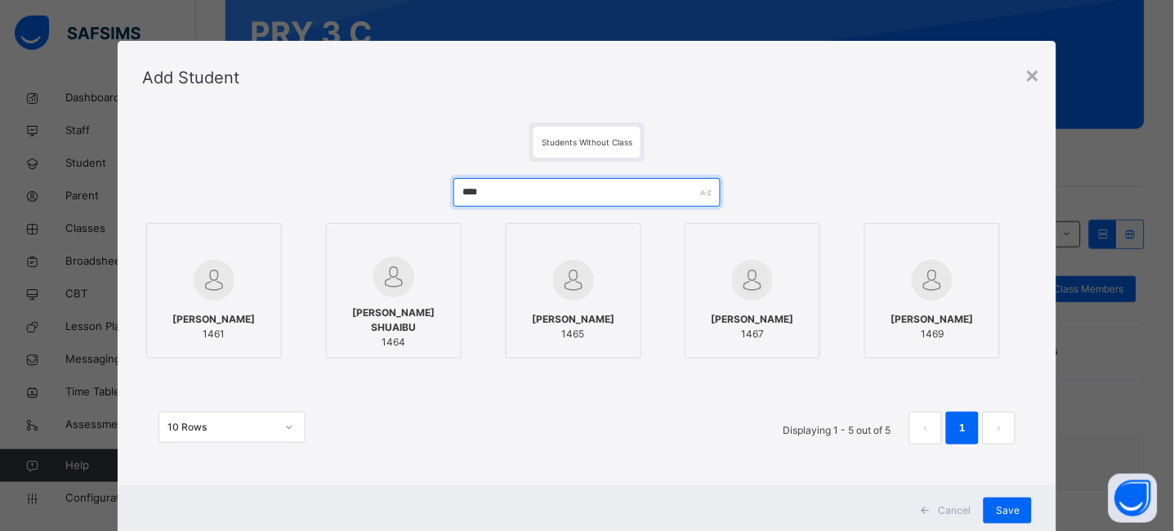
type input "****"
click at [207, 318] on span "[PERSON_NAME]" at bounding box center [213, 319] width 83 height 15
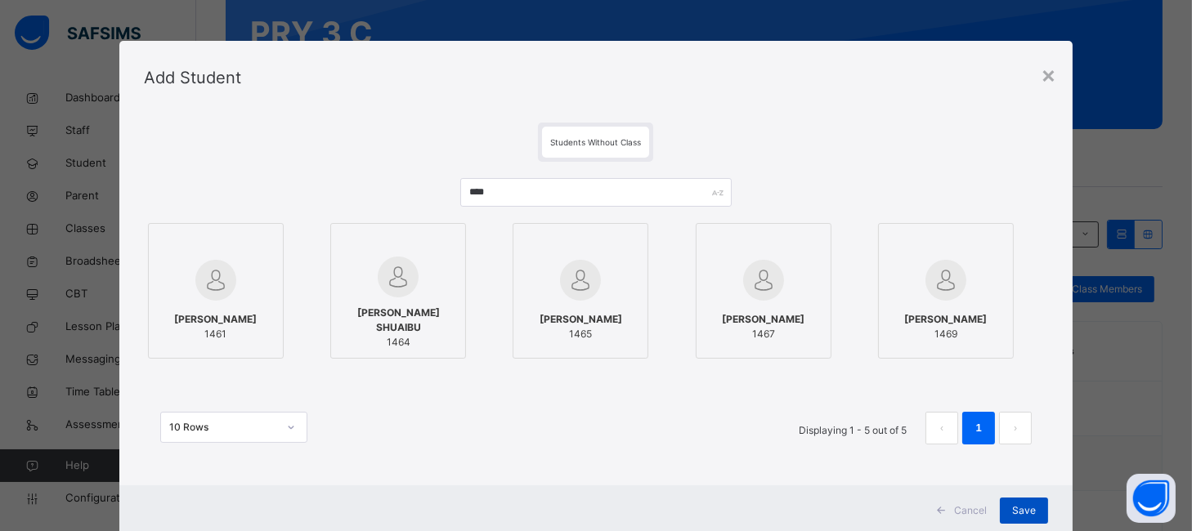
click at [1024, 504] on span "Save" at bounding box center [1024, 510] width 24 height 15
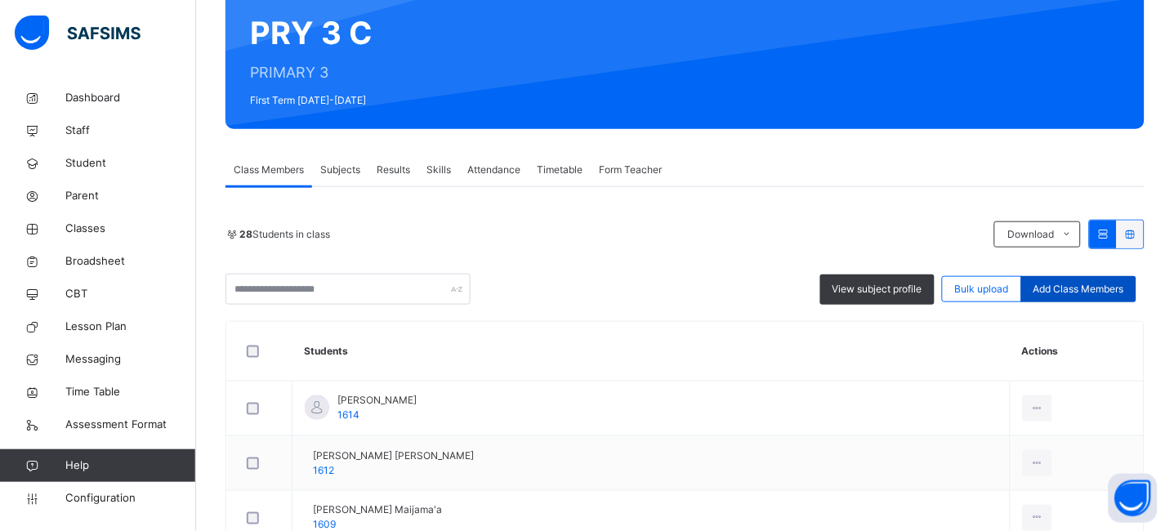
click at [1109, 288] on span "Add Class Members" at bounding box center [1079, 289] width 91 height 15
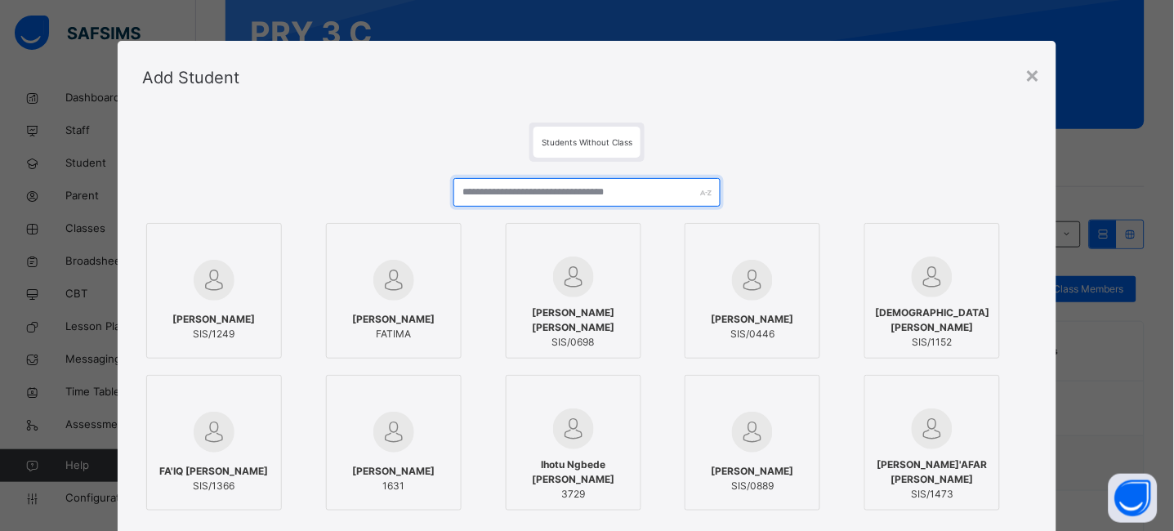
click at [563, 196] on input "text" at bounding box center [587, 192] width 267 height 29
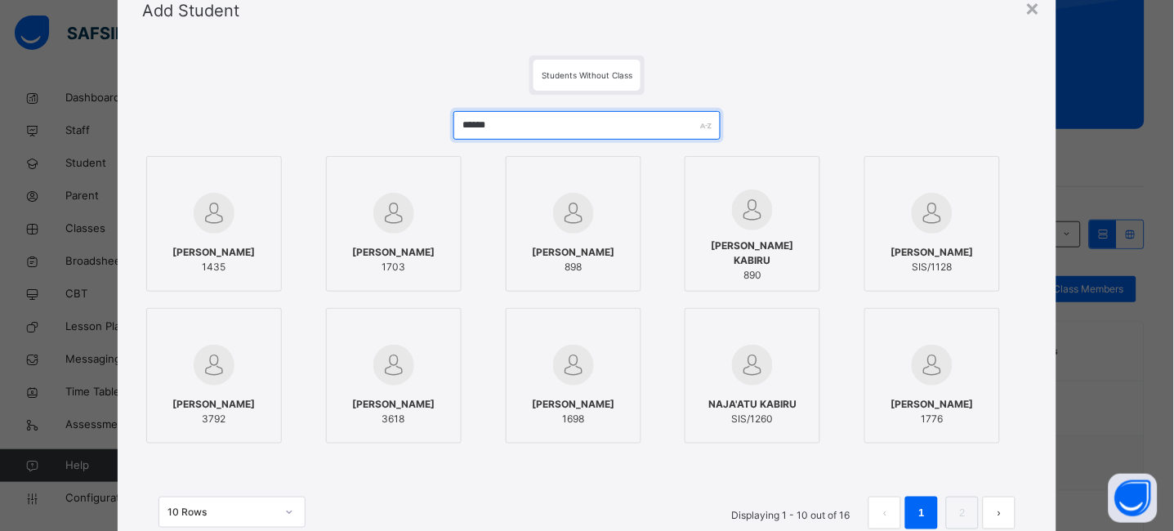
scroll to position [68, 0]
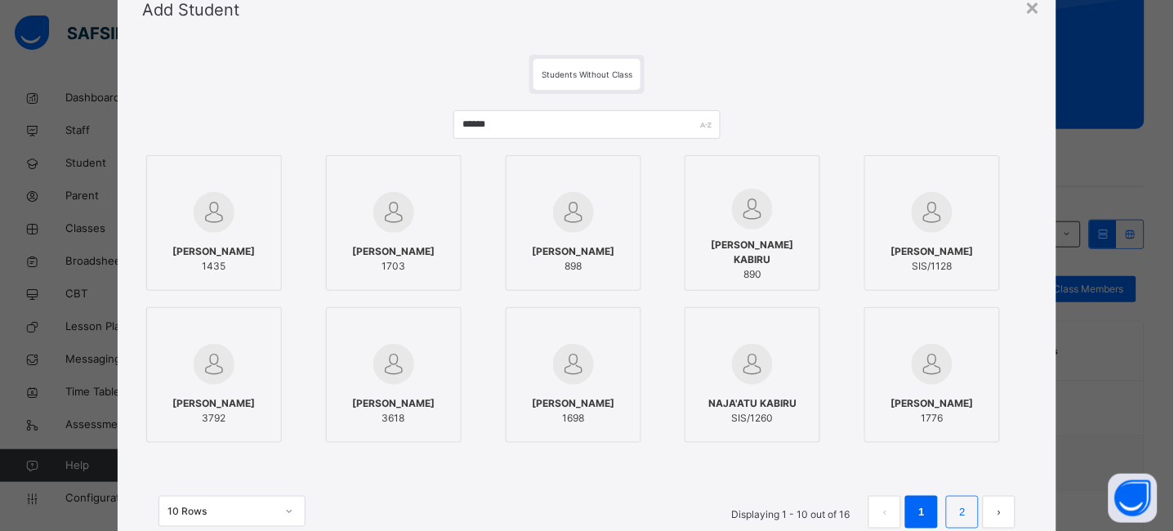
click at [964, 509] on link "2" at bounding box center [963, 512] width 16 height 21
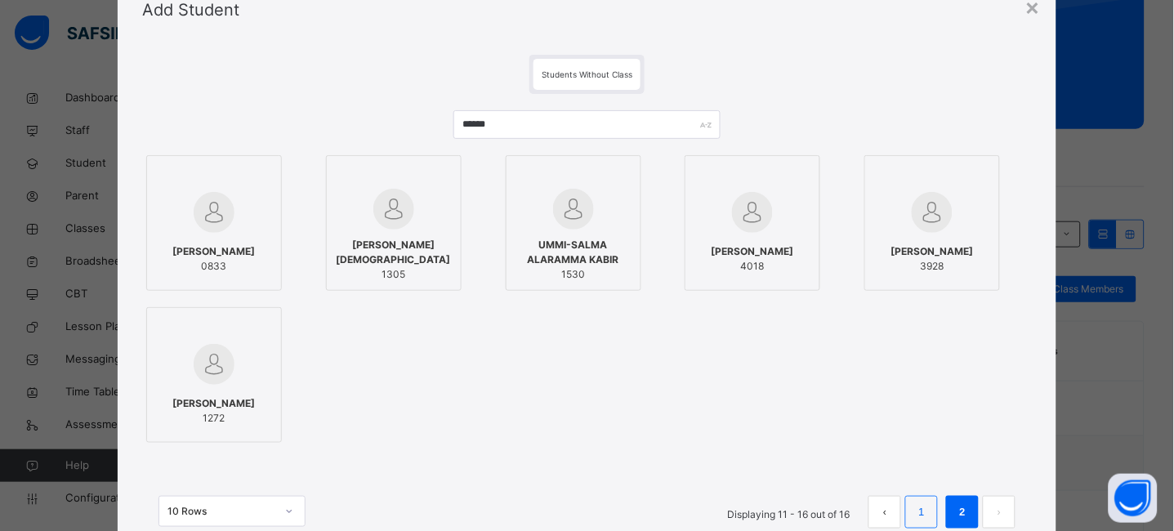
click at [923, 509] on link "1" at bounding box center [922, 512] width 16 height 21
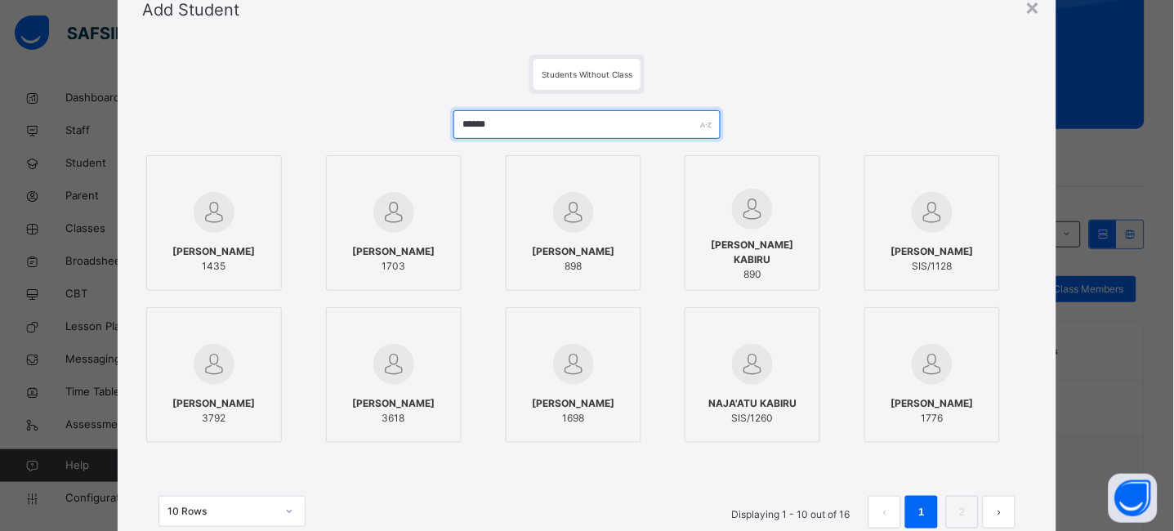
drag, startPoint x: 498, startPoint y: 119, endPoint x: 309, endPoint y: 122, distance: 188.8
click at [309, 122] on div "****** [PERSON_NAME] 1435 [PERSON_NAME] 1703 [PERSON_NAME] 898 [PERSON_NAME] KA…" at bounding box center [587, 327] width 891 height 467
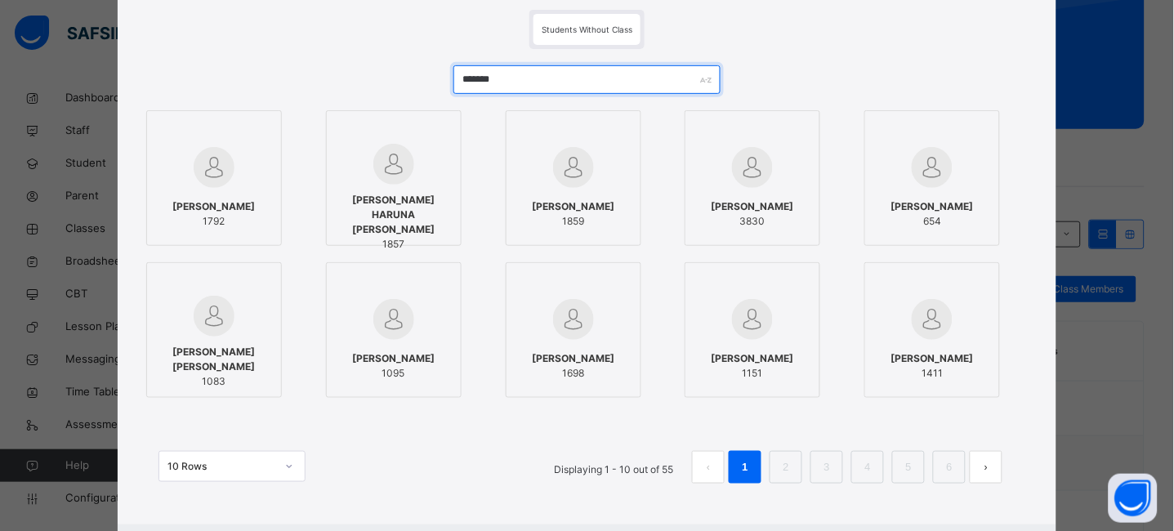
scroll to position [112, 0]
type input "*******"
click at [791, 462] on link "2" at bounding box center [787, 468] width 16 height 21
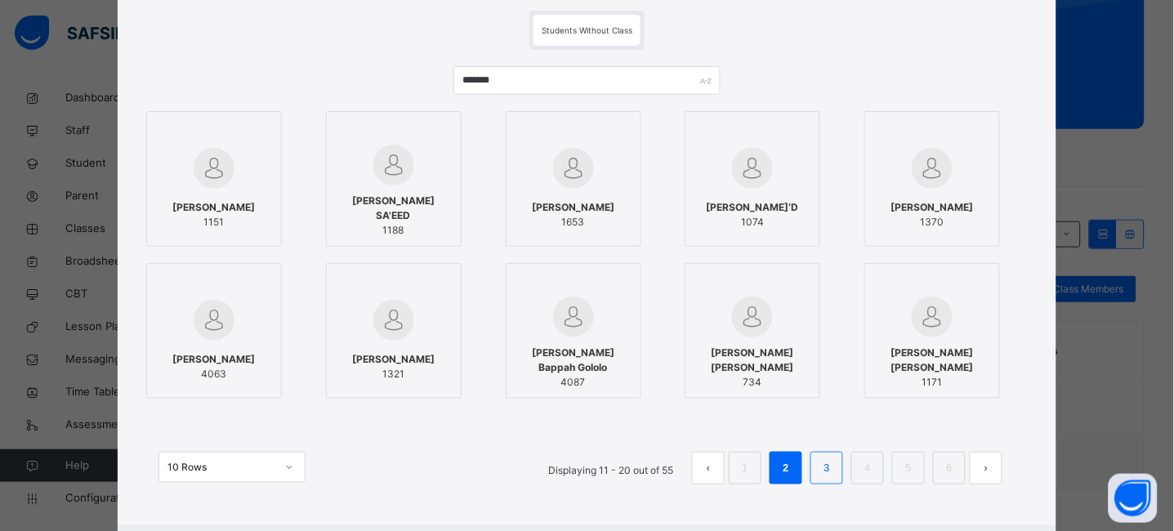
click at [824, 463] on link "3" at bounding box center [828, 468] width 16 height 21
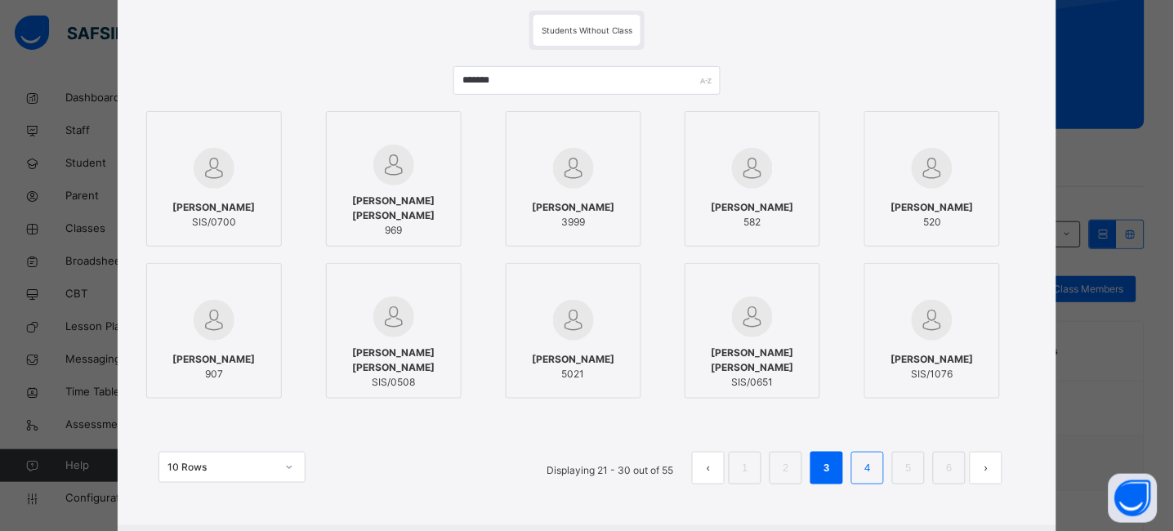
click at [871, 467] on link "4" at bounding box center [869, 468] width 16 height 21
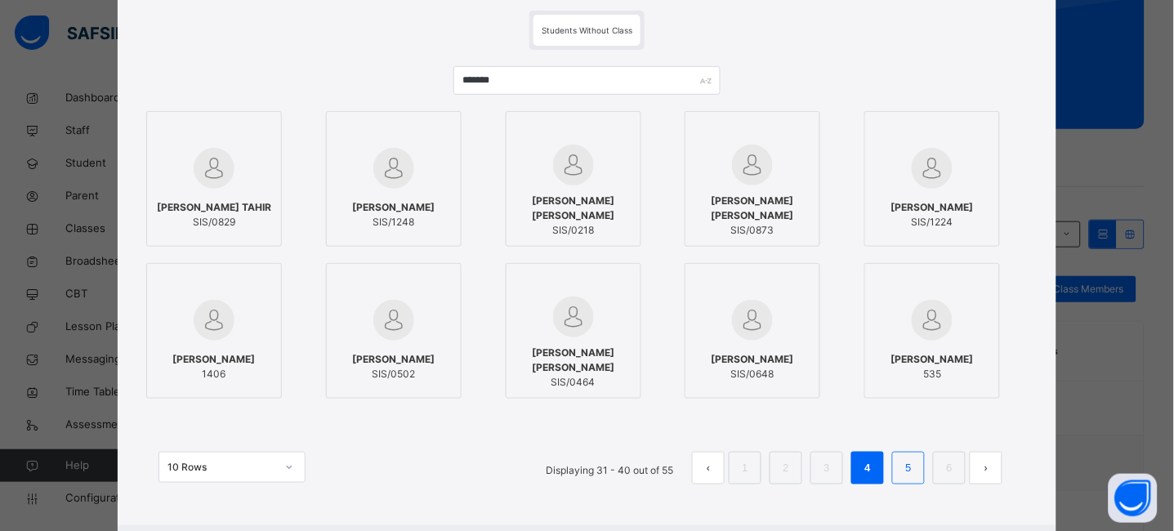
click at [916, 472] on link "5" at bounding box center [909, 468] width 16 height 21
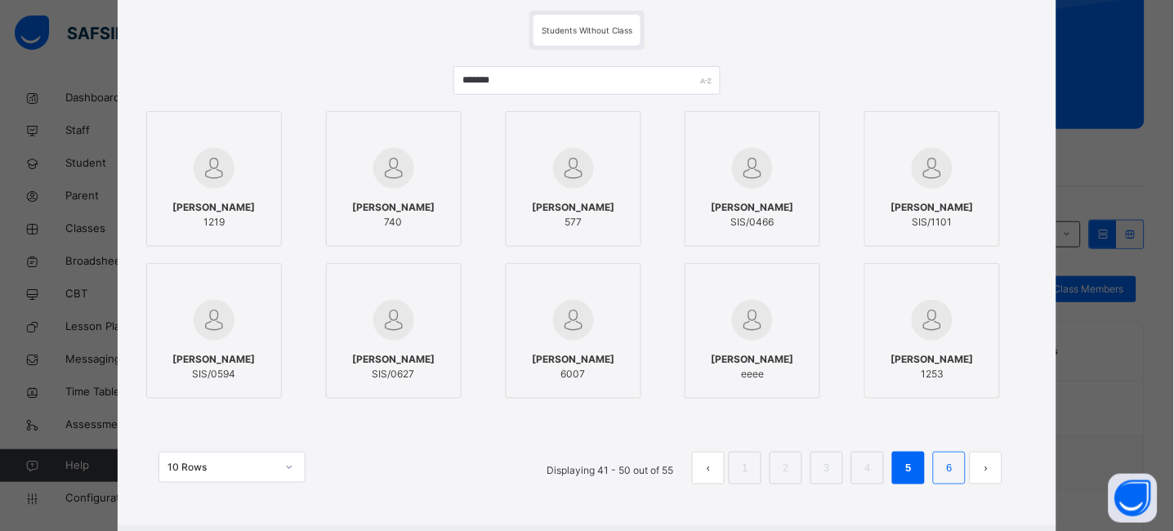
click at [946, 475] on link "6" at bounding box center [950, 468] width 16 height 21
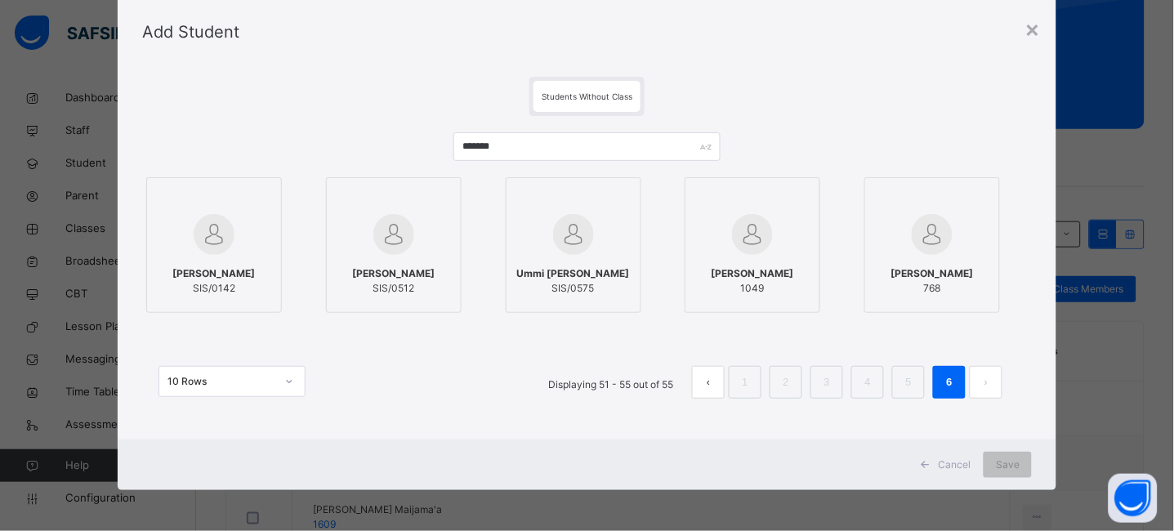
scroll to position [45, 0]
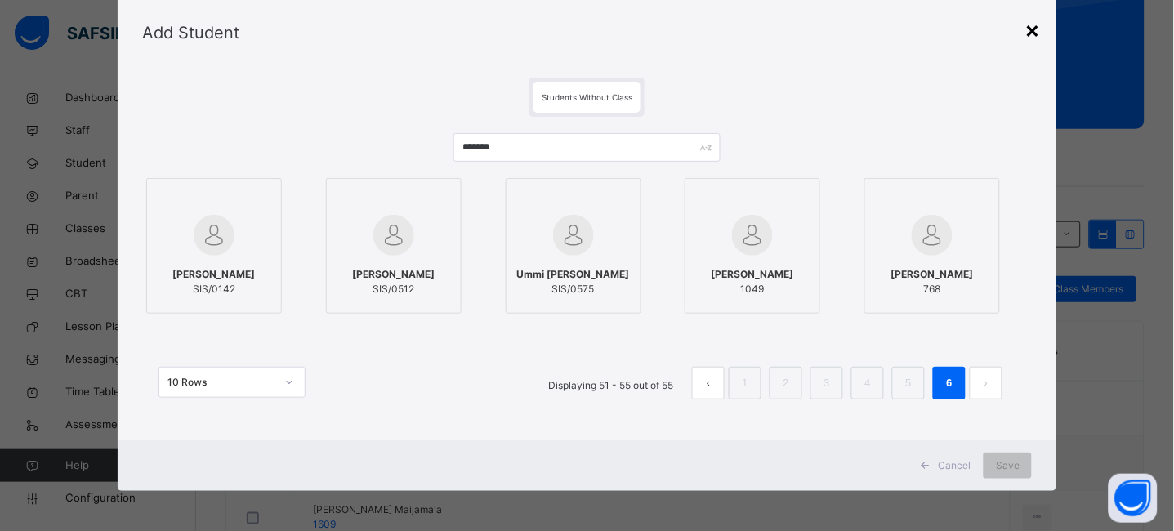
click at [1039, 25] on div "×" at bounding box center [1033, 29] width 16 height 34
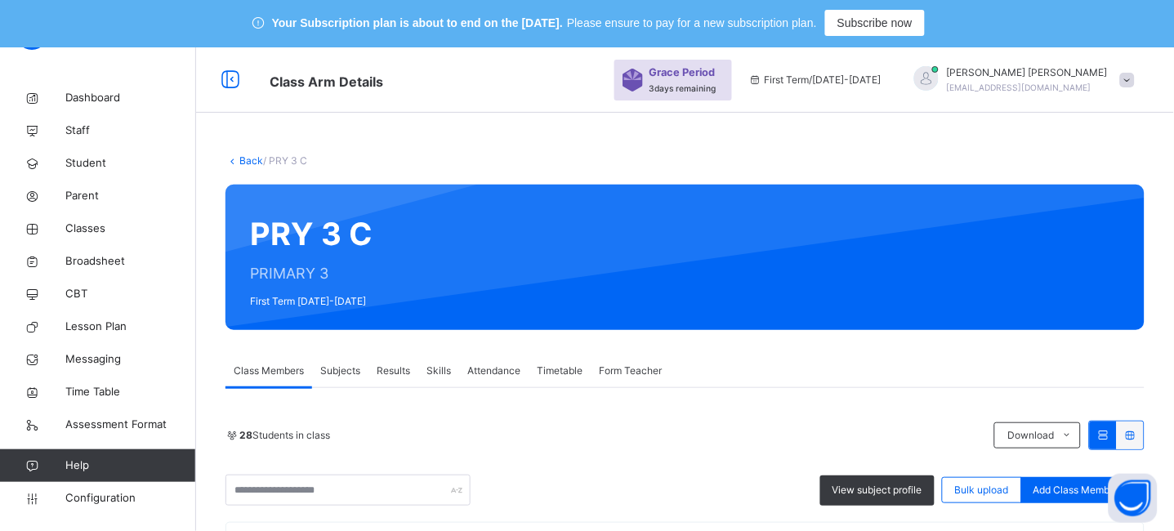
scroll to position [0, 0]
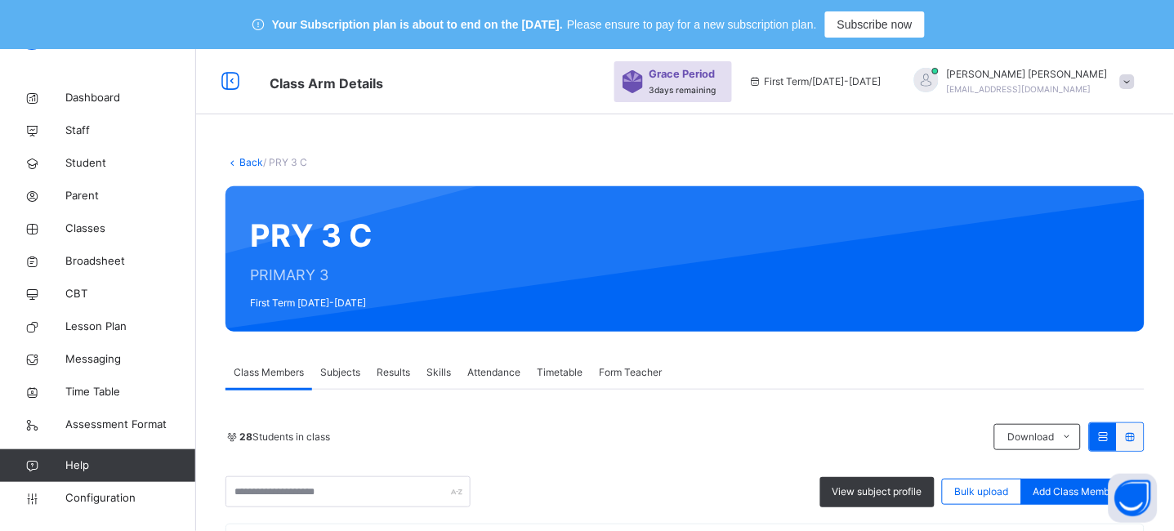
click at [251, 160] on link "Back" at bounding box center [251, 162] width 24 height 12
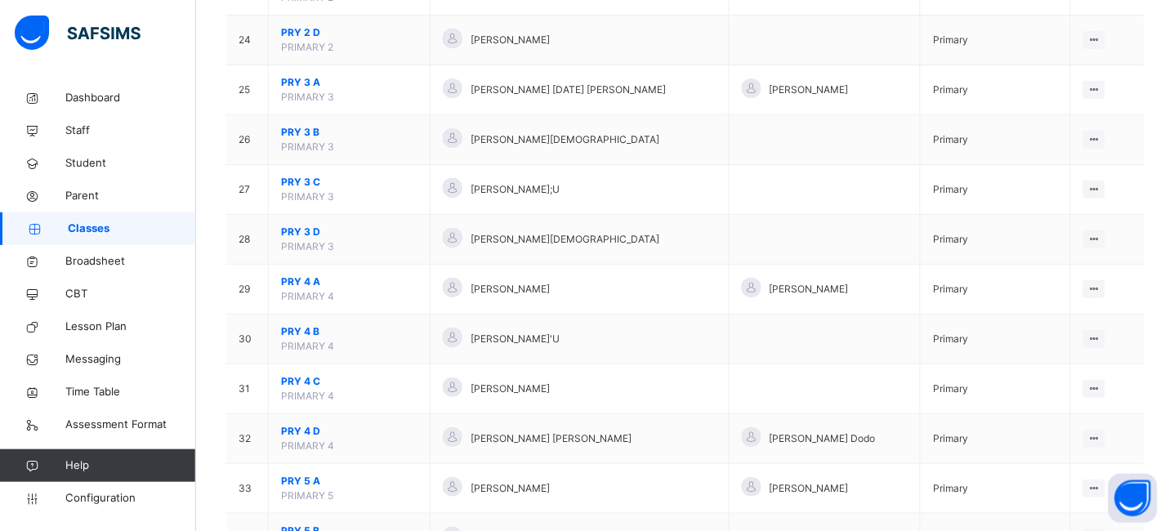
scroll to position [1392, 0]
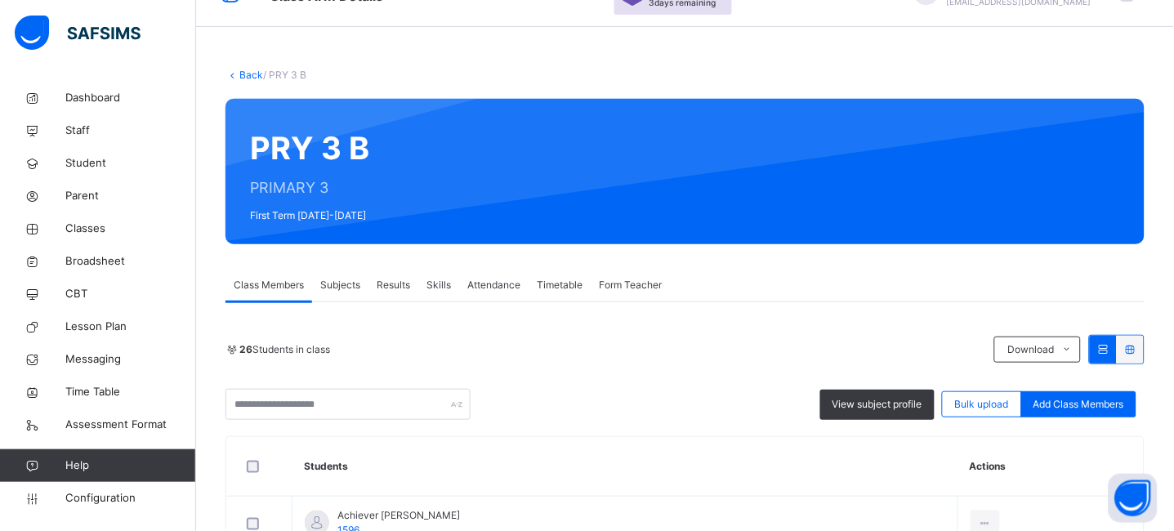
scroll to position [118, 0]
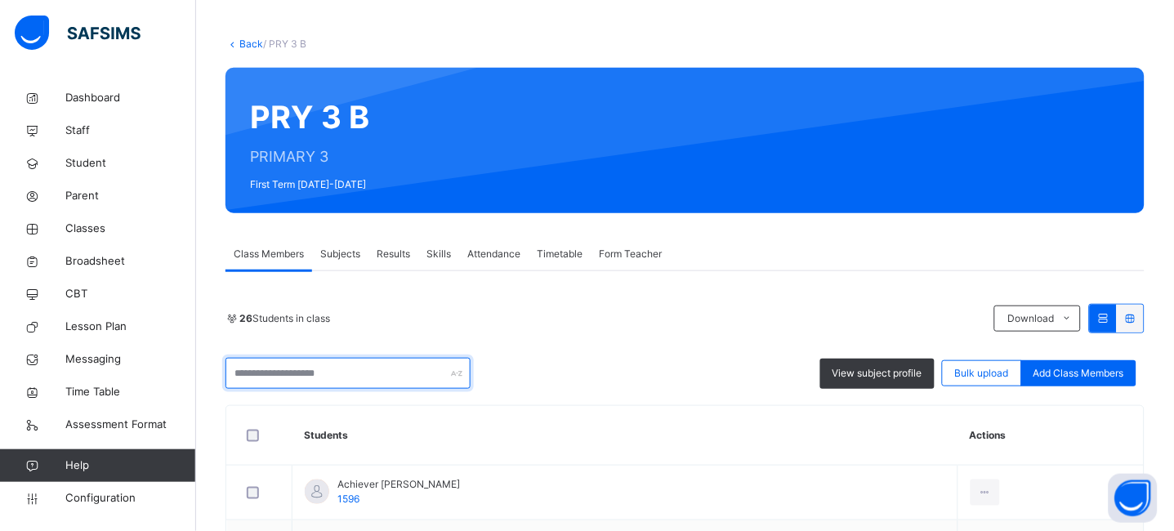
click at [351, 372] on input "text" at bounding box center [348, 373] width 245 height 31
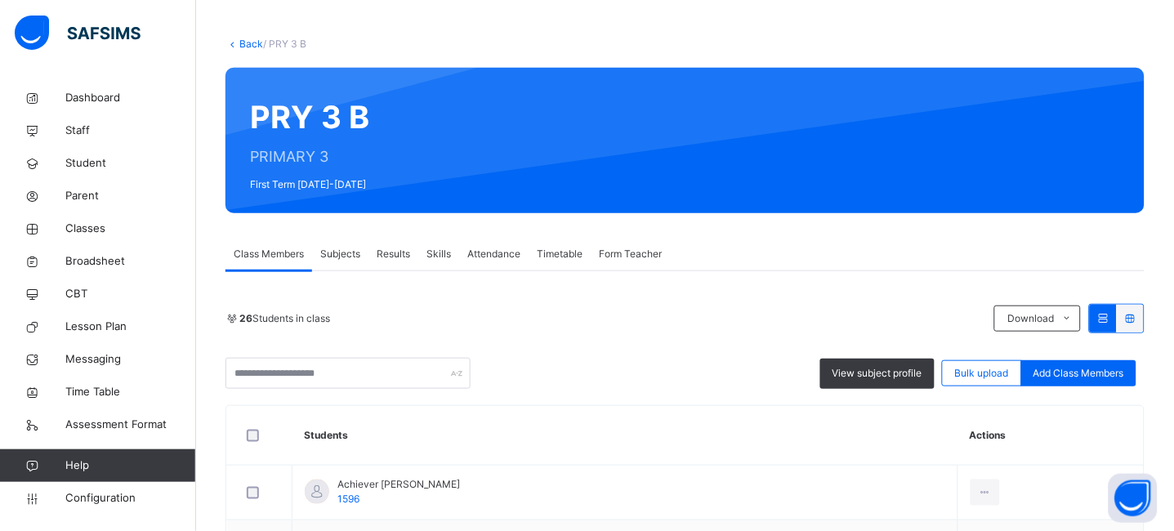
click at [643, 313] on div "26 Students in class" at bounding box center [606, 318] width 761 height 15
click at [1103, 378] on span "Add Class Members" at bounding box center [1079, 373] width 91 height 15
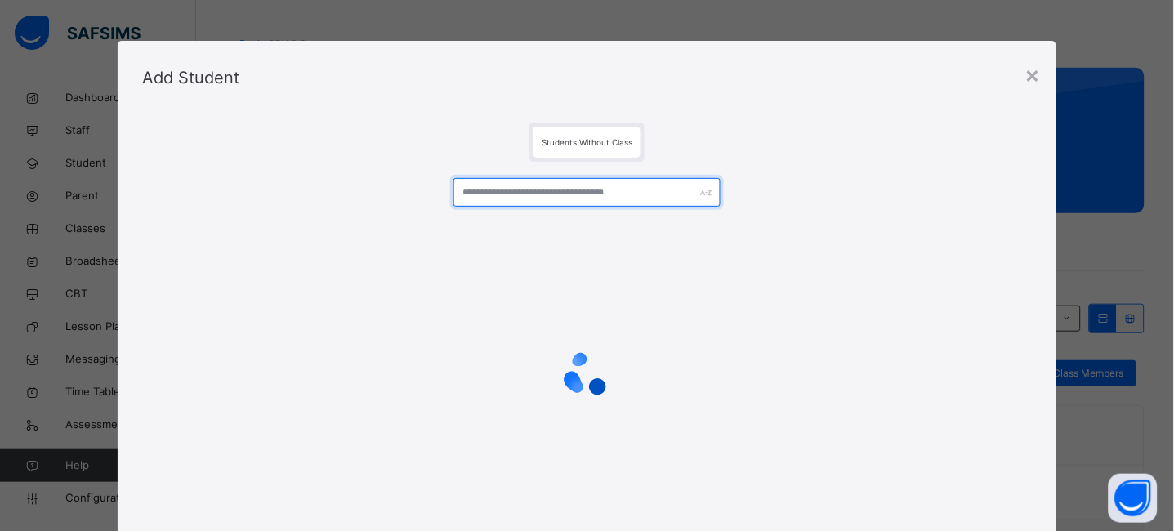
click at [521, 185] on input "text" at bounding box center [587, 192] width 267 height 29
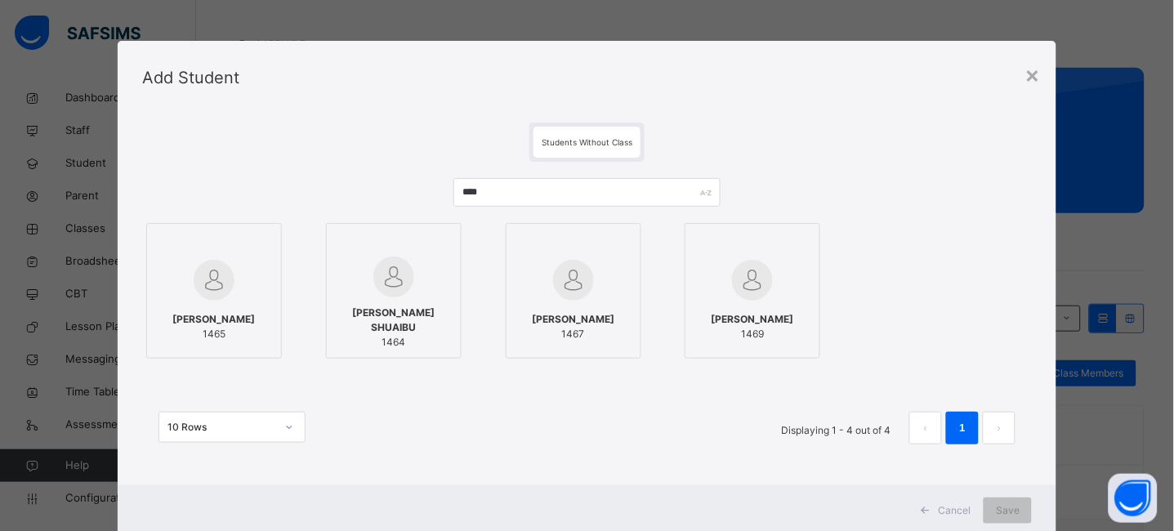
click at [208, 282] on img at bounding box center [214, 280] width 41 height 41
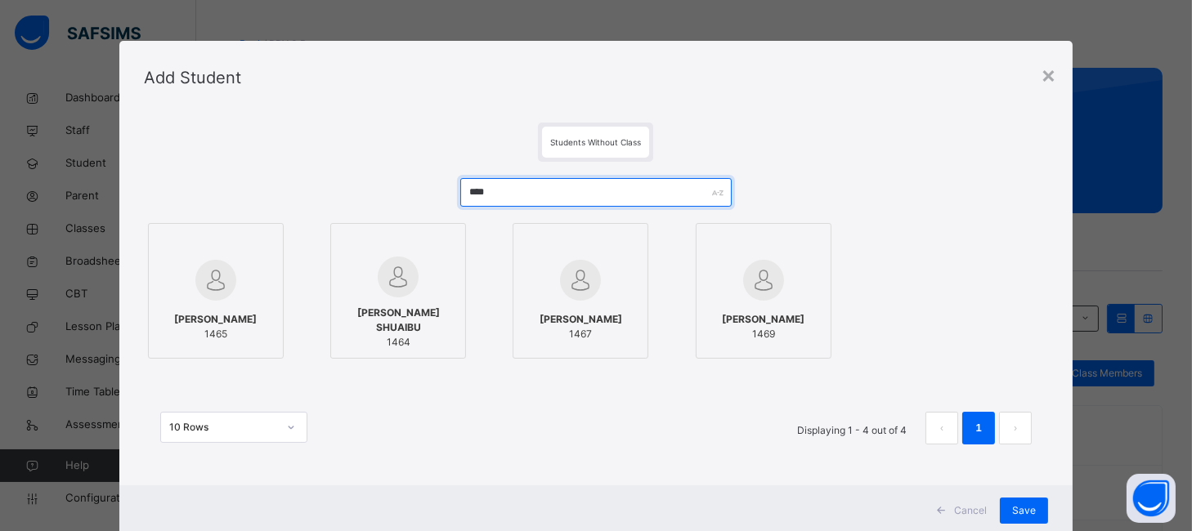
drag, startPoint x: 571, startPoint y: 195, endPoint x: 420, endPoint y: 196, distance: 151.2
click at [420, 196] on div "**** [PERSON_NAME] 1465 [PERSON_NAME] 1464 [PERSON_NAME] 1467 [PERSON_NAME] 146…" at bounding box center [596, 319] width 904 height 315
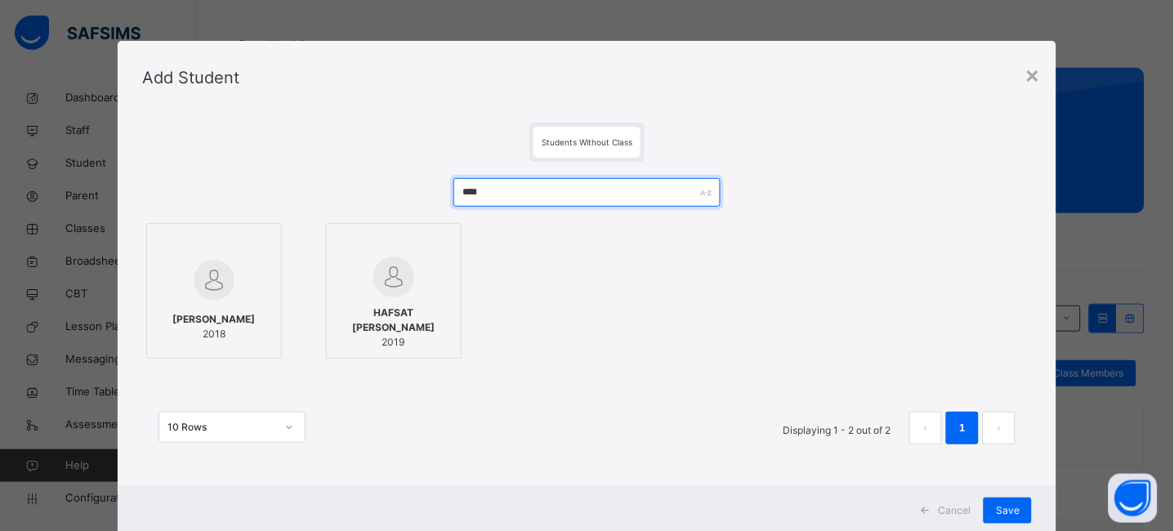
type input "****"
click at [216, 287] on img at bounding box center [214, 280] width 41 height 41
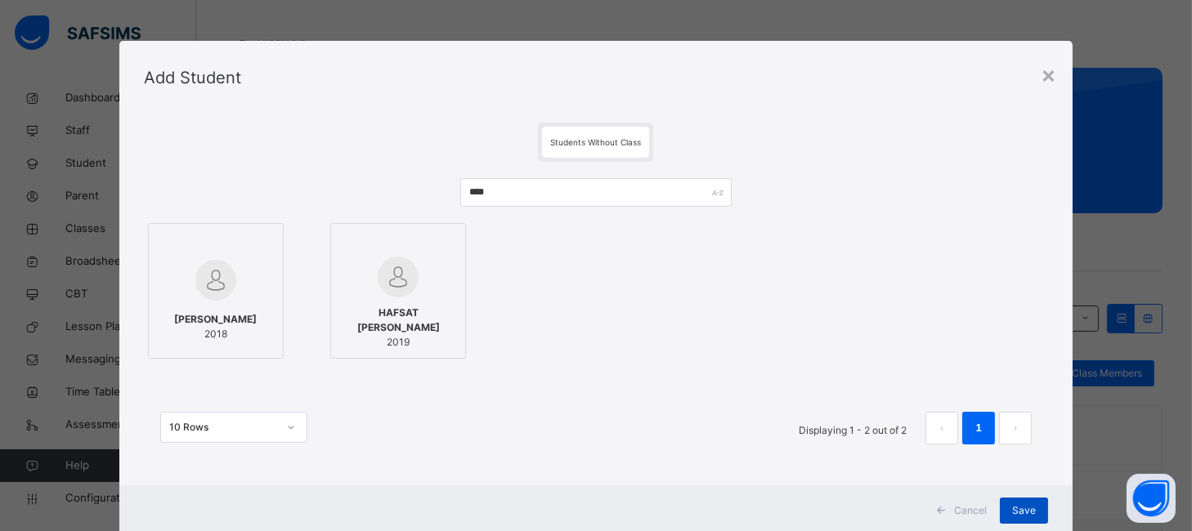
click at [1026, 507] on span "Save" at bounding box center [1024, 510] width 24 height 15
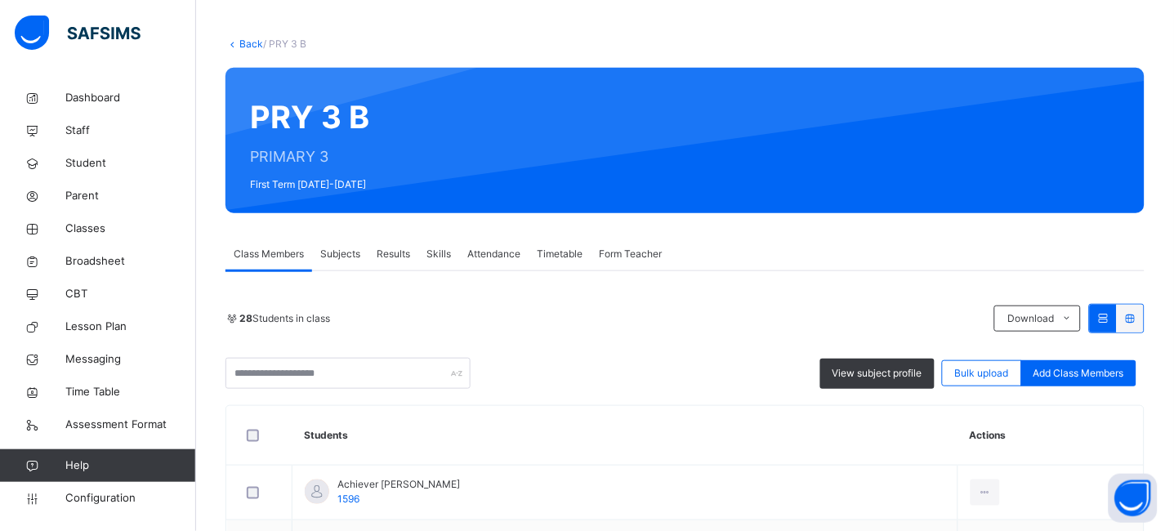
click at [246, 43] on link "Back" at bounding box center [251, 44] width 24 height 12
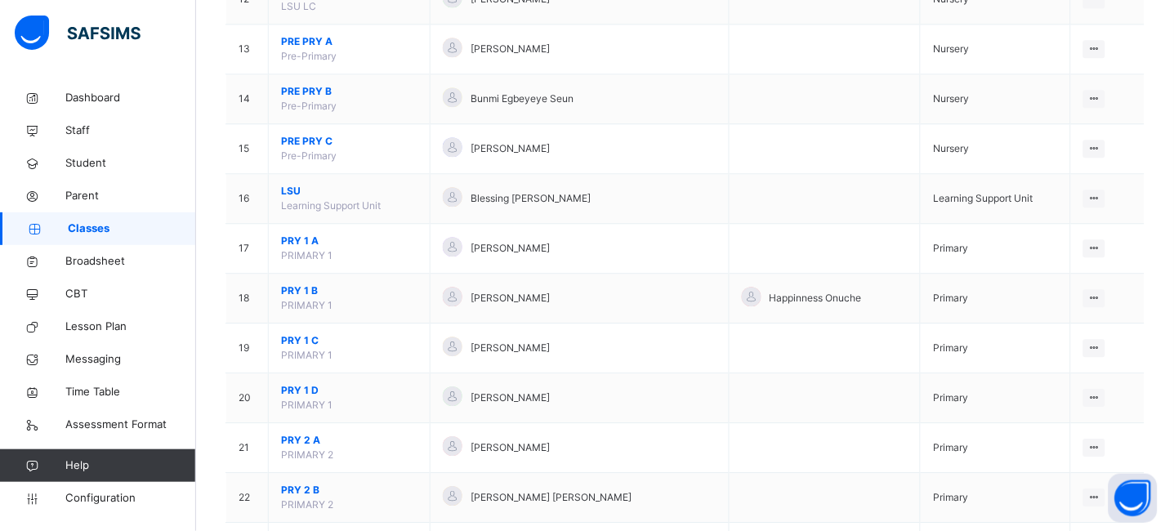
scroll to position [821, 0]
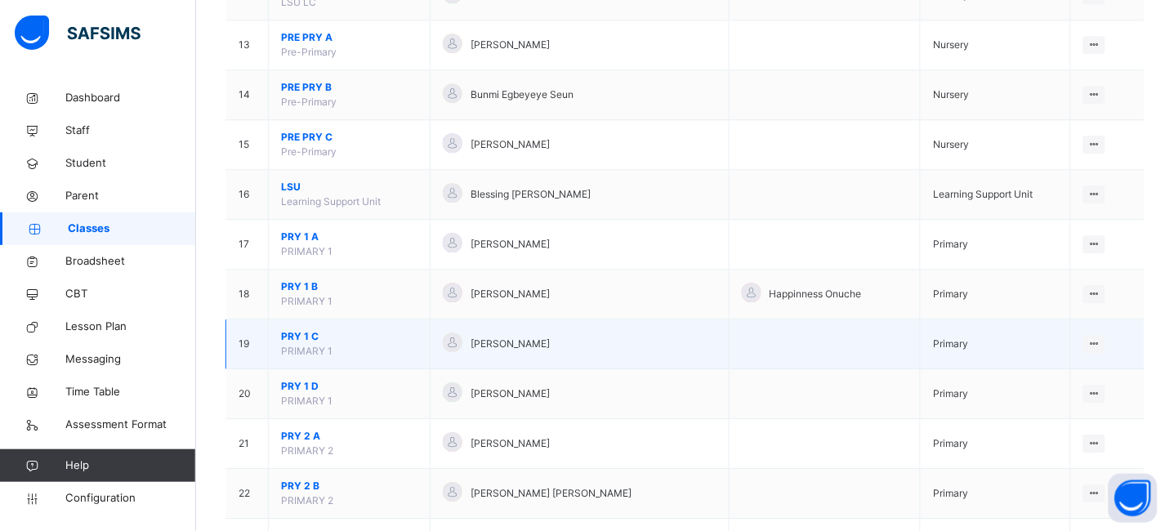
click at [297, 335] on span "PRY 1 C" at bounding box center [349, 336] width 136 height 15
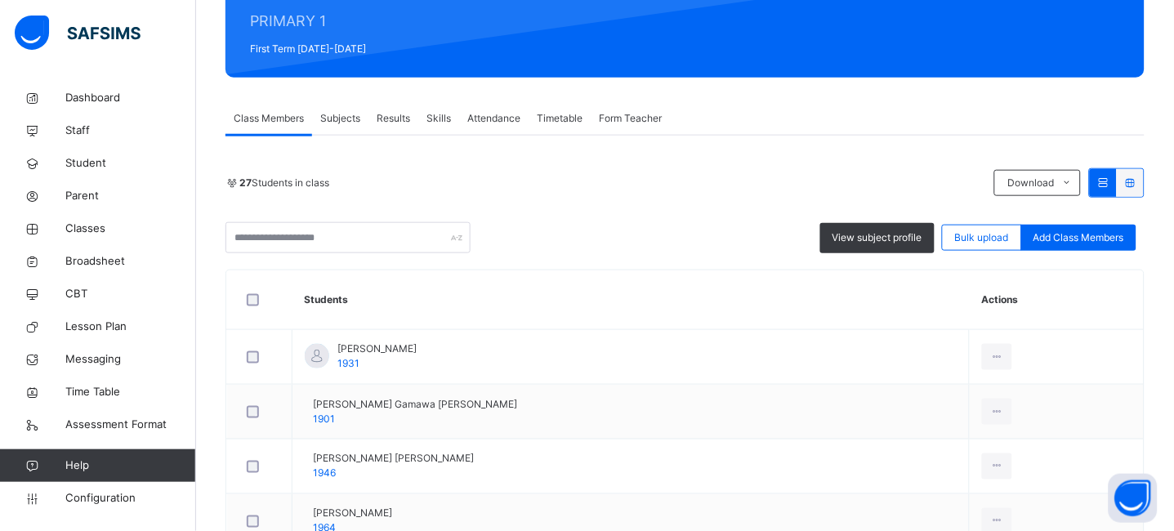
scroll to position [262, 0]
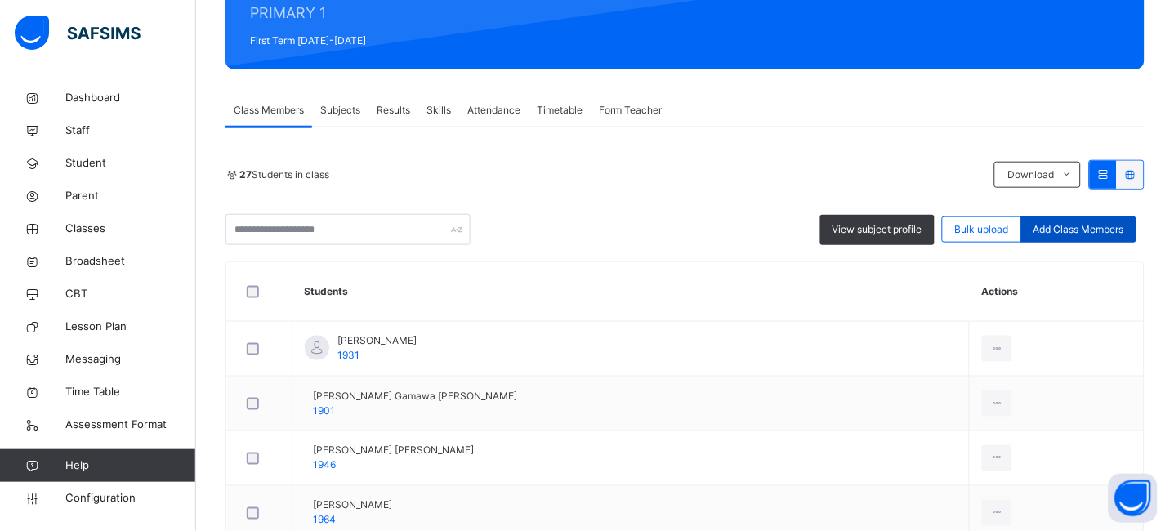
click at [1098, 227] on span "Add Class Members" at bounding box center [1079, 229] width 91 height 15
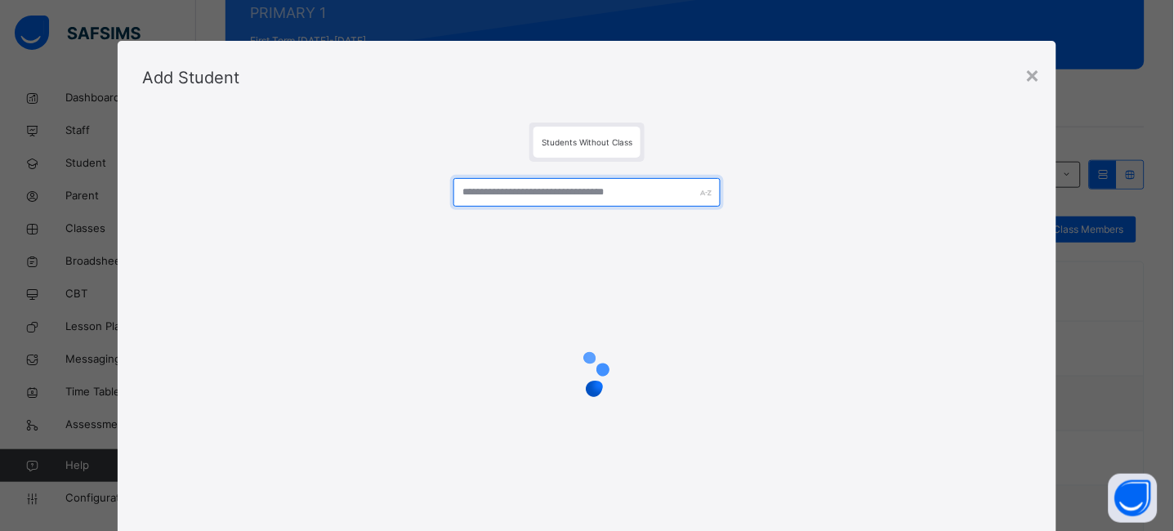
click at [491, 196] on input "text" at bounding box center [587, 192] width 267 height 29
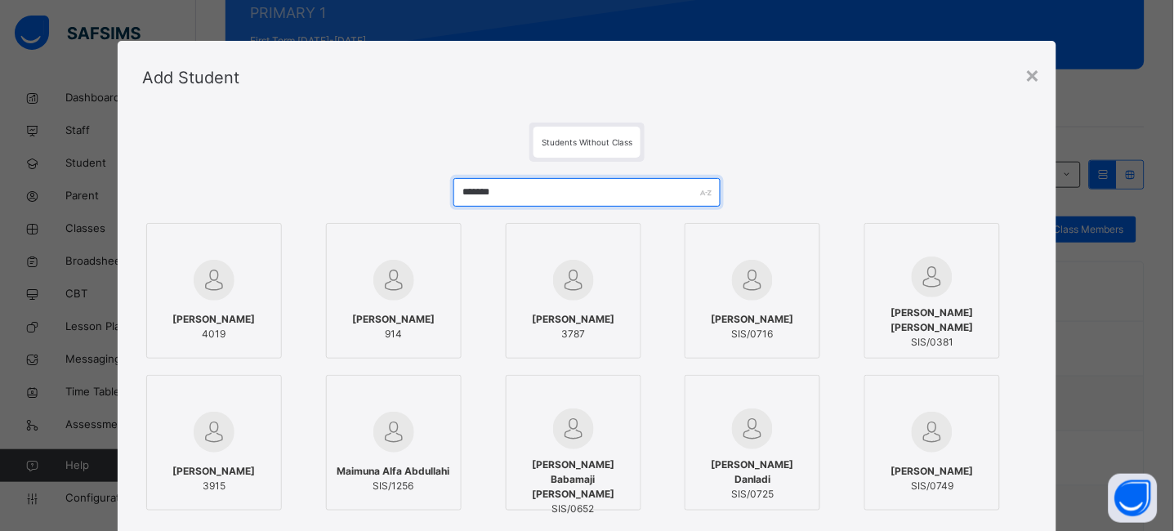
scroll to position [197, 0]
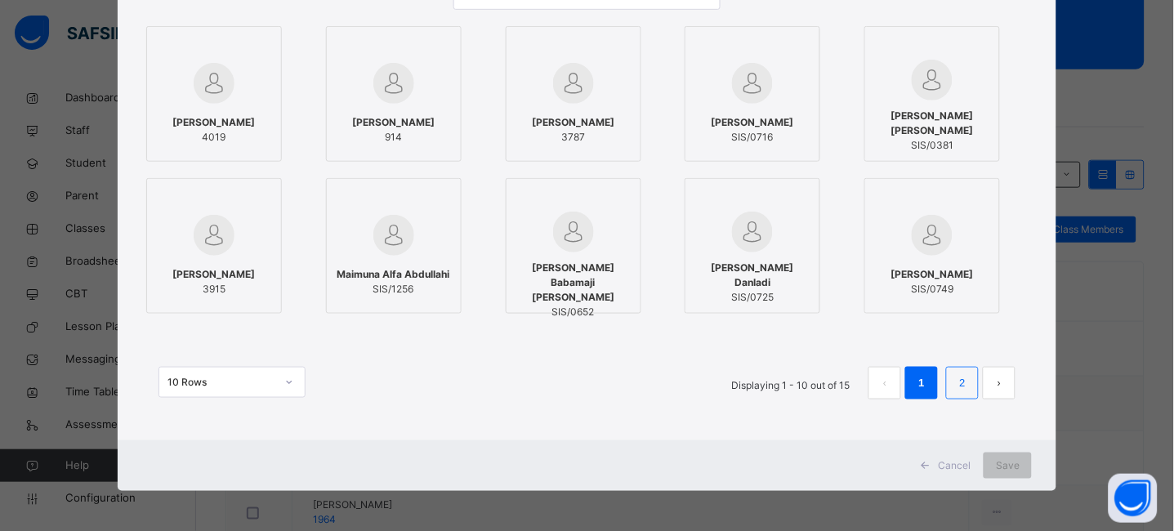
click at [961, 383] on link "2" at bounding box center [963, 383] width 16 height 21
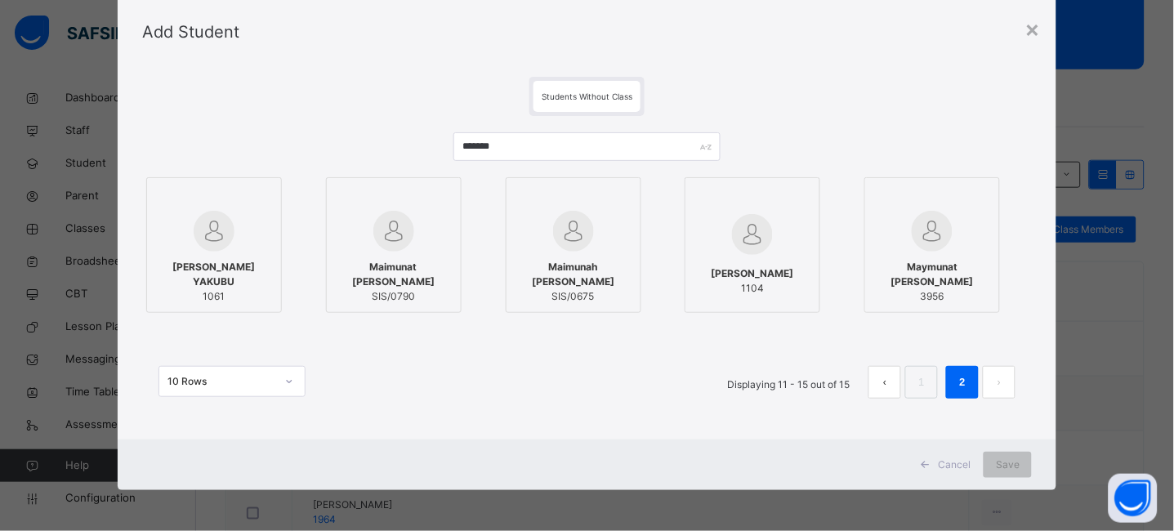
scroll to position [45, 0]
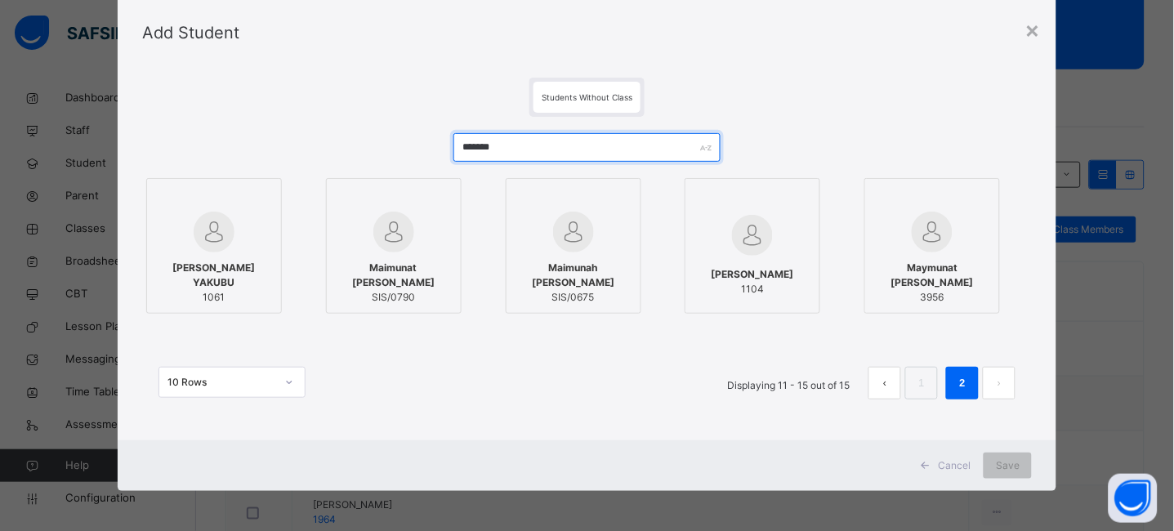
drag, startPoint x: 521, startPoint y: 150, endPoint x: 333, endPoint y: 145, distance: 188.8
click at [333, 145] on div "******* [PERSON_NAME] YAKUBU 1061 [PERSON_NAME]/0790 [PERSON_NAME]/0675 [PERSON…" at bounding box center [587, 274] width 891 height 315
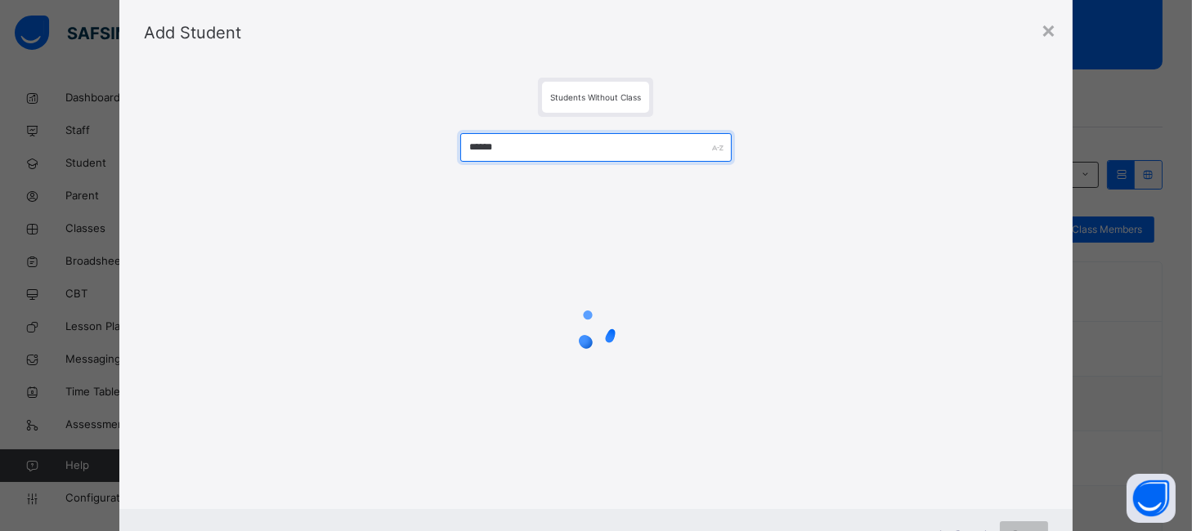
type input "*******"
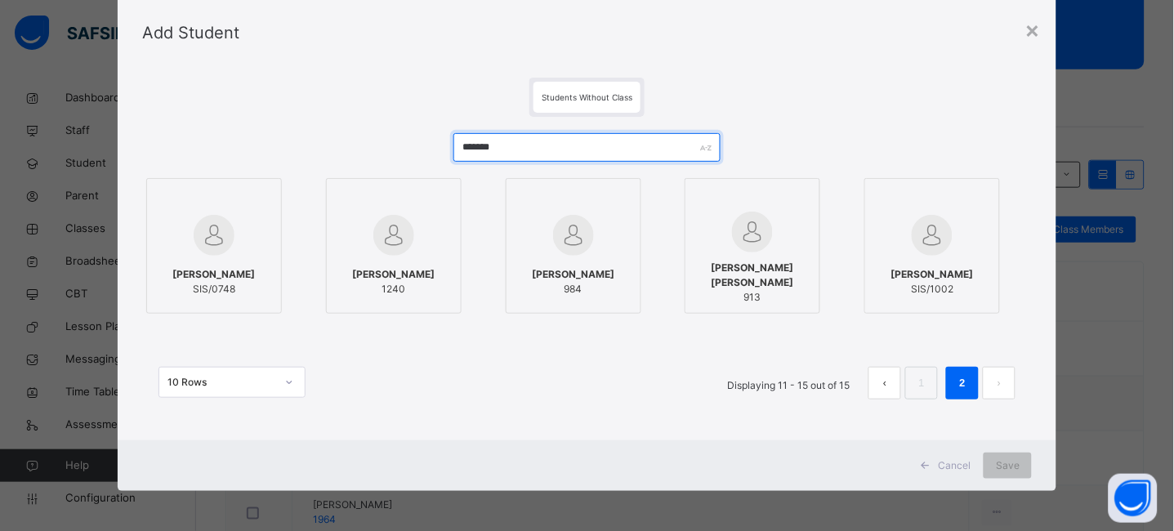
drag, startPoint x: 530, startPoint y: 150, endPoint x: 410, endPoint y: 150, distance: 120.1
click at [410, 150] on div "******* [PERSON_NAME] SIS/0748 [PERSON_NAME] 1240 [PERSON_NAME] 984 [PERSON_NAM…" at bounding box center [587, 274] width 891 height 315
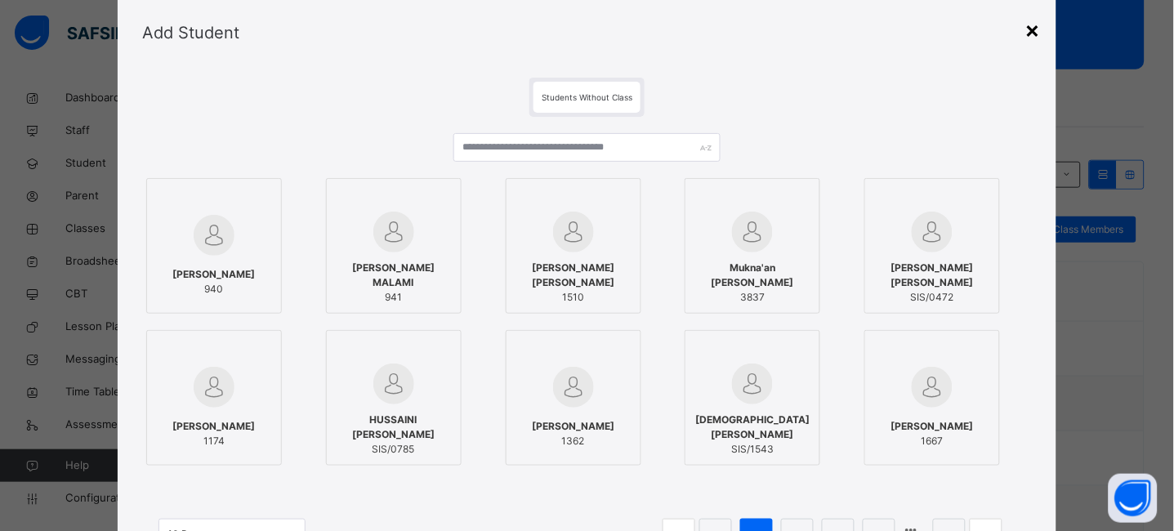
click at [1040, 24] on div "×" at bounding box center [1033, 29] width 16 height 34
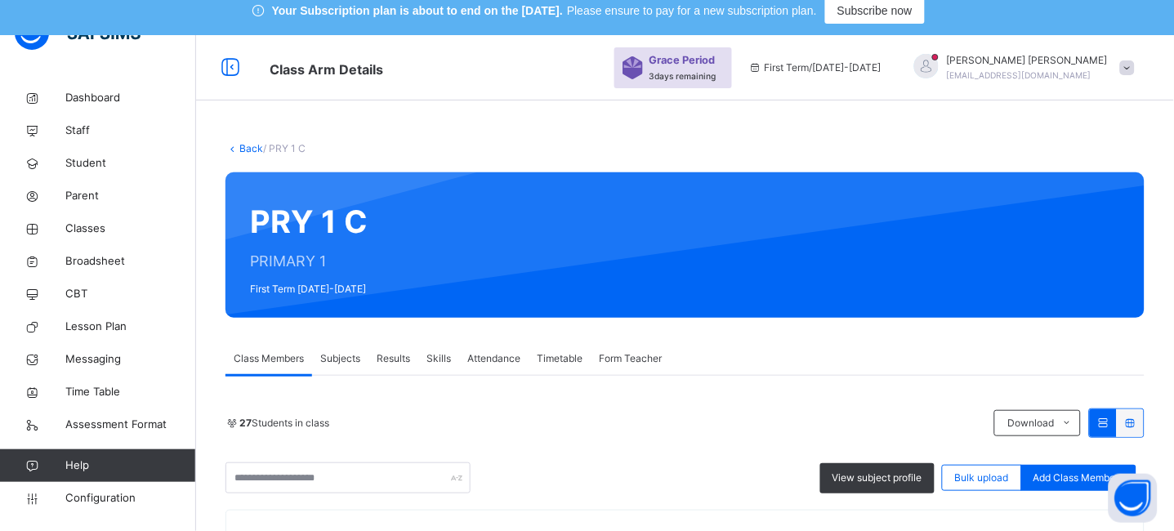
scroll to position [0, 0]
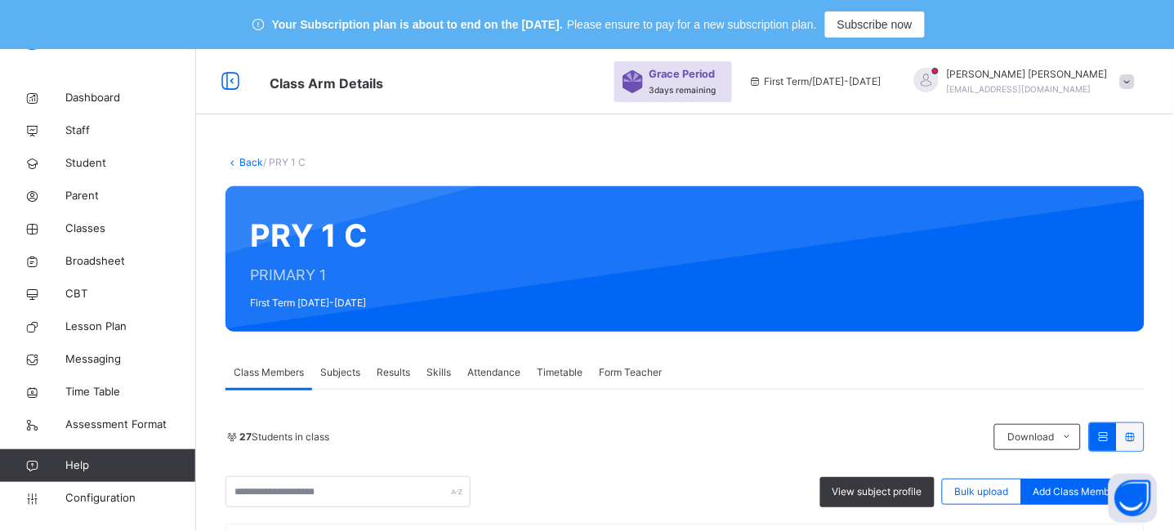
click at [253, 159] on link "Back" at bounding box center [251, 162] width 24 height 12
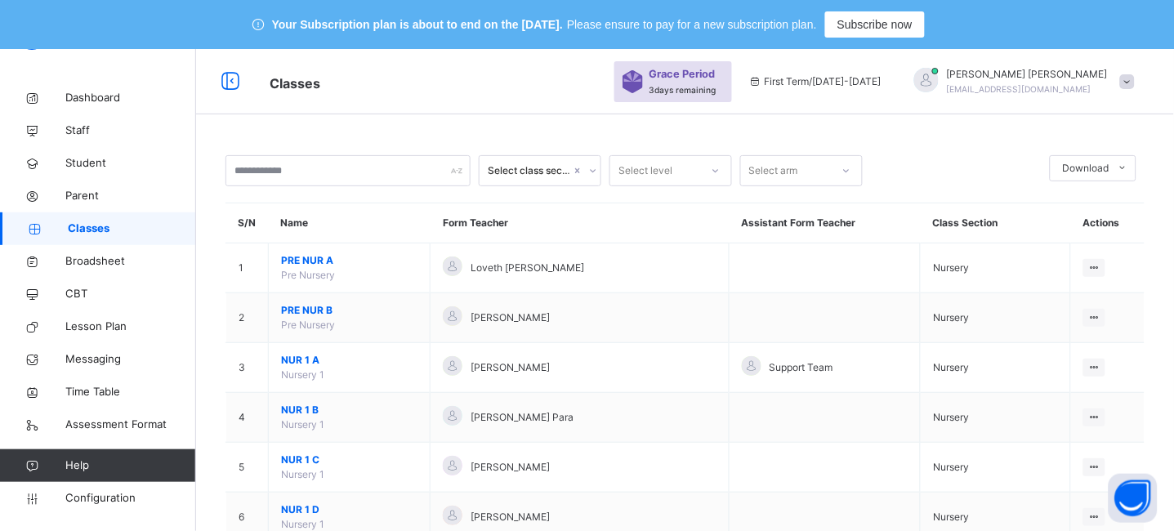
scroll to position [1433, 0]
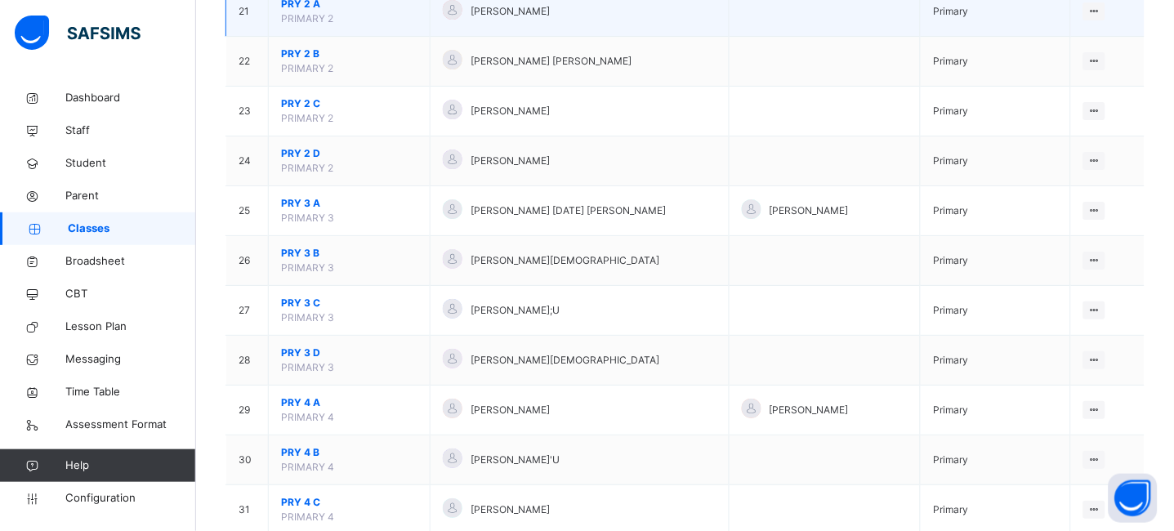
click at [301, 7] on span "PRY 2 A" at bounding box center [349, 4] width 136 height 15
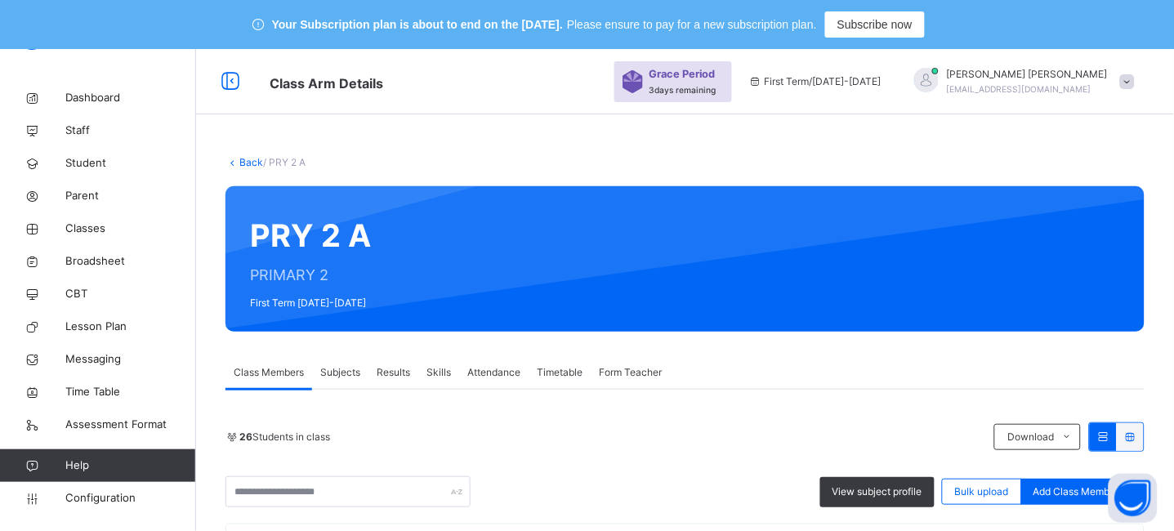
scroll to position [50, 0]
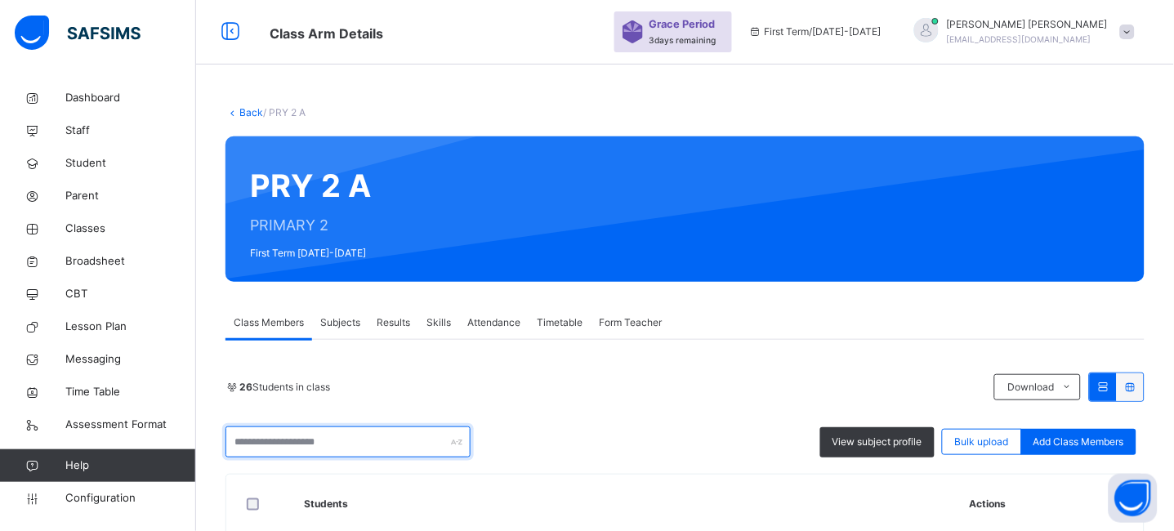
click at [284, 447] on input "text" at bounding box center [348, 442] width 245 height 31
type input "****"
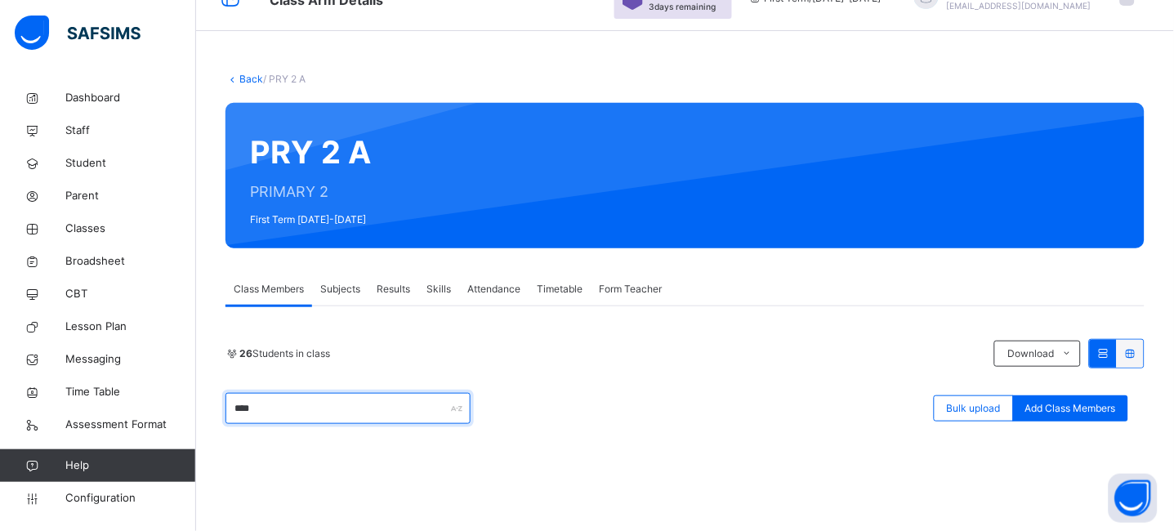
scroll to position [84, 0]
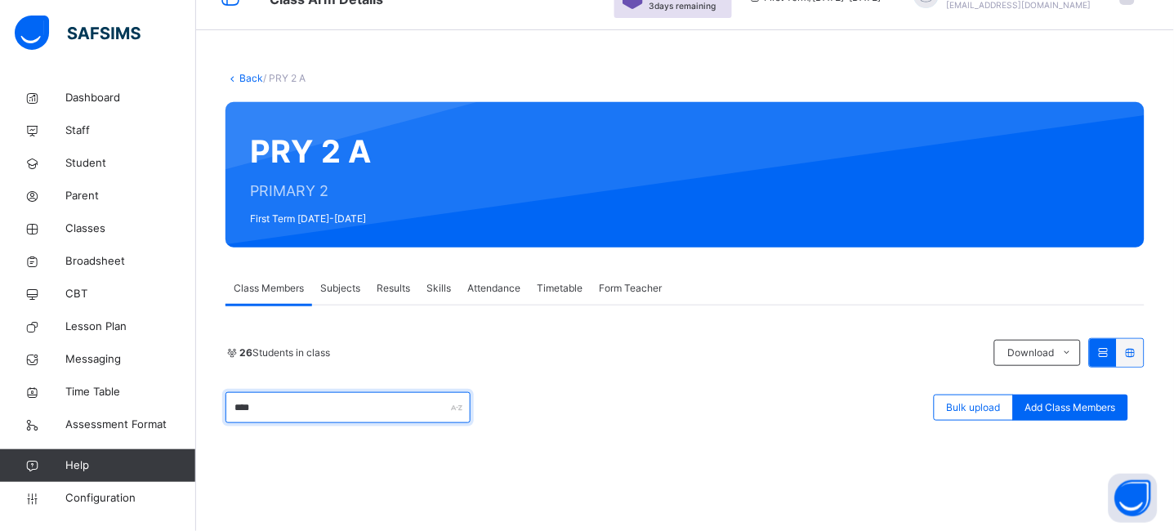
drag, startPoint x: 293, startPoint y: 408, endPoint x: 212, endPoint y: 408, distance: 81.7
click at [212, 408] on div "Back / PRY 2 A PRY 2 A PRIMARY 2 First Term [DATE]-[DATE] Class Members Subject…" at bounding box center [685, 416] width 978 height 739
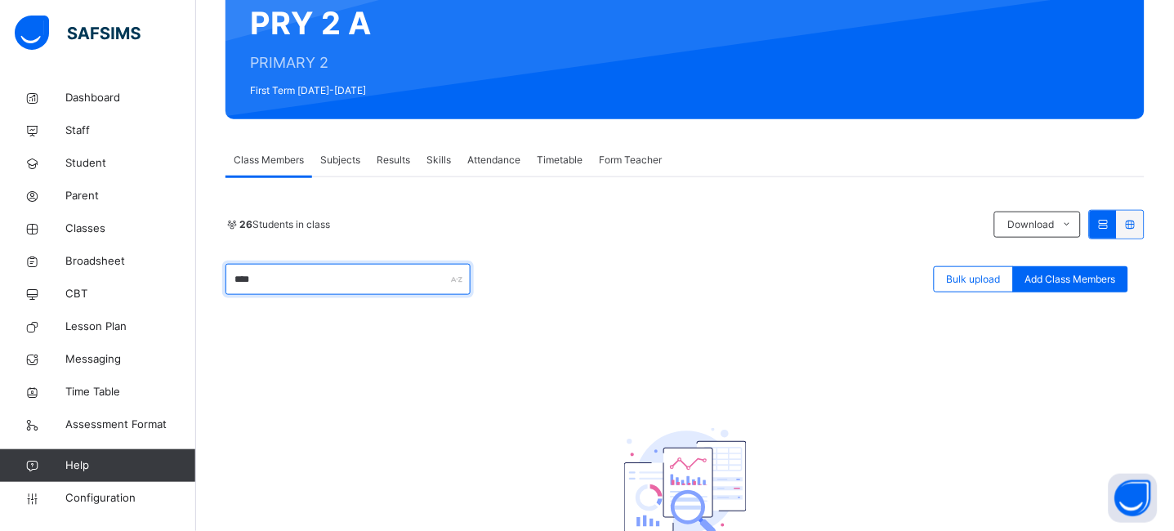
scroll to position [162, 0]
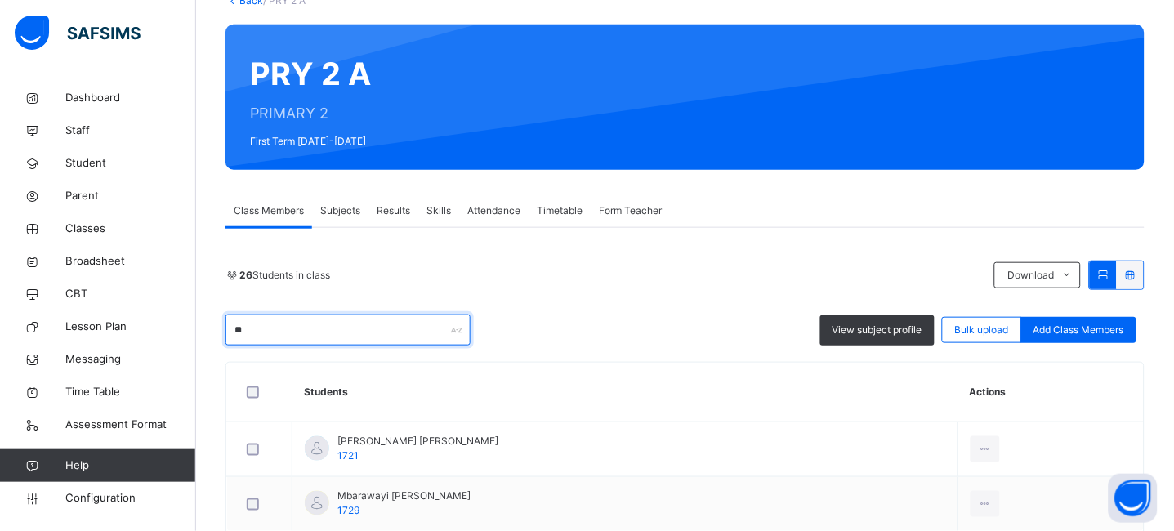
type input "*"
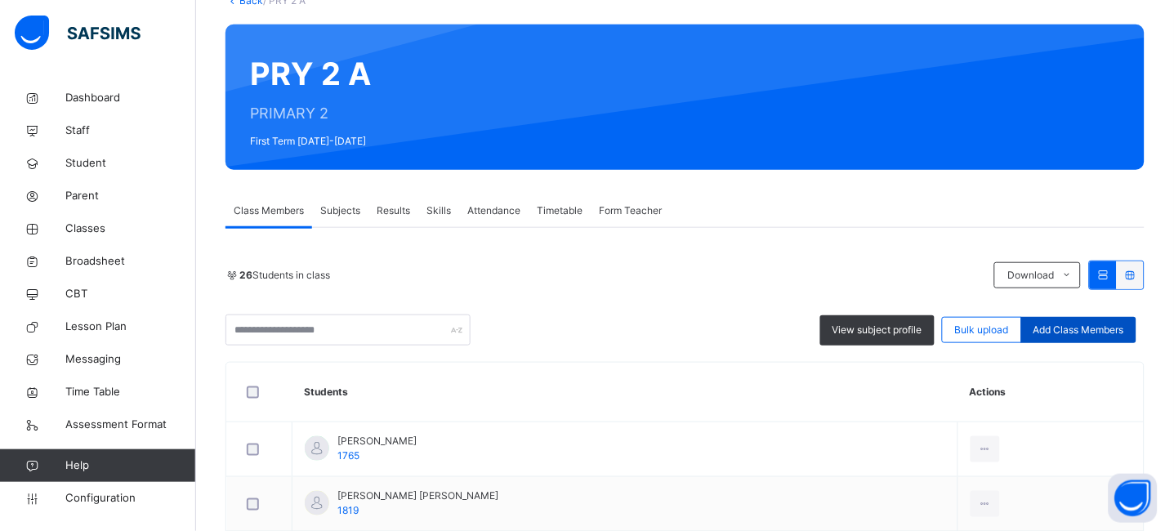
click at [1091, 329] on span "Add Class Members" at bounding box center [1079, 330] width 91 height 15
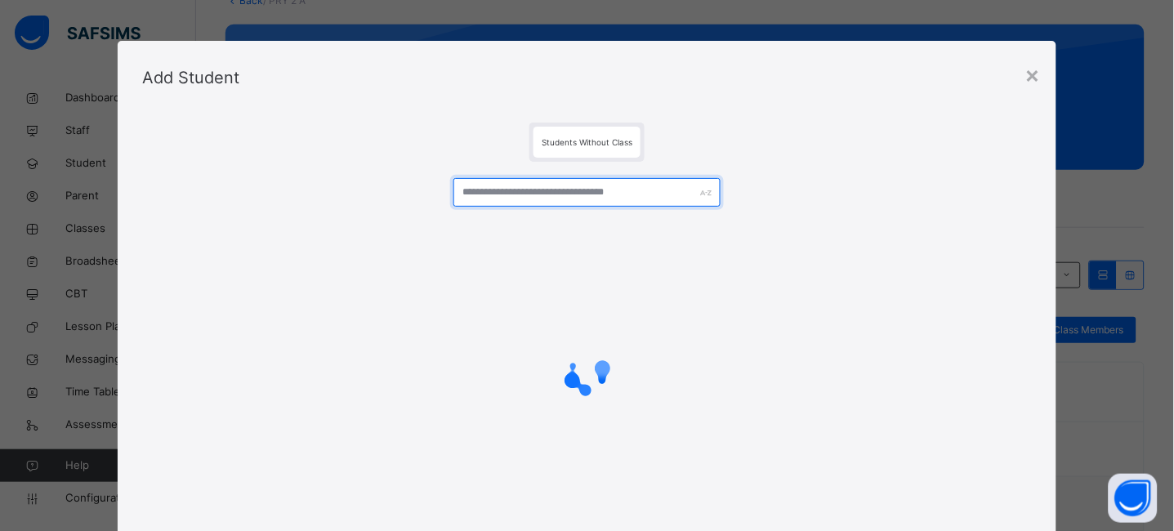
click at [524, 195] on input "text" at bounding box center [587, 192] width 267 height 29
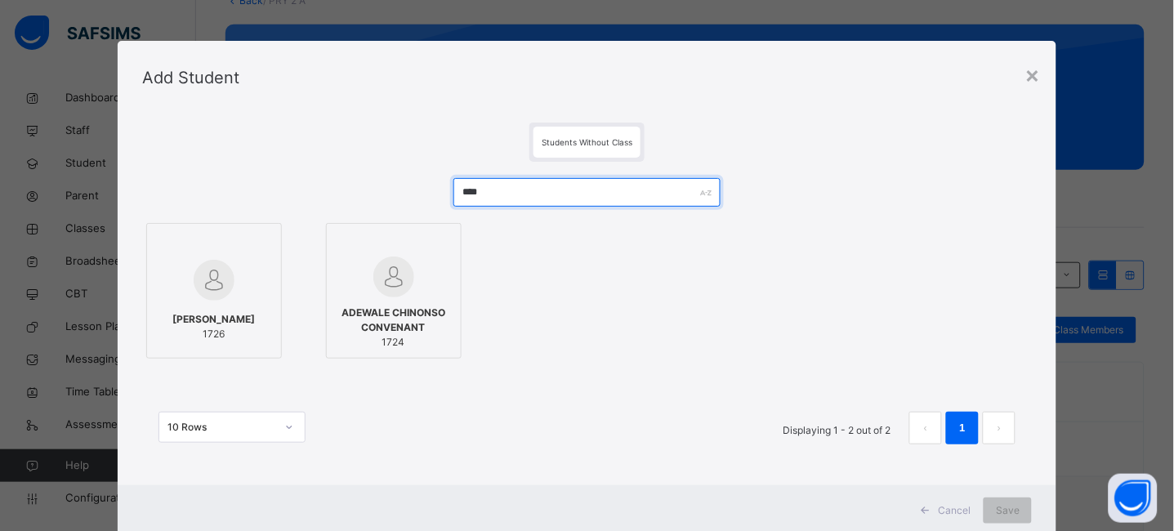
drag, startPoint x: 552, startPoint y: 201, endPoint x: 351, endPoint y: 188, distance: 201.5
click at [351, 188] on div "**** [PERSON_NAME] 1726 [PERSON_NAME] CONVENANT 1724 10 Rows Displaying 1 - 2 o…" at bounding box center [587, 319] width 891 height 315
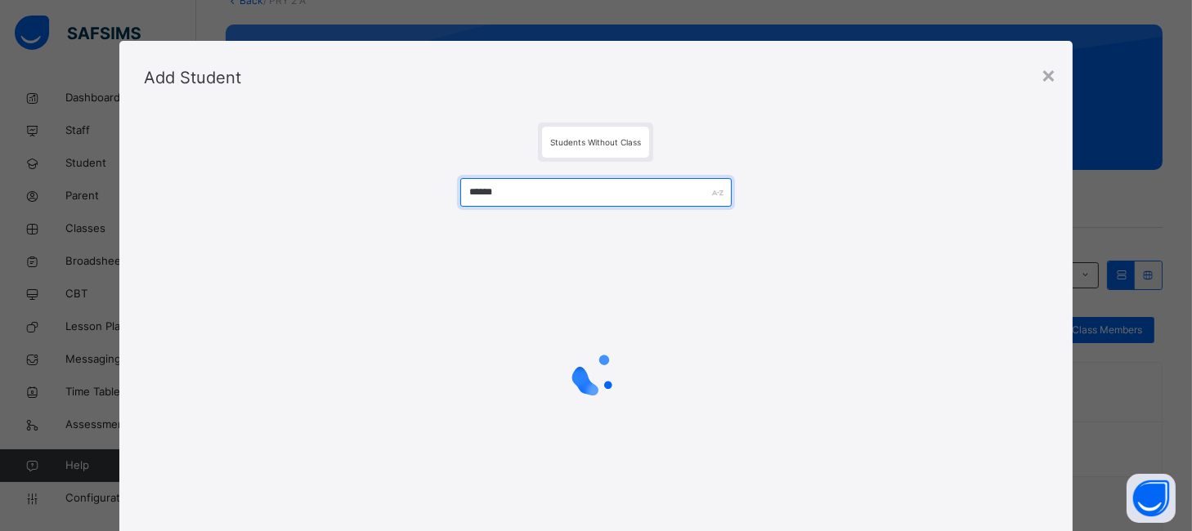
type input "*******"
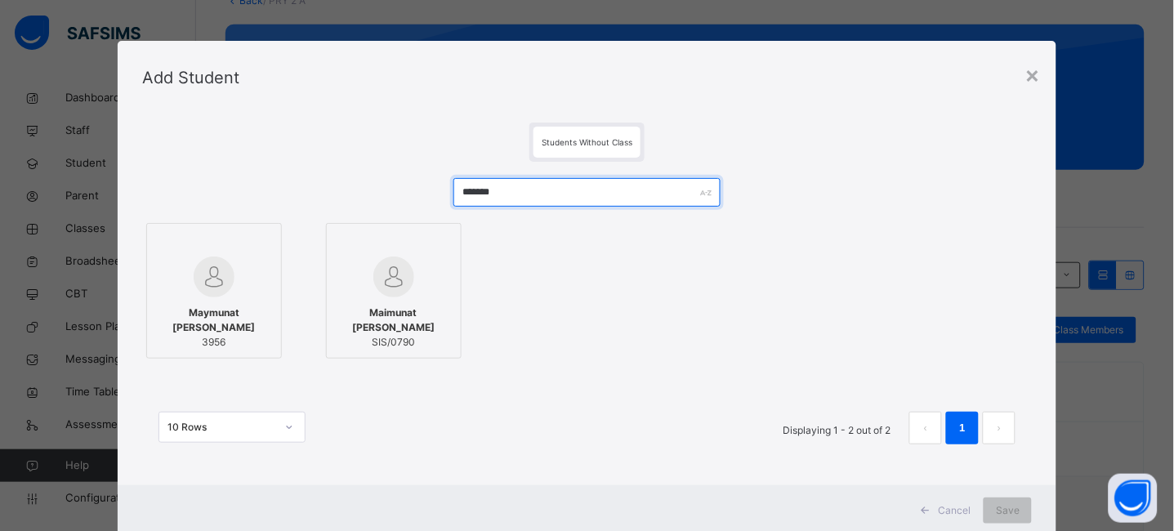
drag, startPoint x: 517, startPoint y: 191, endPoint x: 368, endPoint y: 191, distance: 149.6
click at [368, 191] on div "******* Maymunat [PERSON_NAME] 3956 [PERSON_NAME] SIS/0790 10 Rows Displaying 1…" at bounding box center [587, 319] width 891 height 315
type input "****"
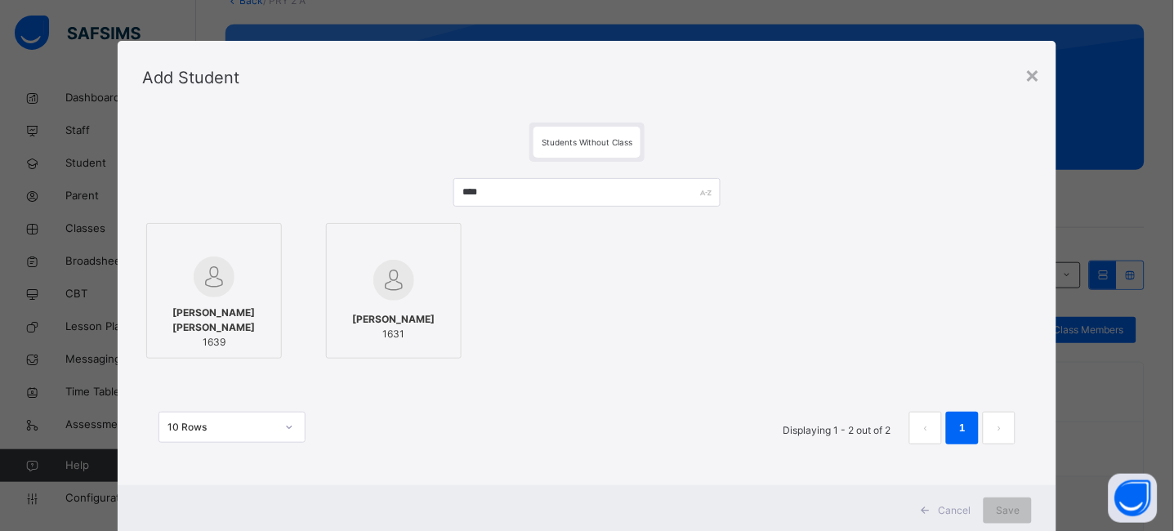
click at [216, 285] on img at bounding box center [214, 277] width 41 height 41
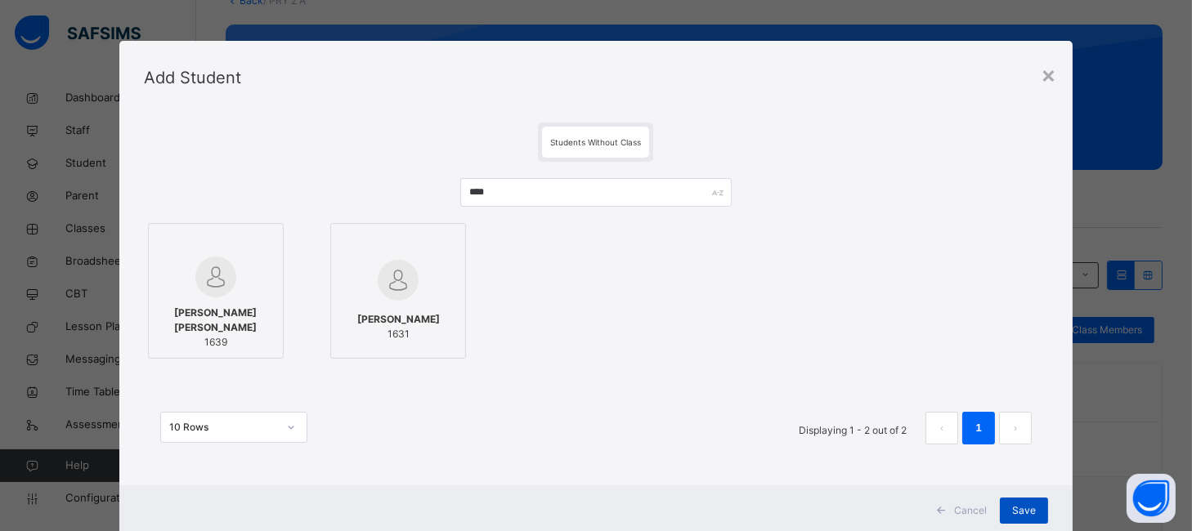
click at [1022, 505] on span "Save" at bounding box center [1024, 510] width 24 height 15
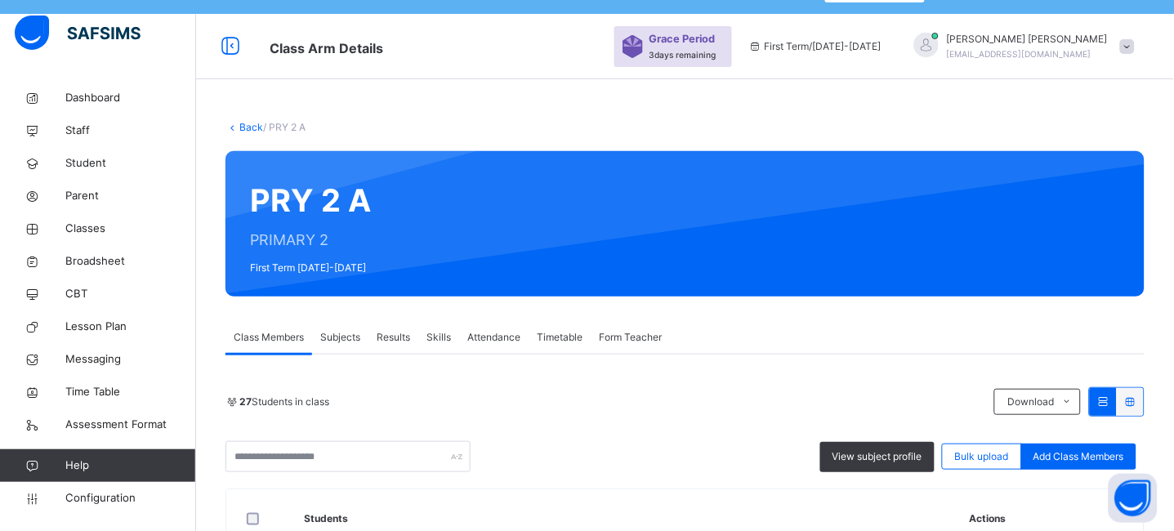
scroll to position [0, 0]
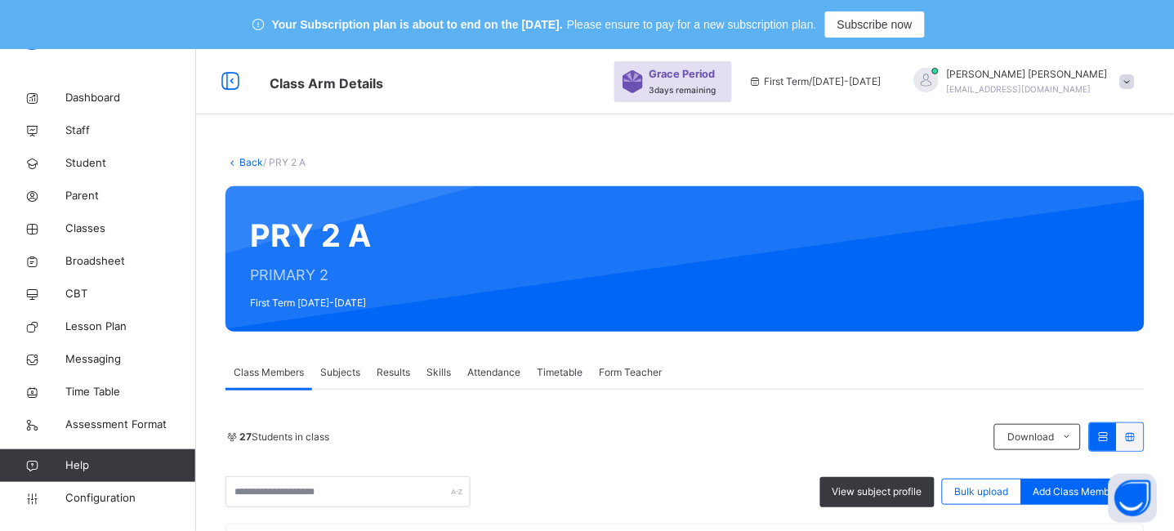
click at [246, 163] on link "Back" at bounding box center [251, 162] width 24 height 12
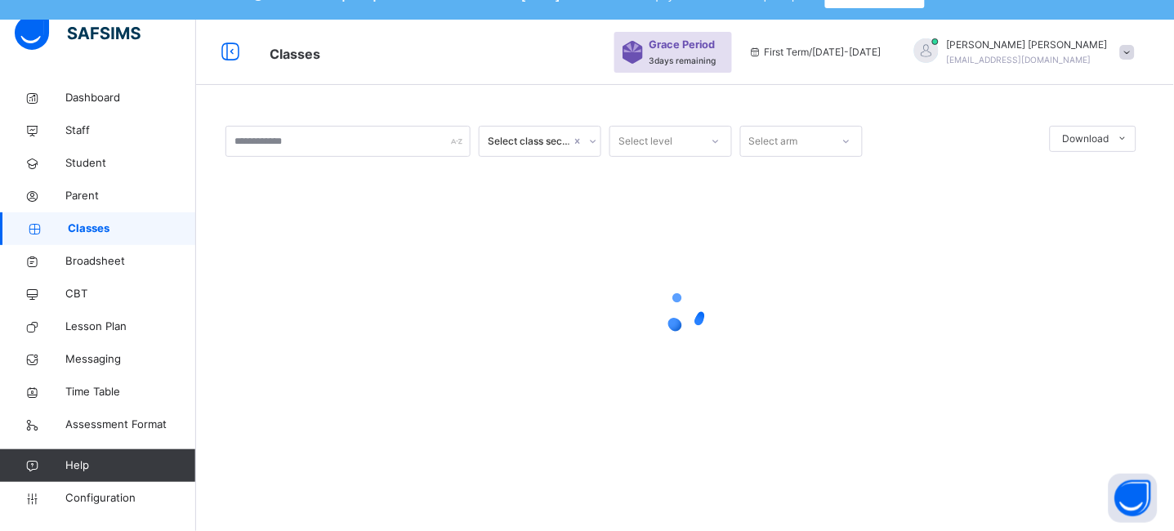
scroll to position [48, 0]
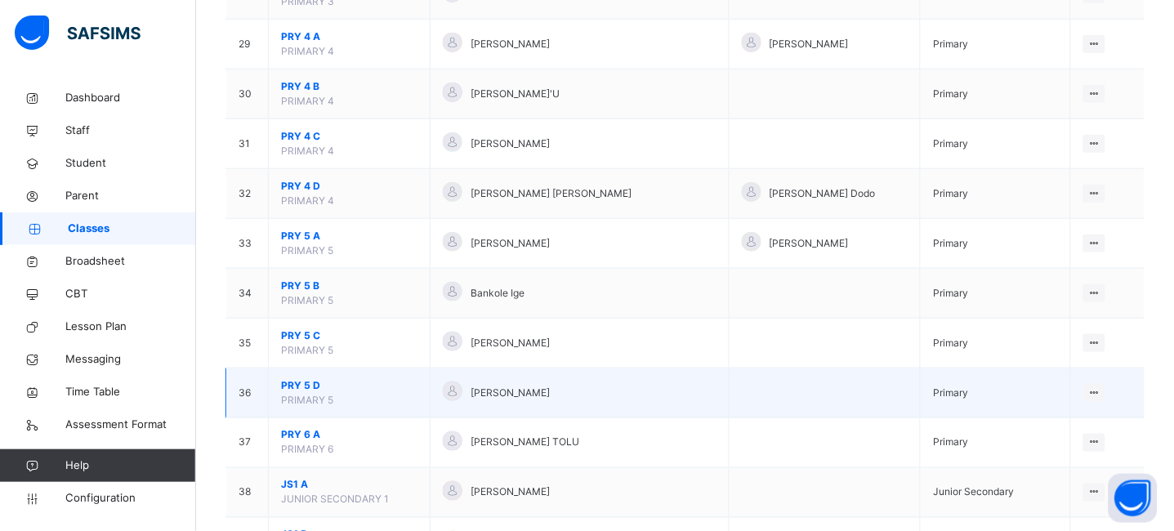
click at [304, 383] on span "PRY 5 D" at bounding box center [349, 385] width 136 height 15
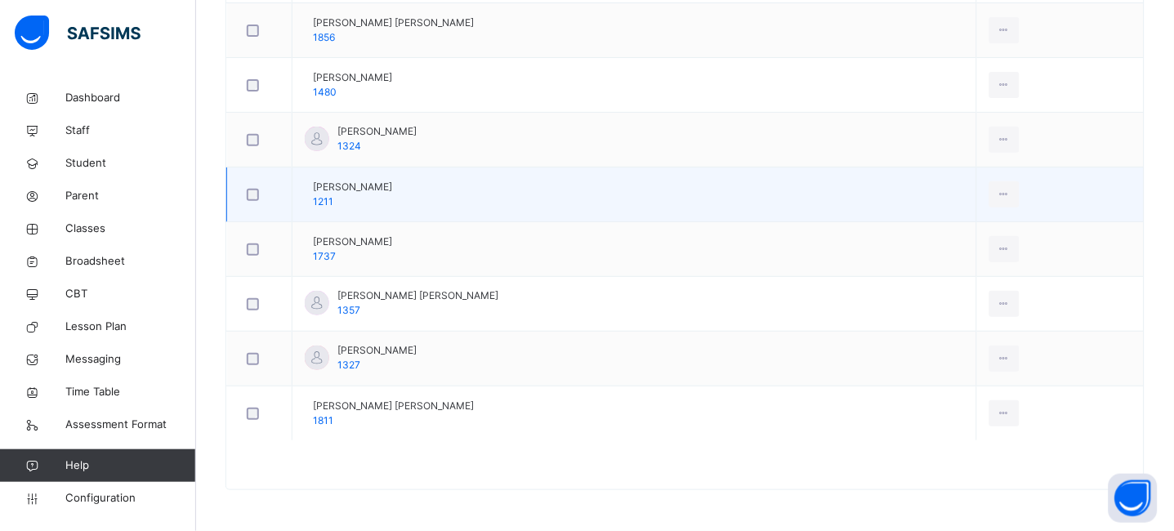
scroll to position [1378, 0]
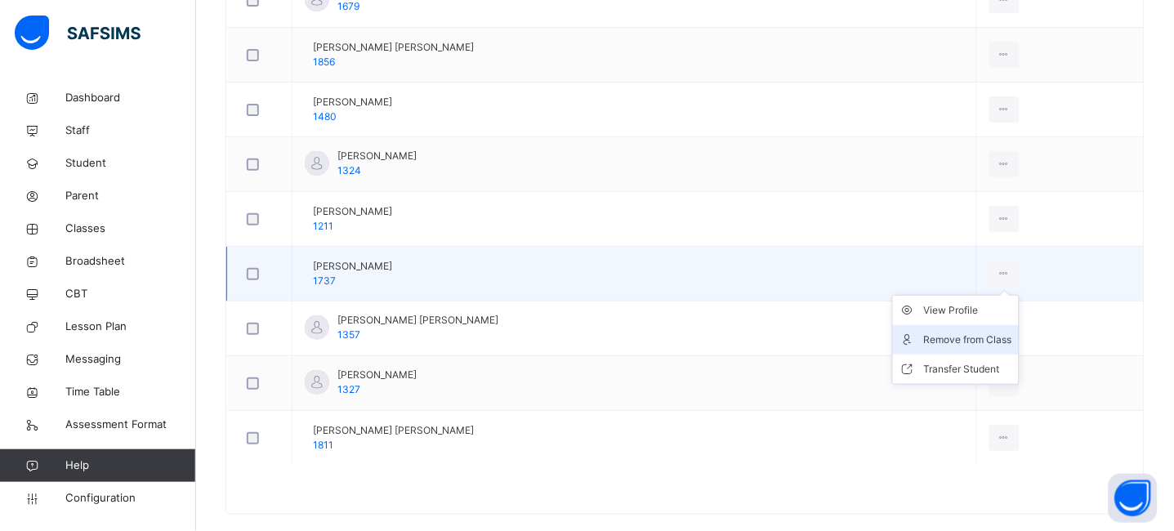
click at [956, 348] on div "Remove from Class" at bounding box center [968, 340] width 88 height 16
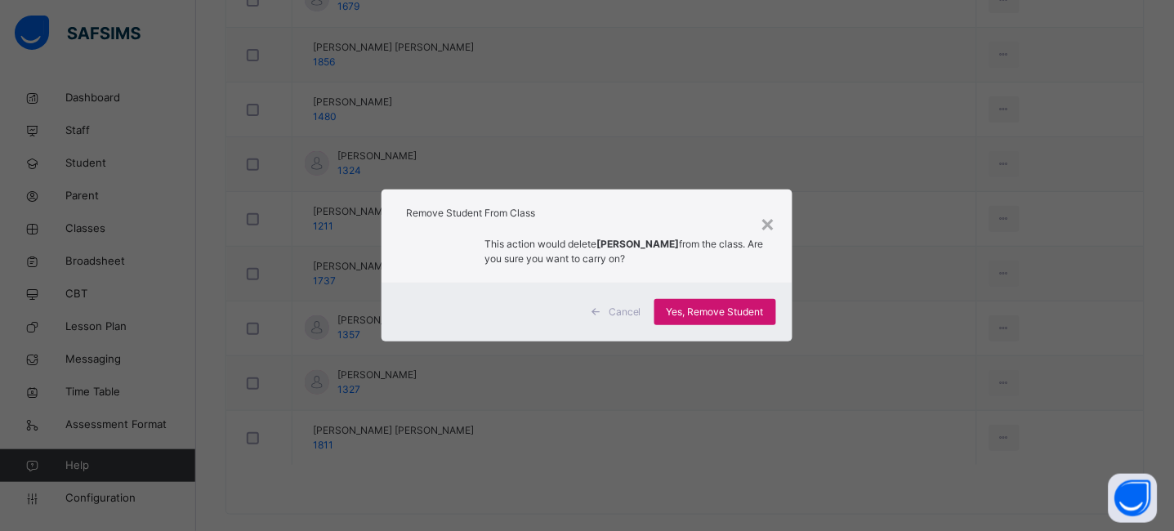
click at [694, 315] on span "Yes, Remove Student" at bounding box center [715, 312] width 97 height 15
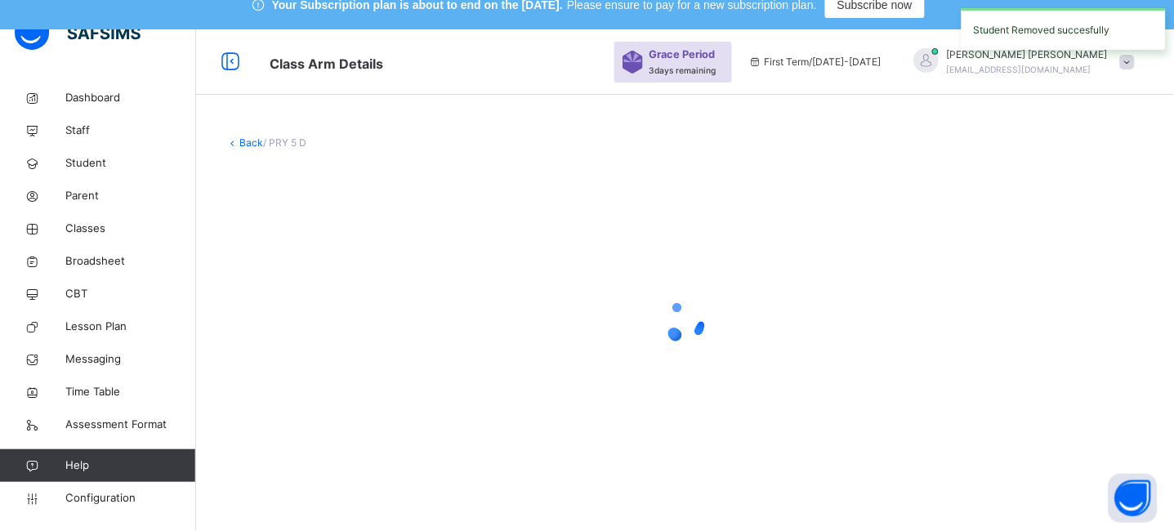
scroll to position [0, 0]
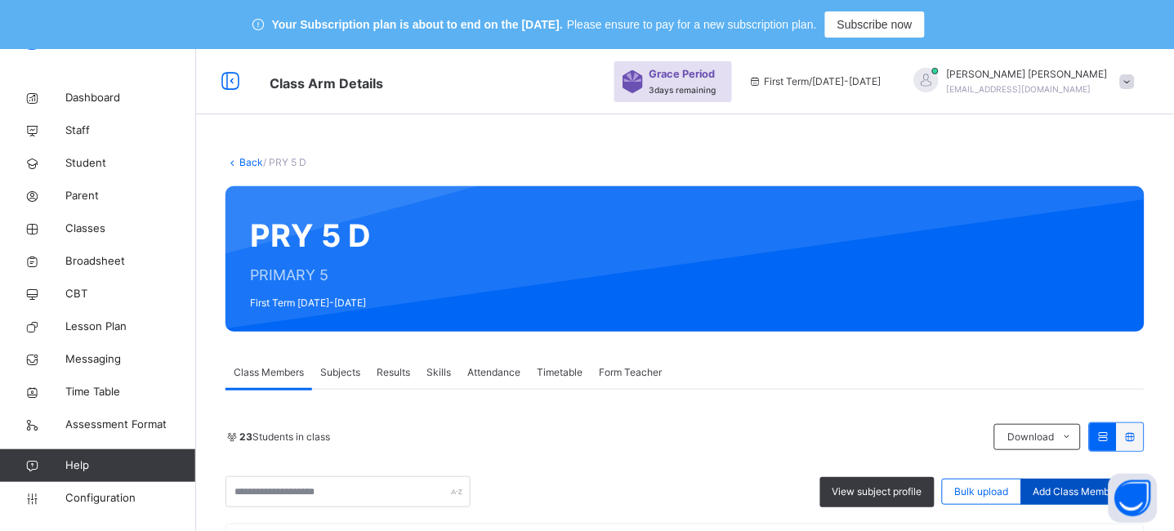
click at [1083, 485] on span "Add Class Members" at bounding box center [1079, 492] width 91 height 15
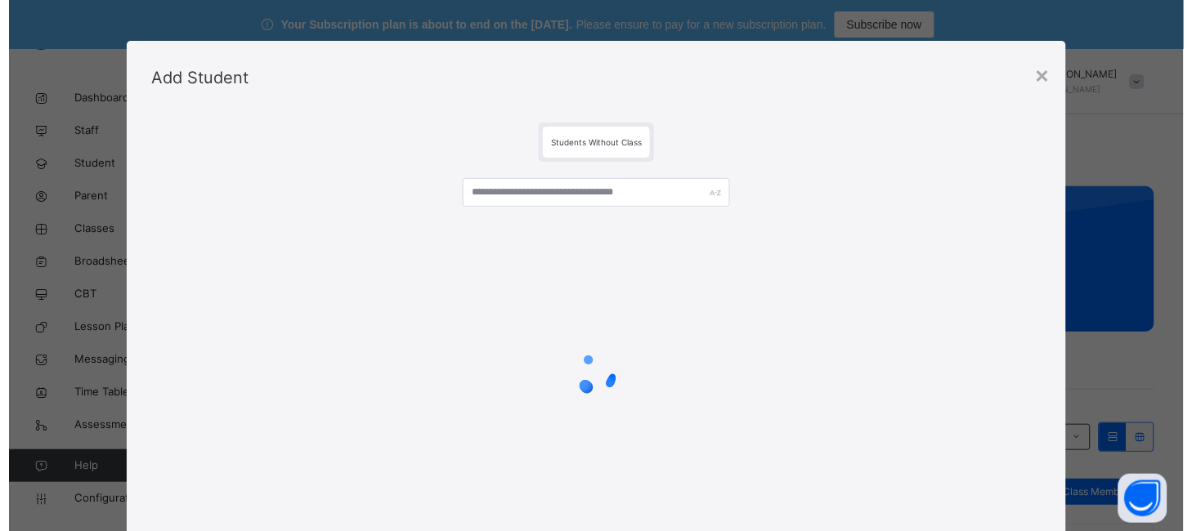
scroll to position [466, 0]
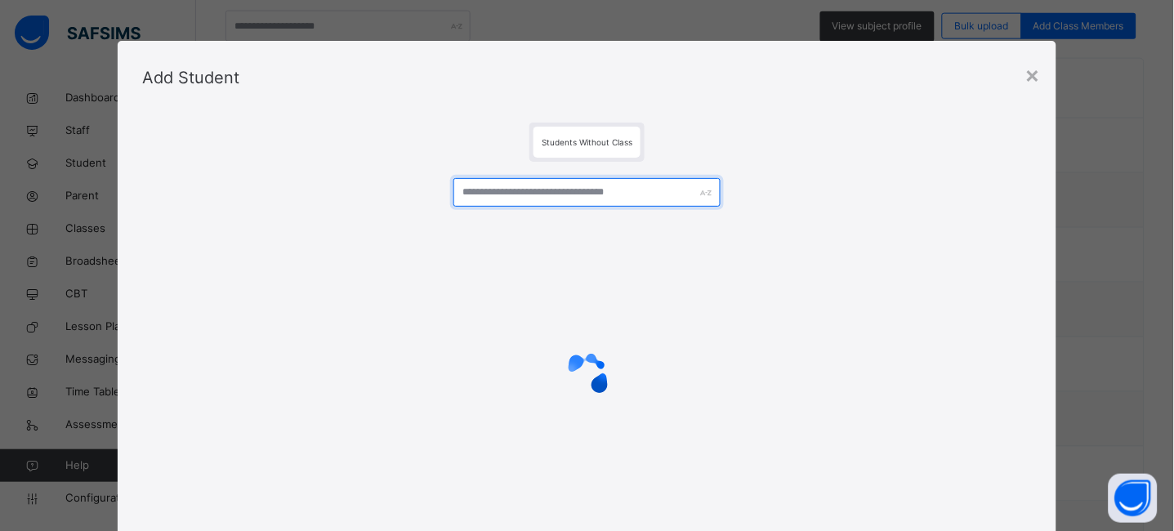
click at [540, 190] on input "text" at bounding box center [587, 192] width 267 height 29
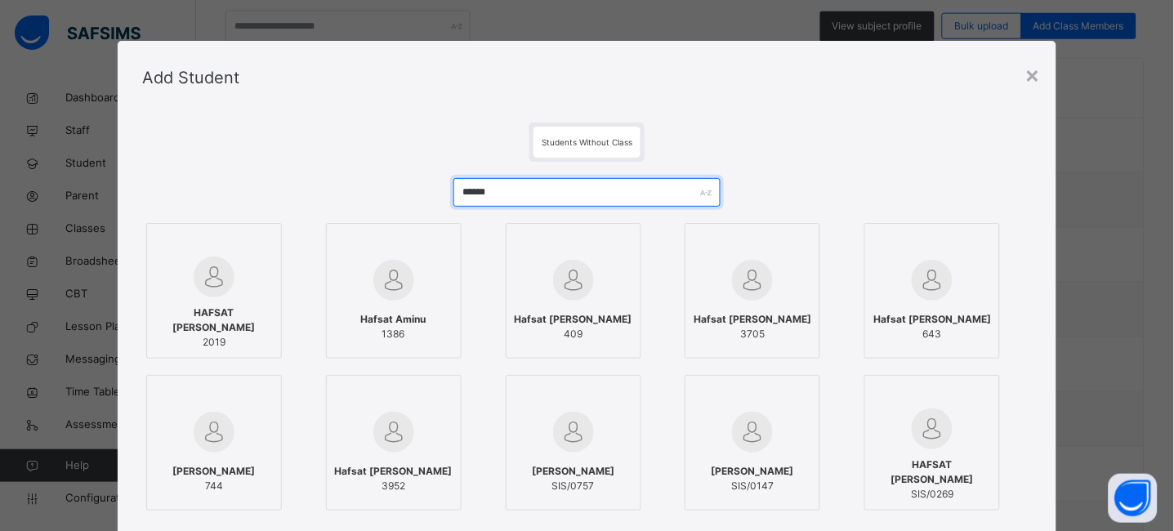
type input "******"
click at [204, 315] on span "HAFSAT [PERSON_NAME]" at bounding box center [214, 320] width 118 height 29
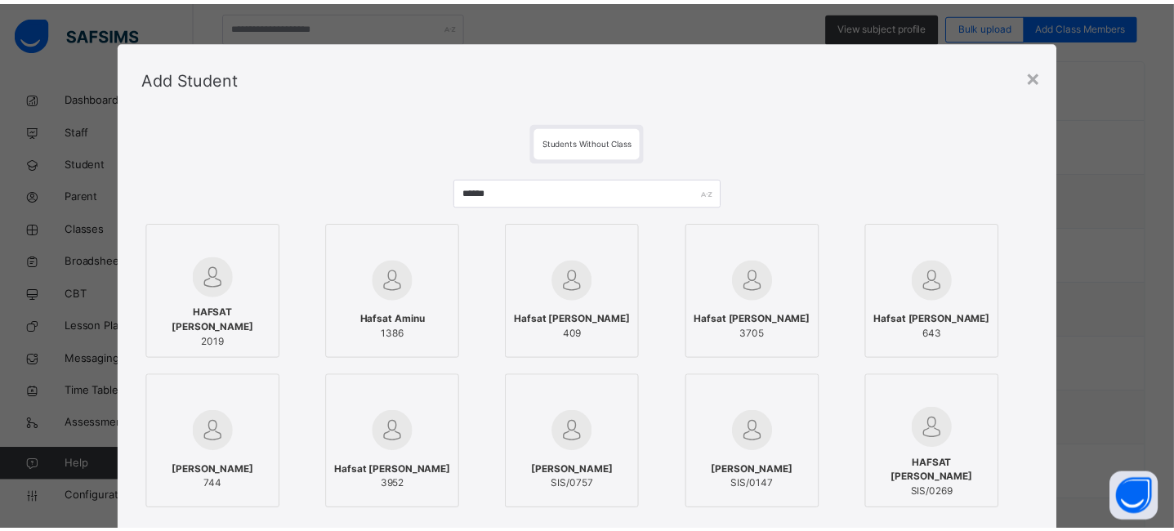
scroll to position [197, 0]
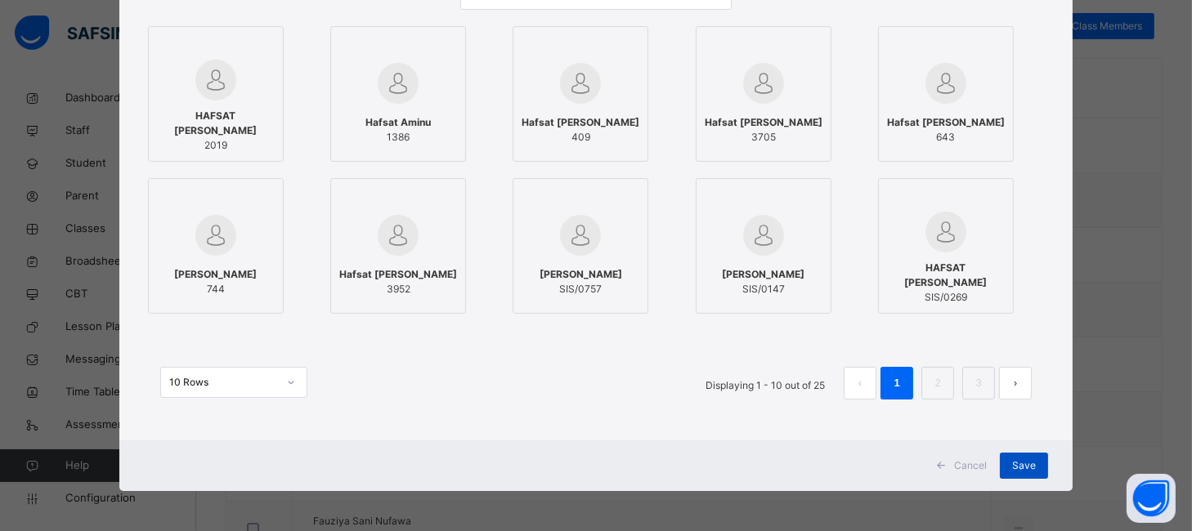
click at [1018, 463] on span "Save" at bounding box center [1024, 465] width 24 height 15
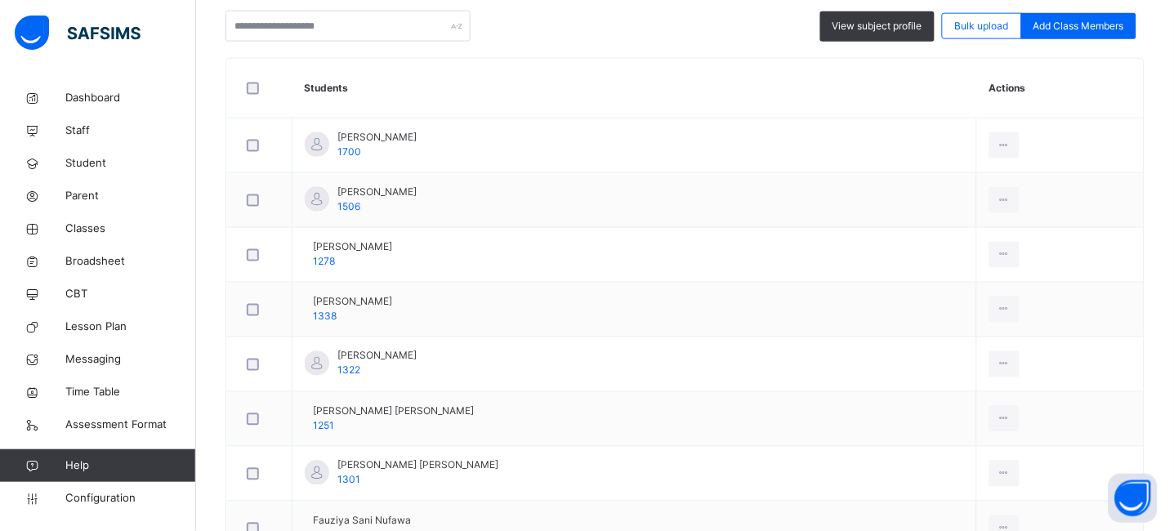
scroll to position [0, 0]
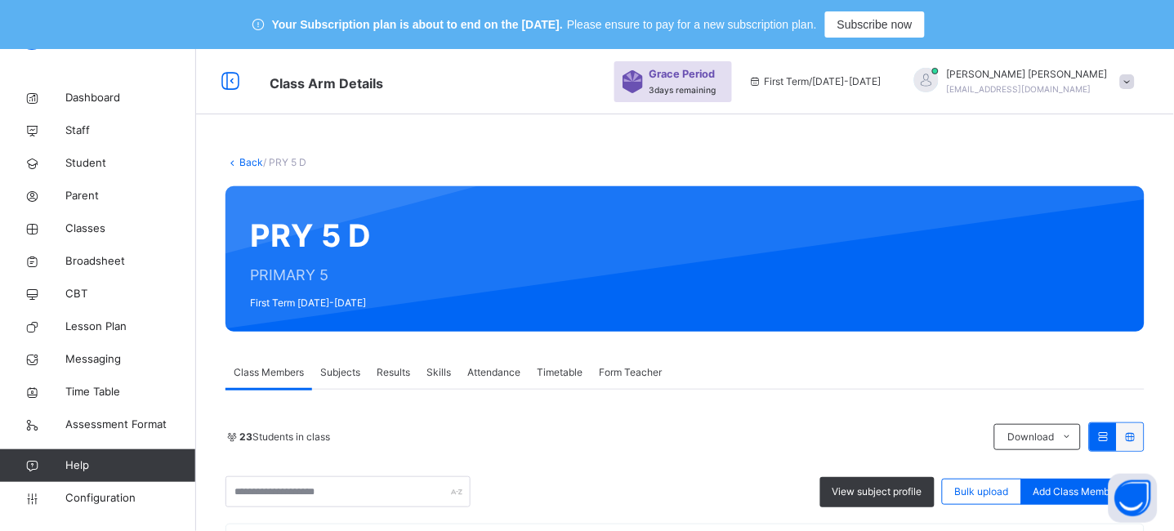
click at [248, 162] on link "Back" at bounding box center [251, 162] width 24 height 12
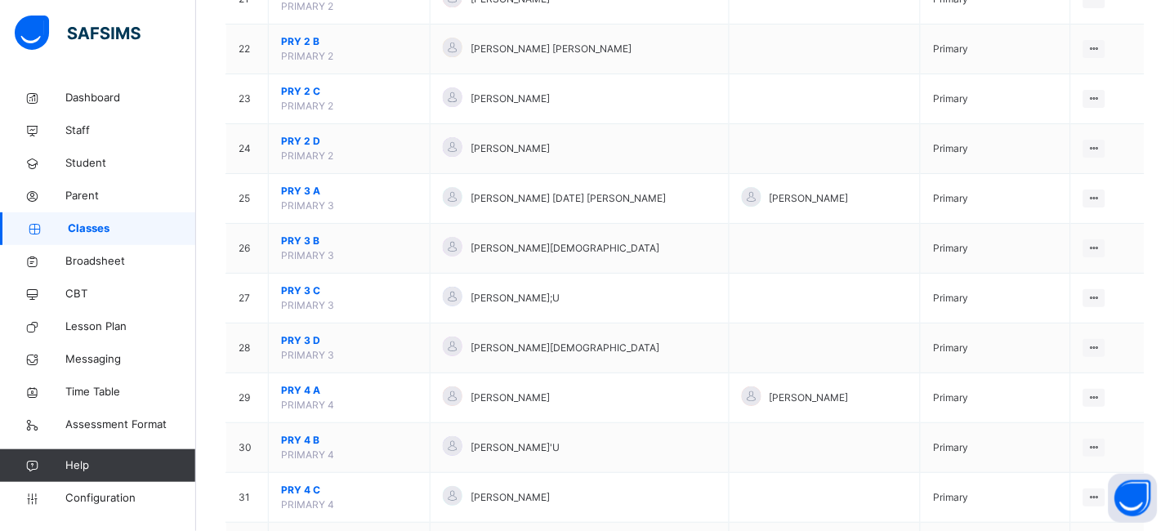
scroll to position [1288, 0]
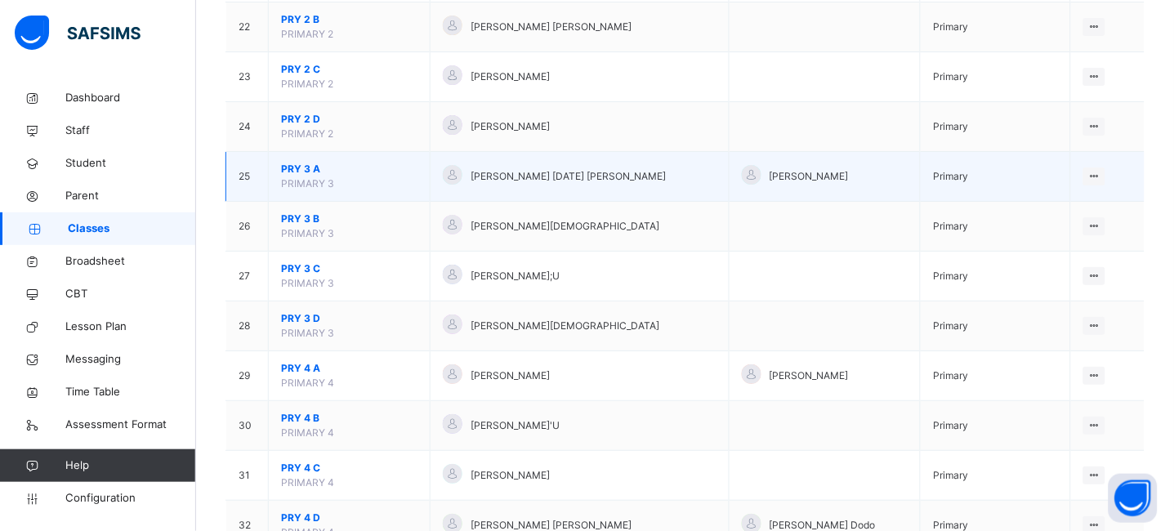
click at [299, 170] on span "PRY 3 A" at bounding box center [349, 169] width 136 height 15
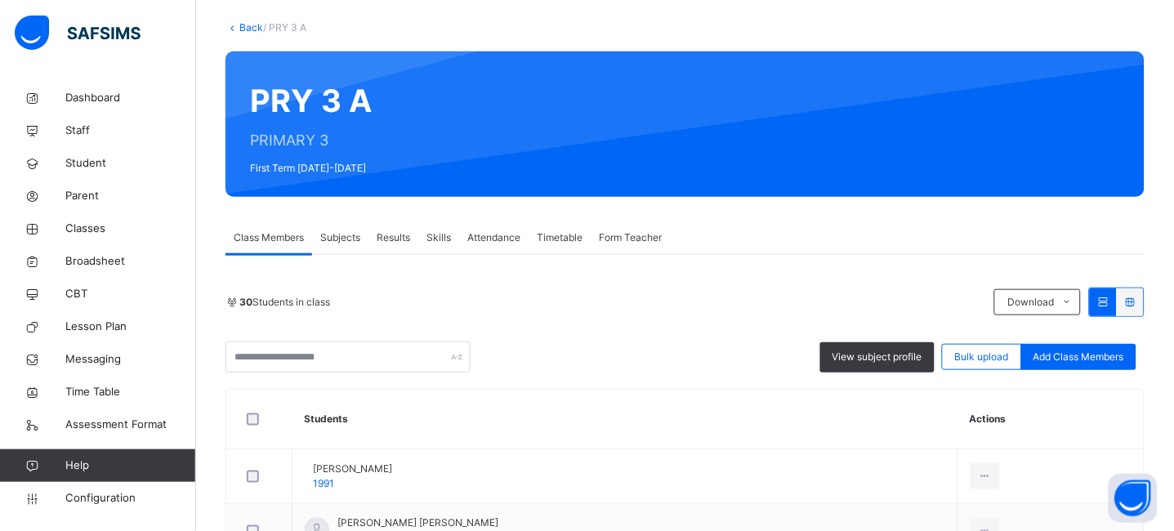
scroll to position [136, 0]
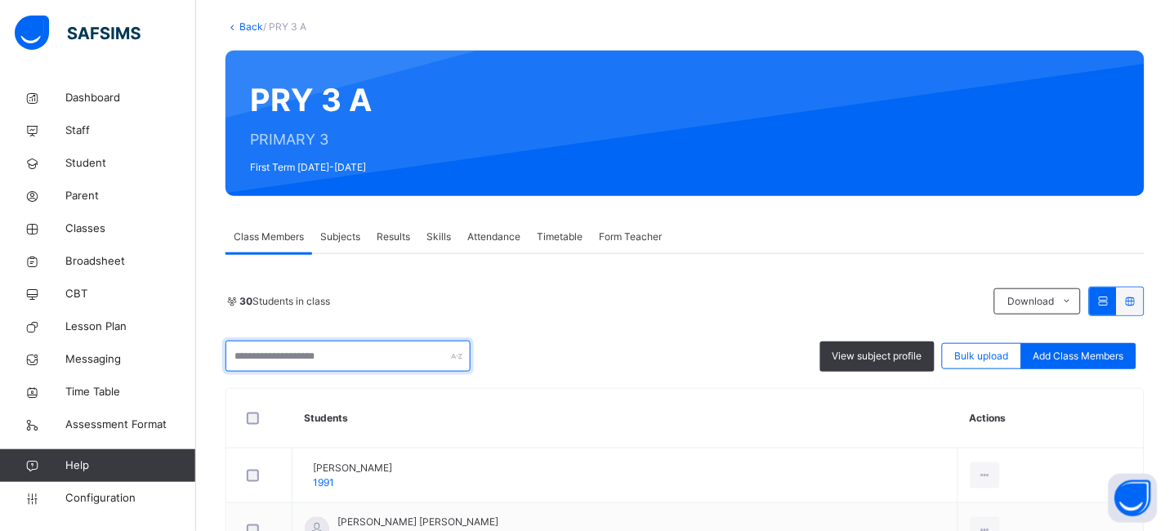
click at [295, 355] on input "text" at bounding box center [348, 356] width 245 height 31
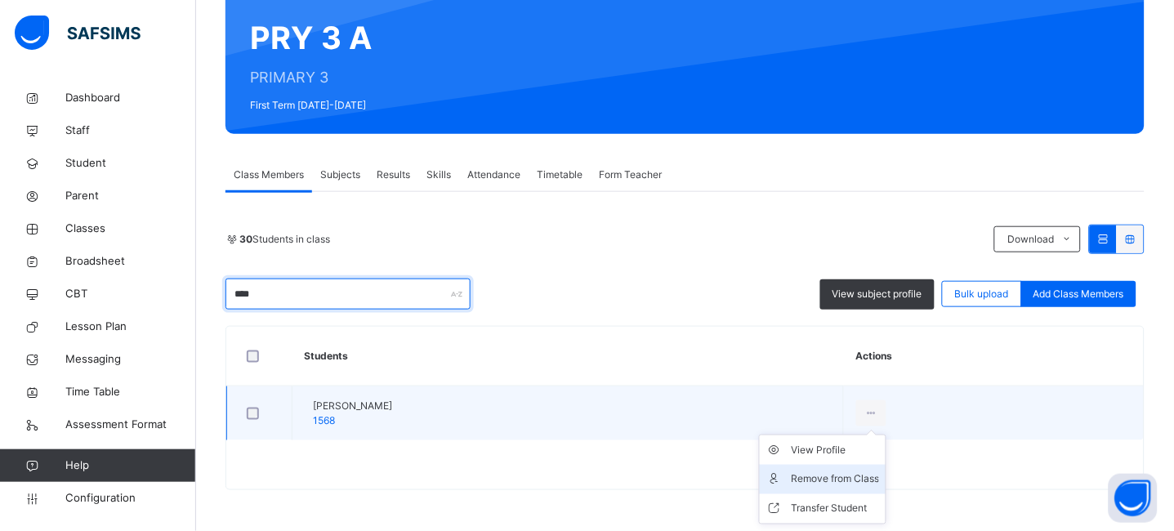
type input "****"
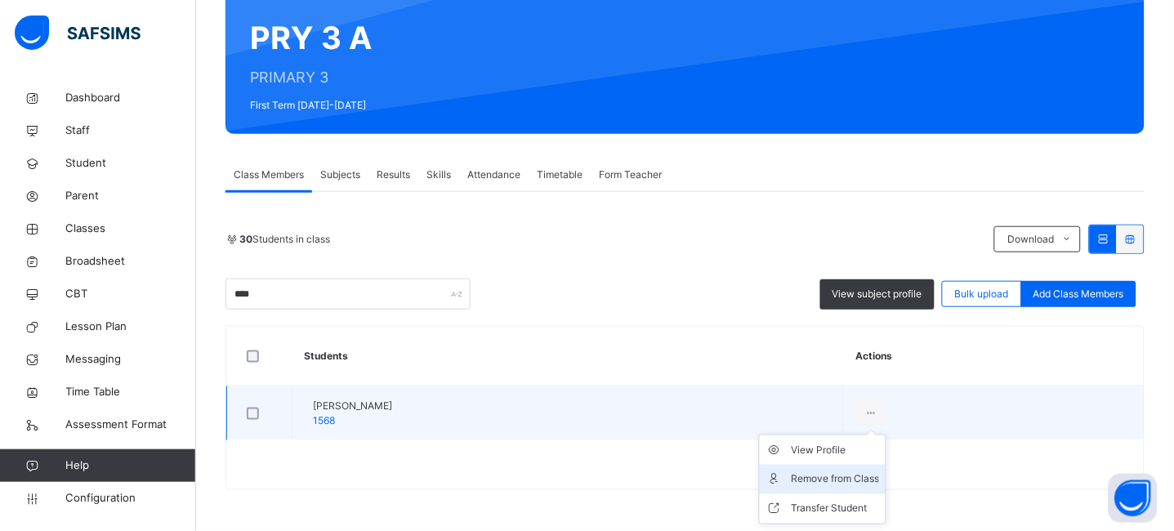
click at [879, 472] on div "Remove from Class" at bounding box center [835, 480] width 88 height 16
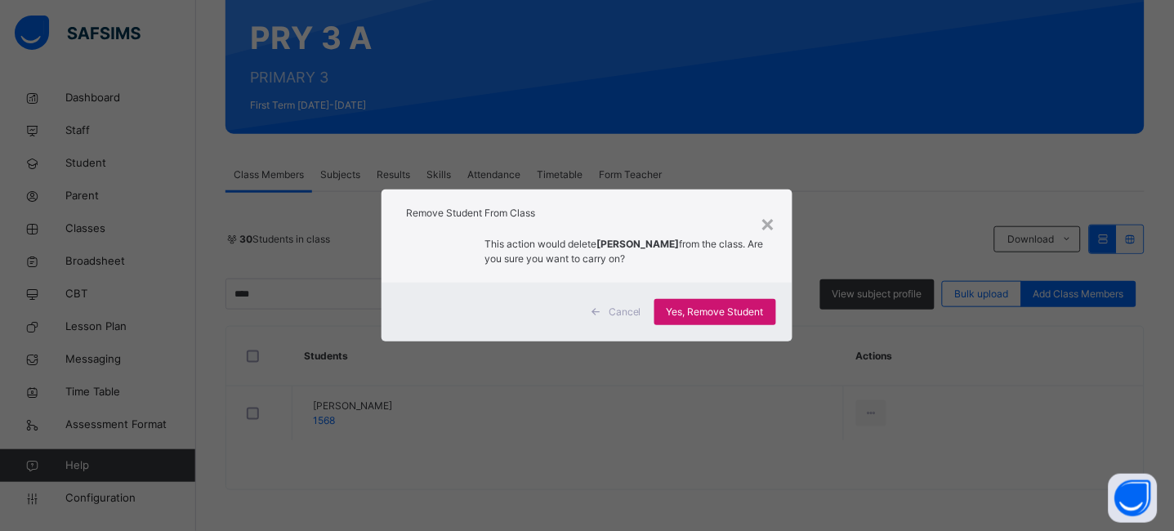
click at [694, 313] on span "Yes, Remove Student" at bounding box center [715, 312] width 97 height 15
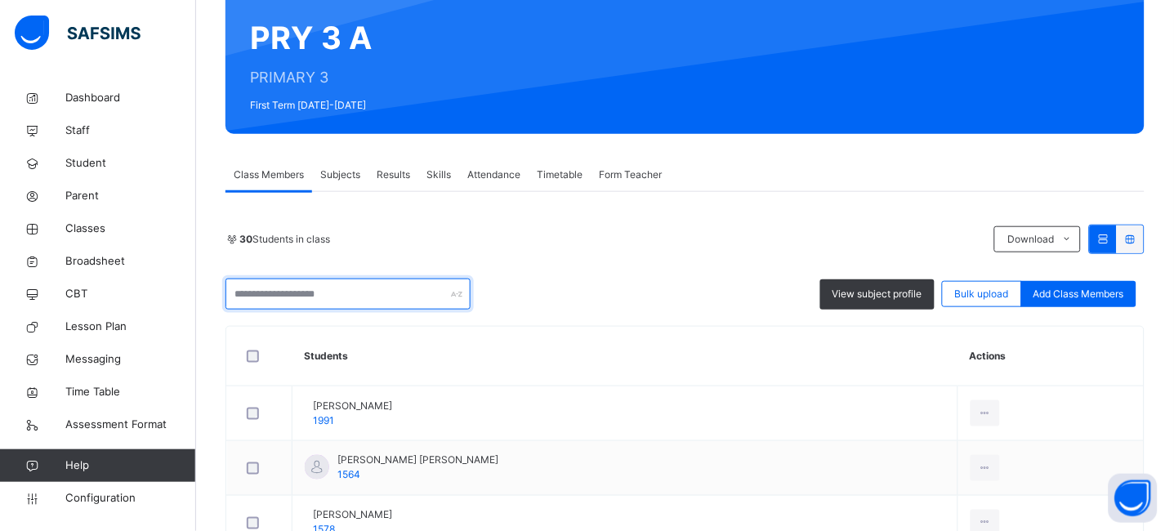
click at [371, 293] on input "text" at bounding box center [348, 294] width 245 height 31
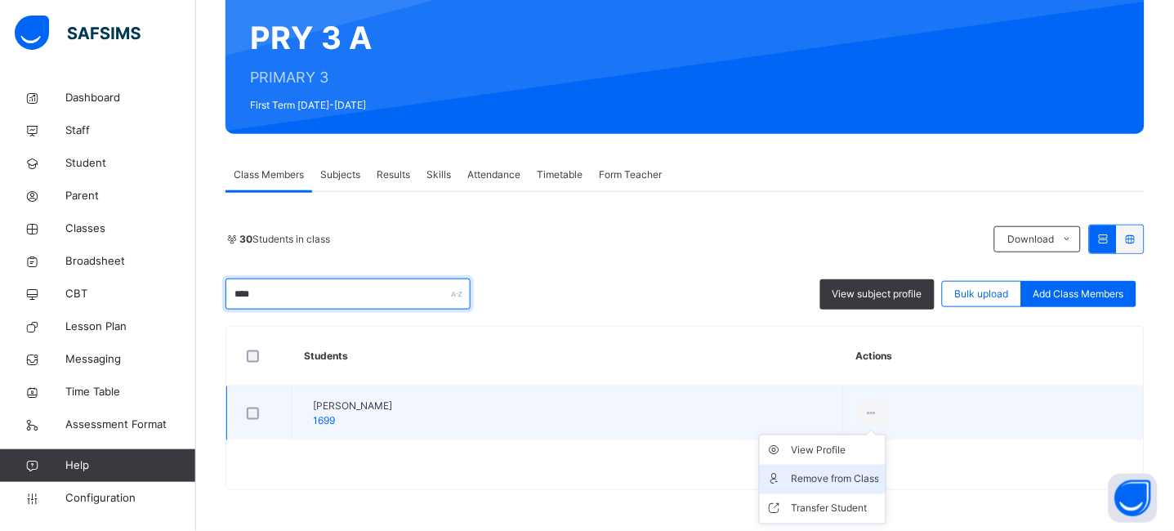
type input "****"
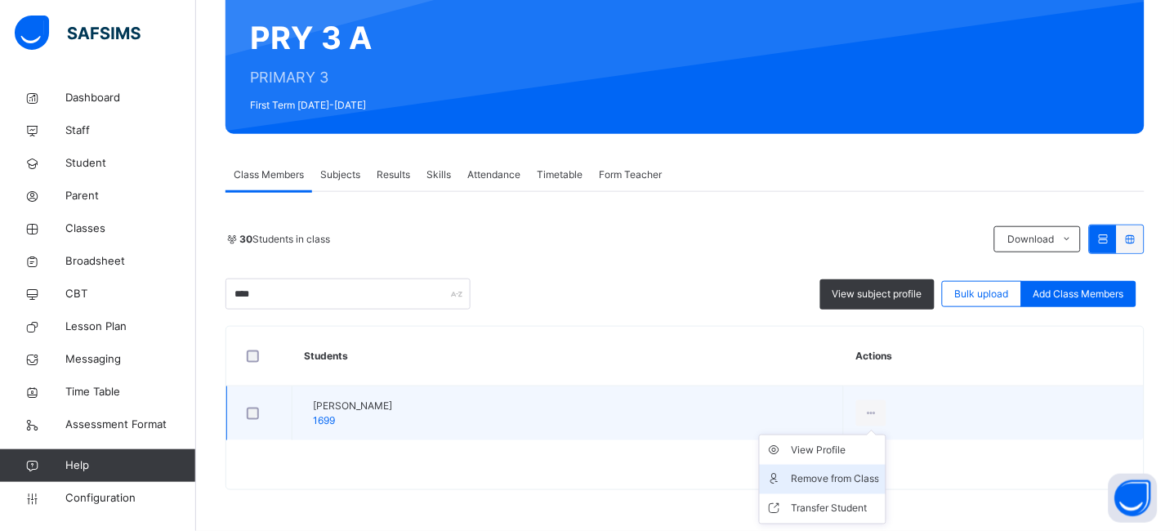
click at [879, 473] on div "Remove from Class" at bounding box center [835, 480] width 88 height 16
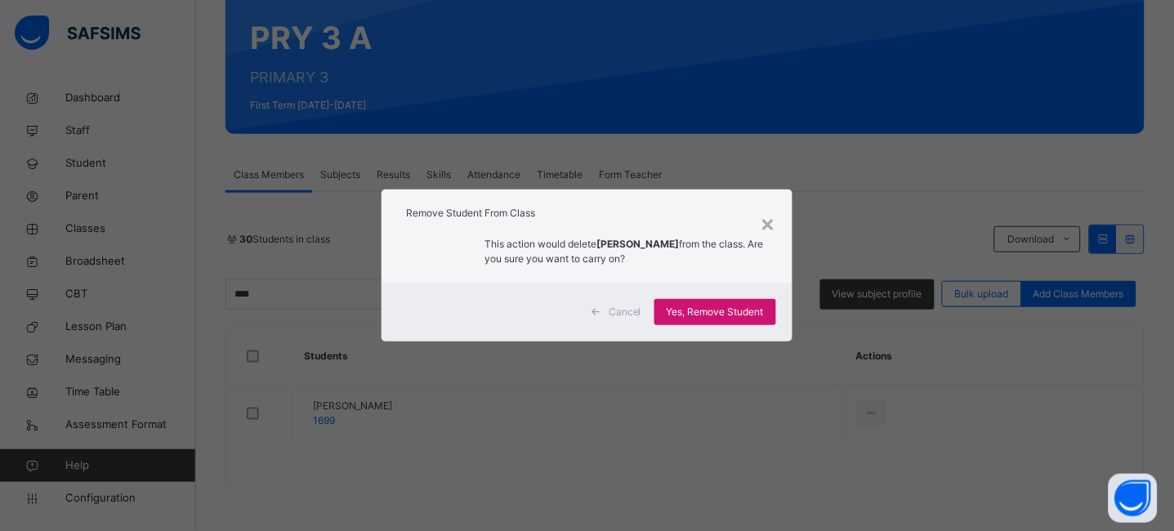
click at [685, 305] on span "Yes, Remove Student" at bounding box center [715, 312] width 97 height 15
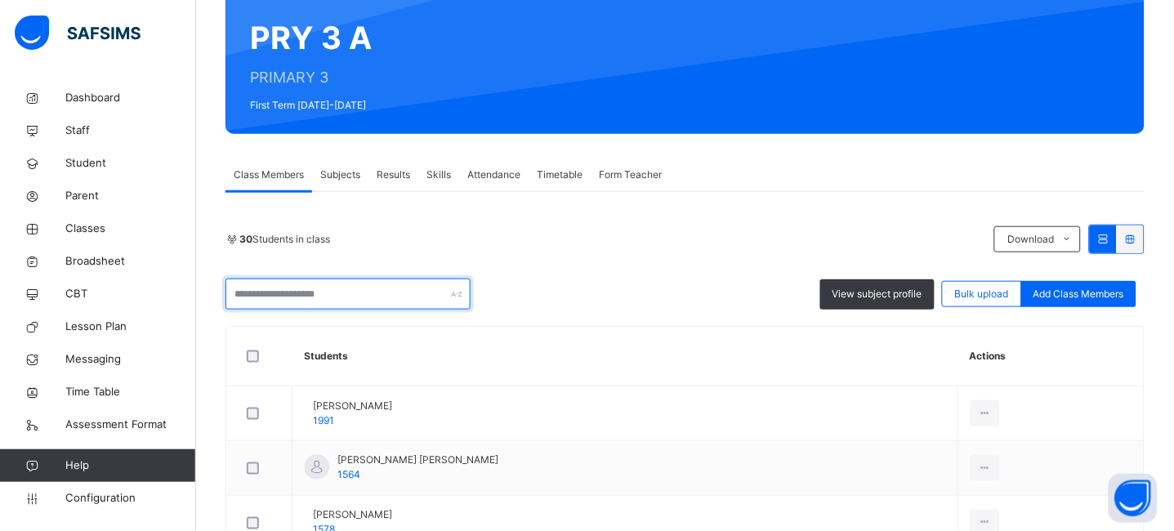
click at [351, 293] on input "text" at bounding box center [348, 294] width 245 height 31
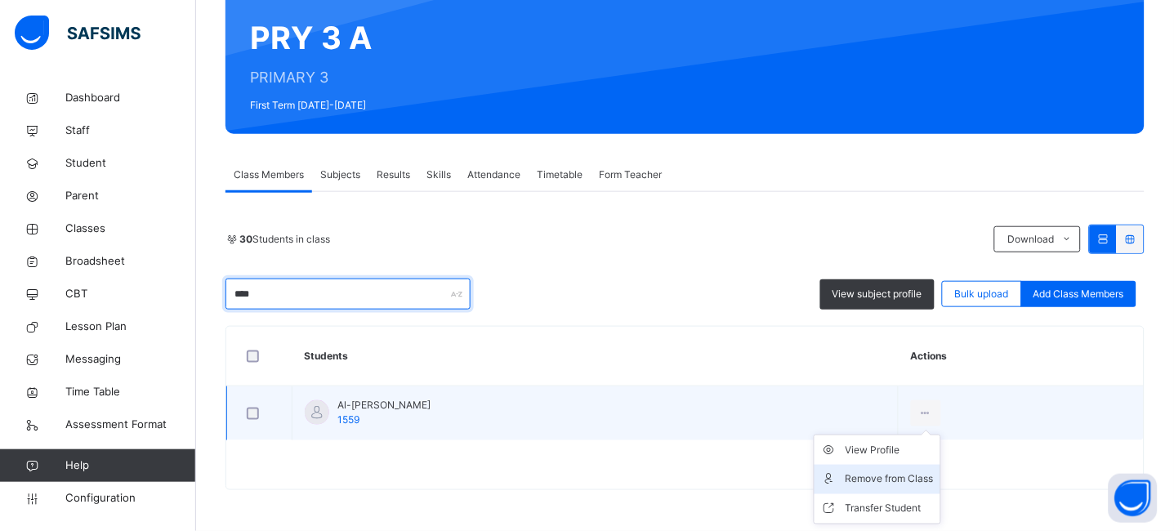
type input "****"
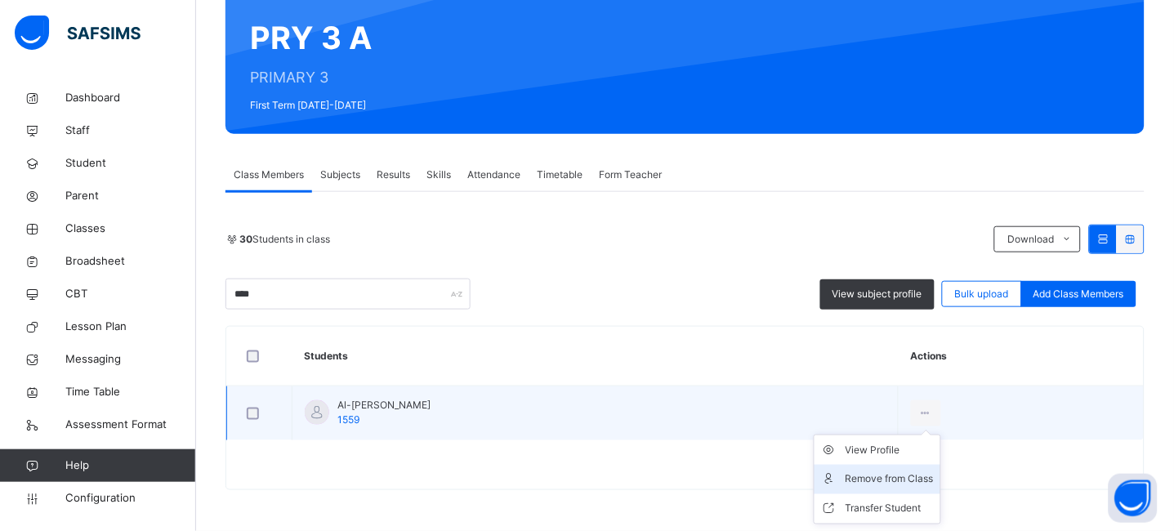
click at [924, 472] on div "Remove from Class" at bounding box center [890, 480] width 88 height 16
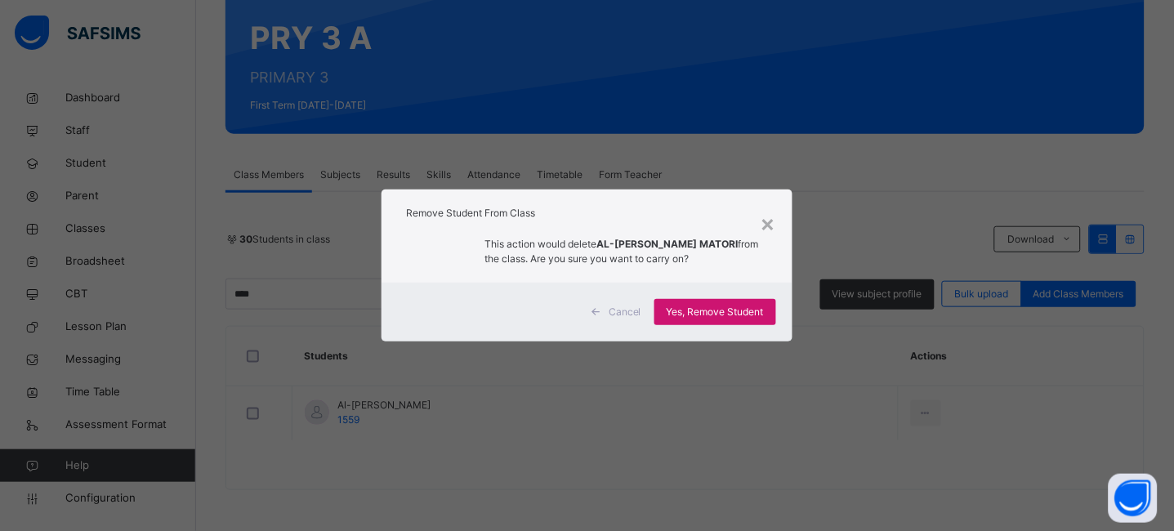
click at [744, 313] on span "Yes, Remove Student" at bounding box center [715, 312] width 97 height 15
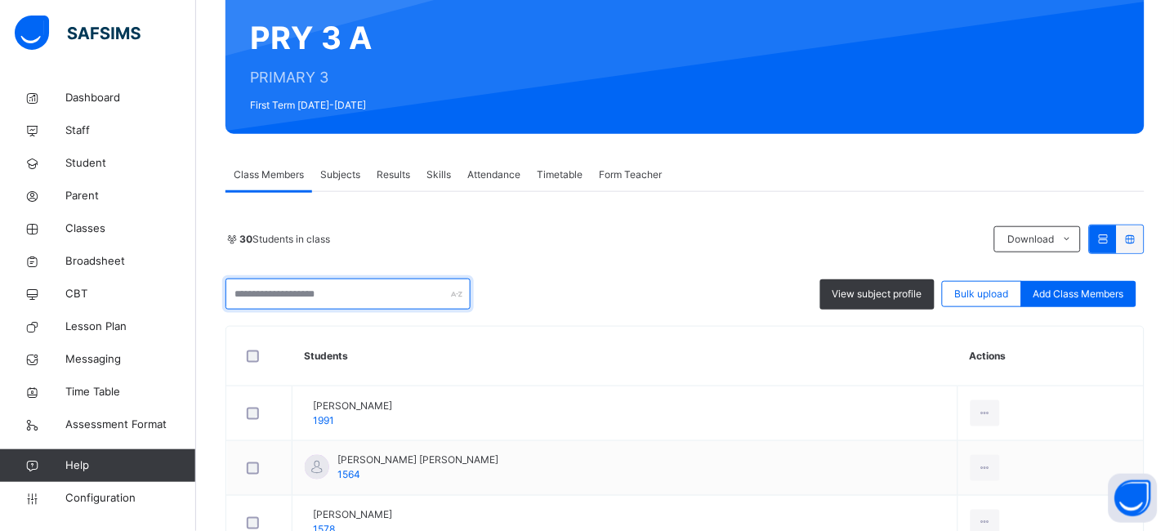
click at [373, 290] on input "text" at bounding box center [348, 294] width 245 height 31
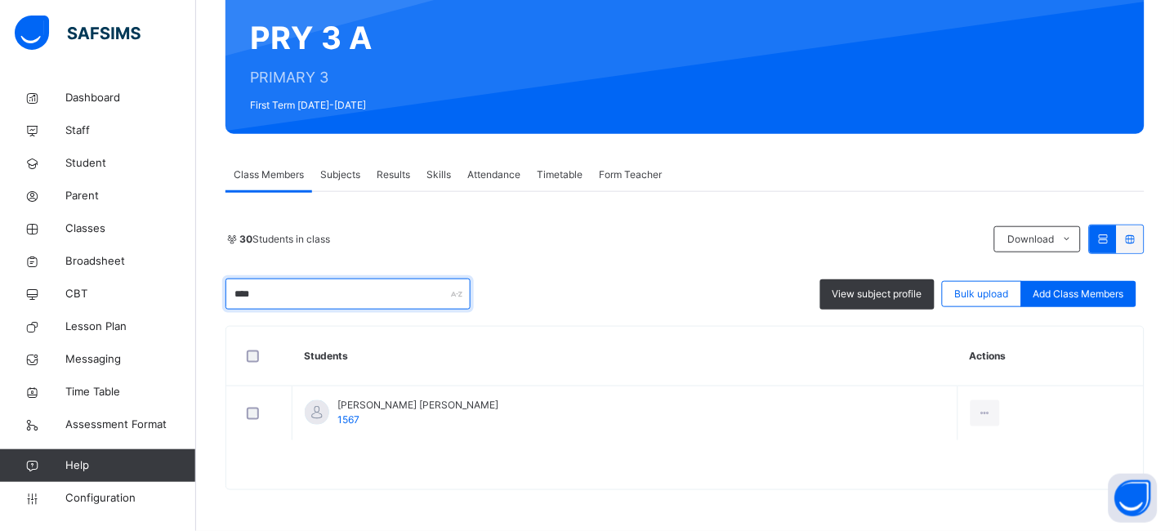
type input "****"
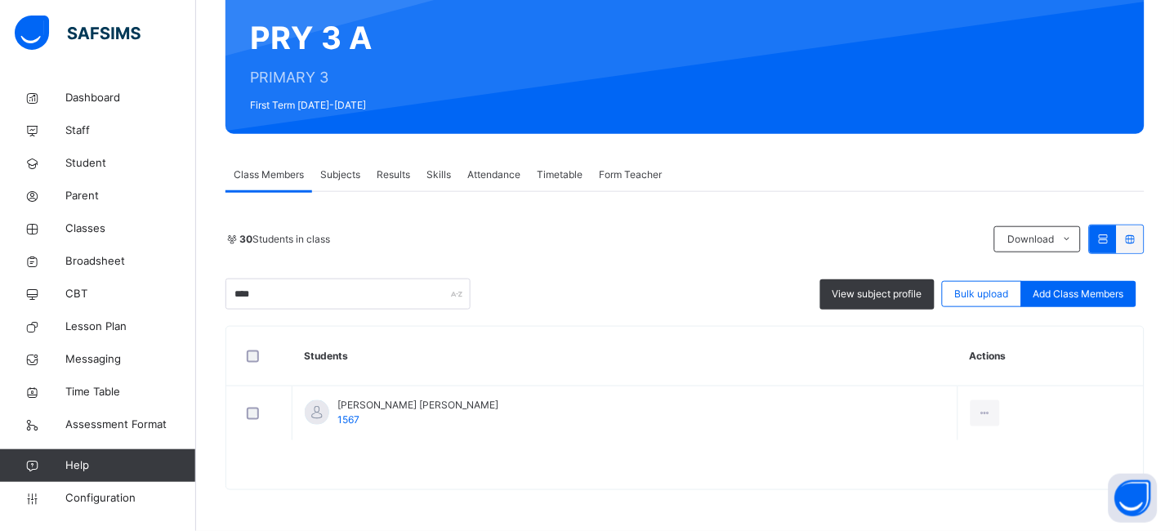
click at [816, 466] on div at bounding box center [685, 473] width 918 height 33
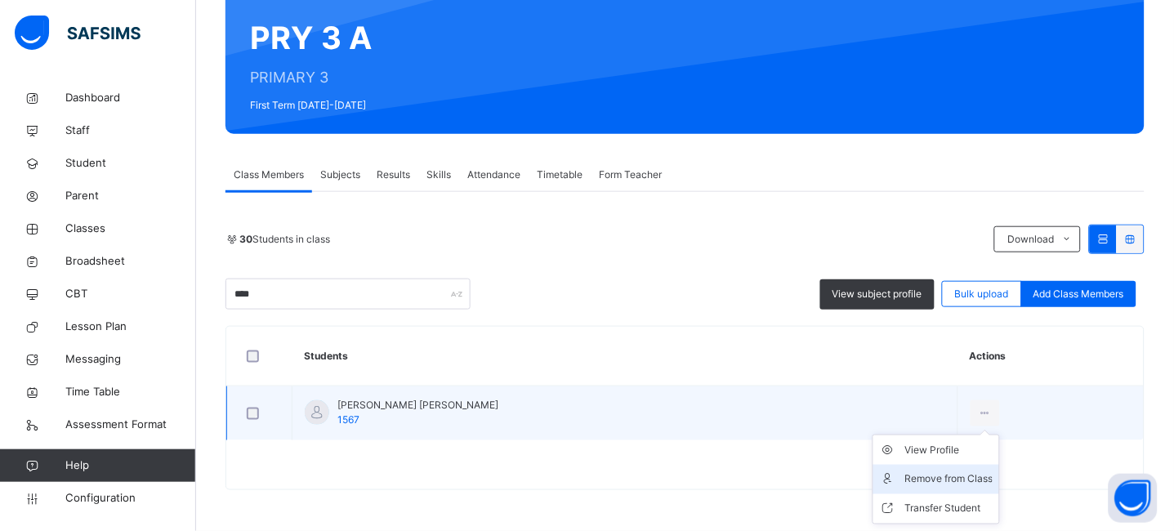
click at [913, 472] on div "Remove from Class" at bounding box center [949, 480] width 88 height 16
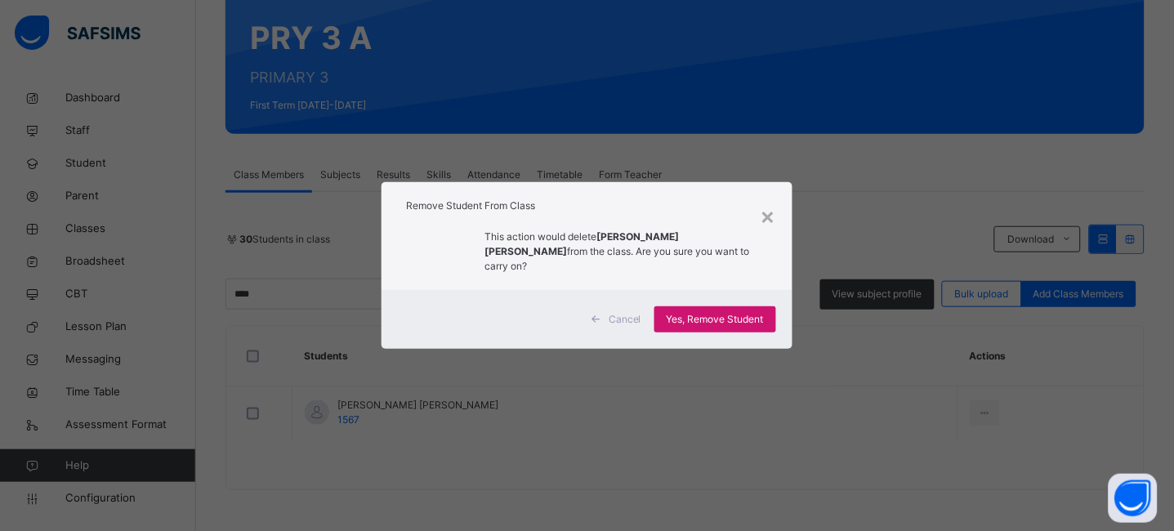
click at [733, 312] on span "Yes, Remove Student" at bounding box center [715, 319] width 97 height 15
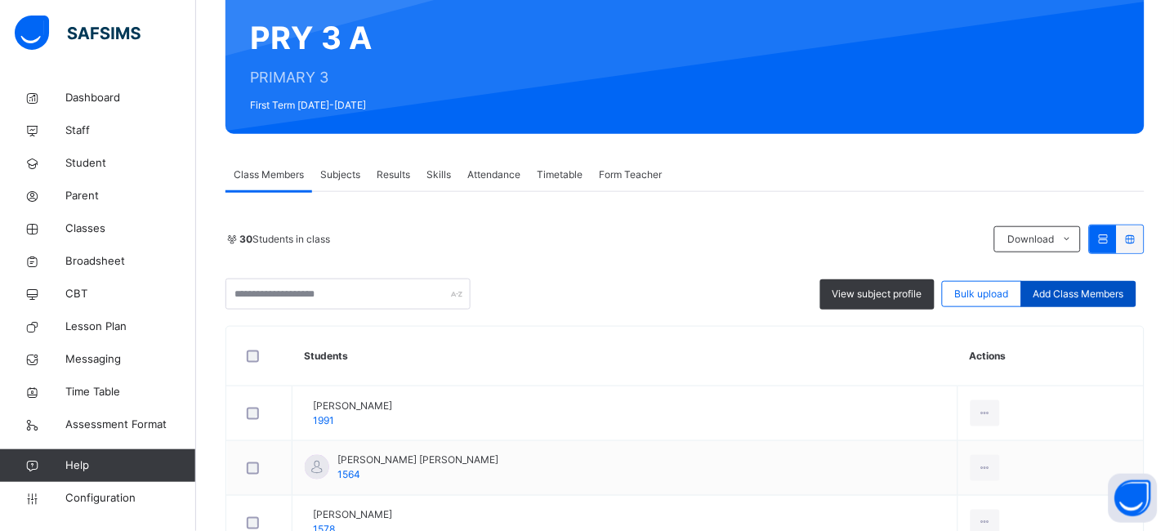
click at [1103, 293] on span "Add Class Members" at bounding box center [1079, 294] width 91 height 15
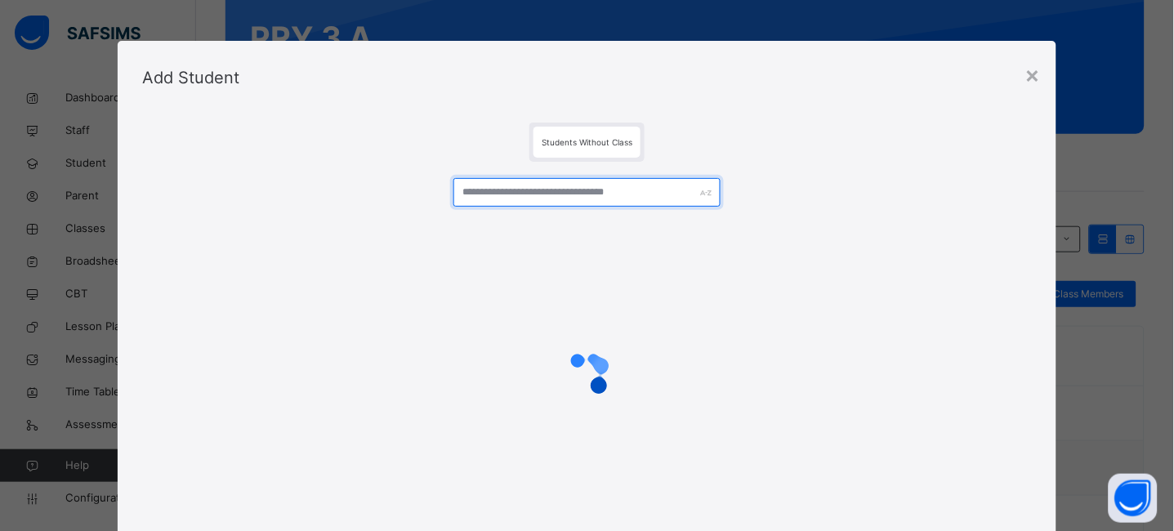
click at [559, 196] on input "text" at bounding box center [587, 192] width 267 height 29
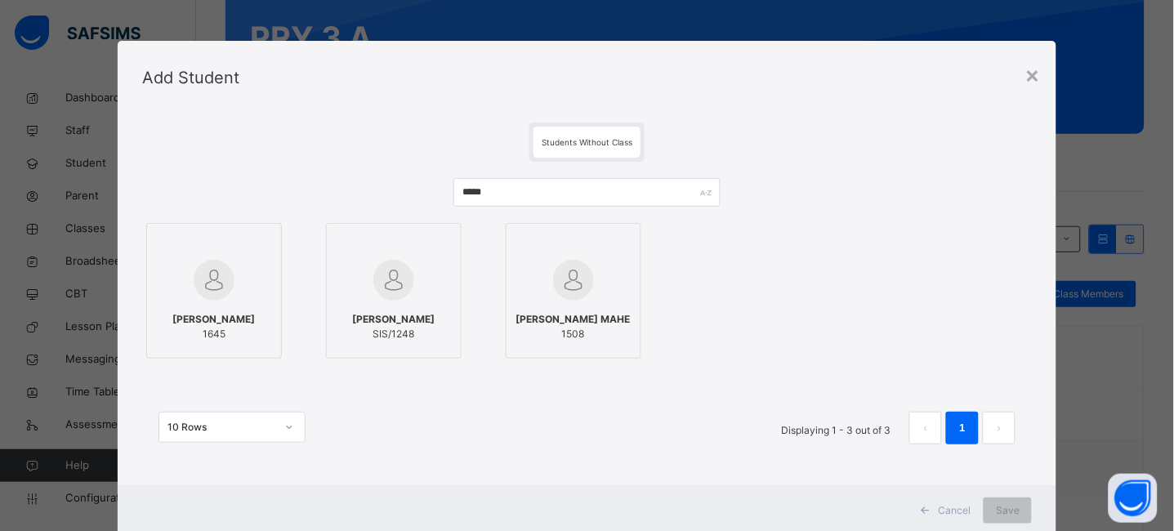
click at [165, 290] on div at bounding box center [214, 280] width 118 height 47
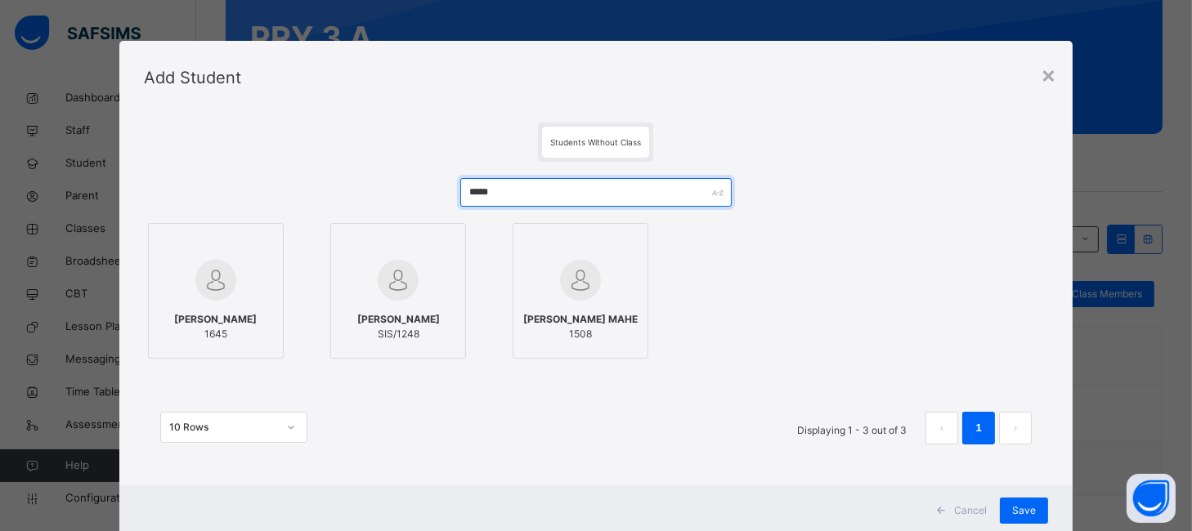
drag, startPoint x: 514, startPoint y: 188, endPoint x: 395, endPoint y: 177, distance: 119.8
click at [395, 177] on div "***** [PERSON_NAME] 1645 [PERSON_NAME]/1248 [PERSON_NAME] 1508 10 Rows Displayi…" at bounding box center [596, 319] width 904 height 315
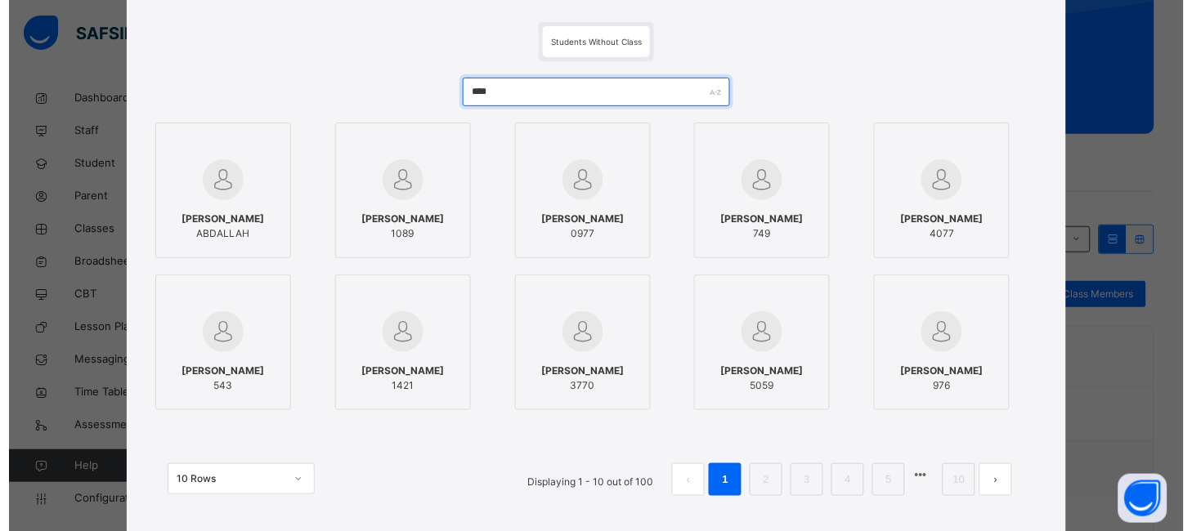
scroll to position [101, 0]
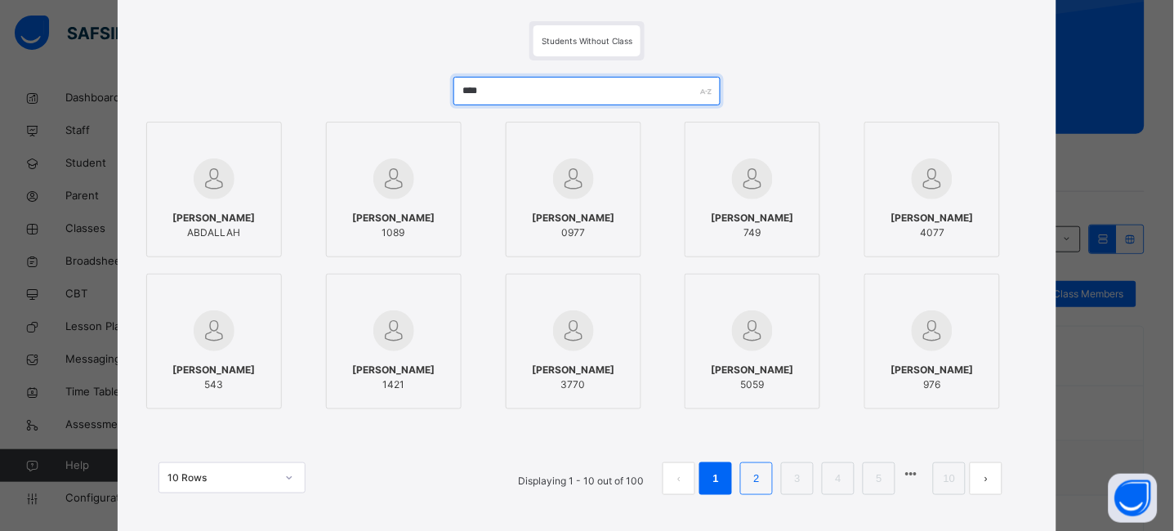
type input "****"
click at [765, 479] on link "2" at bounding box center [757, 478] width 16 height 21
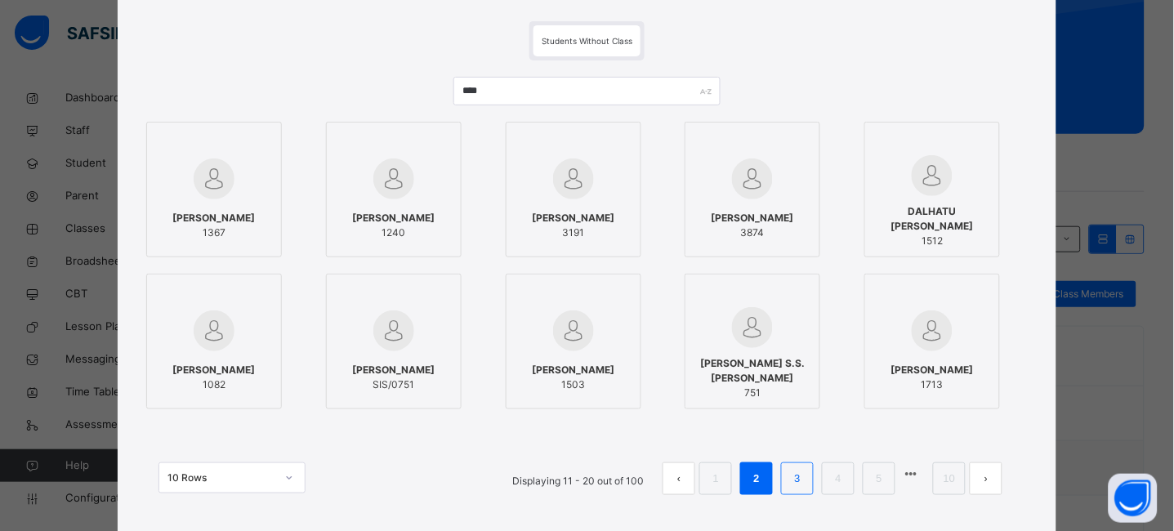
click at [798, 484] on link "3" at bounding box center [798, 478] width 16 height 21
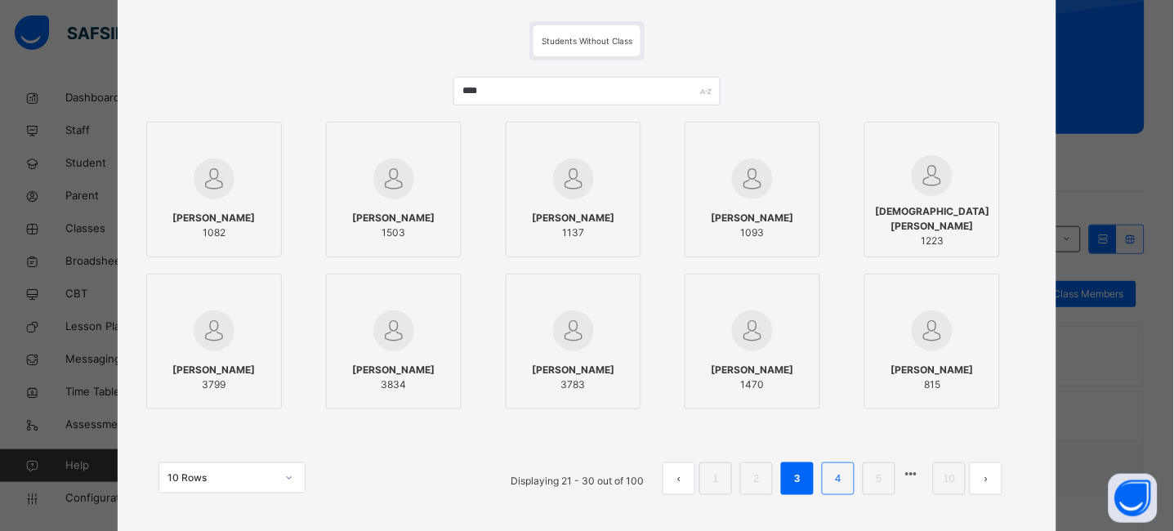
click at [837, 485] on link "4" at bounding box center [839, 478] width 16 height 21
click at [843, 475] on link "5" at bounding box center [839, 478] width 16 height 21
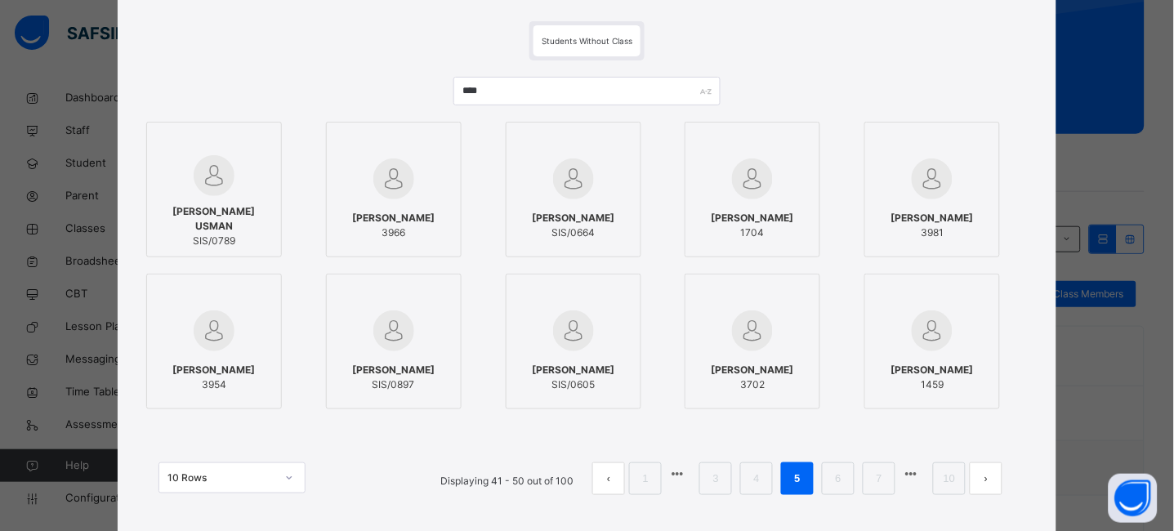
click at [924, 374] on span "[PERSON_NAME]" at bounding box center [933, 370] width 83 height 15
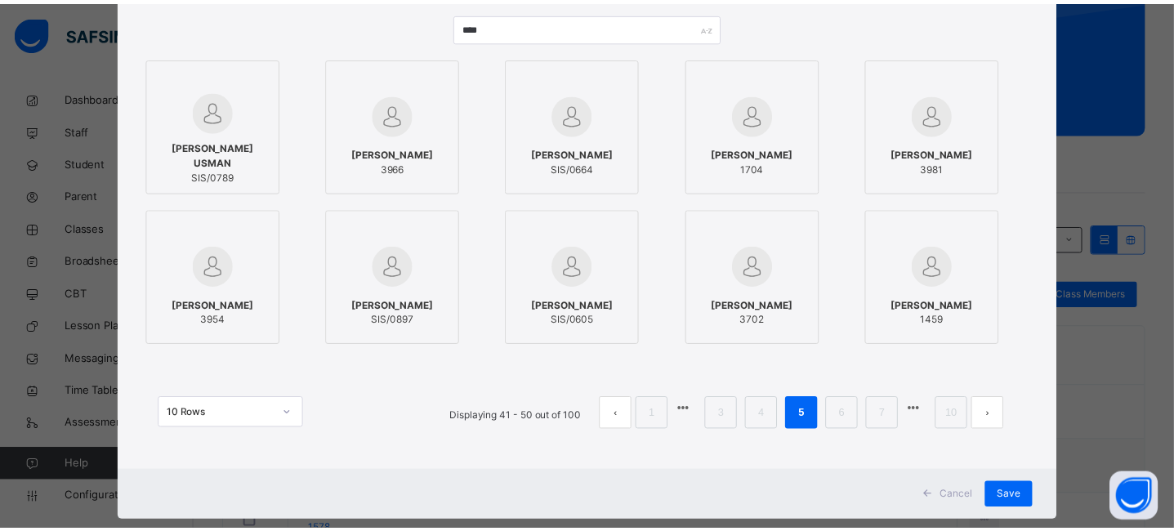
scroll to position [197, 0]
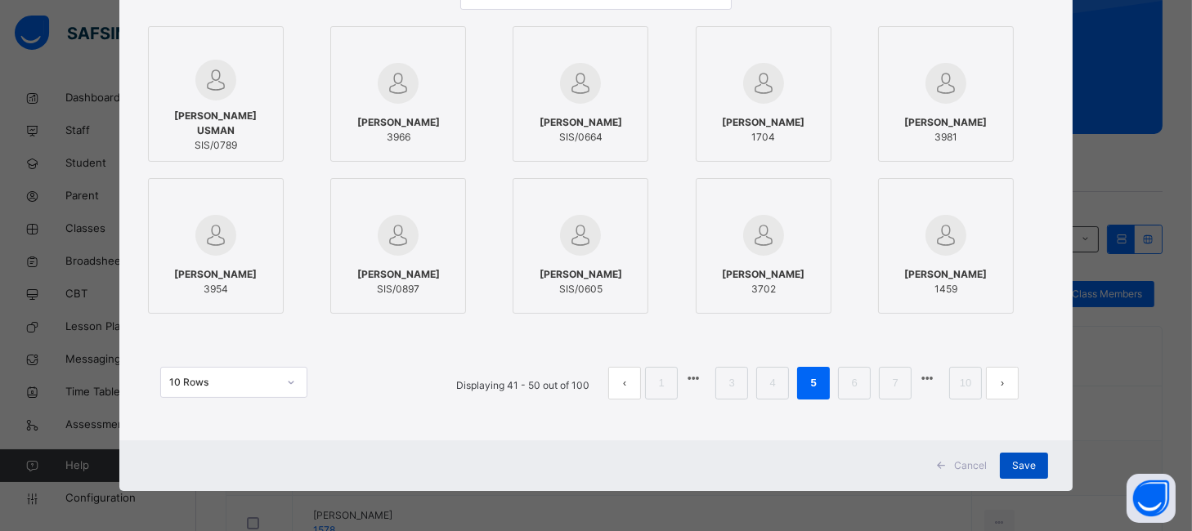
click at [1028, 459] on span "Save" at bounding box center [1024, 465] width 24 height 15
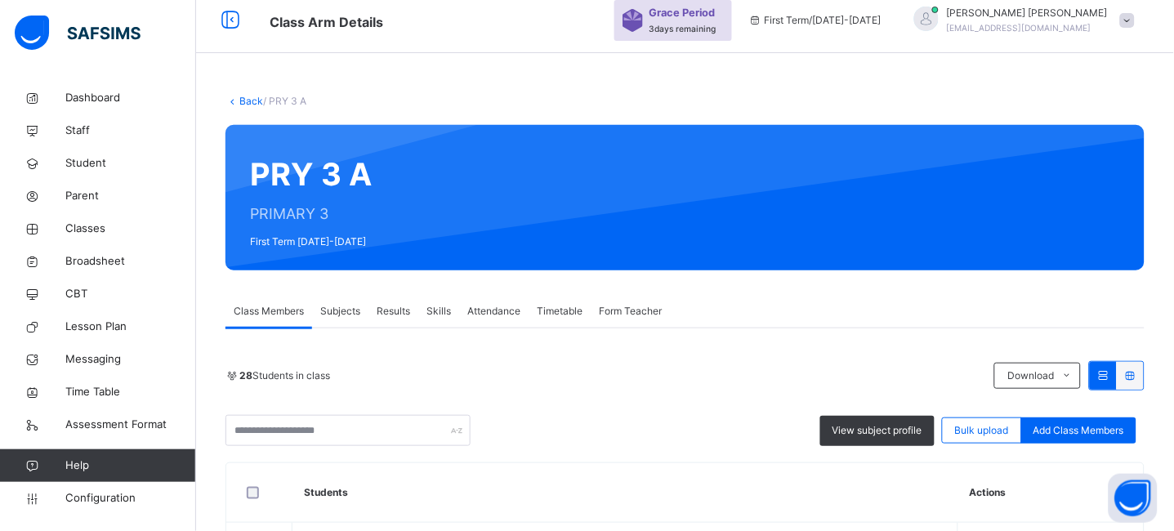
scroll to position [0, 0]
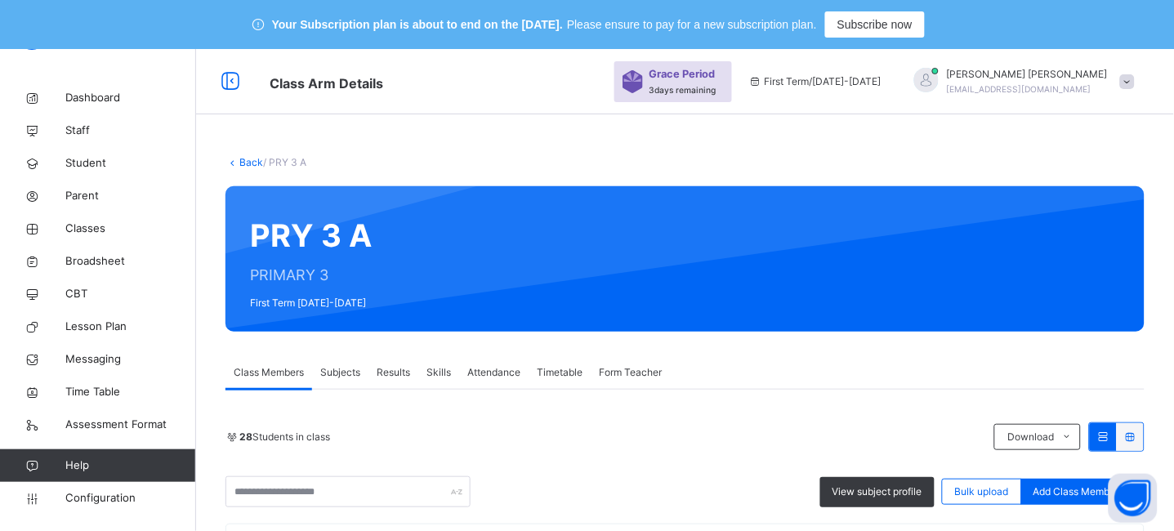
click at [242, 163] on link "Back" at bounding box center [251, 162] width 24 height 12
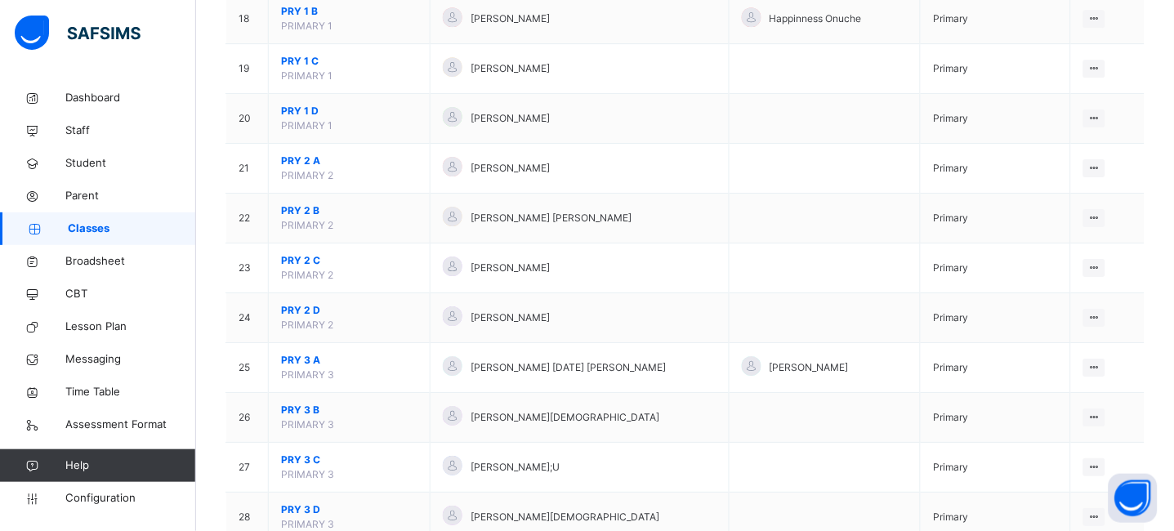
scroll to position [1076, 0]
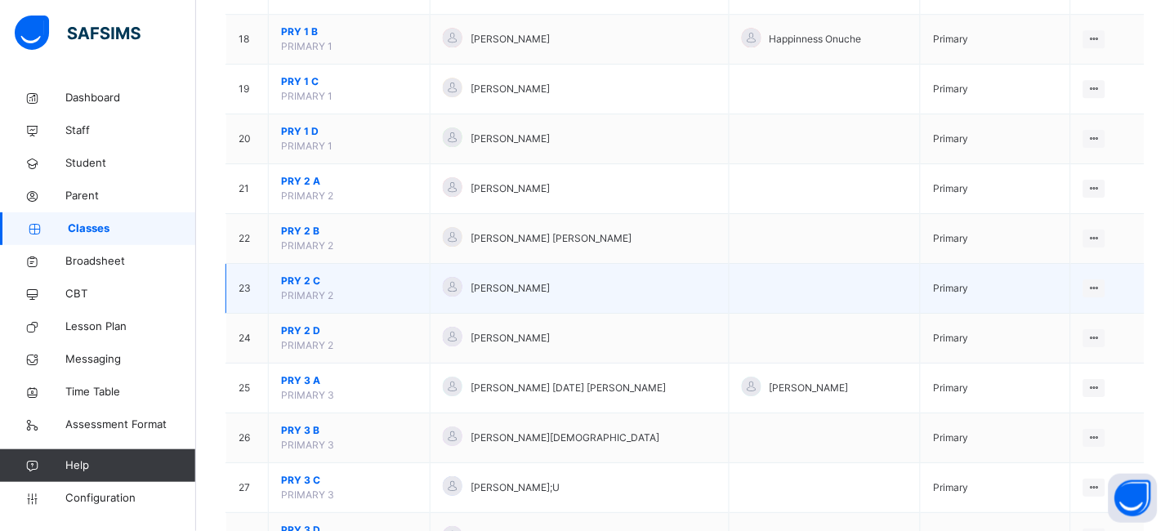
click at [302, 279] on span "PRY 2 C" at bounding box center [349, 281] width 136 height 15
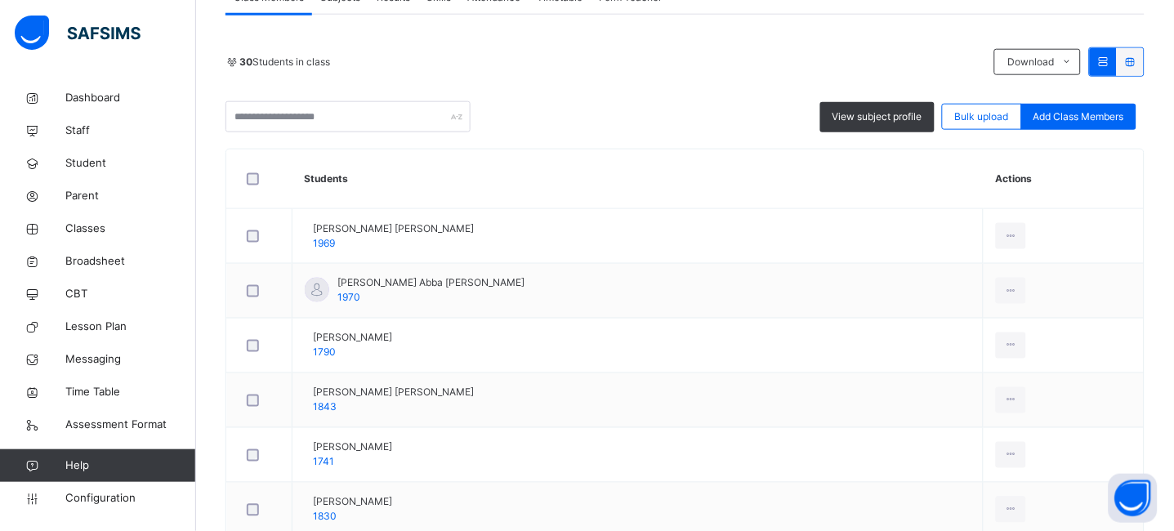
scroll to position [389, 0]
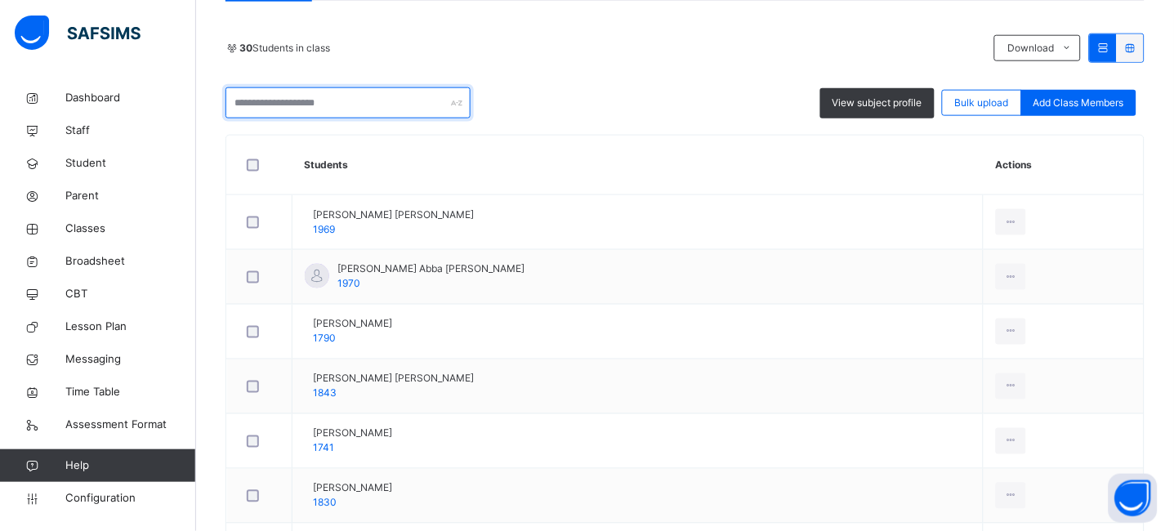
click at [275, 95] on input "text" at bounding box center [348, 102] width 245 height 31
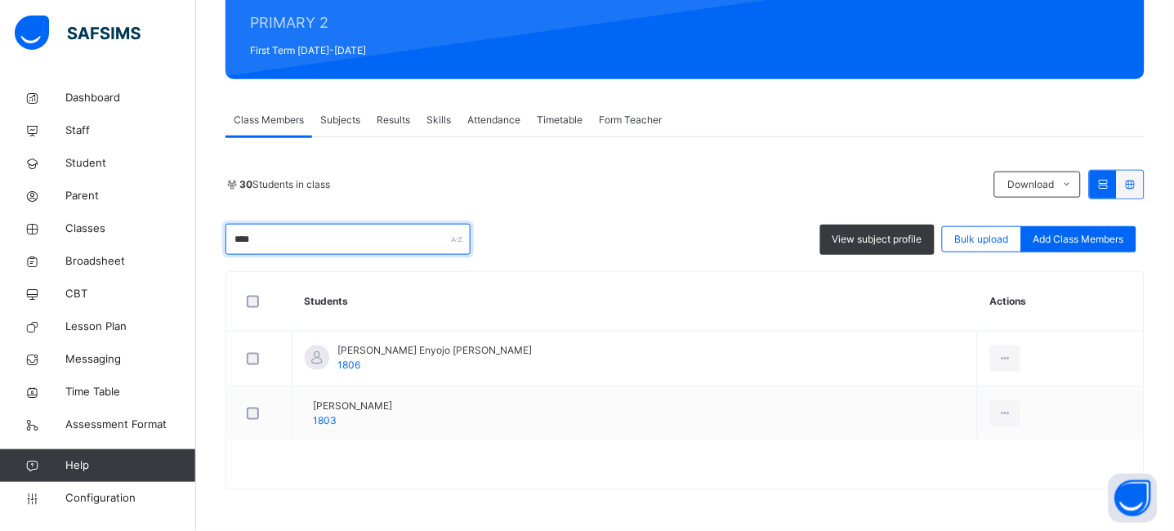
scroll to position [198, 0]
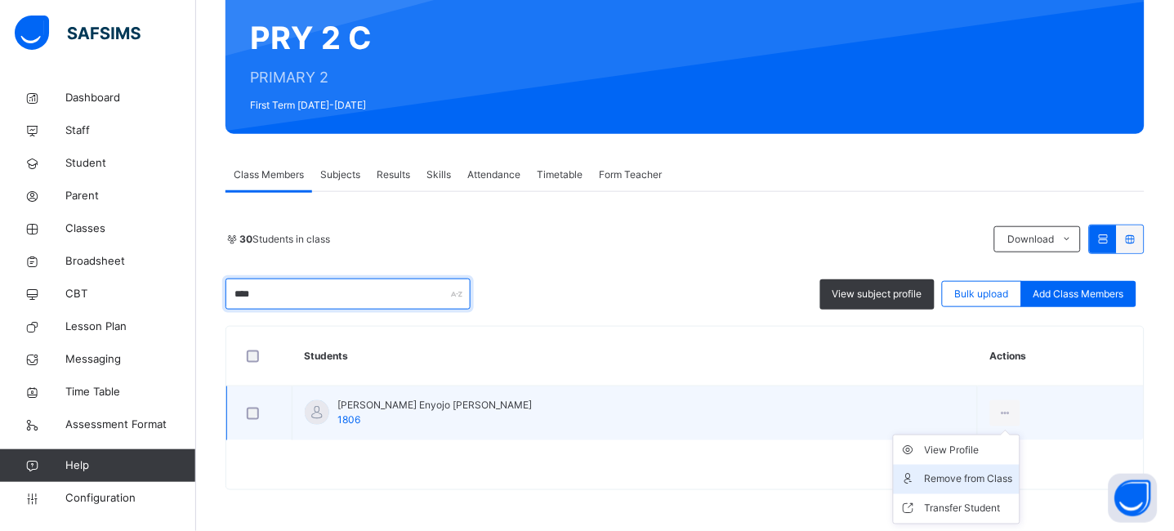
type input "****"
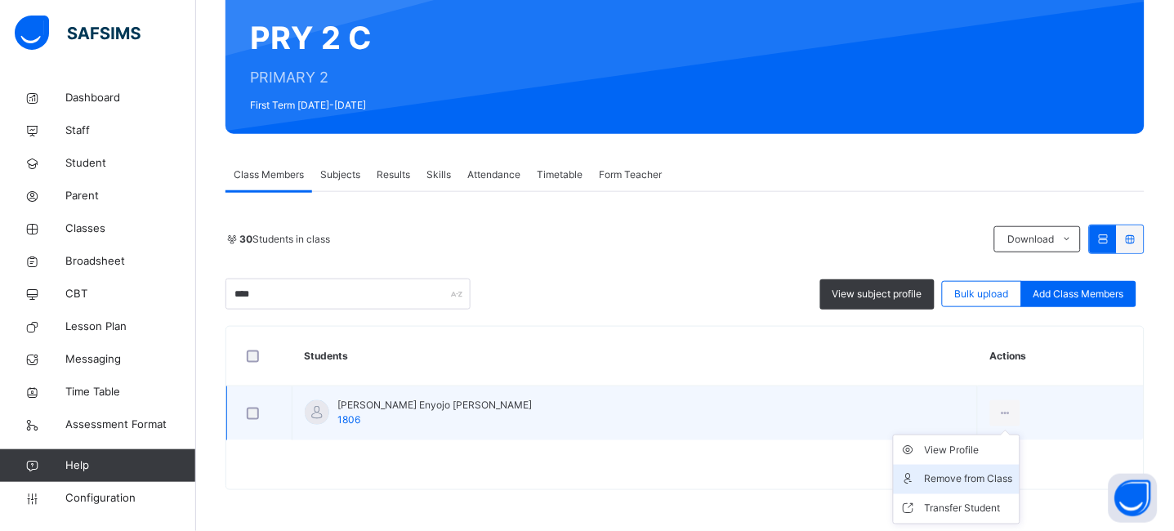
click at [926, 478] on div "Remove from Class" at bounding box center [969, 480] width 88 height 16
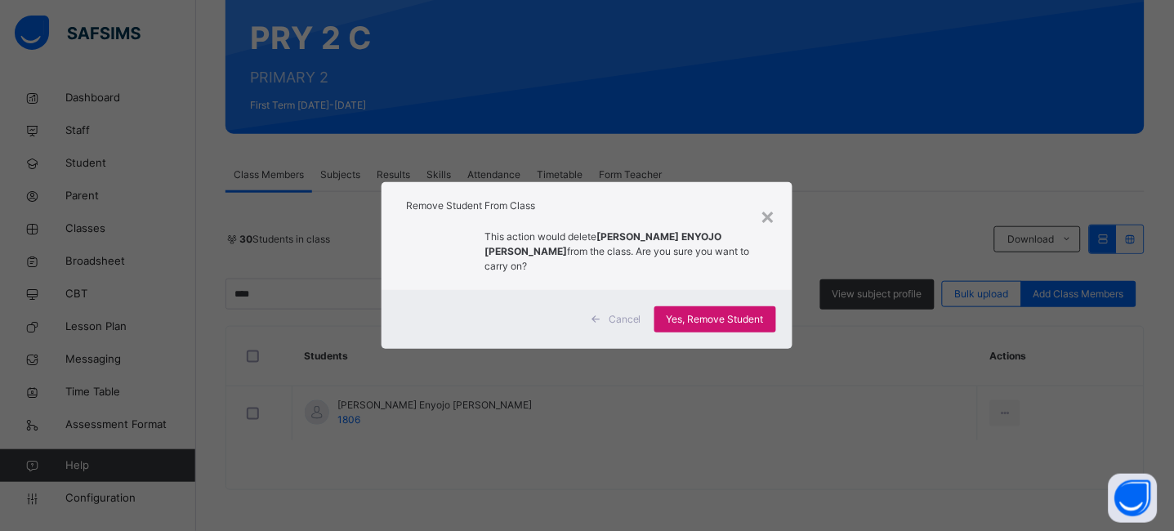
click at [729, 316] on span "Yes, Remove Student" at bounding box center [715, 319] width 97 height 15
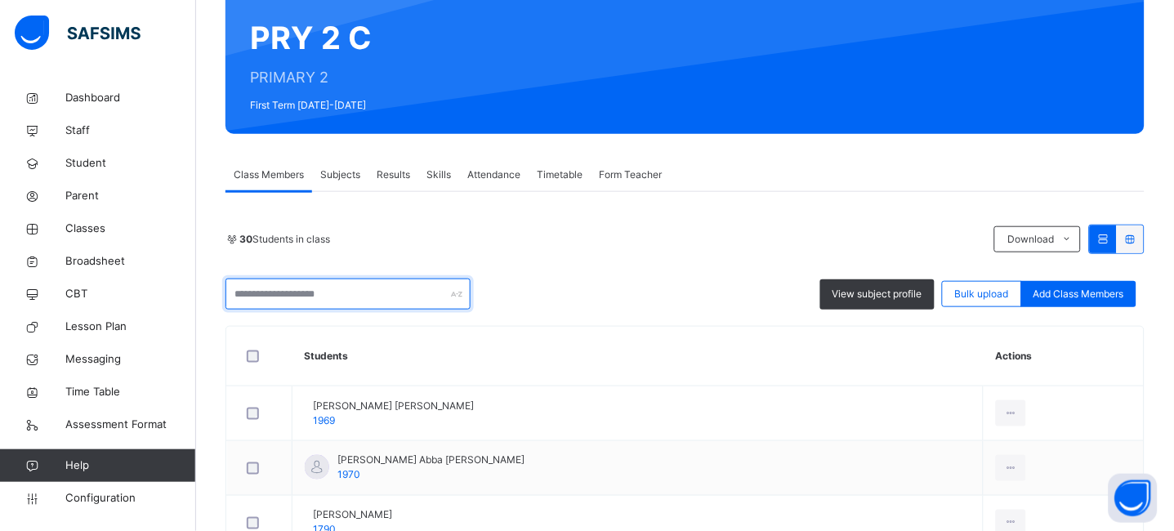
click at [315, 300] on input "text" at bounding box center [348, 294] width 245 height 31
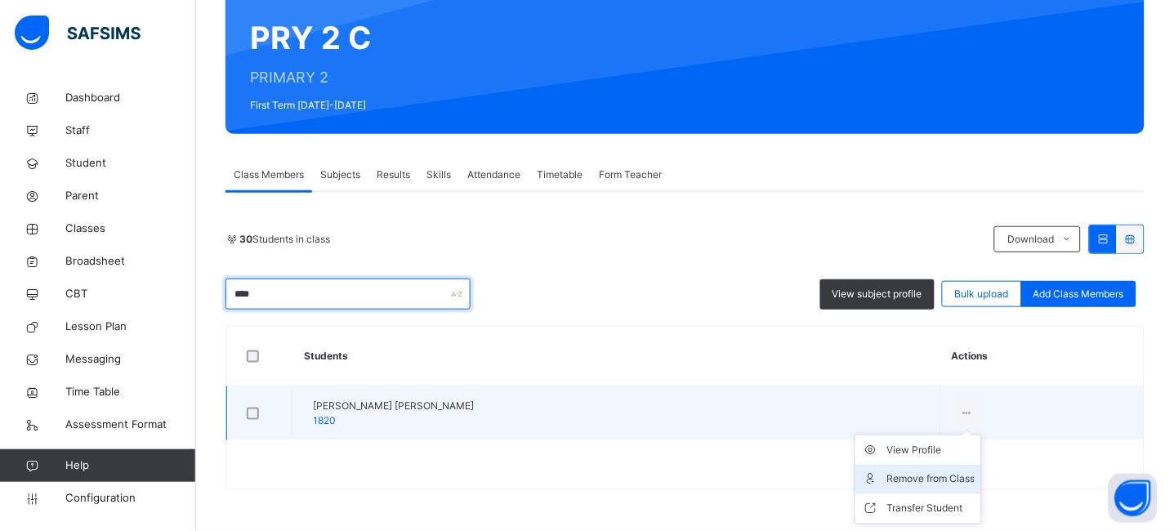
type input "****"
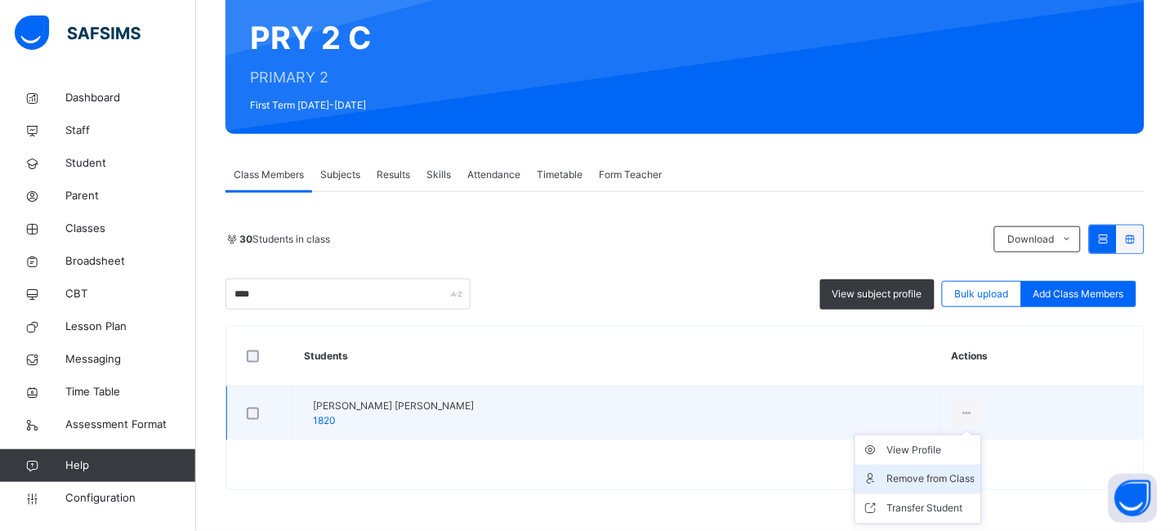
click at [936, 473] on div "Remove from Class" at bounding box center [931, 480] width 88 height 16
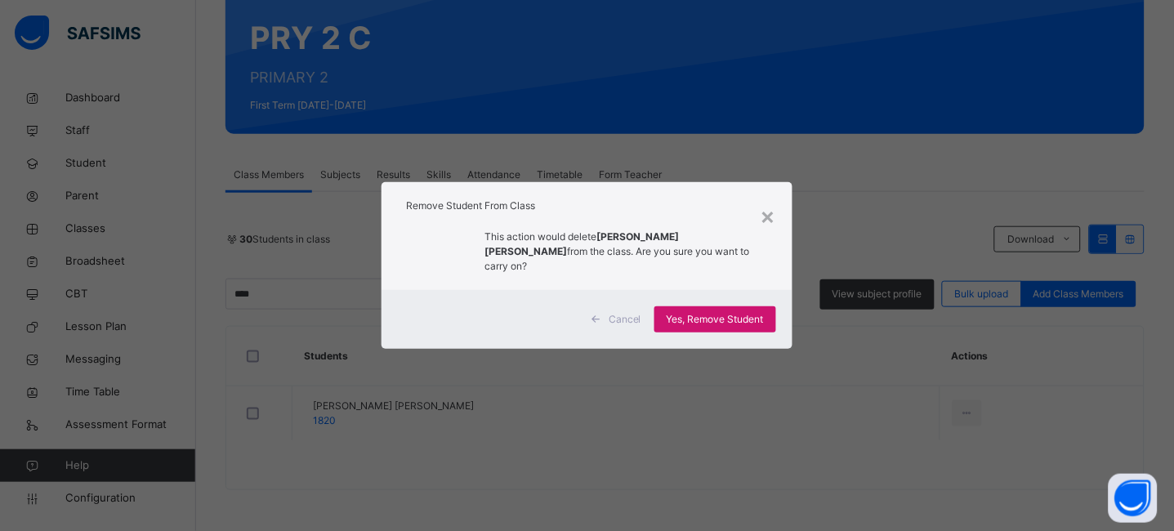
click at [743, 312] on span "Yes, Remove Student" at bounding box center [715, 319] width 97 height 15
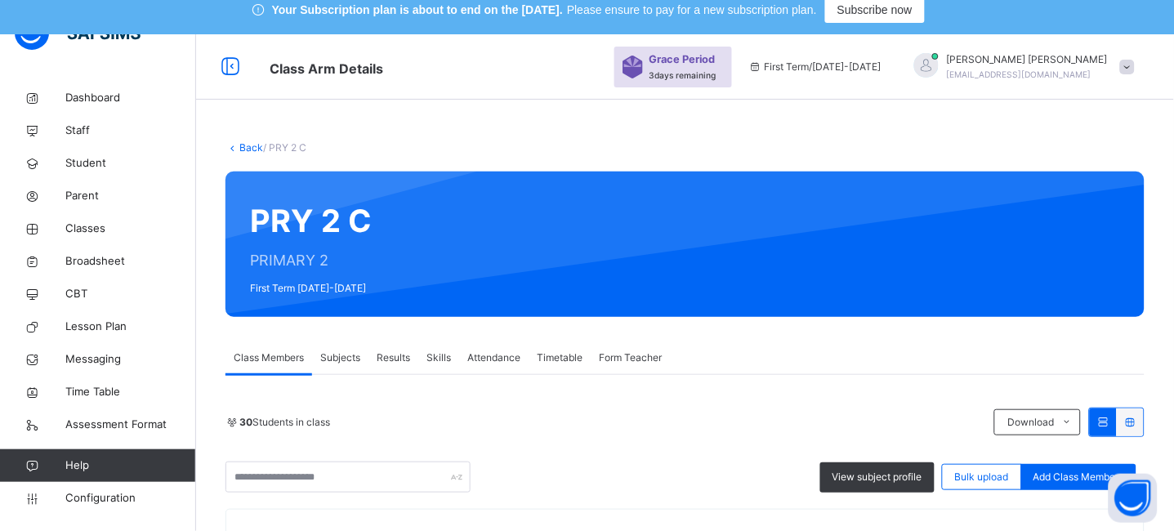
scroll to position [0, 0]
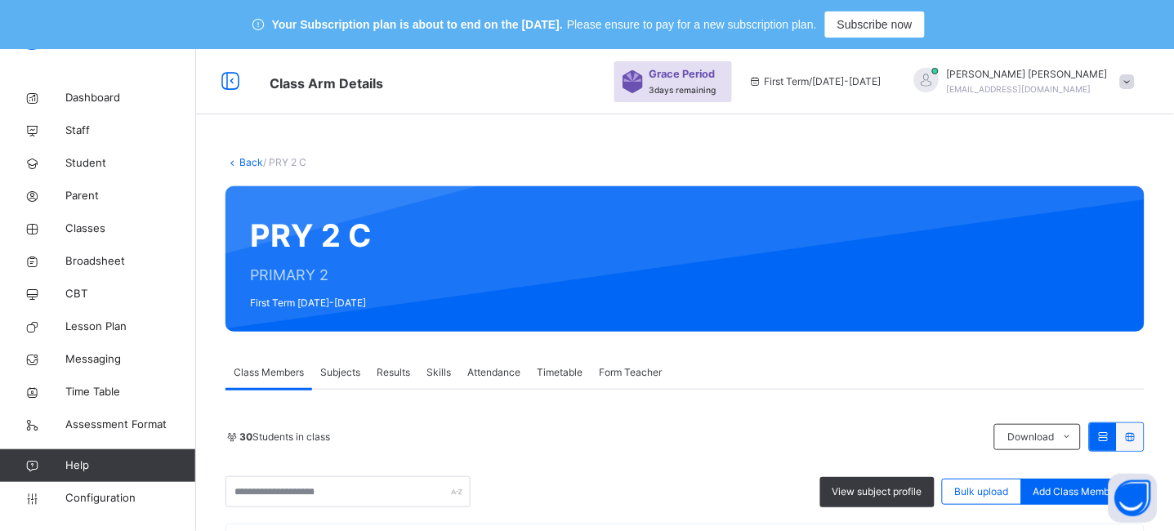
click at [251, 163] on link "Back" at bounding box center [251, 162] width 24 height 12
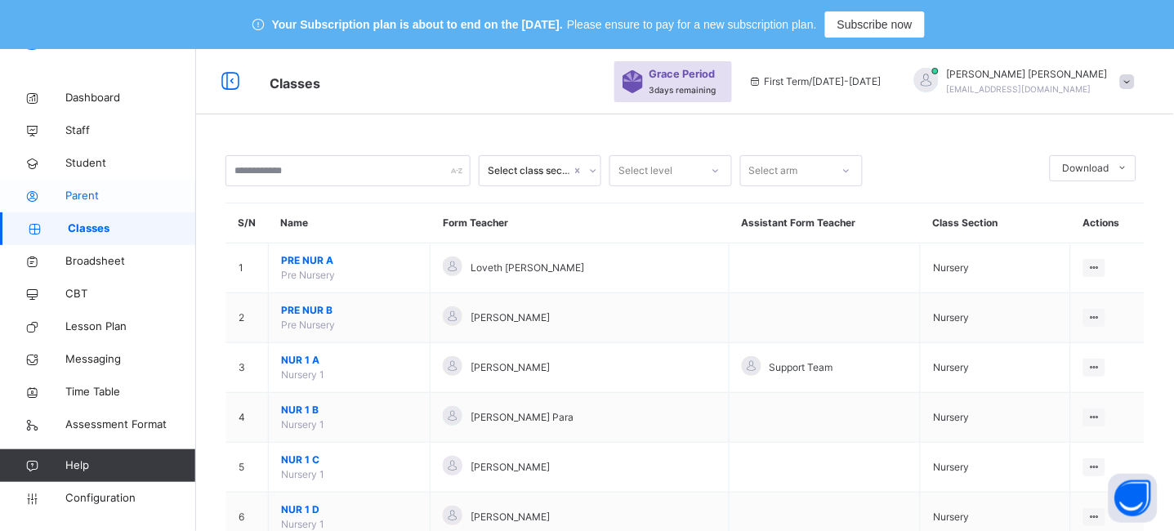
click at [86, 196] on span "Parent" at bounding box center [130, 196] width 131 height 16
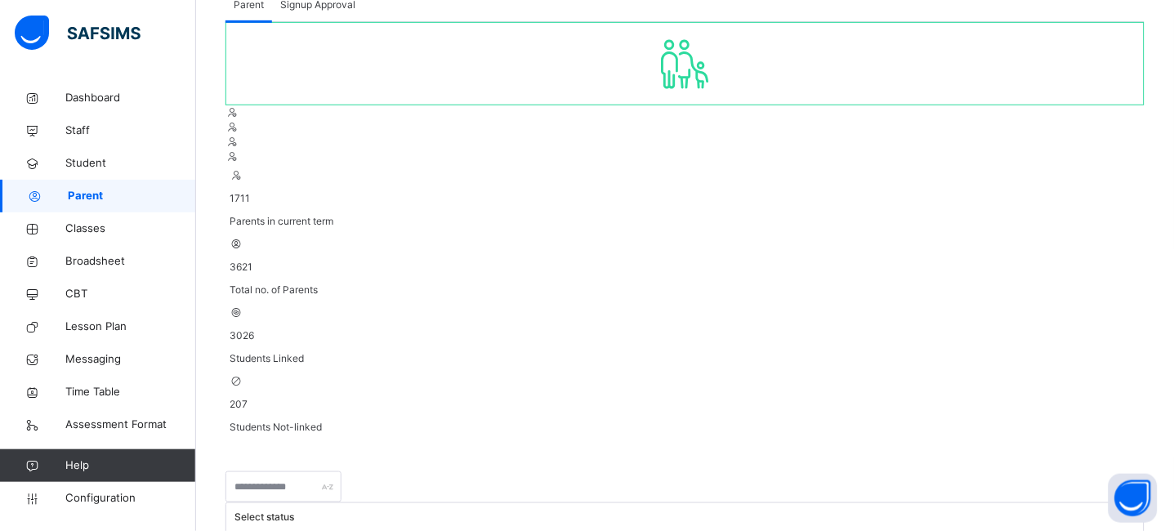
scroll to position [245, 0]
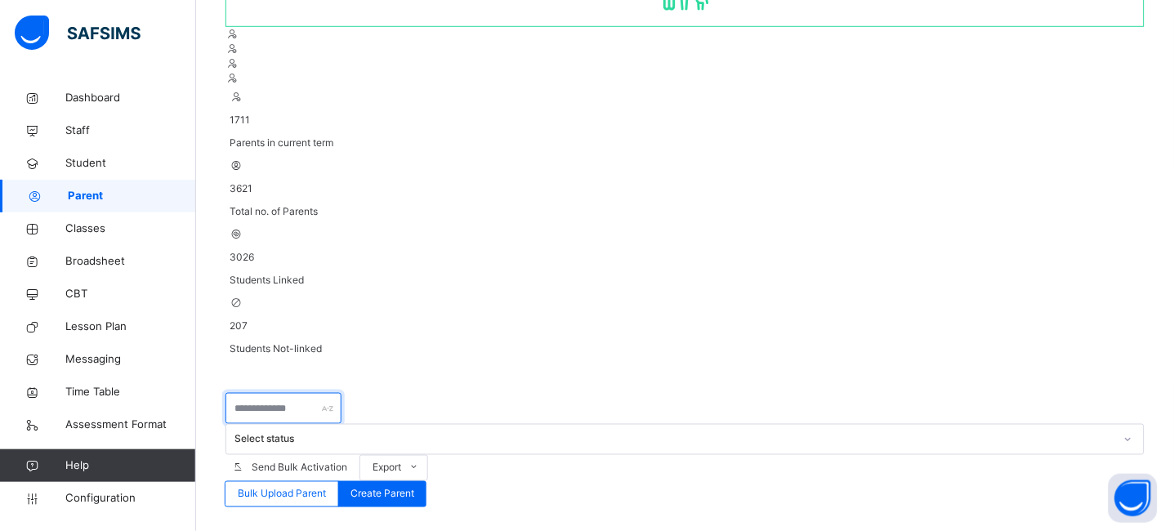
click at [295, 393] on input "text" at bounding box center [284, 408] width 116 height 31
type input "**********"
type input "***"
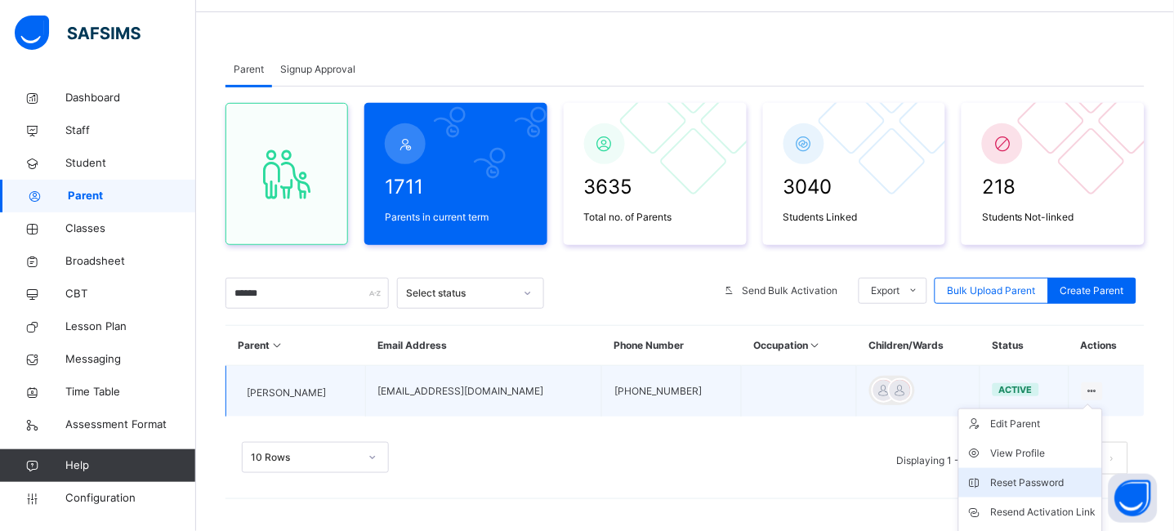
scroll to position [186, 0]
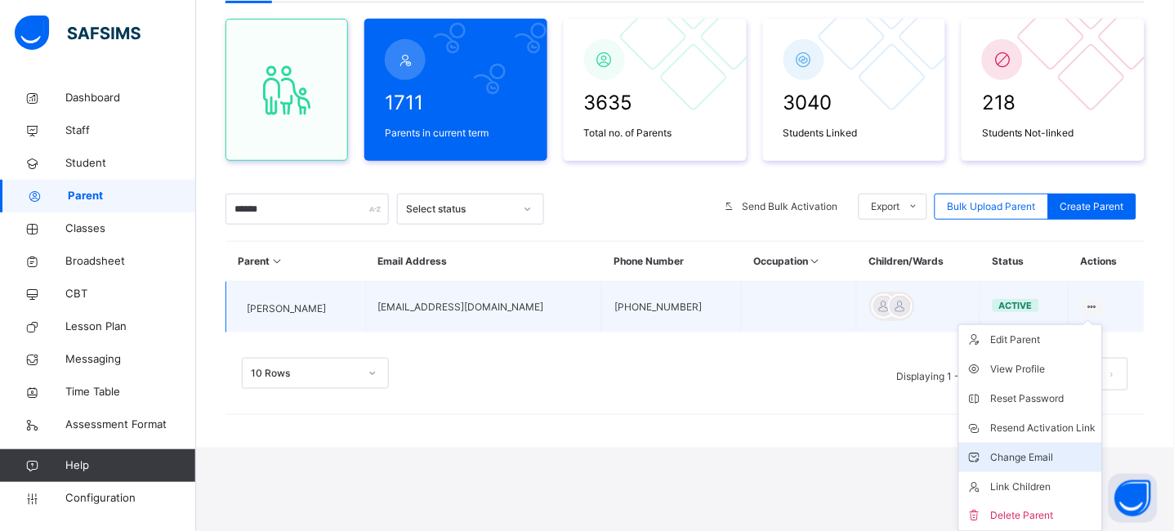
type input "******"
click at [1028, 459] on div "Change Email" at bounding box center [1042, 457] width 105 height 16
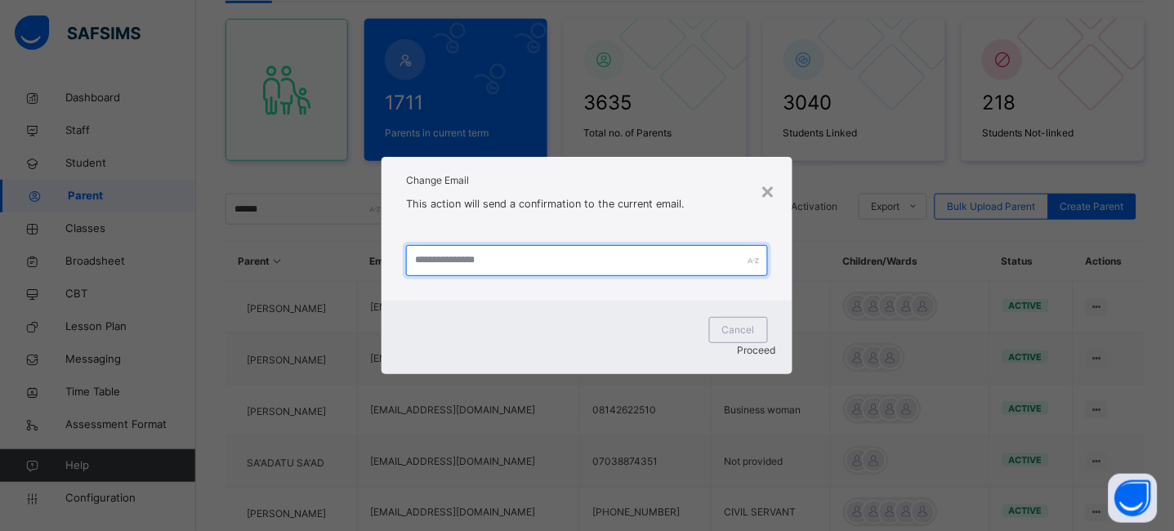
click at [508, 275] on input "text" at bounding box center [587, 260] width 362 height 31
paste input "**********"
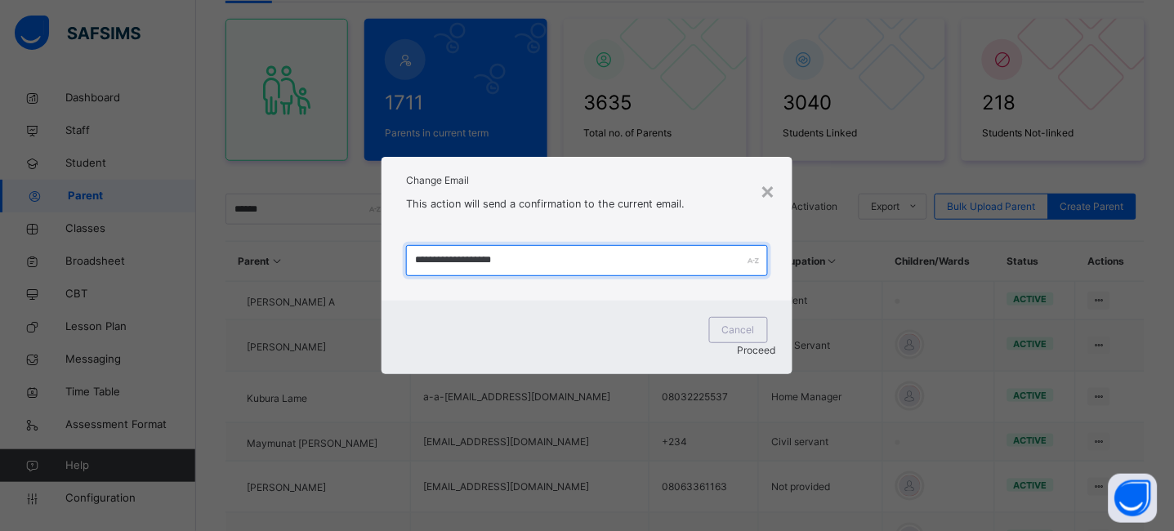
type input "**********"
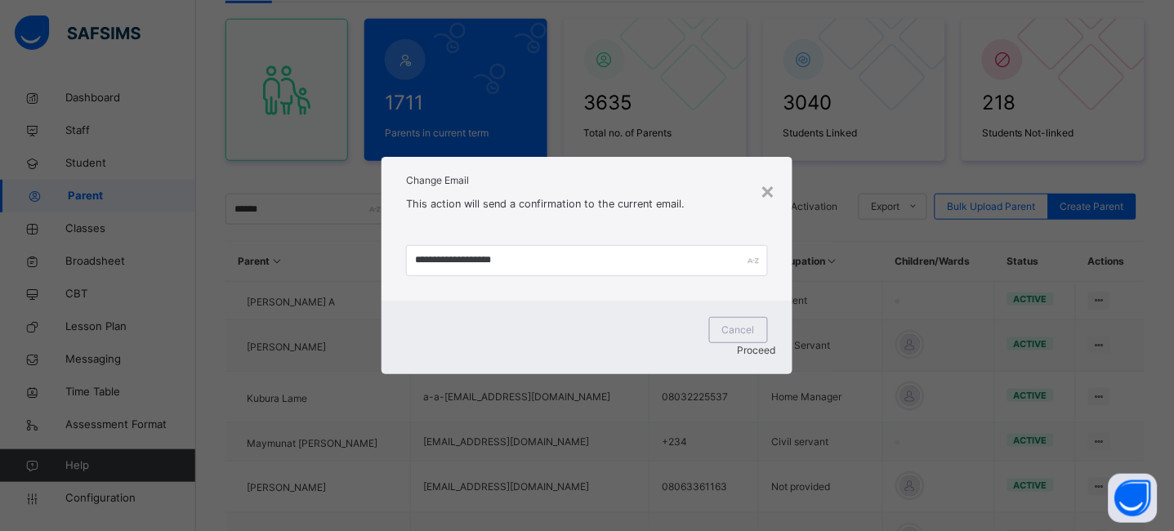
click at [754, 347] on span "Proceed" at bounding box center [757, 350] width 38 height 12
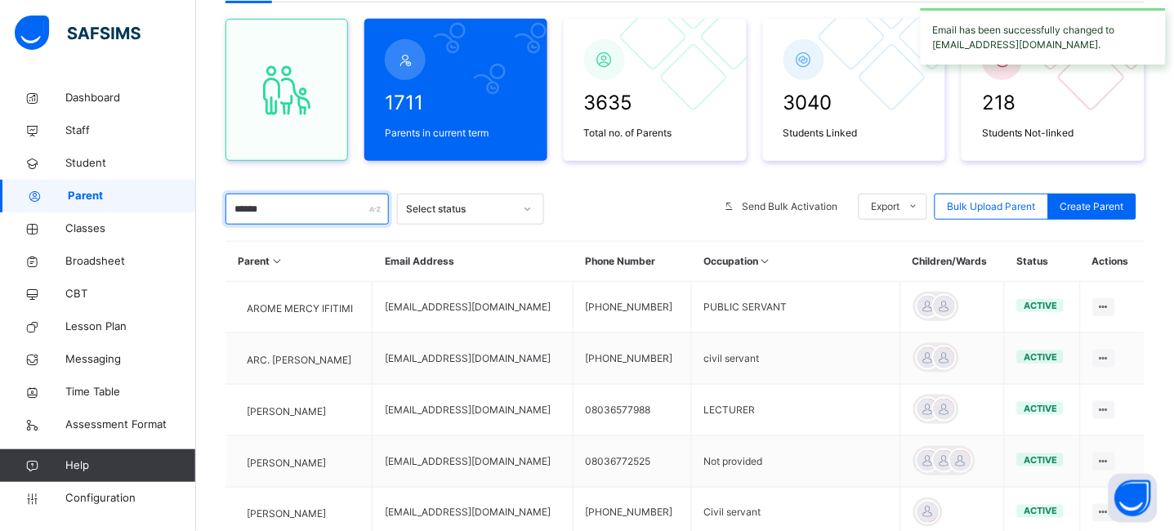
click at [275, 217] on input "******" at bounding box center [307, 209] width 163 height 31
type input "*****"
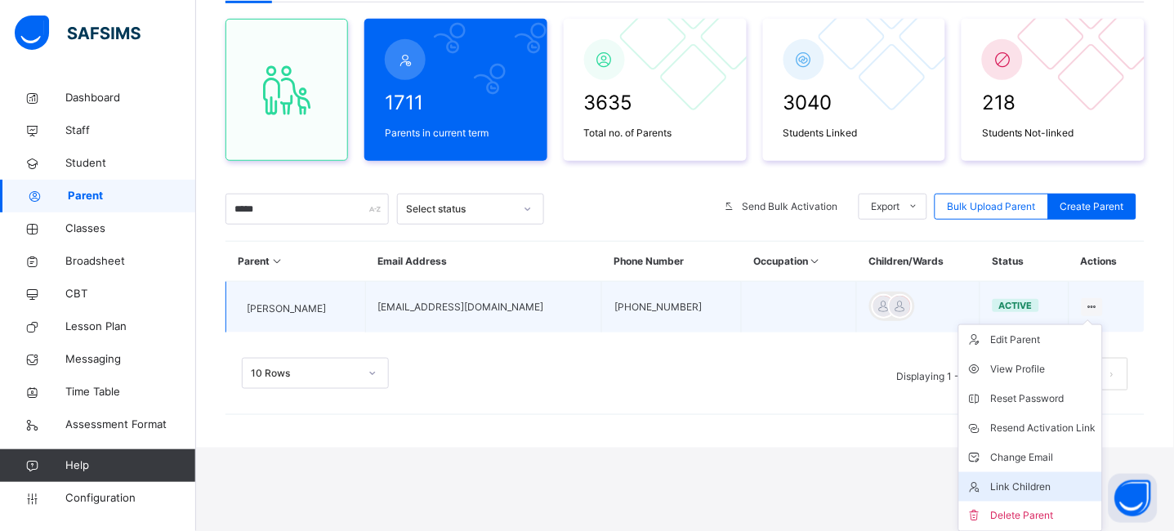
click at [1041, 483] on div "Link Children" at bounding box center [1042, 487] width 105 height 16
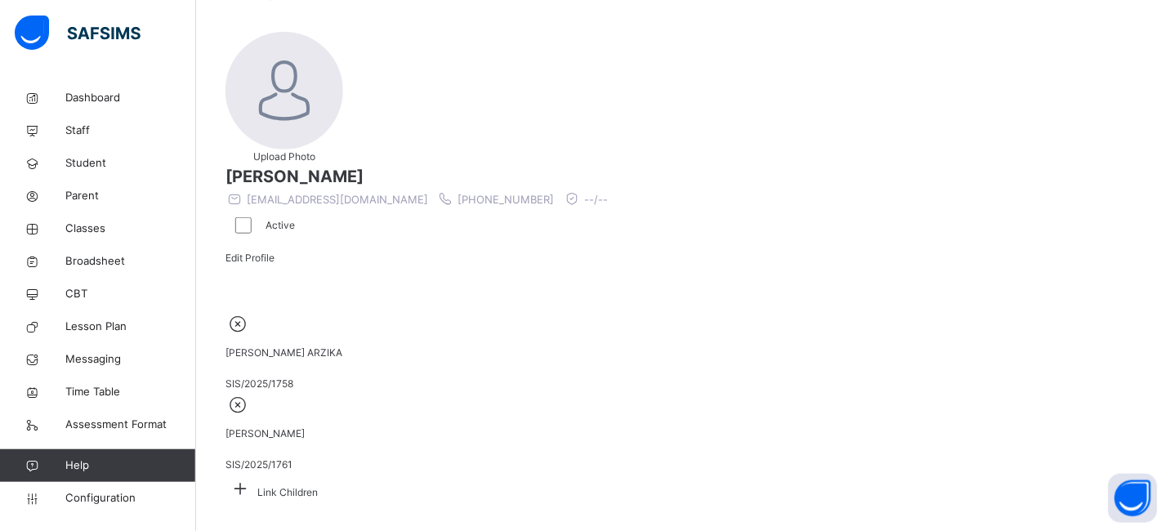
scroll to position [165, 0]
click at [255, 477] on icon at bounding box center [240, 489] width 29 height 25
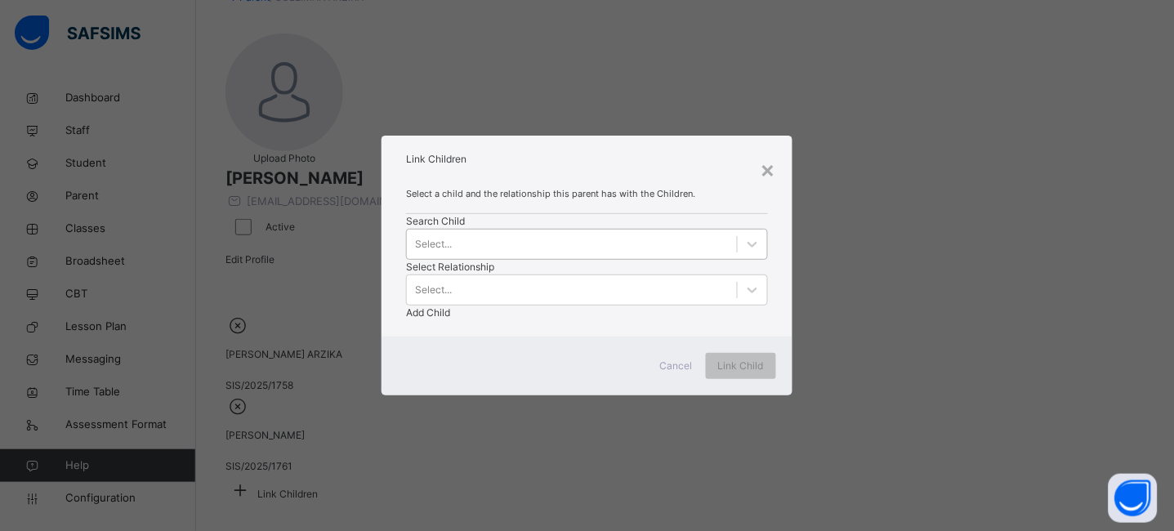
click at [474, 257] on div "Select..." at bounding box center [572, 243] width 330 height 25
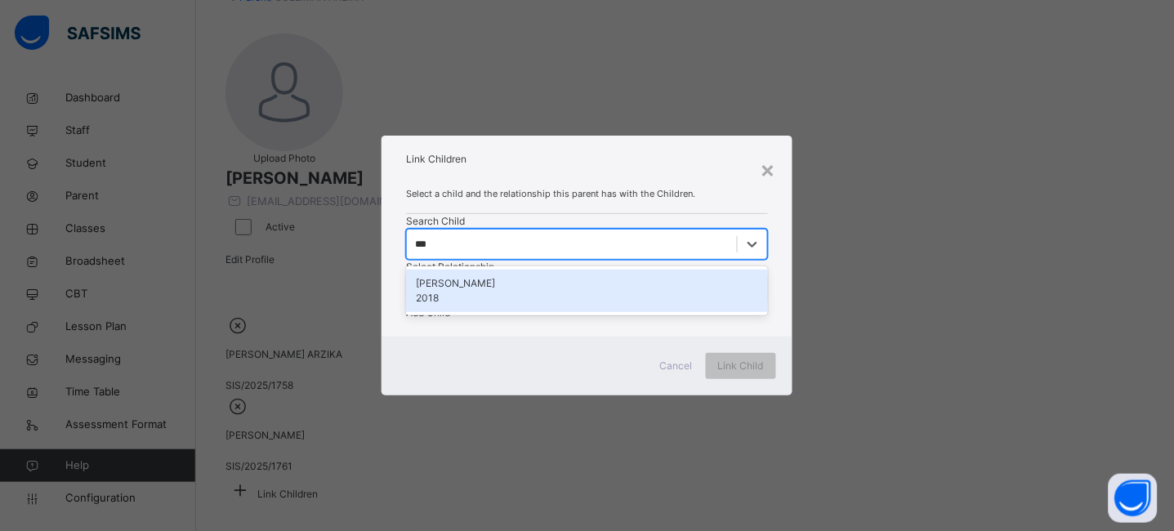
type input "****"
click at [469, 291] on div "[PERSON_NAME]" at bounding box center [596, 283] width 348 height 15
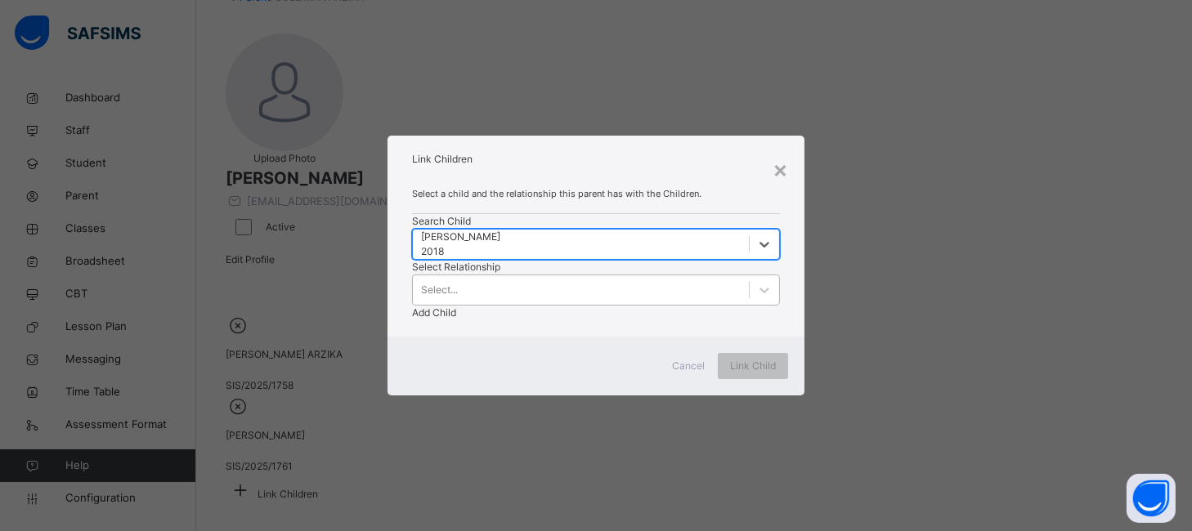
click at [621, 277] on div "Select..." at bounding box center [581, 289] width 336 height 25
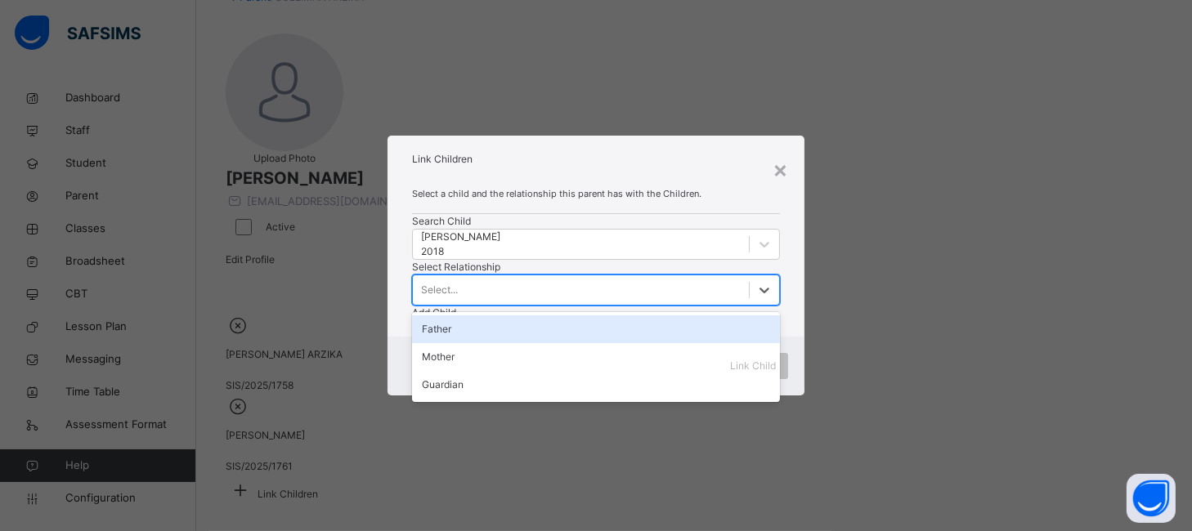
click at [591, 315] on div "Father" at bounding box center [596, 329] width 368 height 28
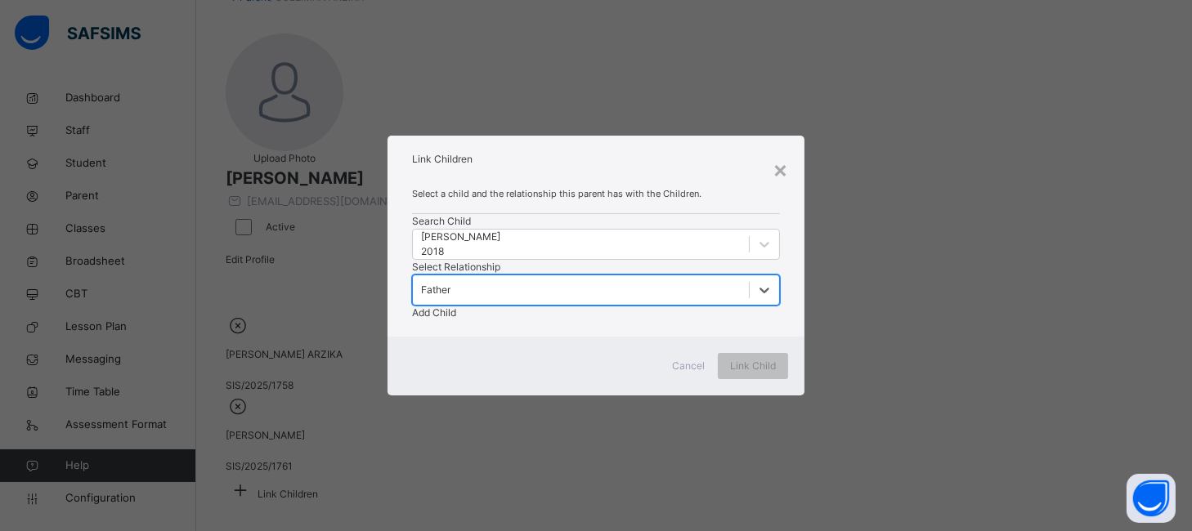
click at [456, 306] on span "Add Child" at bounding box center [434, 312] width 44 height 12
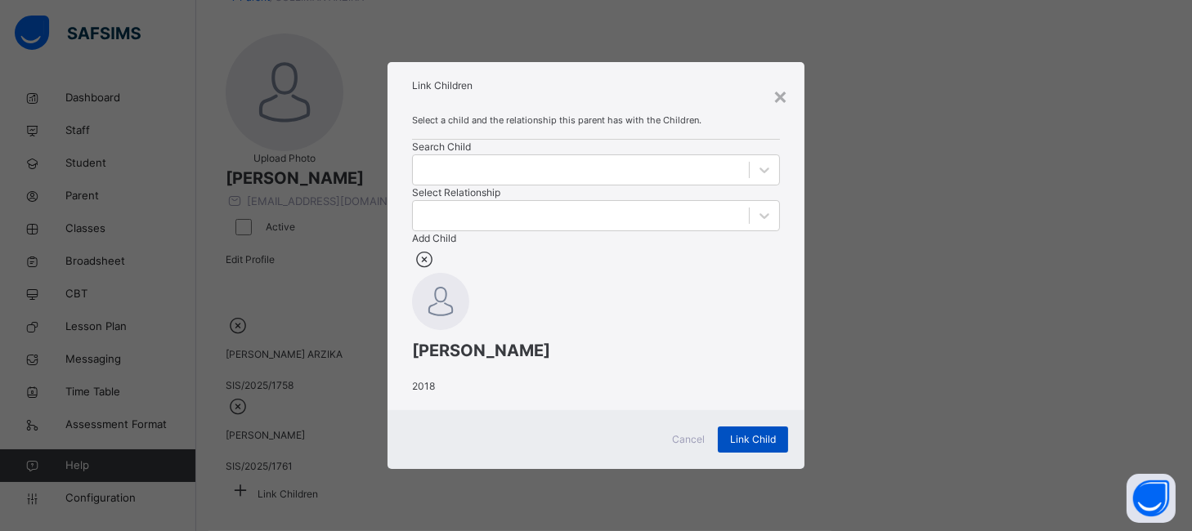
click at [747, 447] on span "Link Child" at bounding box center [753, 439] width 46 height 15
